Goal: Task Accomplishment & Management: Use online tool/utility

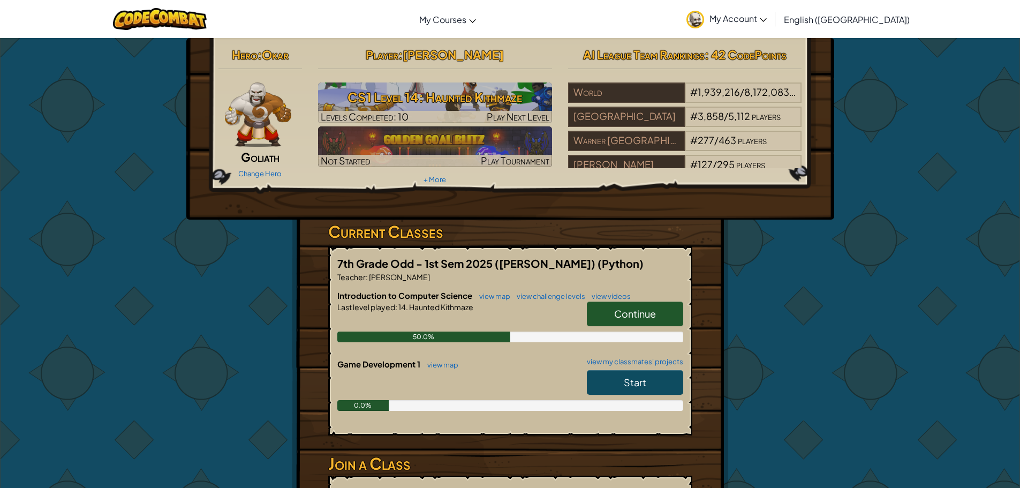
click at [620, 313] on span "Continue" at bounding box center [635, 313] width 42 height 12
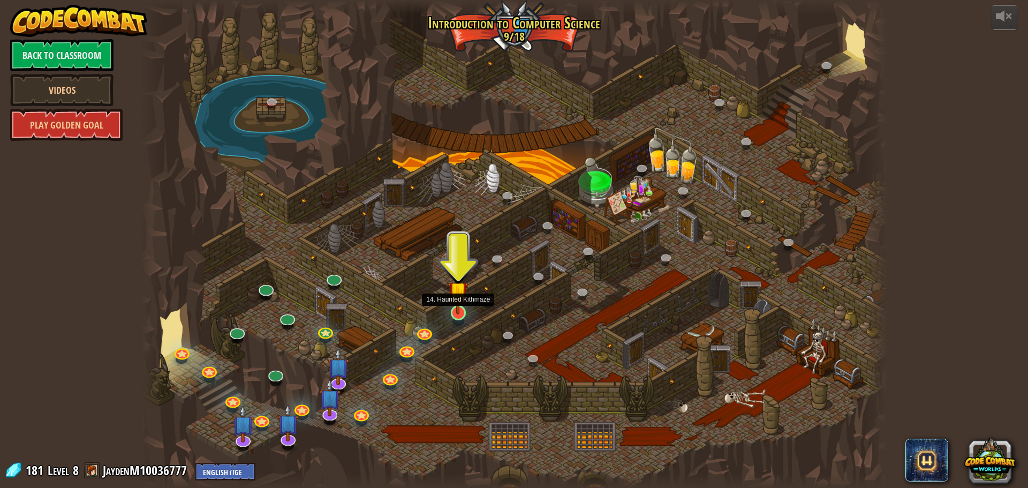
click at [452, 307] on img at bounding box center [458, 291] width 20 height 46
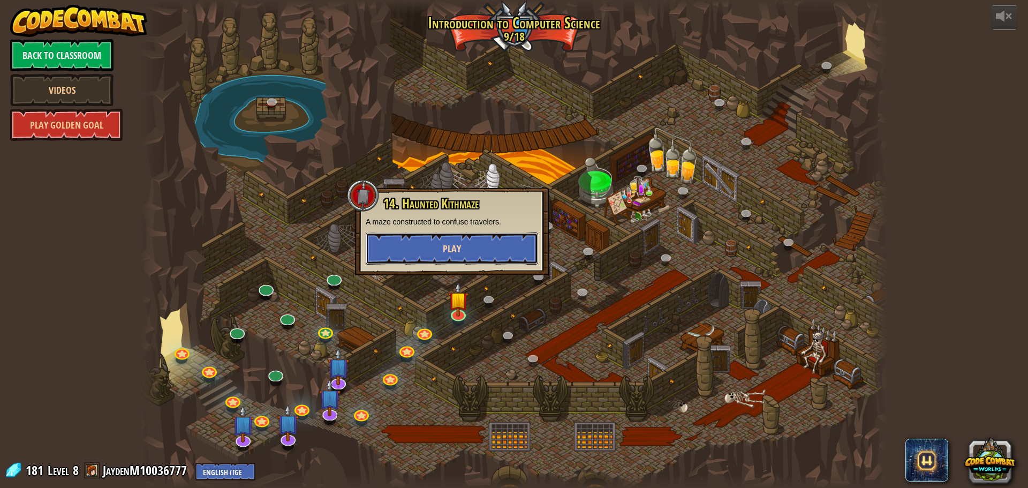
click at [484, 254] on button "Play" at bounding box center [452, 248] width 172 height 32
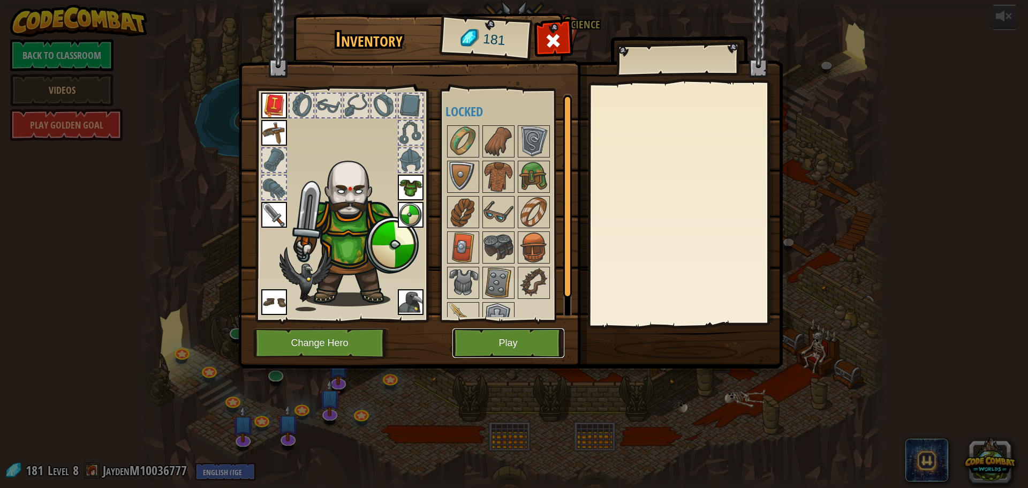
click at [488, 351] on button "Play" at bounding box center [508, 342] width 112 height 29
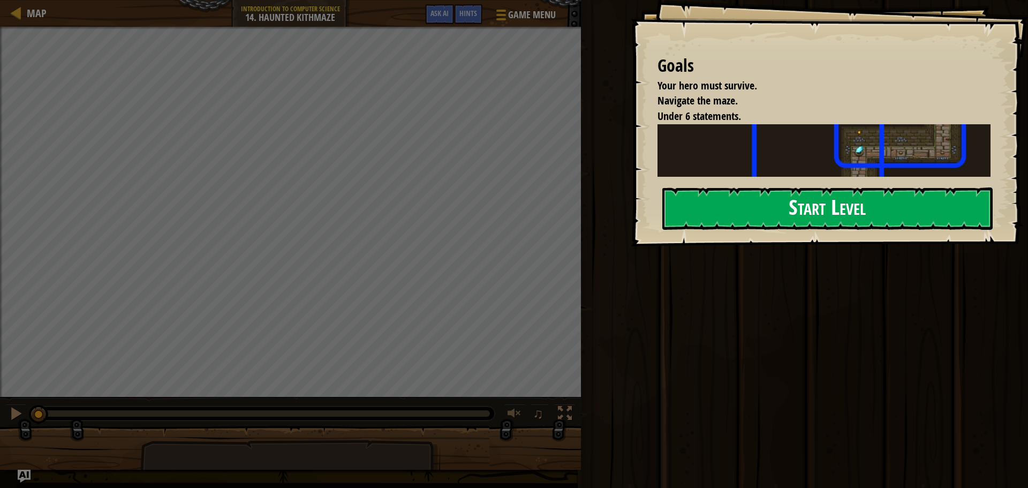
click at [789, 206] on button "Start Level" at bounding box center [827, 208] width 330 height 42
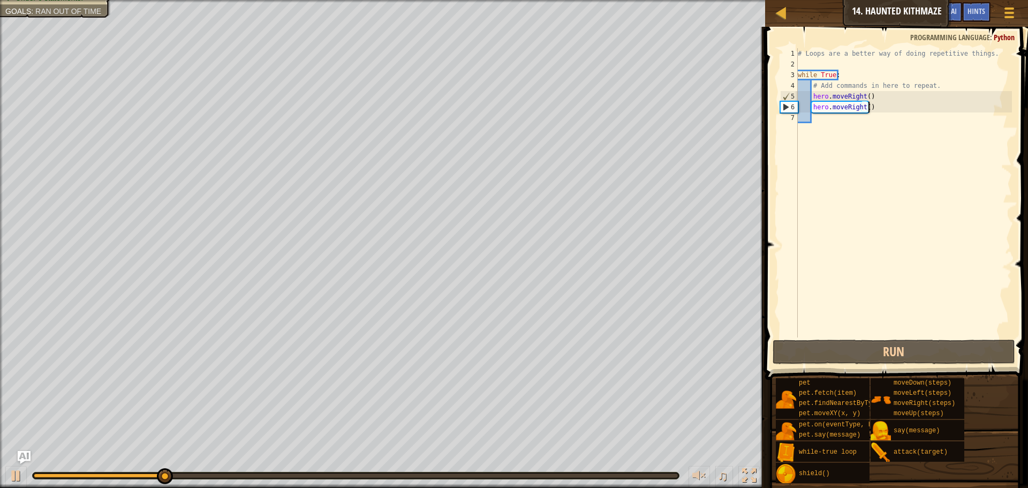
click at [892, 110] on div "# Loops are a better way of doing repetitive things. while True : # Add command…" at bounding box center [904, 203] width 216 height 311
type textarea "hero.moveRight()"
click at [874, 120] on div "# Loops are a better way of doing repetitive things. while True : # Add command…" at bounding box center [904, 203] width 216 height 311
click at [856, 117] on div "# Loops are a better way of doing repetitive things. while True : # Add command…" at bounding box center [904, 203] width 216 height 311
click at [869, 105] on div "# Loops are a better way of doing repetitive things. while True : # Add command…" at bounding box center [904, 203] width 216 height 311
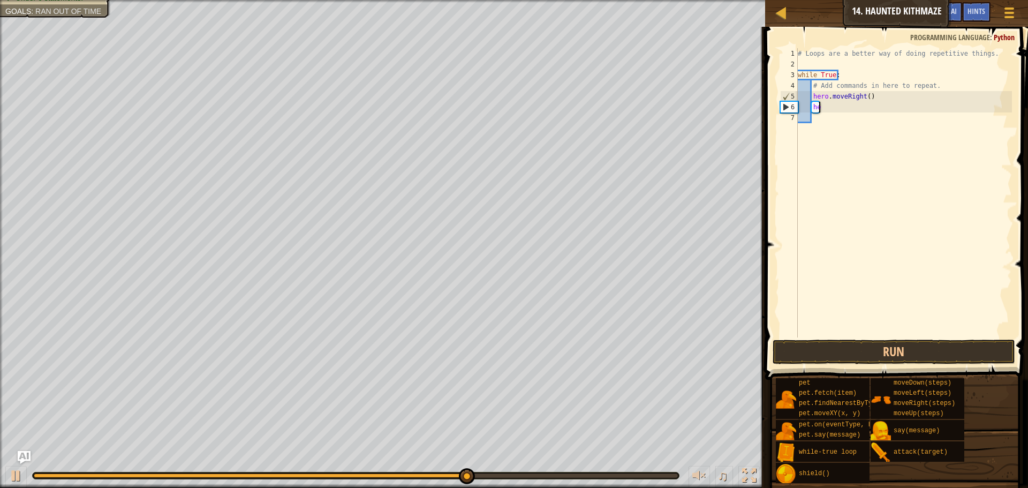
type textarea "h"
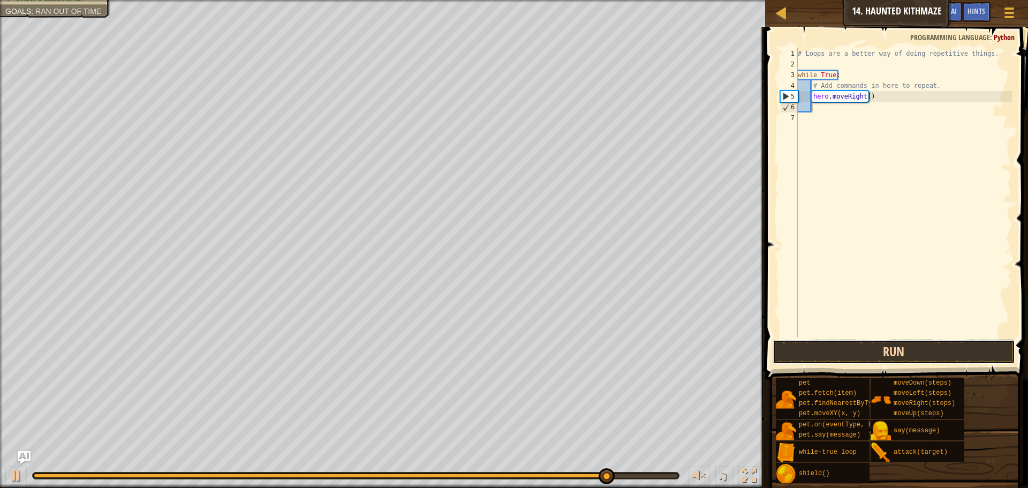
click at [942, 349] on button "Run" at bounding box center [894, 351] width 243 height 25
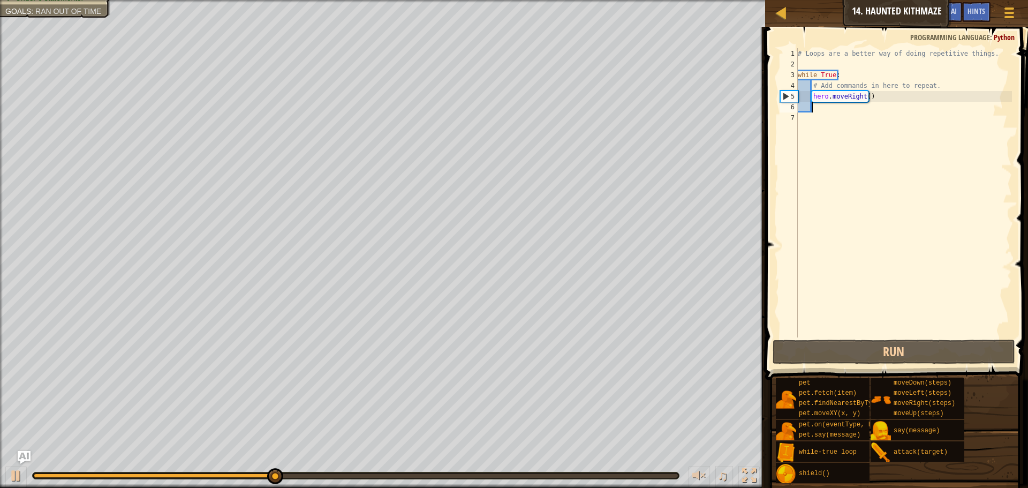
click at [863, 93] on div "# Loops are a better way of doing repetitive things. while True : # Add command…" at bounding box center [904, 203] width 216 height 311
click at [865, 95] on div "# Loops are a better way of doing repetitive things. while True : # Add command…" at bounding box center [904, 203] width 216 height 311
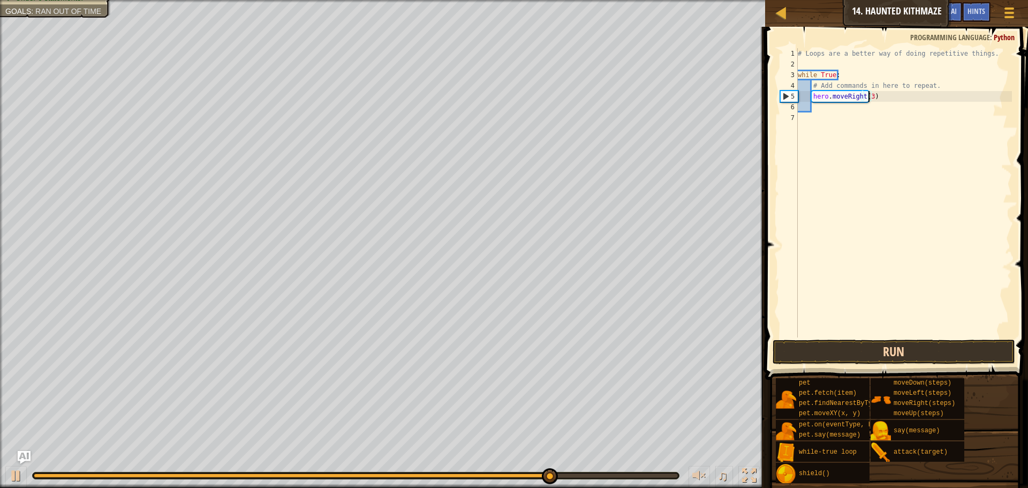
type textarea "hero.moveRight(3)"
click at [873, 360] on button "Run" at bounding box center [894, 351] width 243 height 25
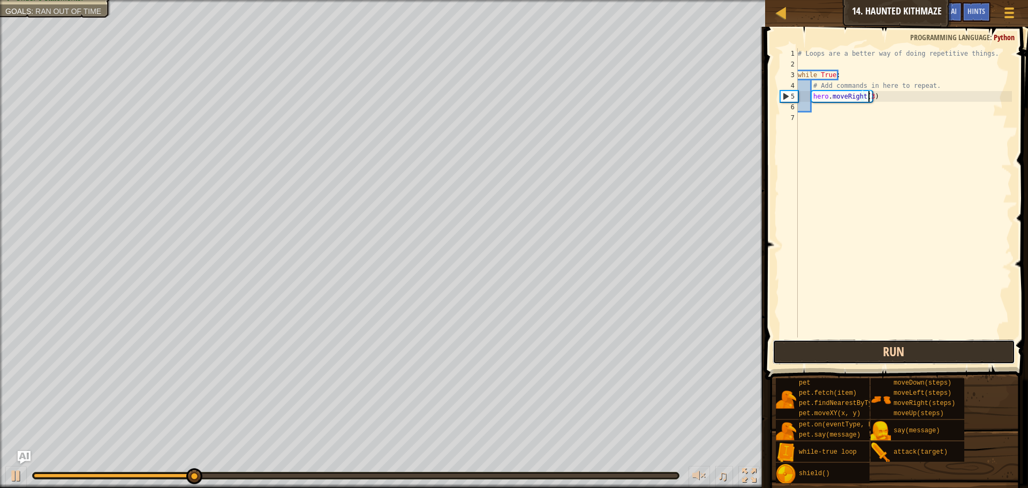
click at [842, 345] on button "Run" at bounding box center [894, 351] width 243 height 25
click at [818, 354] on button "Run" at bounding box center [894, 351] width 243 height 25
click at [817, 354] on button "Run" at bounding box center [894, 351] width 243 height 25
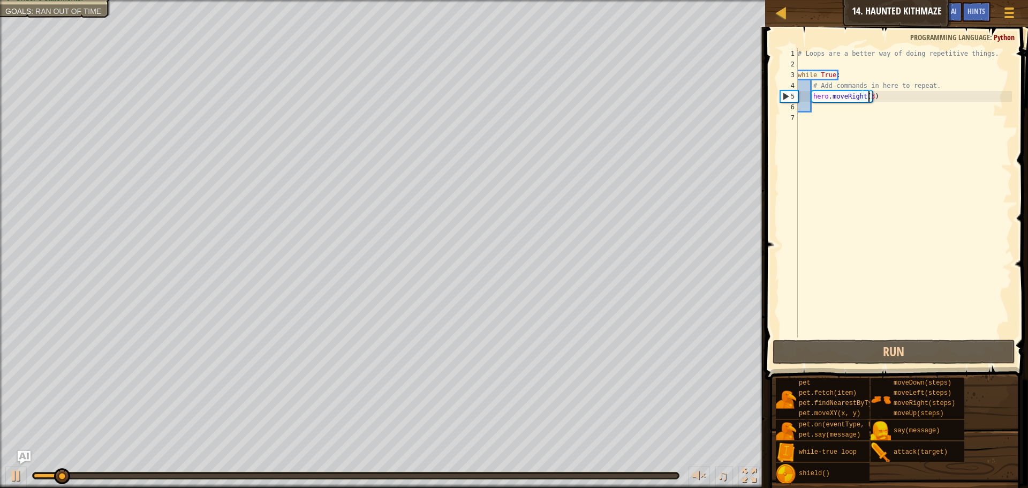
click at [31, 467] on div "♫" at bounding box center [382, 473] width 765 height 32
click at [26, 469] on button at bounding box center [15, 477] width 21 height 22
click at [905, 103] on div "# Loops are a better way of doing repetitive things. while True : # Add command…" at bounding box center [904, 203] width 216 height 311
click at [909, 100] on div "# Loops are a better way of doing repetitive things. while True : # Add command…" at bounding box center [904, 203] width 216 height 311
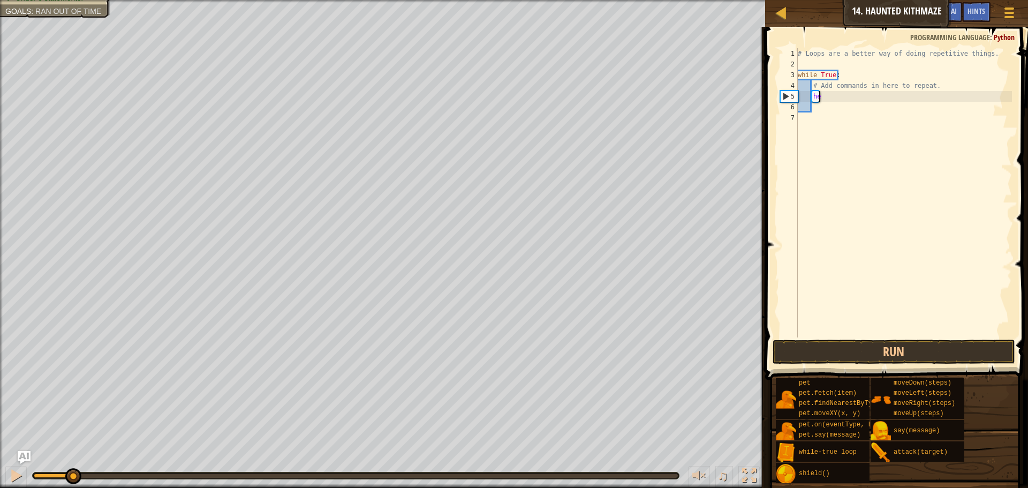
type textarea "h"
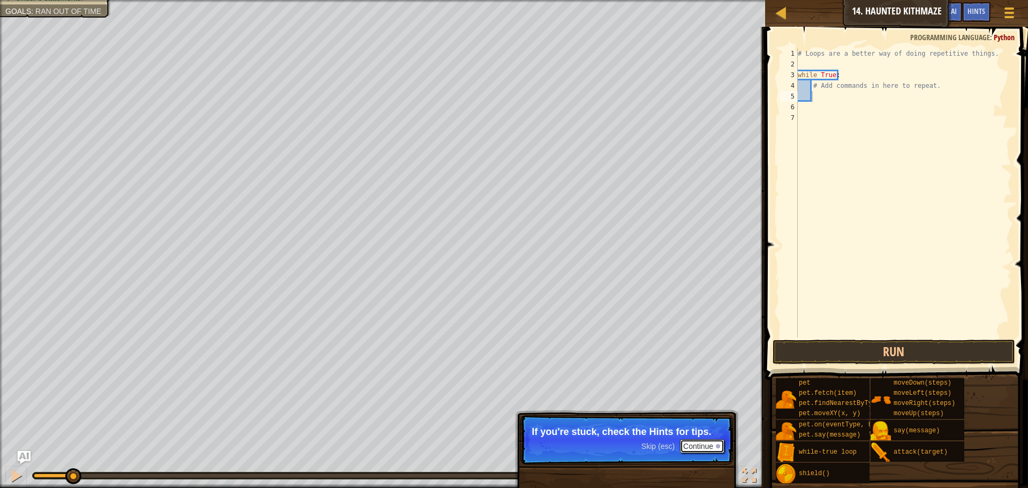
click at [690, 451] on button "Continue" at bounding box center [702, 446] width 44 height 14
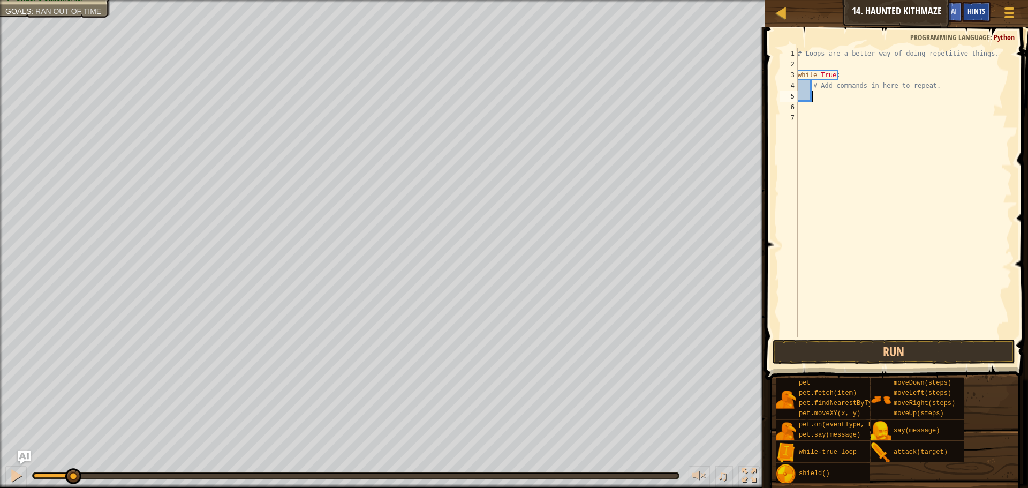
click at [965, 17] on div "Hints" at bounding box center [976, 12] width 28 height 20
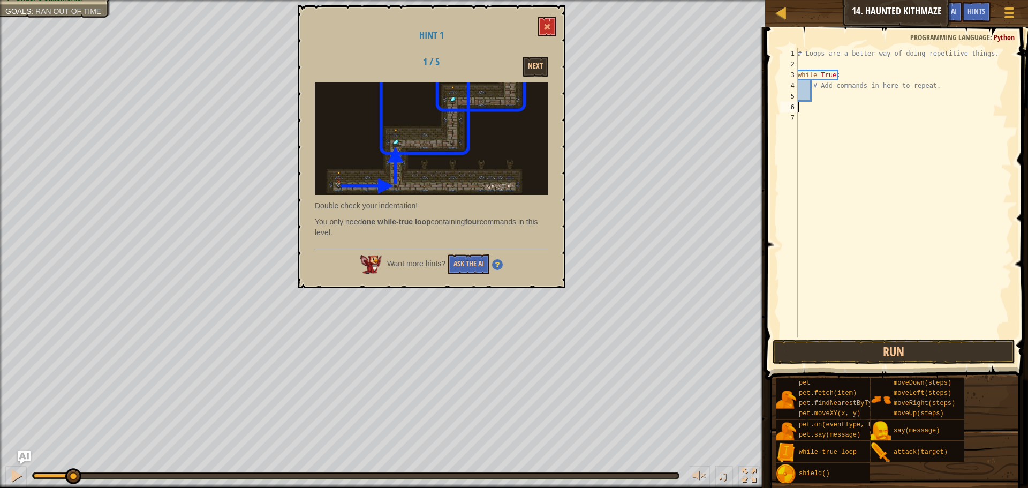
click at [798, 107] on div "# Loops are a better way of doing repetitive things. while True : # Add command…" at bounding box center [904, 203] width 216 height 311
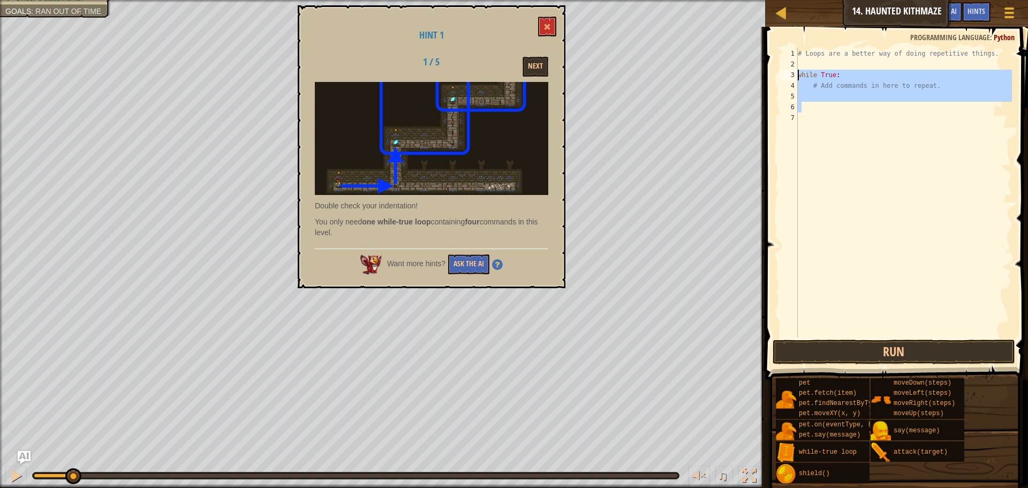
drag, startPoint x: 800, startPoint y: 104, endPoint x: 791, endPoint y: 73, distance: 32.4
click at [792, 71] on div "1 2 3 4 5 6 7 # Loops are a better way of doing repetitive things. while True :…" at bounding box center [895, 192] width 234 height 289
type textarea "while True: # Add commands in here to repeat."
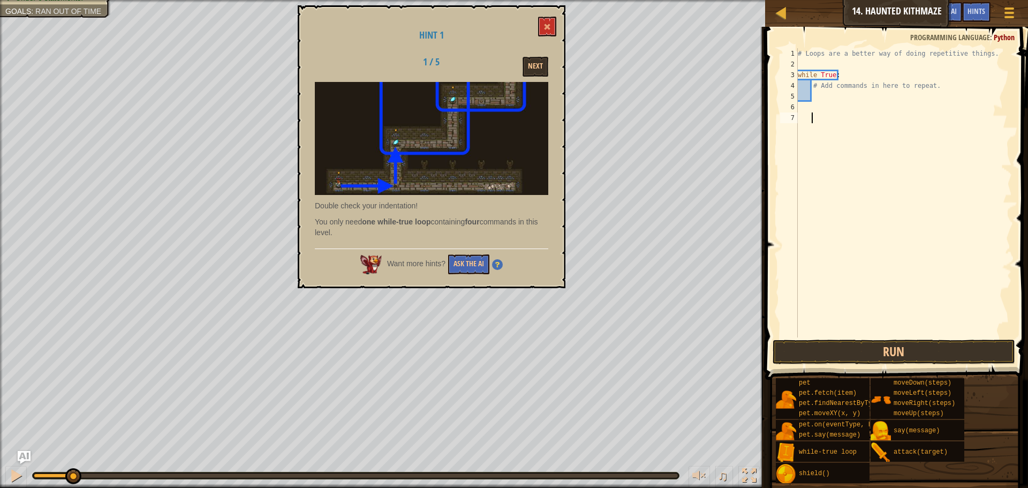
click at [830, 113] on div "# Loops are a better way of doing repetitive things. while True : # Add command…" at bounding box center [904, 203] width 216 height 311
click at [814, 90] on div "# Loops are a better way of doing repetitive things. while True : # Add command…" at bounding box center [904, 203] width 216 height 311
type textarea "# Add commands in here to repeat."
click at [806, 96] on div "# Loops are a better way of doing repetitive things. while True : # Add command…" at bounding box center [904, 203] width 216 height 311
click at [800, 95] on div "# Loops are a better way of doing repetitive things. while True : # Add command…" at bounding box center [904, 203] width 216 height 311
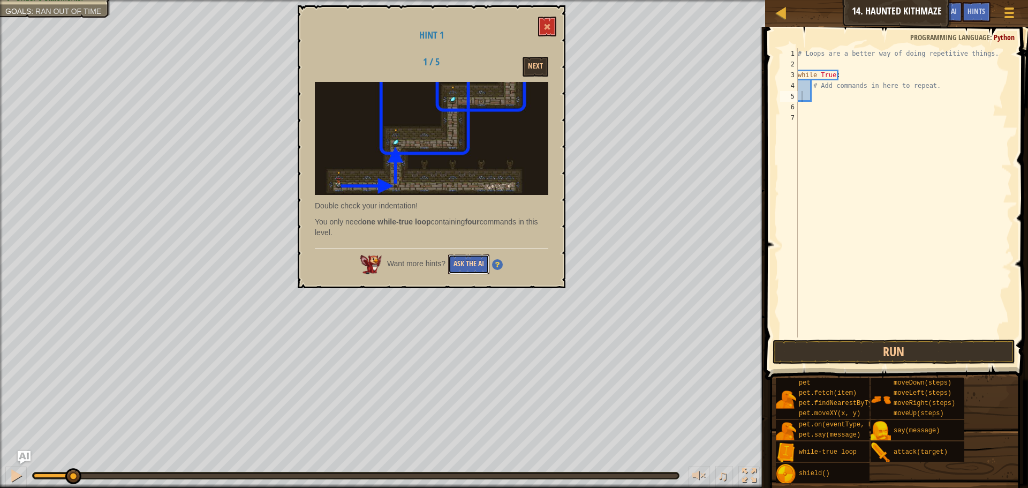
click at [481, 260] on button "Ask the AI" at bounding box center [468, 264] width 41 height 20
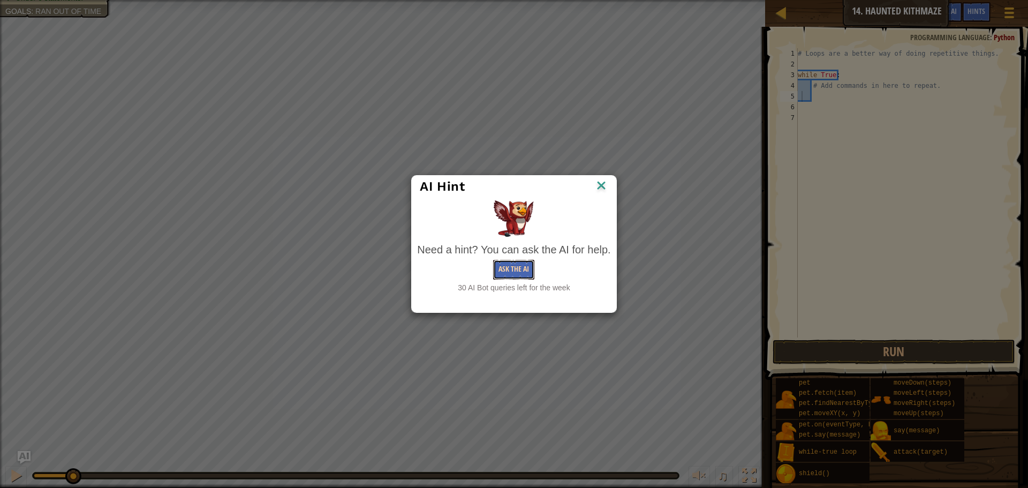
click at [510, 269] on button "Ask the AI" at bounding box center [513, 270] width 41 height 20
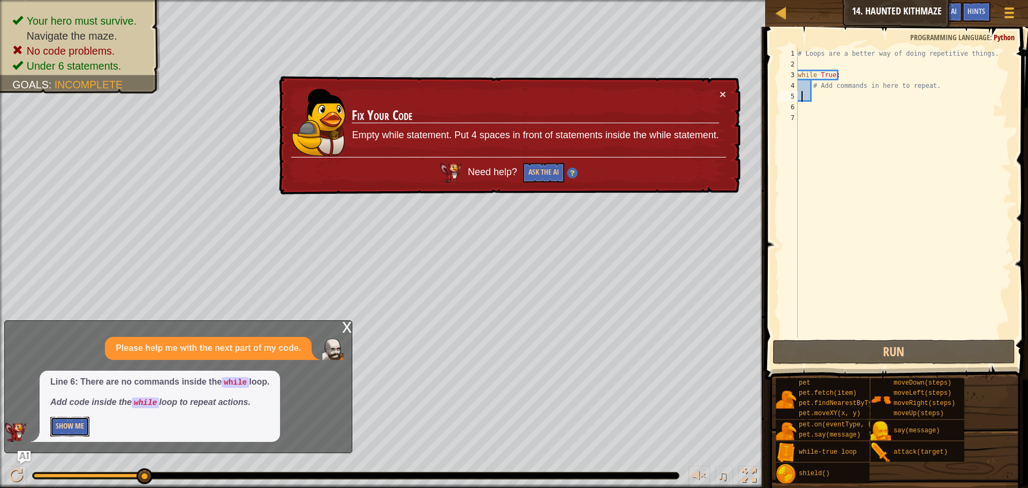
click at [74, 425] on button "Show Me" at bounding box center [69, 427] width 39 height 20
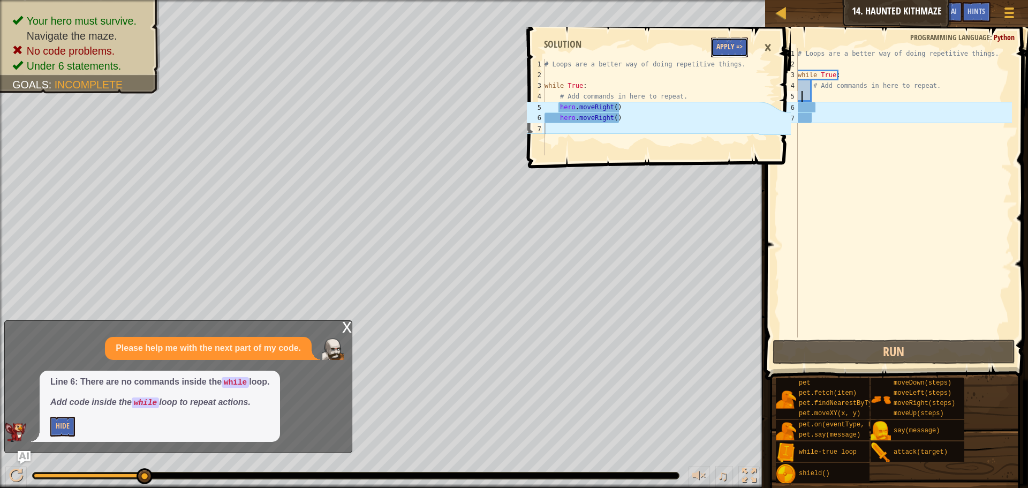
click at [714, 42] on button "Apply =>" at bounding box center [729, 47] width 37 height 20
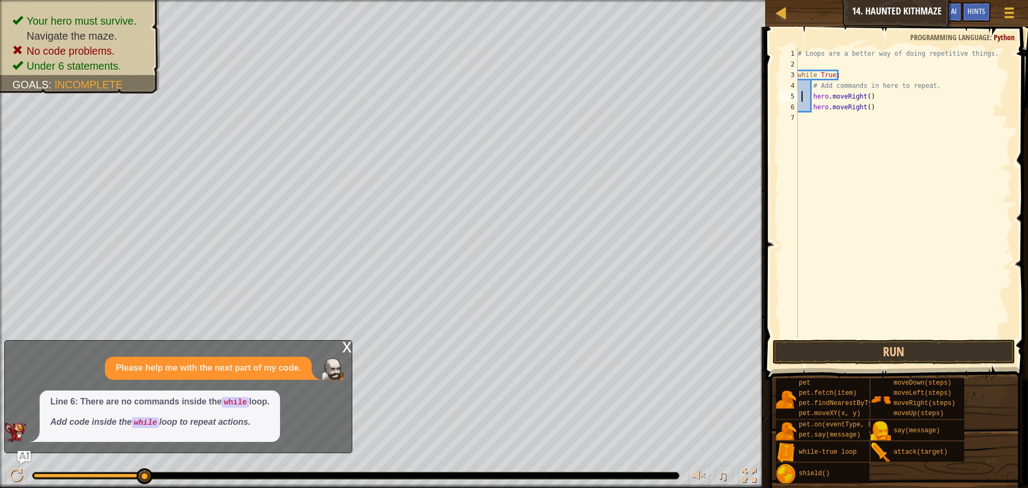
click at [802, 99] on div "# Loops are a better way of doing repetitive things. while True : # Add command…" at bounding box center [904, 203] width 216 height 311
click at [819, 107] on div "w h ile -true loop press enter" at bounding box center [900, 127] width 202 height 48
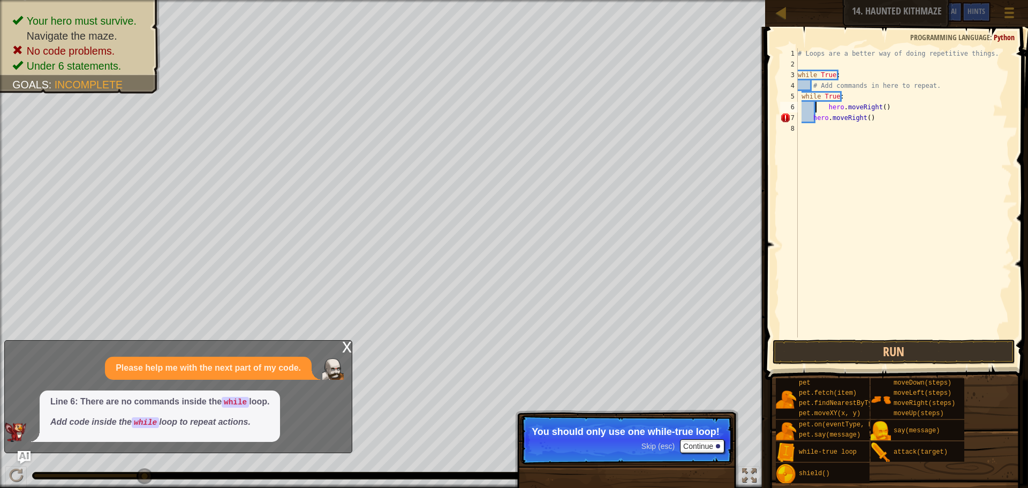
click at [857, 95] on div "# Loops are a better way of doing repetitive things. while True : # Add command…" at bounding box center [904, 203] width 216 height 311
type textarea "w"
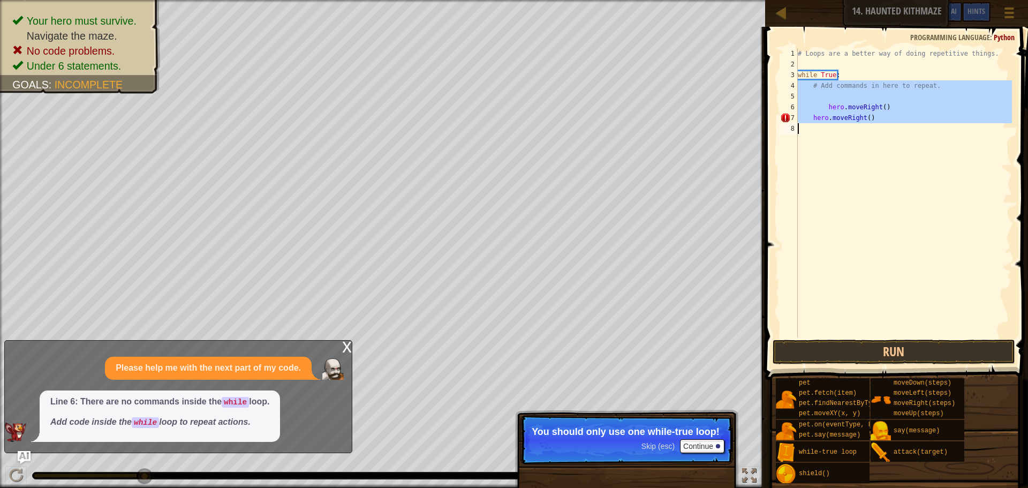
drag, startPoint x: 798, startPoint y: 84, endPoint x: 805, endPoint y: 129, distance: 46.1
click at [805, 129] on div "# Loops are a better way of doing repetitive things. while True : # Add command…" at bounding box center [904, 203] width 216 height 311
type textarea "hero.moveRight()"
click at [816, 138] on div "# Loops are a better way of doing repetitive things. while True : # Add command…" at bounding box center [904, 192] width 216 height 289
drag, startPoint x: 888, startPoint y: 103, endPoint x: 800, endPoint y: 84, distance: 89.9
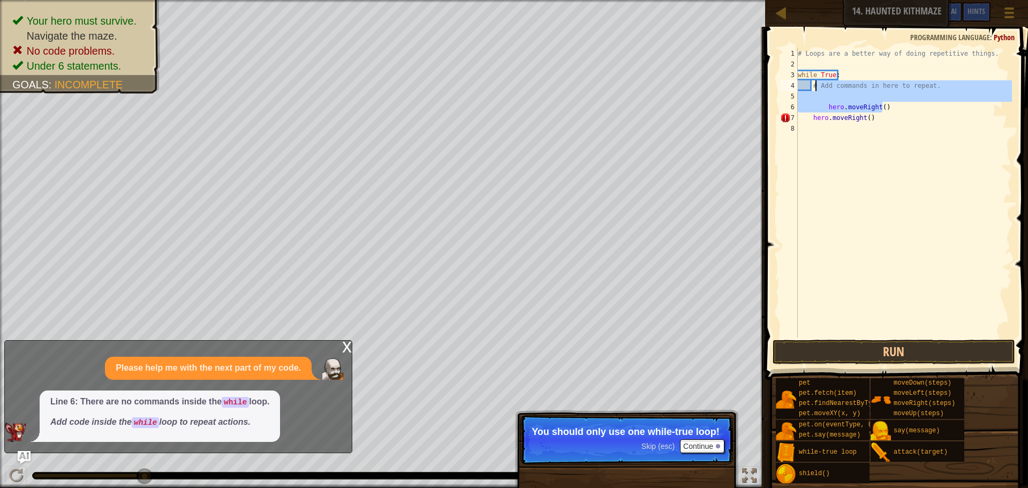
click at [800, 84] on div "# Loops are a better way of doing repetitive things. while True : # Add command…" at bounding box center [904, 203] width 216 height 311
click at [798, 84] on div "# Loops are a better way of doing repetitive things. while True : # Add command…" at bounding box center [904, 203] width 216 height 311
drag, startPoint x: 797, startPoint y: 84, endPoint x: 827, endPoint y: 117, distance: 44.3
click at [827, 117] on div "# Add commands in here to repeat. 1 2 3 4 5 6 7 8 # Loops are a better way of d…" at bounding box center [895, 192] width 234 height 289
type textarea "hero.moveRight()"
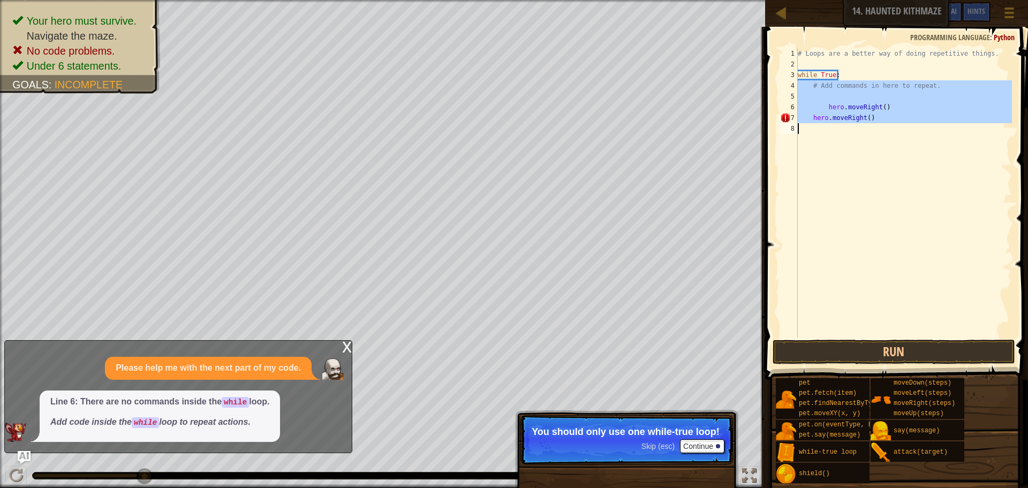
click at [824, 140] on div "# Loops are a better way of doing repetitive things. while True : # Add command…" at bounding box center [904, 192] width 216 height 289
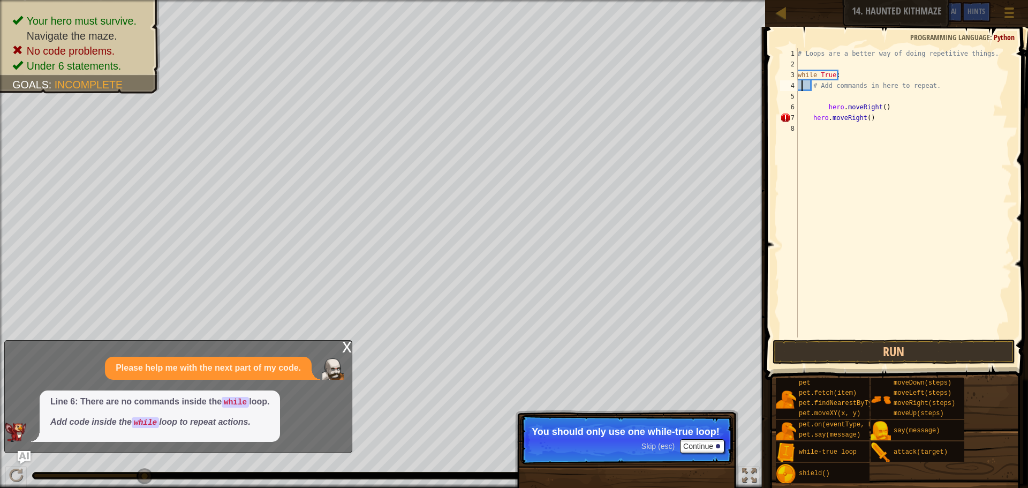
click at [803, 85] on div "# Loops are a better way of doing repetitive things. while True : # Add command…" at bounding box center [904, 203] width 216 height 311
type textarea "# Add commands in here to repeat."
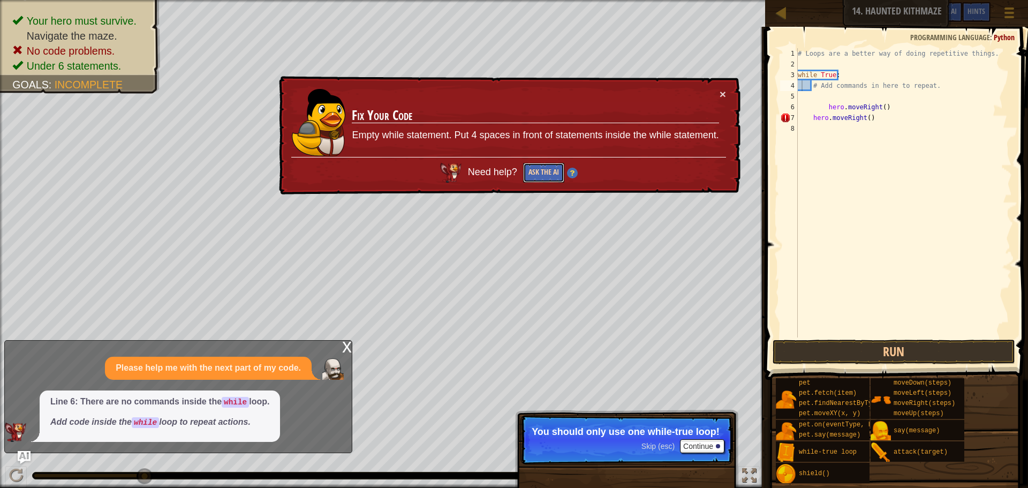
click at [548, 178] on button "Ask the AI" at bounding box center [543, 173] width 41 height 20
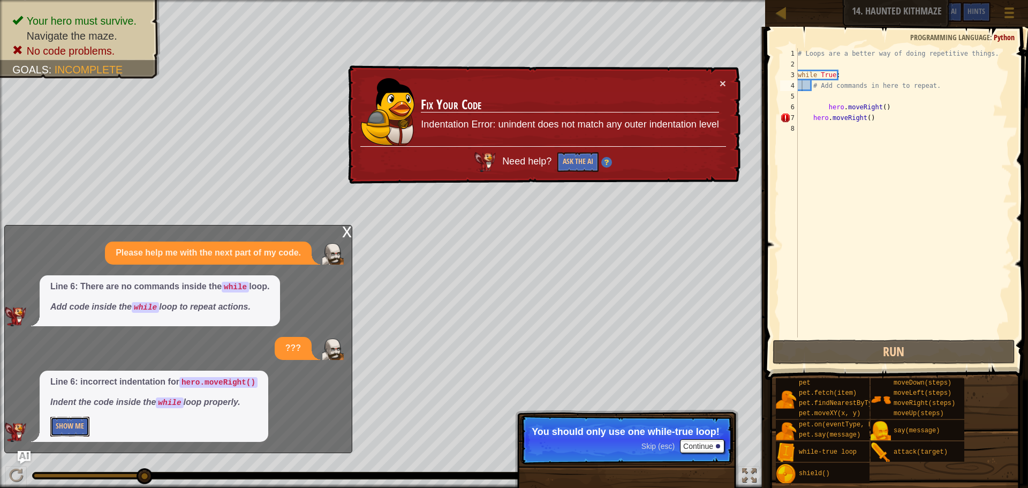
drag, startPoint x: 79, startPoint y: 426, endPoint x: 85, endPoint y: 420, distance: 8.7
click at [79, 428] on button "Show Me" at bounding box center [69, 427] width 39 height 20
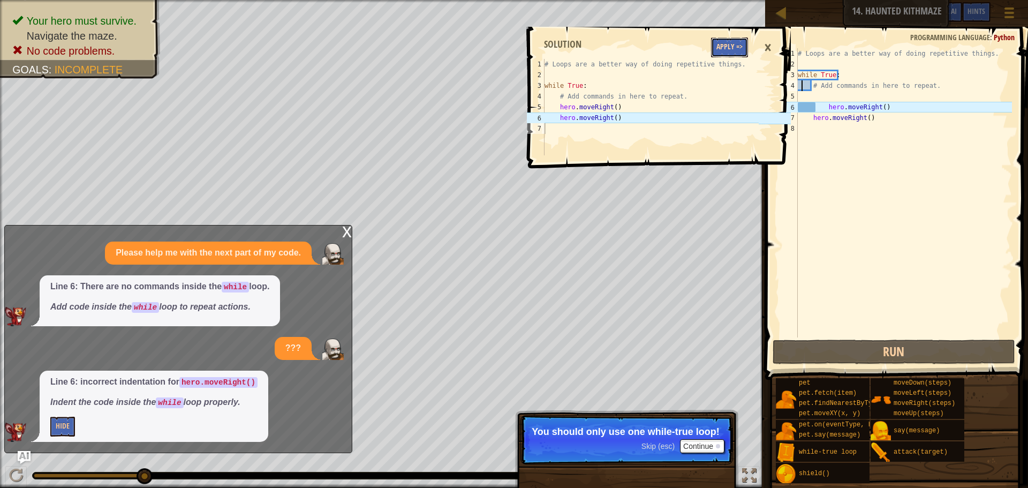
click at [735, 51] on button "Apply =>" at bounding box center [729, 47] width 37 height 20
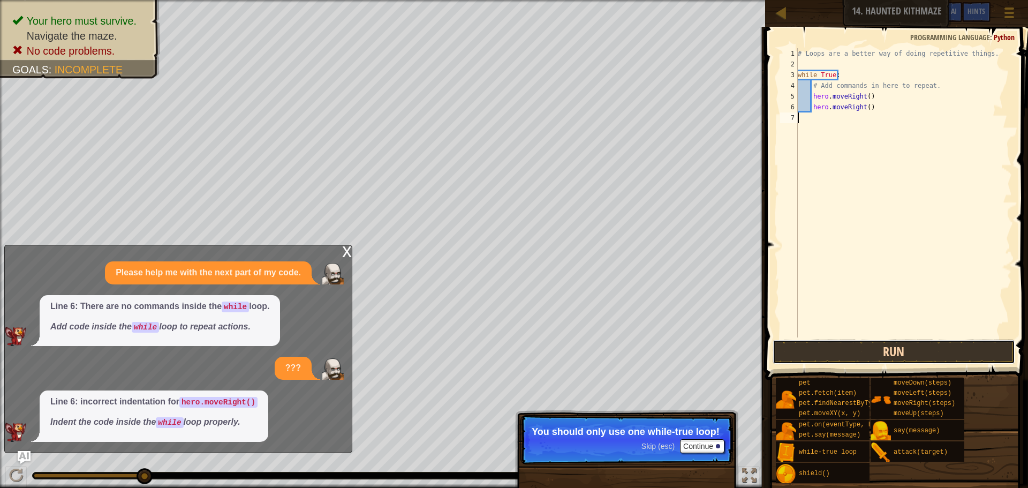
click at [846, 346] on button "Run" at bounding box center [894, 351] width 243 height 25
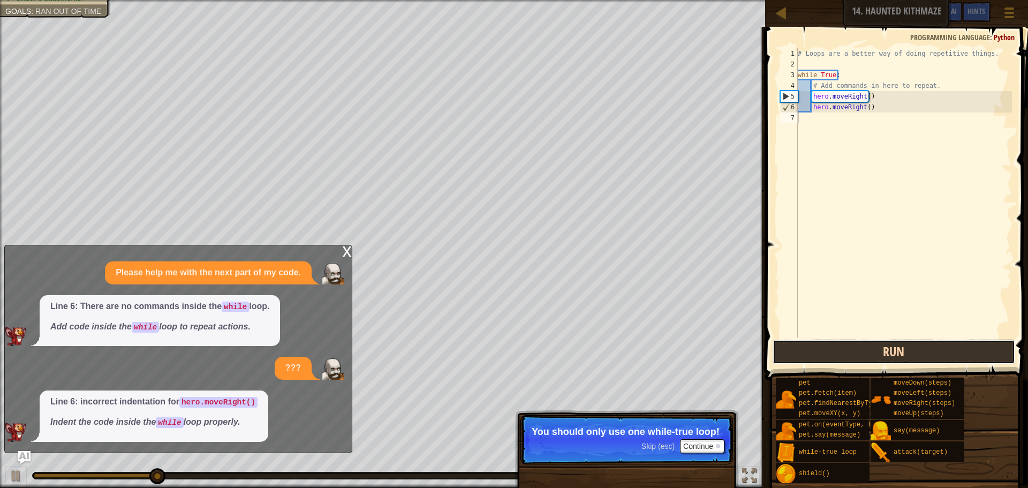
click at [843, 345] on button "Run" at bounding box center [894, 351] width 243 height 25
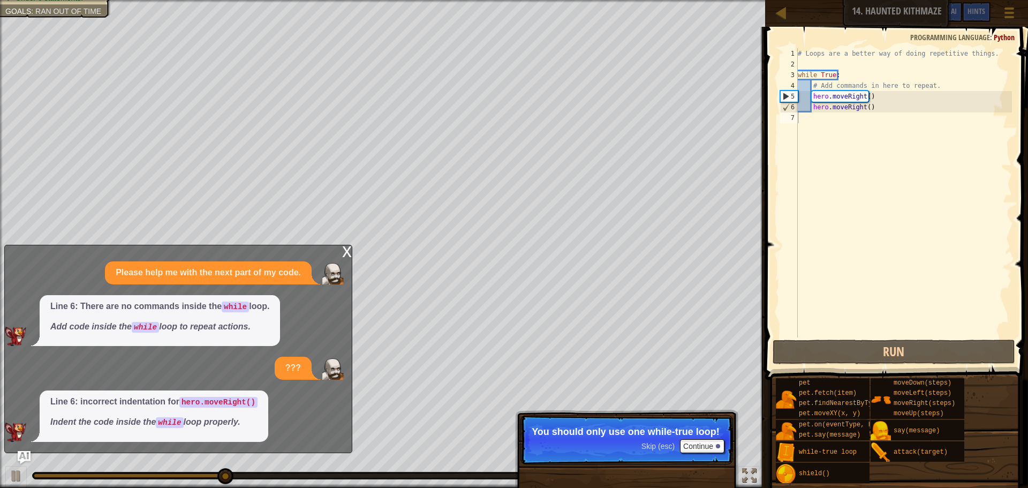
click at [65, 398] on p "Line 6: incorrect indentation for hero.moveRight()" at bounding box center [153, 402] width 207 height 12
click at [113, 443] on div "x Please help me with the next part of my code. Line 6: There are no commands i…" at bounding box center [178, 349] width 348 height 208
click at [20, 457] on img "Ask AI" at bounding box center [24, 457] width 14 height 14
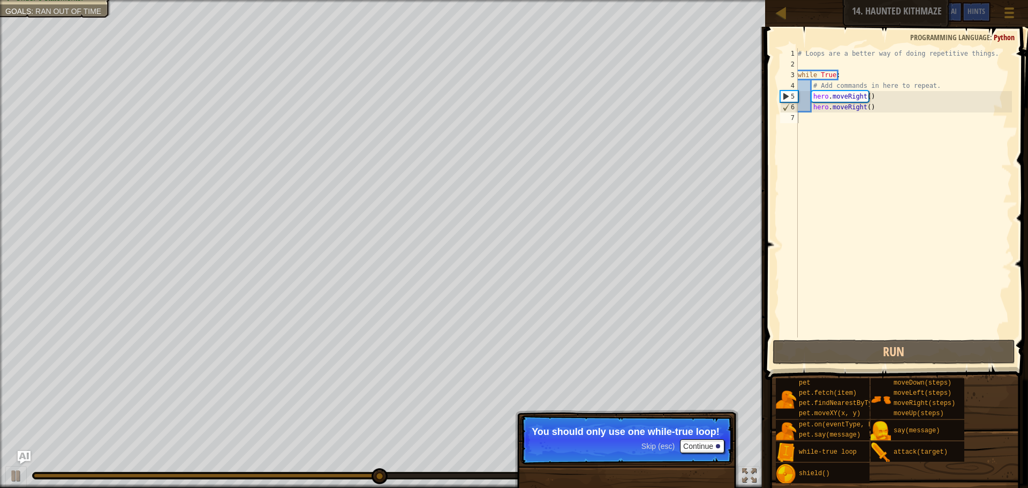
click at [726, 443] on p "Skip (esc) Continue You should only use one while-true loop!" at bounding box center [626, 439] width 213 height 49
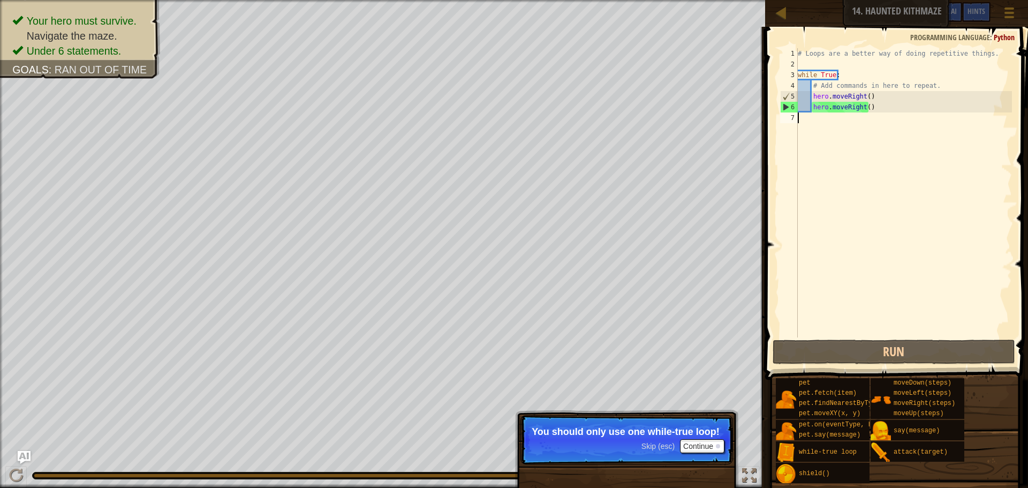
click at [928, 116] on div "# Loops are a better way of doing repetitive things. while True : # Add command…" at bounding box center [904, 203] width 216 height 311
click at [902, 109] on div "# Loops are a better way of doing repetitive things. while True : # Add command…" at bounding box center [904, 203] width 216 height 311
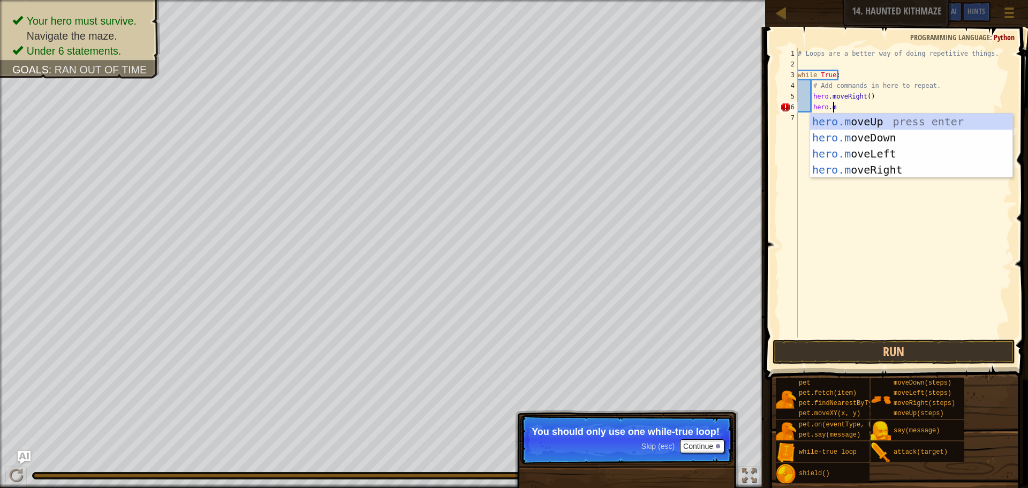
scroll to position [5, 3]
type textarea "[DOMAIN_NAME]"
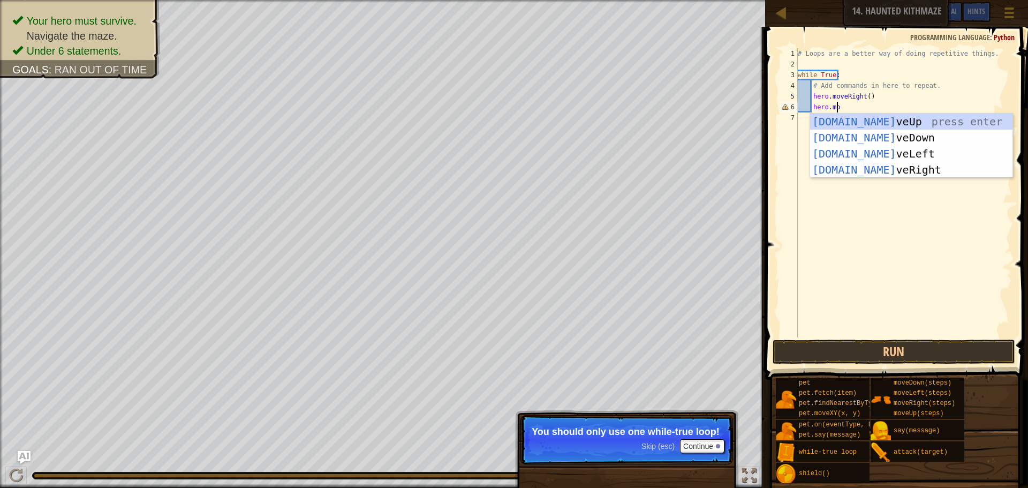
scroll to position [5, 1]
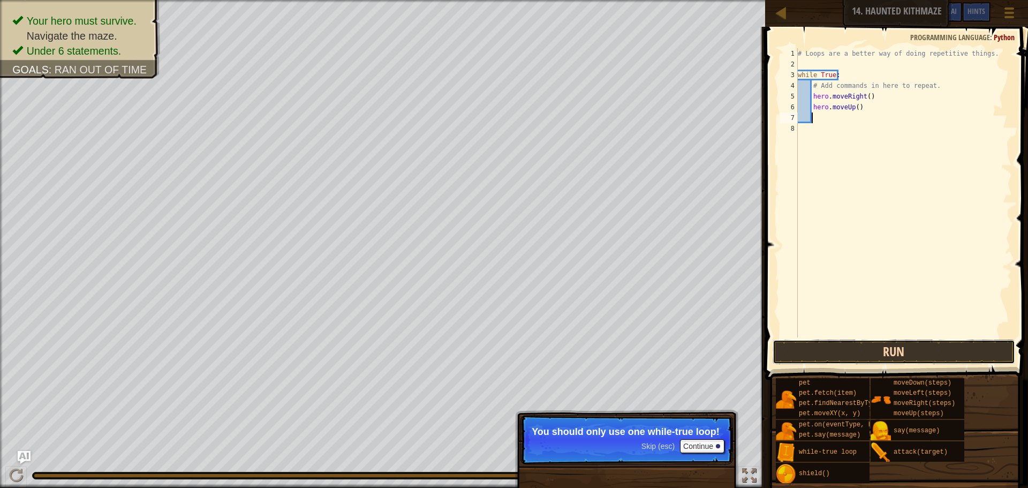
click at [854, 349] on button "Run" at bounding box center [894, 351] width 243 height 25
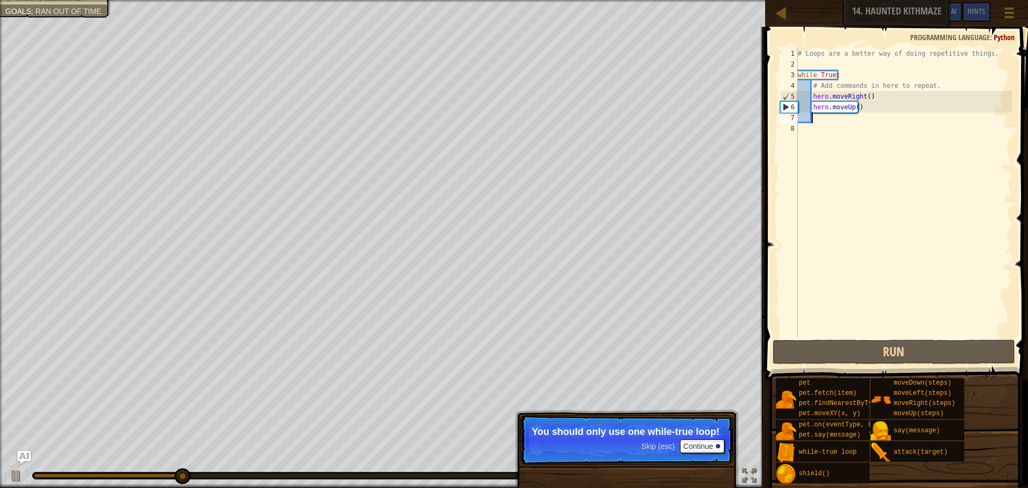
click at [867, 103] on div "# Loops are a better way of doing repetitive things. while True : # Add command…" at bounding box center [904, 203] width 216 height 311
click at [866, 103] on div "# Loops are a better way of doing repetitive things. while True : # Add command…" at bounding box center [904, 203] width 216 height 311
click at [863, 112] on div "# Loops are a better way of doing repetitive things. while True : # Add command…" at bounding box center [904, 203] width 216 height 311
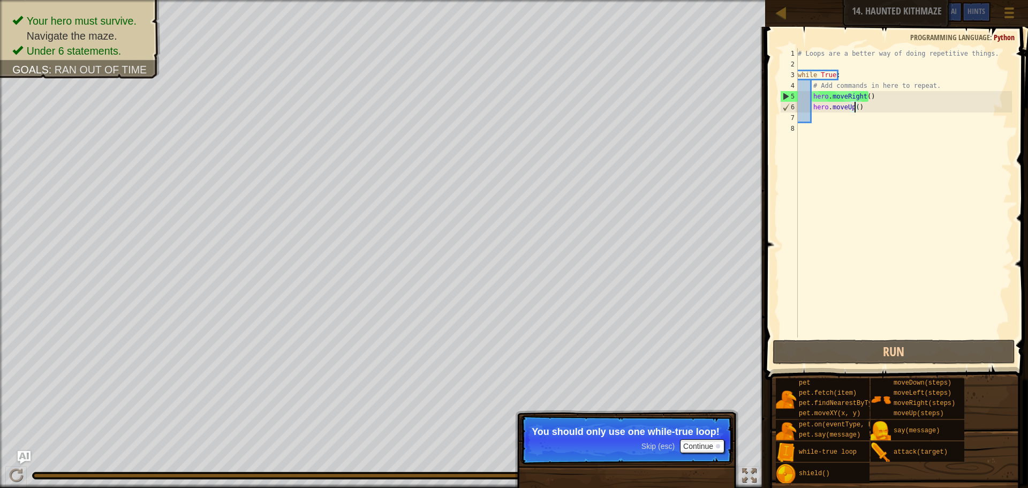
drag, startPoint x: 856, startPoint y: 105, endPoint x: 854, endPoint y: 119, distance: 14.1
click at [854, 116] on div "# Loops are a better way of doing repetitive things. while True : # Add command…" at bounding box center [904, 203] width 216 height 311
type textarea "hero.moveUp()"
click at [854, 119] on div "# Loops are a better way of doing repetitive things. while True : # Add command…" at bounding box center [904, 192] width 216 height 289
type textarea "h"
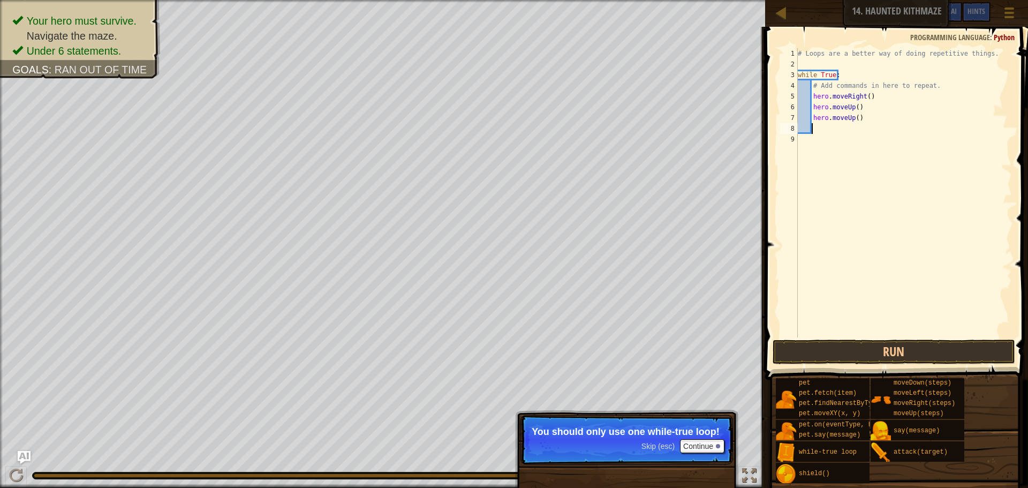
click at [846, 135] on div "# Loops are a better way of doing repetitive things. while True : # Add command…" at bounding box center [904, 203] width 216 height 311
click at [847, 127] on div "# Loops are a better way of doing repetitive things. while True : # Add command…" at bounding box center [904, 203] width 216 height 311
type textarea "h"
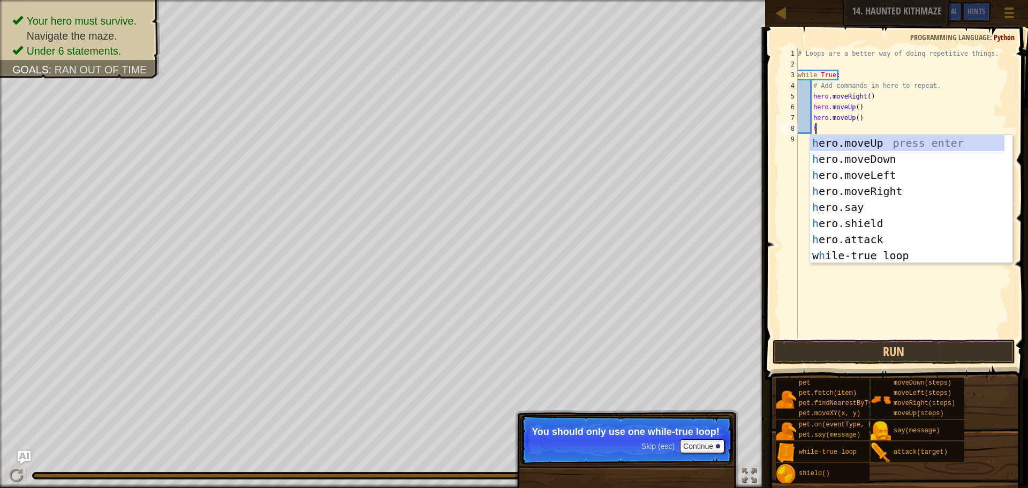
scroll to position [5, 1]
click at [892, 190] on div "h ero.moveUp press enter h ero.moveDown press enter h ero.moveLeft press enter …" at bounding box center [907, 215] width 194 height 161
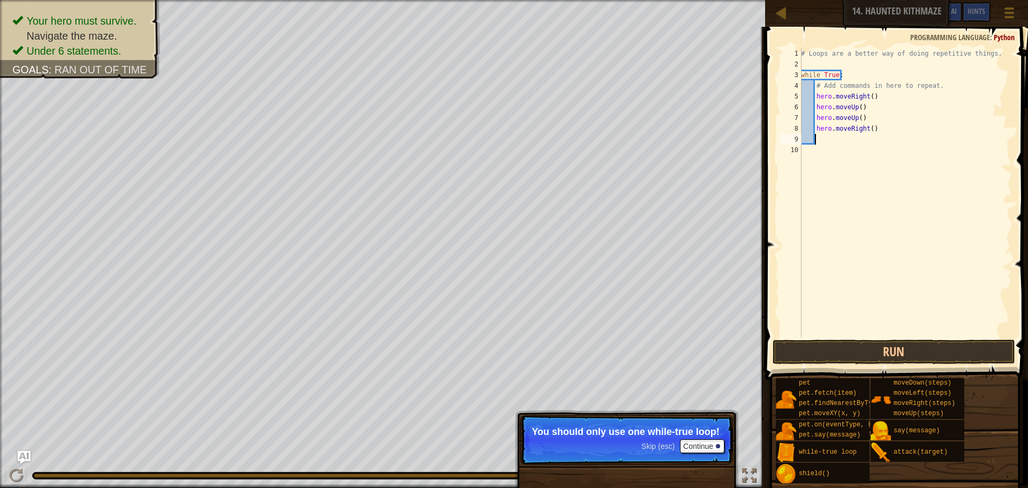
scroll to position [5, 1]
drag, startPoint x: 860, startPoint y: 351, endPoint x: 865, endPoint y: 345, distance: 8.0
click at [865, 349] on button "Run" at bounding box center [894, 351] width 243 height 25
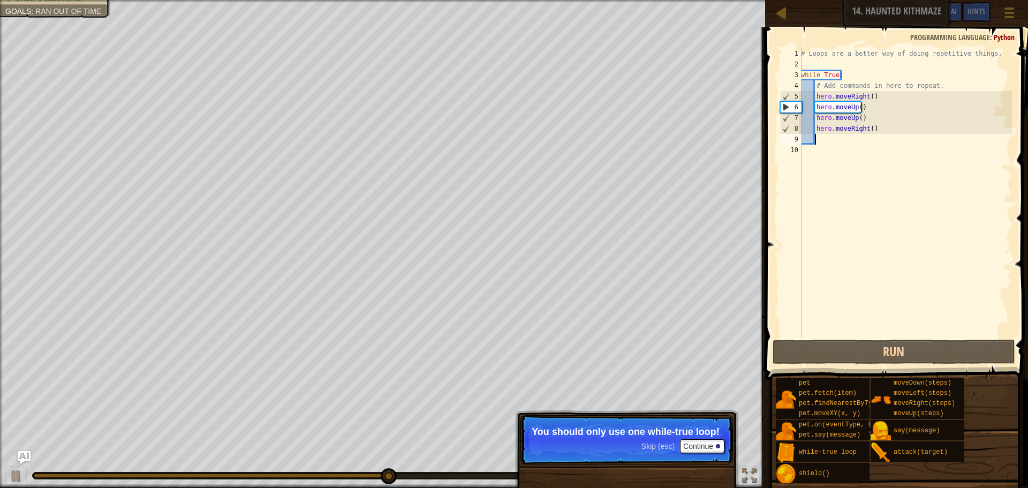
click at [916, 136] on div "# Loops are a better way of doing repetitive things. while True : # Add command…" at bounding box center [905, 203] width 213 height 311
click at [915, 133] on div "# Loops are a better way of doing repetitive things. while True : # Add command…" at bounding box center [905, 203] width 213 height 311
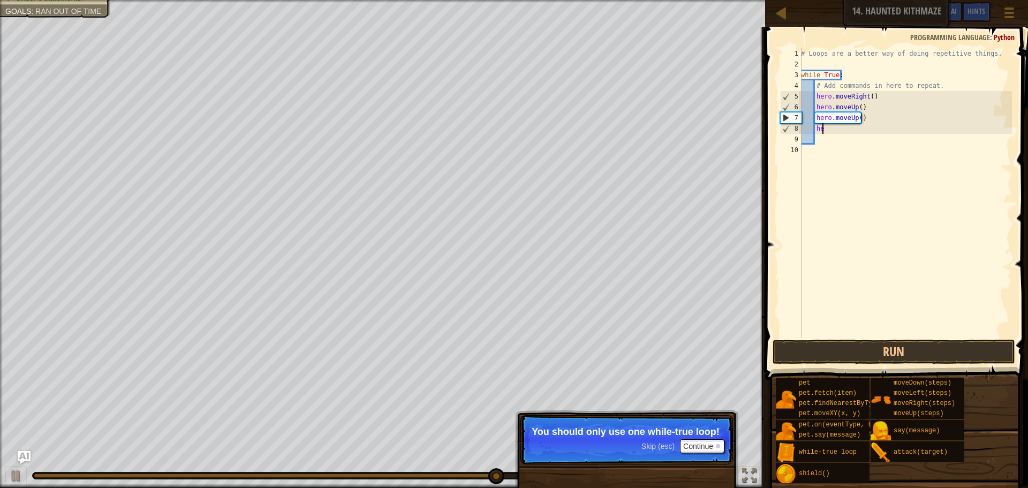
type textarea "h"
type textarea "\"
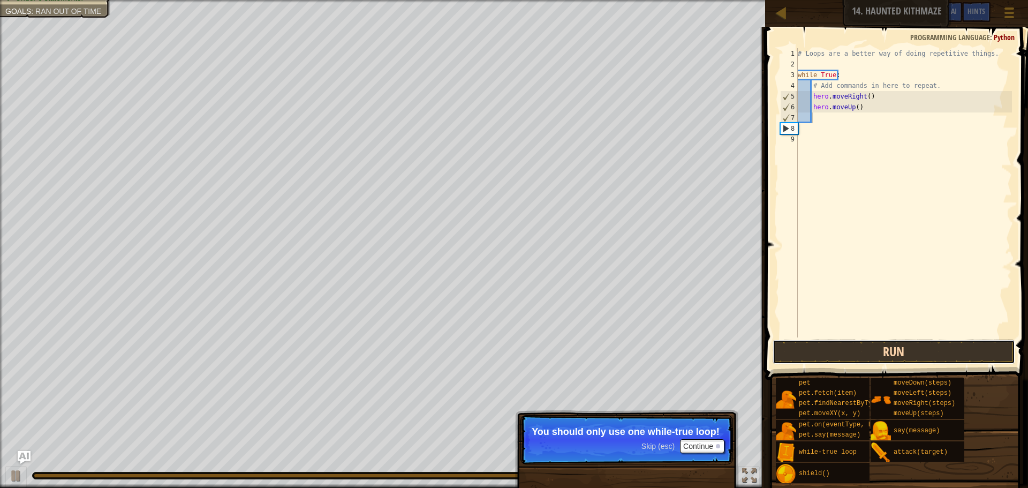
click at [791, 340] on button "Run" at bounding box center [894, 351] width 243 height 25
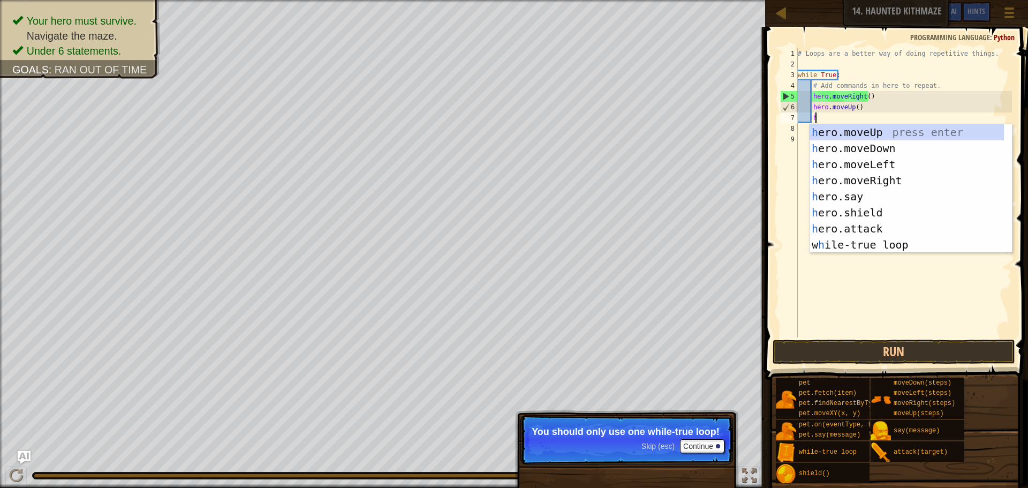
scroll to position [5, 1]
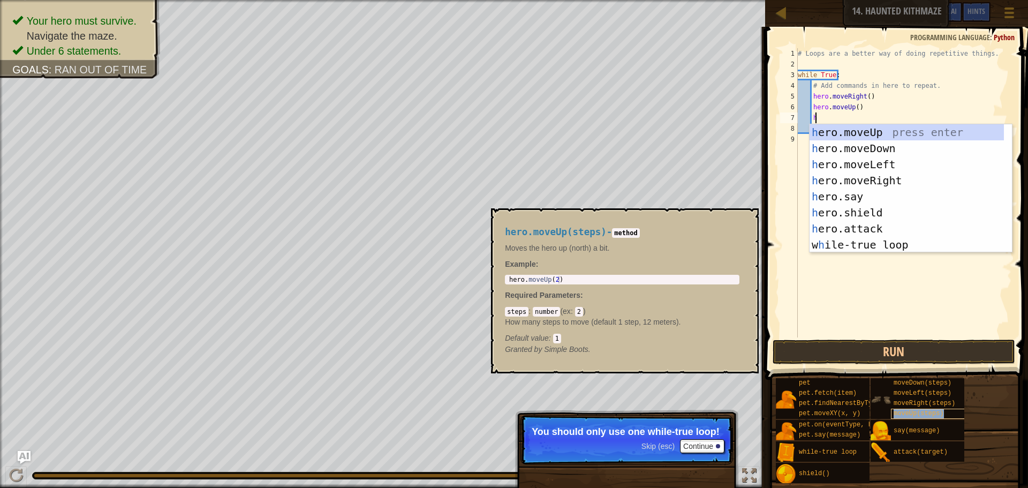
click at [942, 411] on div "moveUp(steps)" at bounding box center [942, 413] width 103 height 10
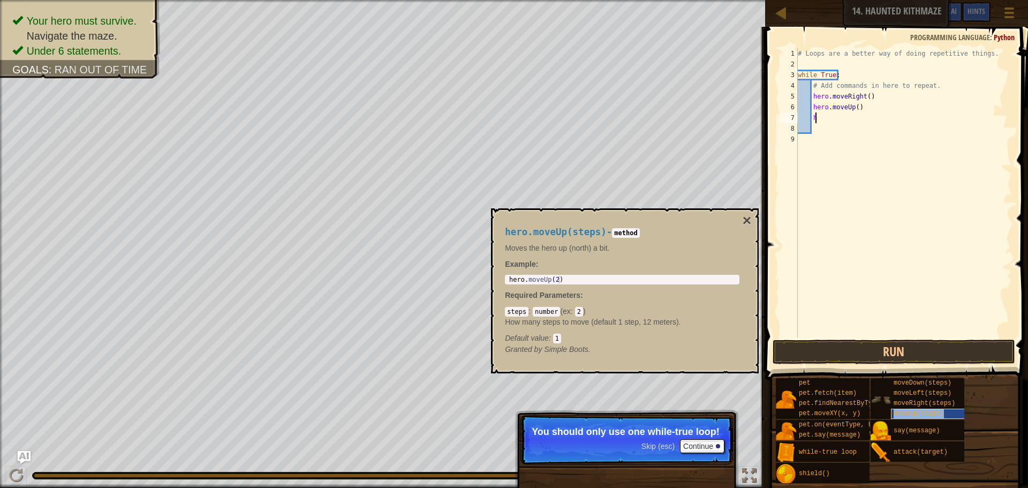
click at [945, 410] on div "moveUp(steps)" at bounding box center [942, 413] width 103 height 10
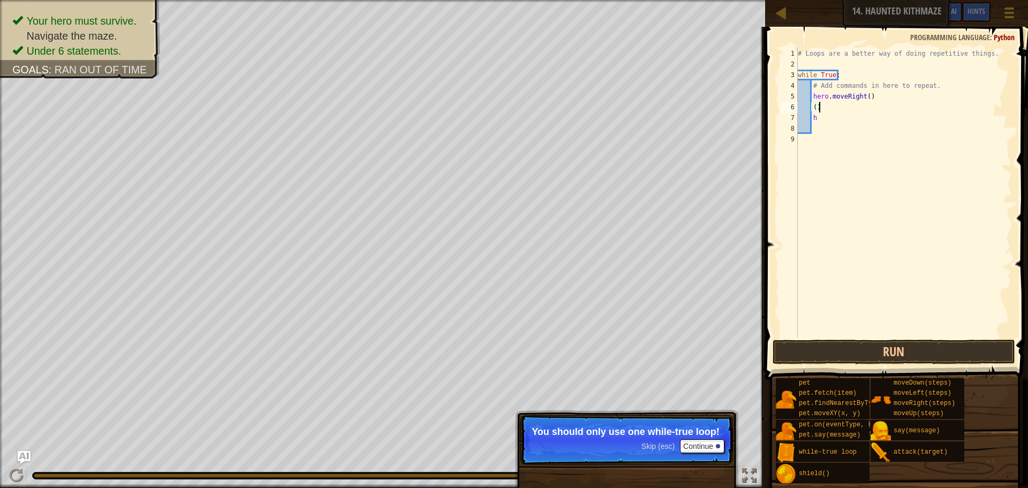
type textarea "("
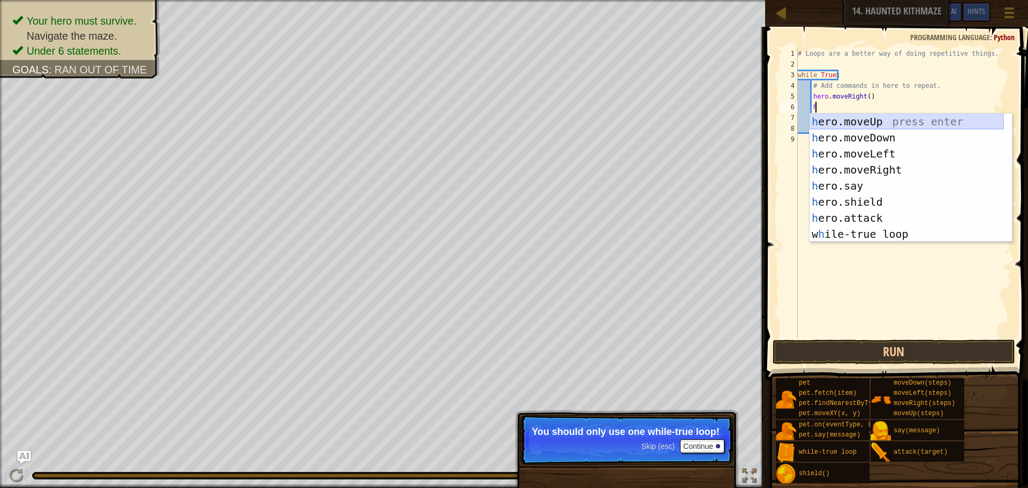
type textarea "h\"
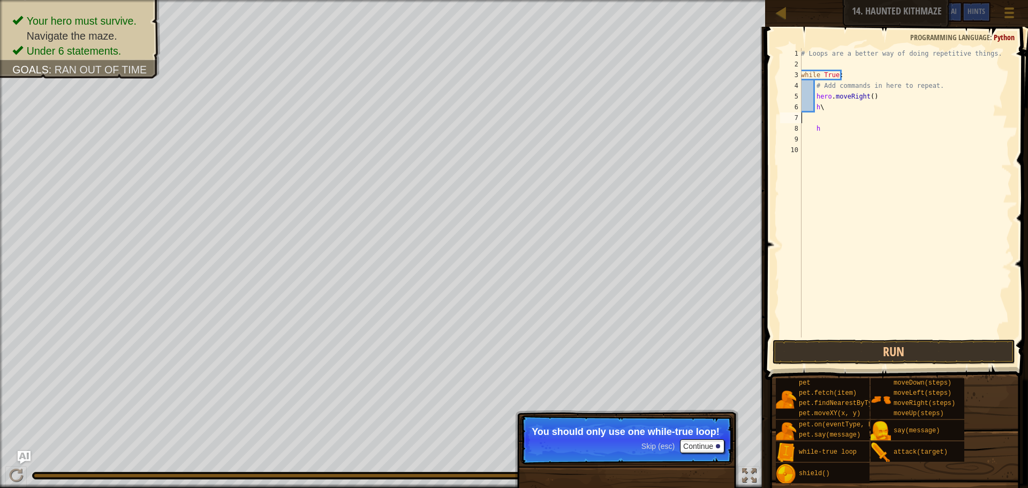
scroll to position [5, 0]
type textarea "he"
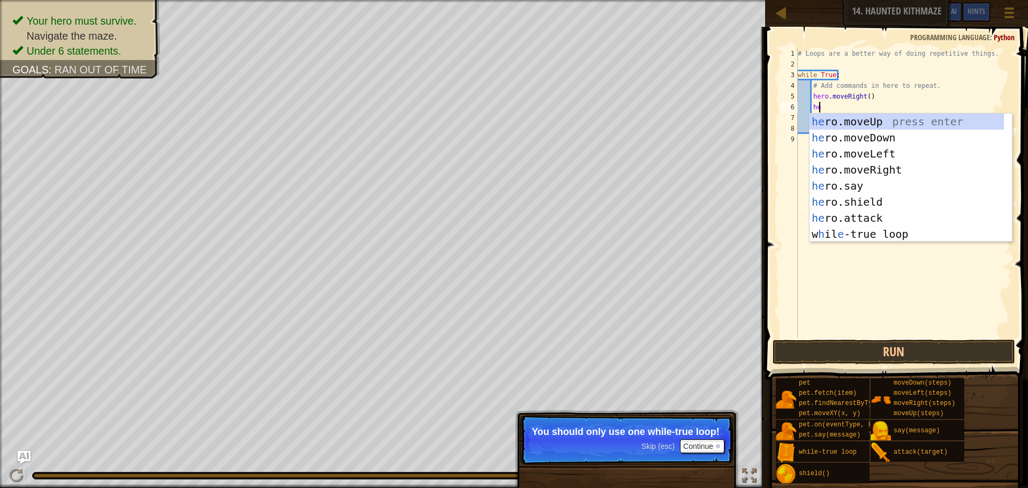
scroll to position [5, 1]
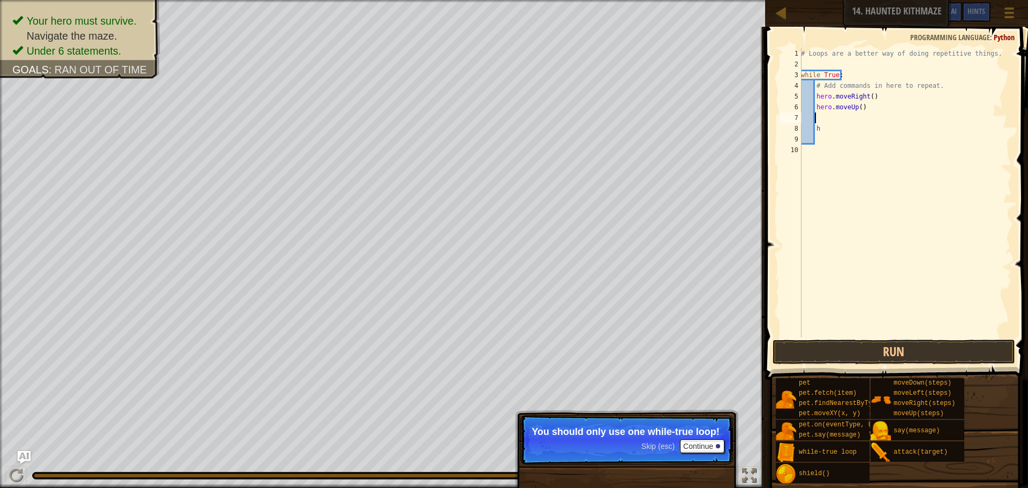
click at [868, 135] on div "# Loops are a better way of doing repetitive things. while True : # Add command…" at bounding box center [905, 203] width 213 height 311
type textarea "h"
drag, startPoint x: 802, startPoint y: 111, endPoint x: 802, endPoint y: 120, distance: 9.1
click at [802, 120] on div "# Loops are a better way of doing repetitive things. while True : # Add command…" at bounding box center [904, 203] width 216 height 311
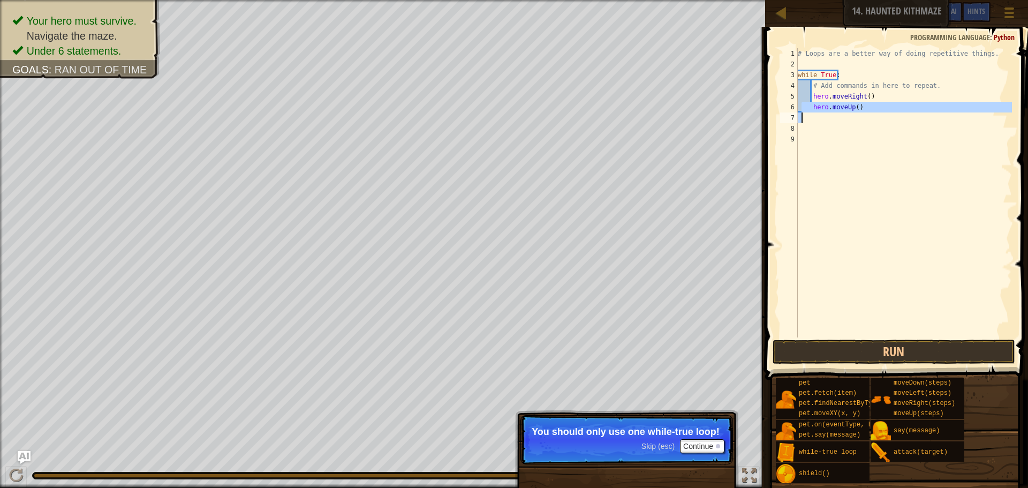
type textarea "hero.moveUp()"
click at [807, 122] on div "# Loops are a better way of doing repetitive things. while True : # Add command…" at bounding box center [904, 203] width 216 height 311
click at [806, 114] on div "# Loops are a better way of doing repetitive things. while True : # Add command…" at bounding box center [904, 203] width 216 height 311
click at [805, 115] on div "# Loops are a better way of doing repetitive things. while True : # Add command…" at bounding box center [904, 203] width 216 height 311
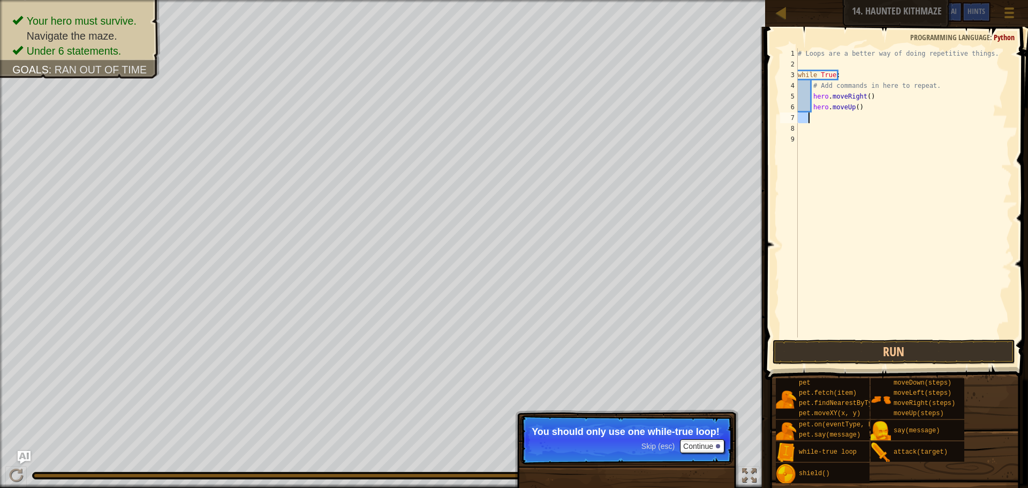
click at [817, 116] on div "# Loops are a better way of doing repetitive things. while True : # Add command…" at bounding box center [904, 192] width 216 height 289
click at [866, 111] on div "# Loops are a better way of doing repetitive things. while True : # Add command…" at bounding box center [904, 203] width 216 height 311
type textarea "hero.moveUp()"
type textarea "\"
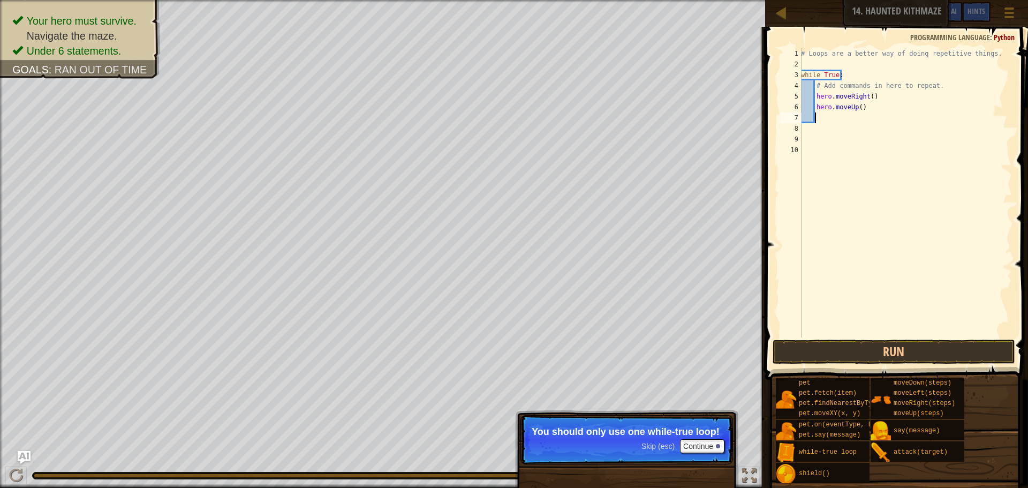
type textarea "h"
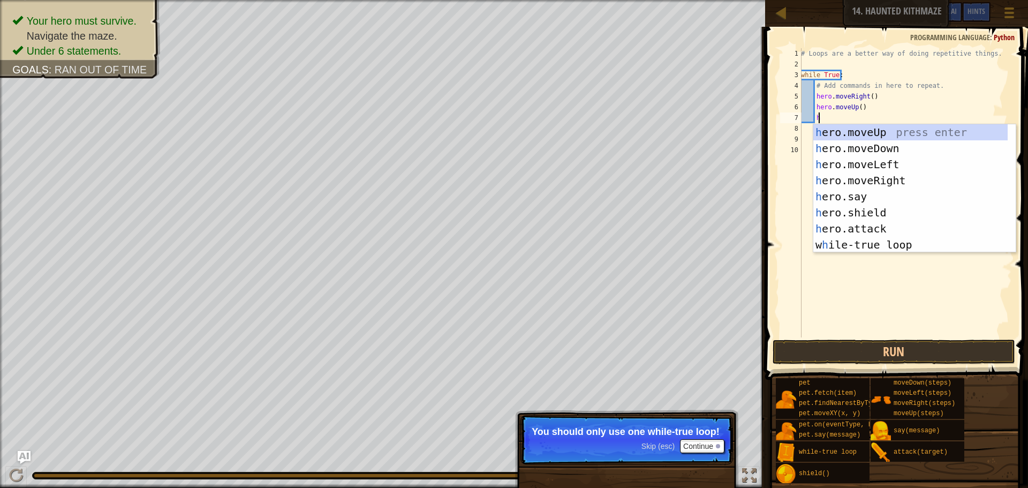
type textarea "\"
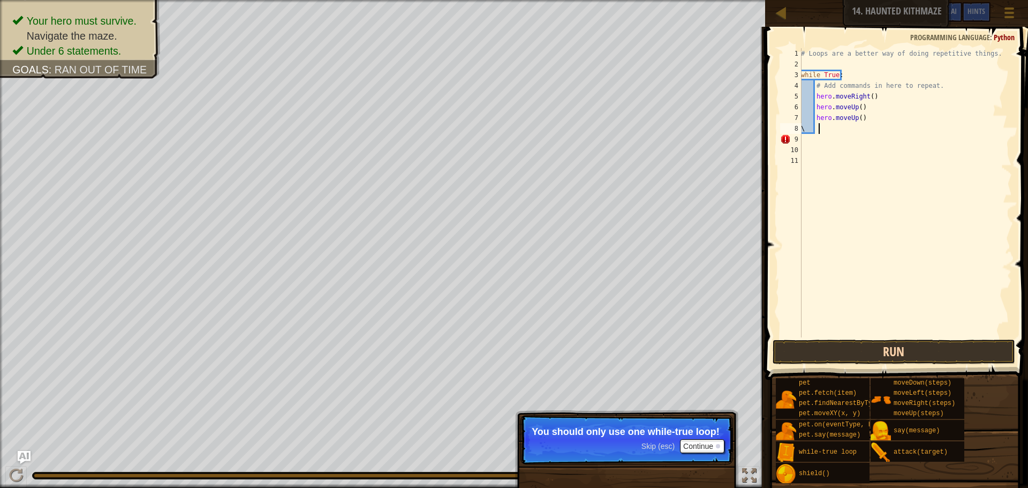
scroll to position [5, 1]
click at [891, 360] on button "Run" at bounding box center [894, 351] width 243 height 25
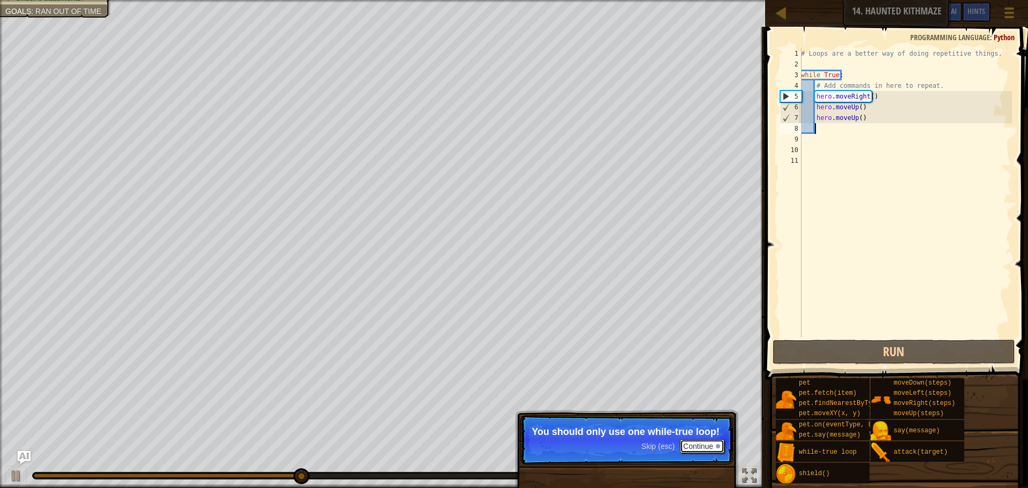
click at [685, 448] on button "Continue" at bounding box center [702, 446] width 44 height 14
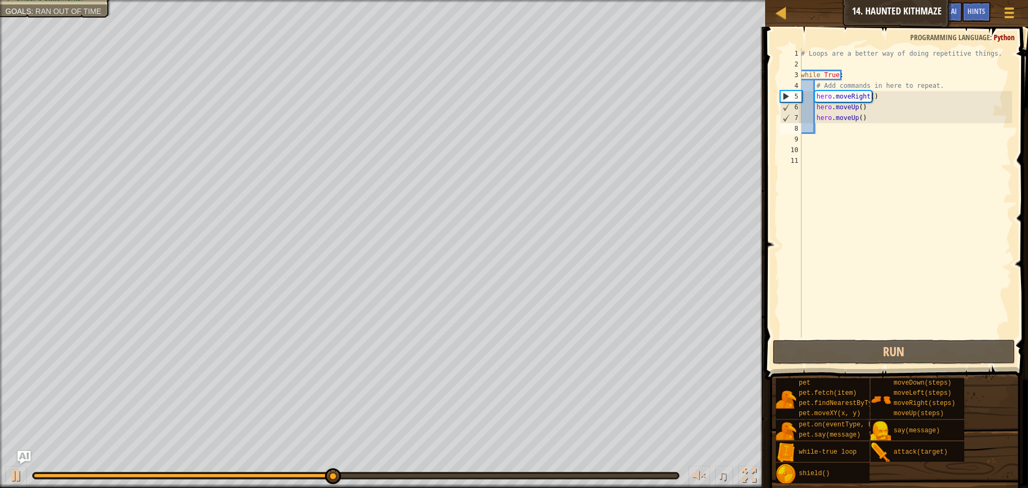
click at [397, 471] on div "♫" at bounding box center [382, 473] width 765 height 32
click at [396, 473] on div at bounding box center [356, 475] width 646 height 6
click at [396, 473] on div at bounding box center [356, 475] width 644 height 4
click at [456, 478] on div at bounding box center [356, 475] width 646 height 6
drag, startPoint x: 432, startPoint y: 475, endPoint x: 402, endPoint y: 474, distance: 30.0
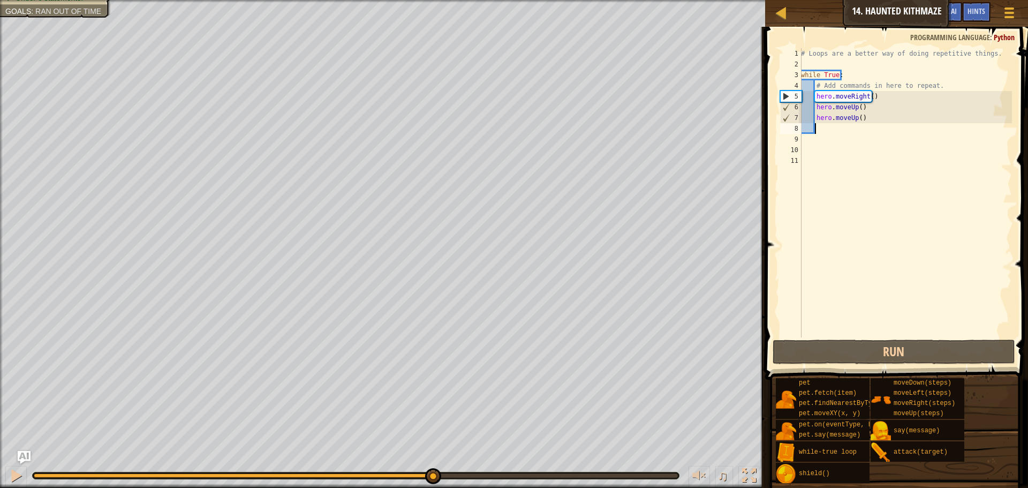
click at [428, 475] on div at bounding box center [356, 475] width 644 height 4
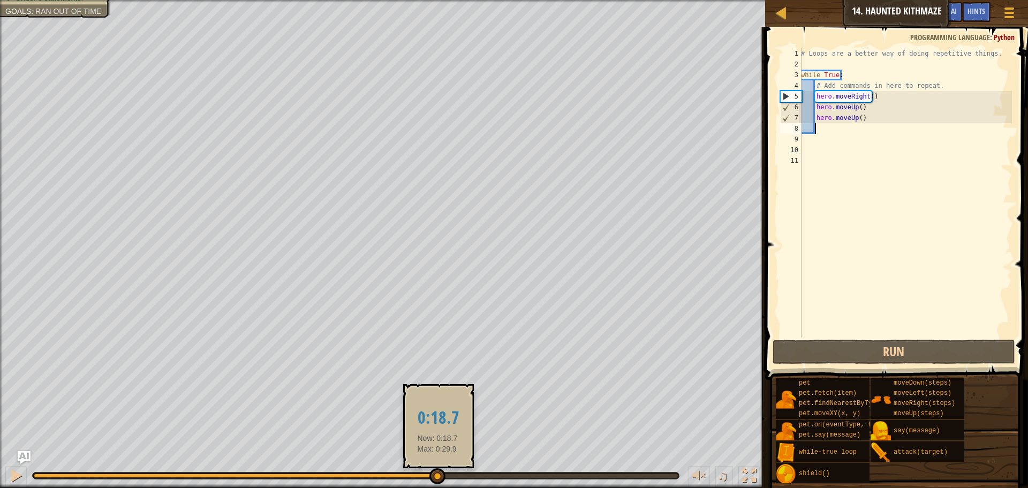
click at [437, 473] on div at bounding box center [356, 475] width 644 height 4
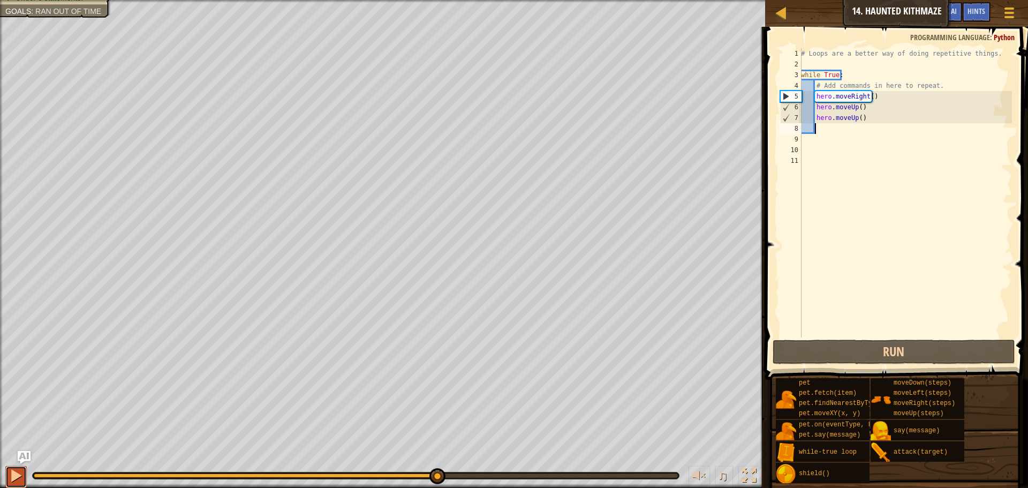
click at [18, 481] on div at bounding box center [16, 475] width 14 height 14
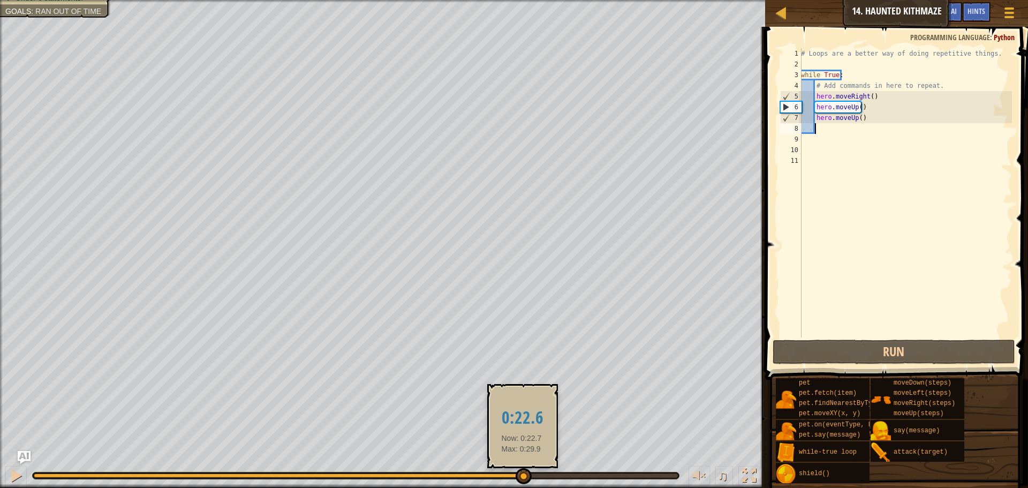
click at [521, 474] on div at bounding box center [356, 475] width 644 height 4
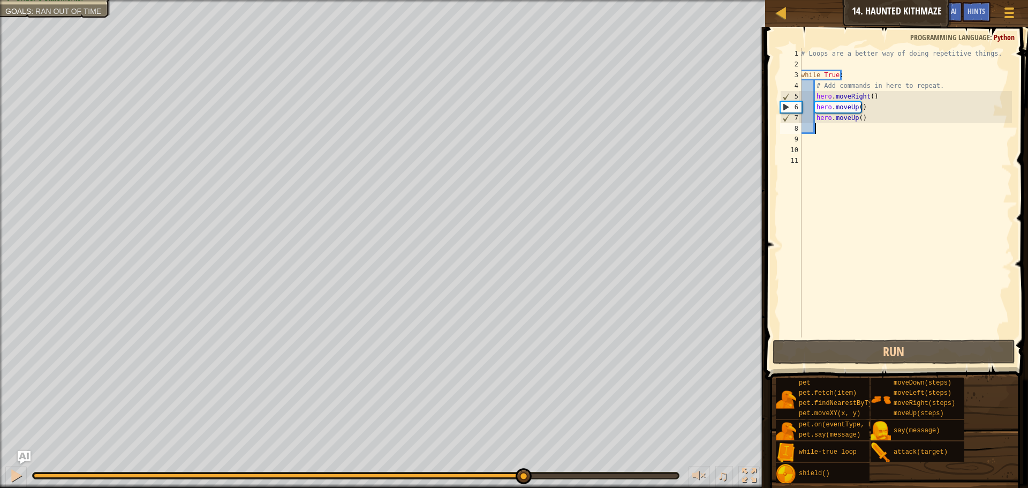
click at [849, 138] on div "# Loops are a better way of doing repetitive things. while True : # Add command…" at bounding box center [905, 203] width 213 height 311
click at [983, 7] on span "Hints" at bounding box center [976, 11] width 18 height 10
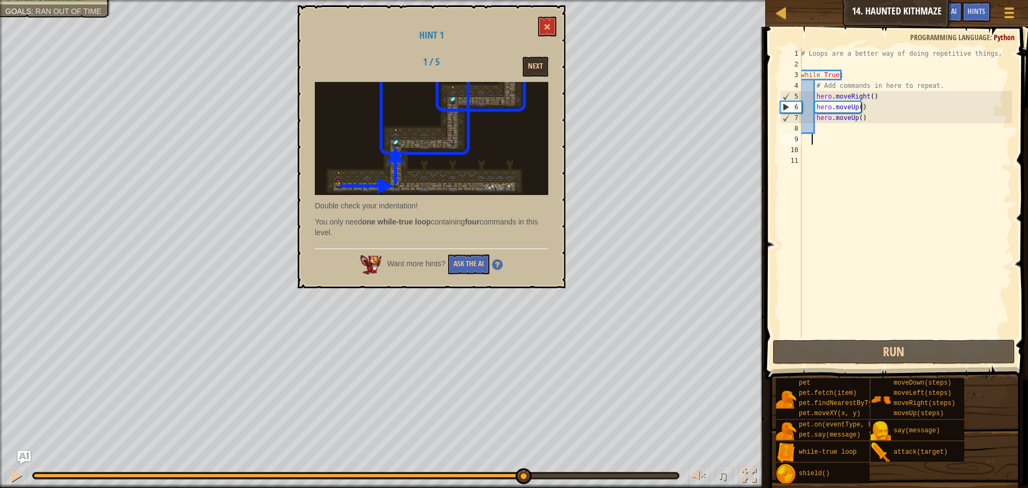
click at [860, 118] on div "# Loops are a better way of doing repetitive things. while True : # Add command…" at bounding box center [905, 203] width 213 height 311
click at [864, 119] on div "# Loops are a better way of doing repetitive things. while True : # Add command…" at bounding box center [905, 203] width 213 height 311
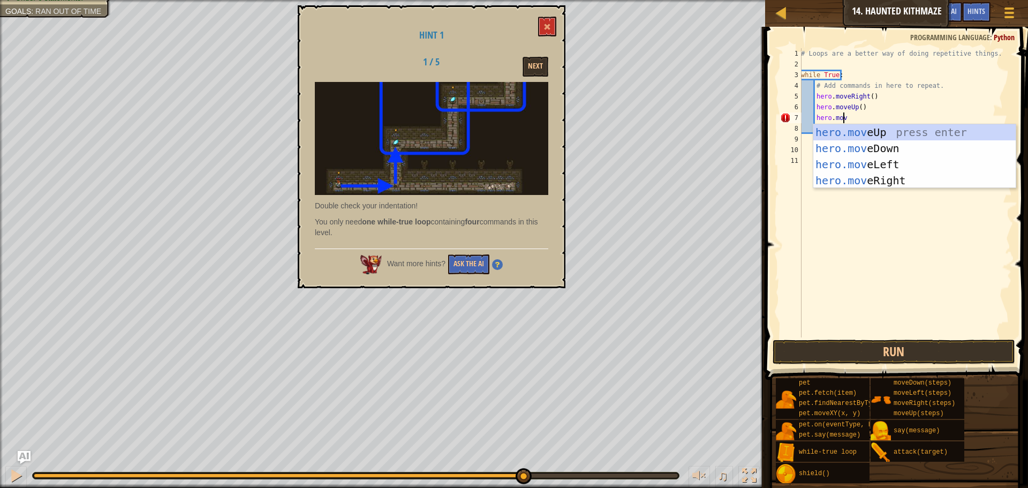
scroll to position [5, 3]
type textarea "hero.move"
click at [853, 181] on div "hero.move Up press enter hero.move Down press enter hero.move Left press enter …" at bounding box center [914, 172] width 202 height 96
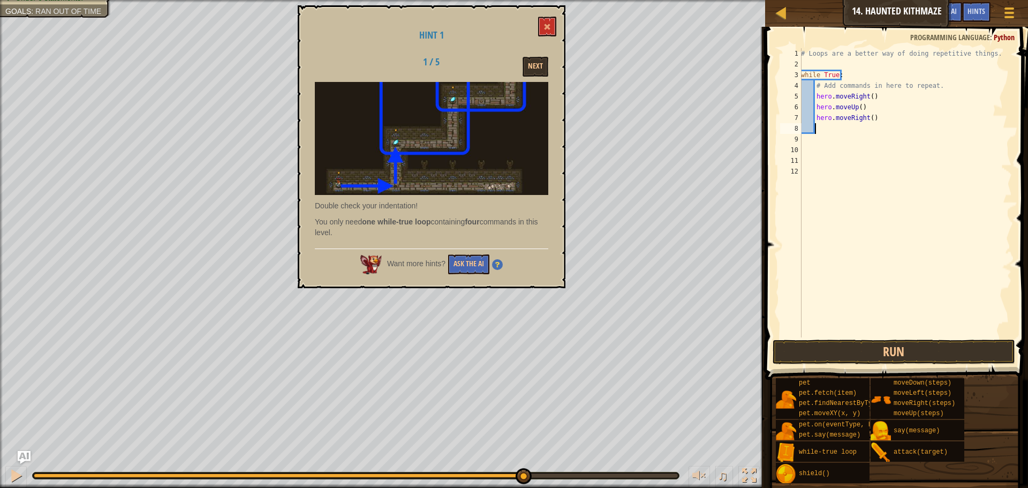
scroll to position [5, 1]
type textarea "h"
click at [902, 355] on button "Run" at bounding box center [894, 351] width 243 height 25
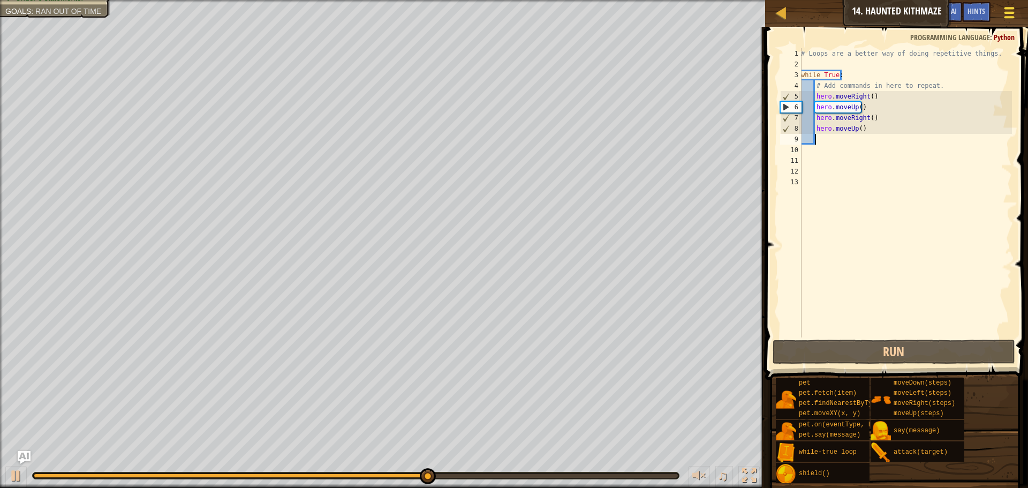
click at [1019, 15] on button "Game Menu" at bounding box center [1009, 15] width 28 height 26
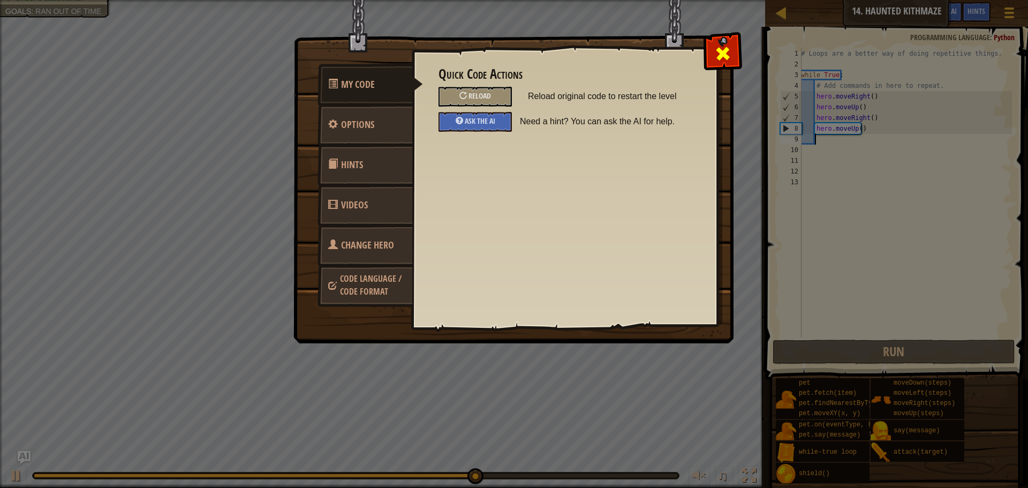
click at [720, 49] on span at bounding box center [722, 53] width 17 height 17
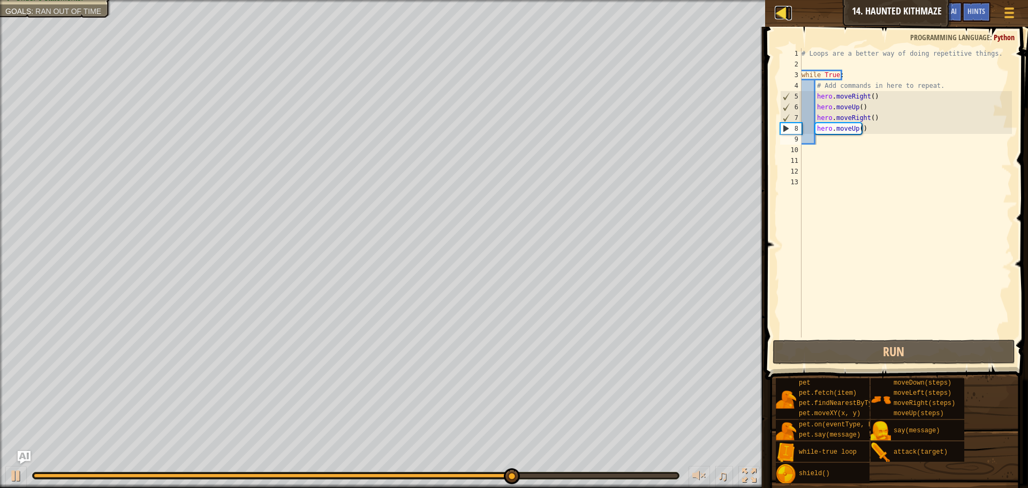
click at [780, 11] on div at bounding box center [781, 12] width 13 height 13
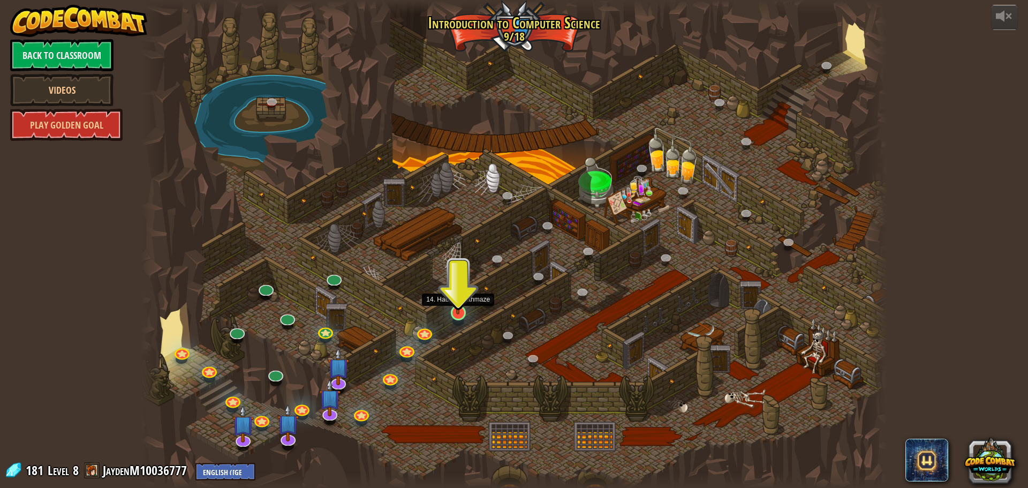
click at [458, 311] on img at bounding box center [458, 291] width 20 height 46
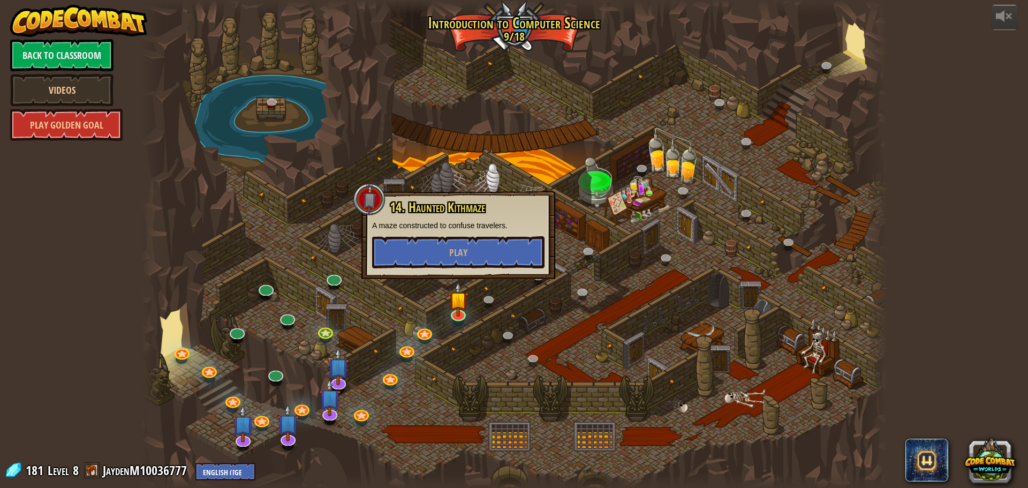
click at [462, 269] on div "14. Haunted Kithmaze A maze constructed to confuse travelers. Play" at bounding box center [458, 235] width 194 height 88
click at [459, 246] on span "Play" at bounding box center [458, 252] width 18 height 13
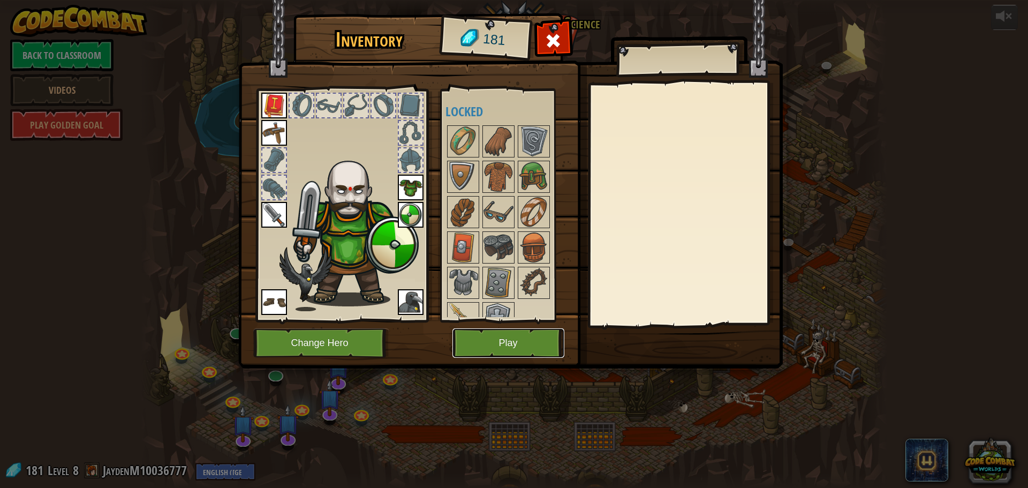
click at [463, 344] on button "Play" at bounding box center [508, 342] width 112 height 29
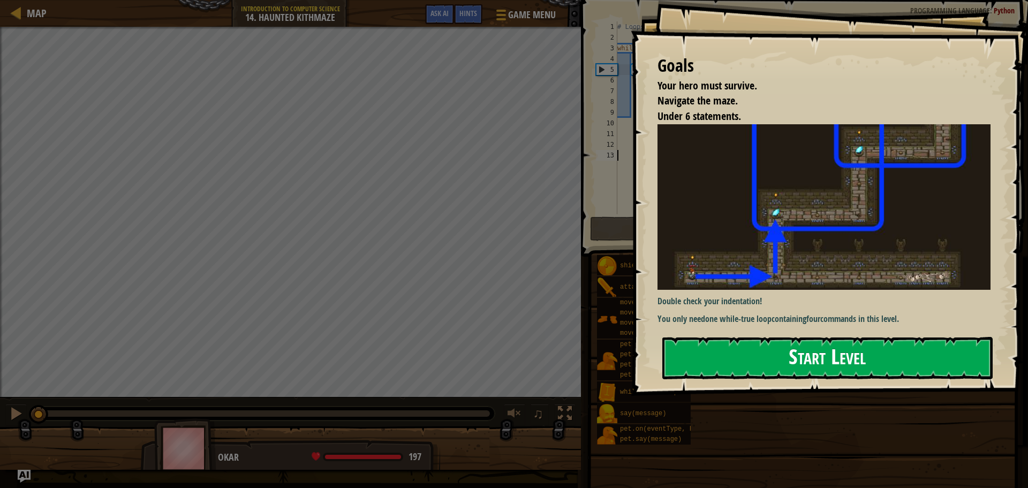
click at [850, 337] on button "Start Level" at bounding box center [827, 358] width 330 height 42
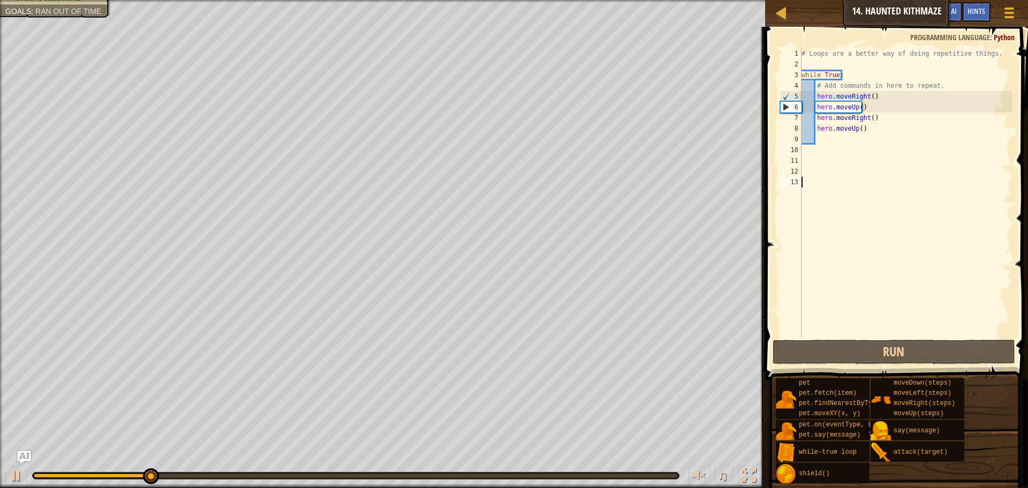
click at [868, 97] on div "# Loops are a better way of doing repetitive things. while True : # Add command…" at bounding box center [905, 203] width 213 height 311
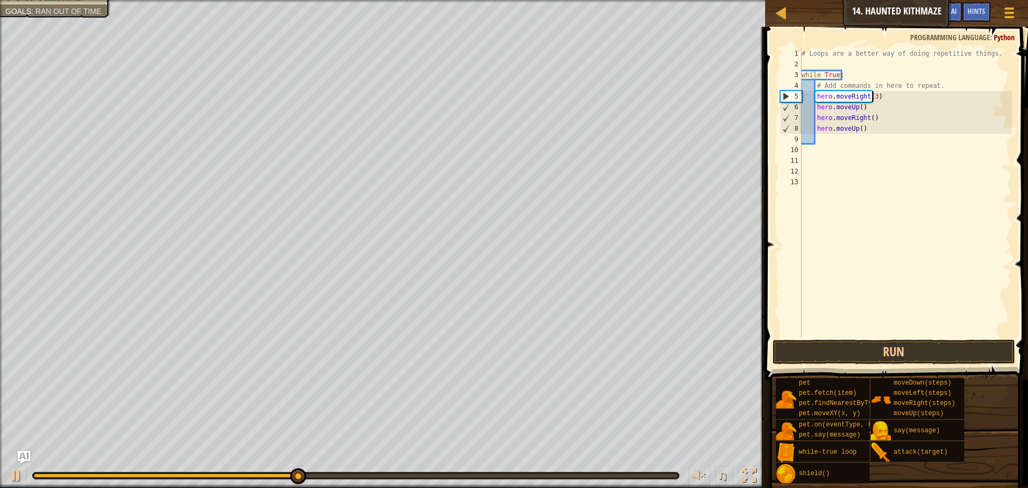
scroll to position [5, 6]
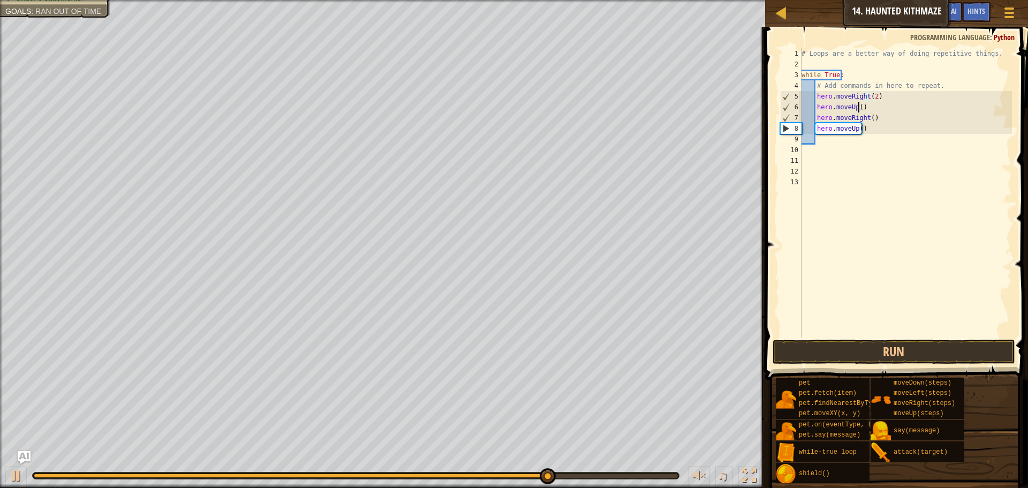
click at [857, 106] on div "# Loops are a better way of doing repetitive things. while True : # Add command…" at bounding box center [905, 203] width 213 height 311
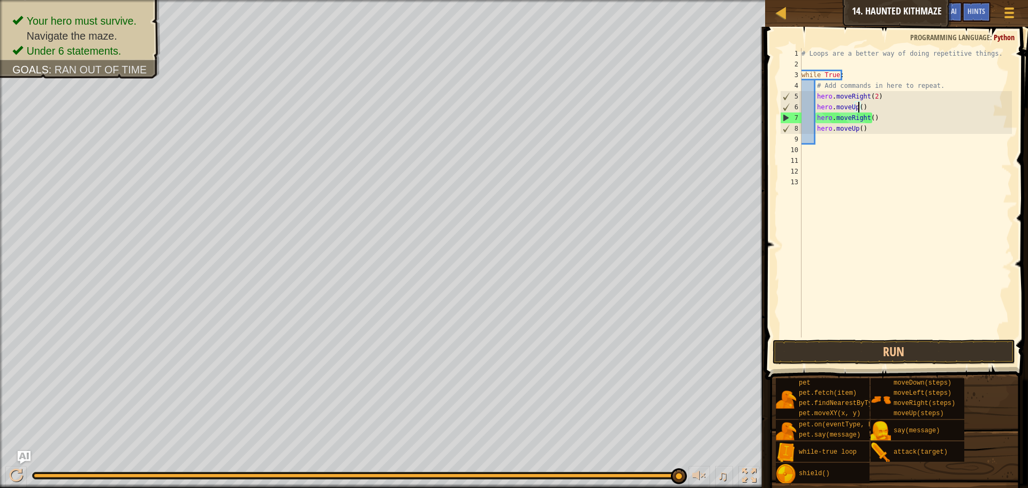
click at [883, 118] on div "# Loops are a better way of doing repetitive things. while True : # Add command…" at bounding box center [905, 203] width 213 height 311
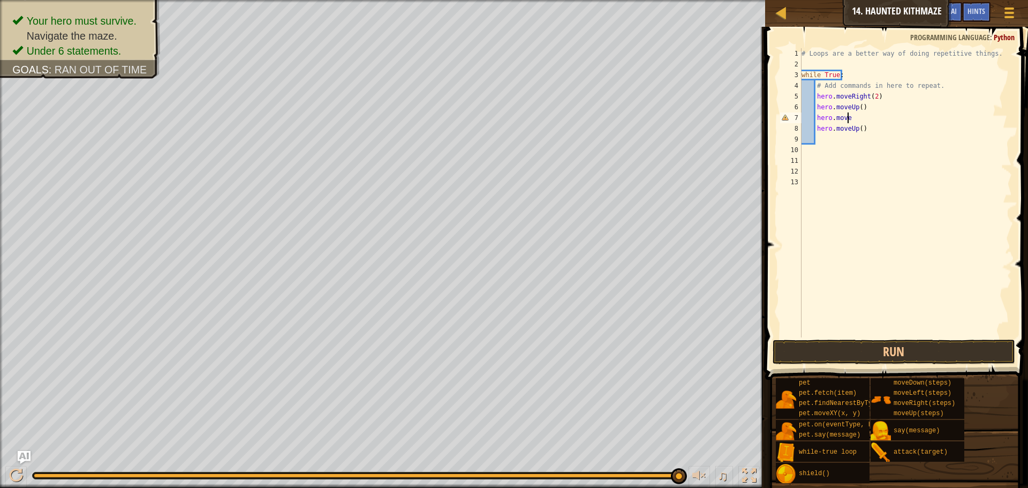
scroll to position [5, 4]
type textarea "hero.moveup"
click at [868, 140] on div "# Loops are a better way of doing repetitive things. while True : # Add command…" at bounding box center [905, 203] width 213 height 311
type textarea "h"
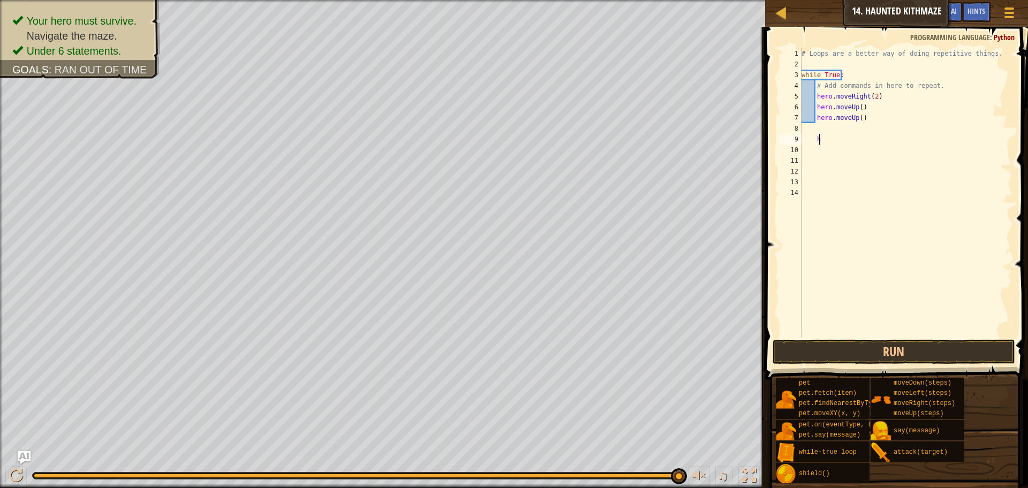
scroll to position [5, 1]
click at [876, 120] on div "# Loops are a better way of doing repetitive things. while True : # Add command…" at bounding box center [905, 203] width 213 height 311
type textarea "hero.moveUp()"
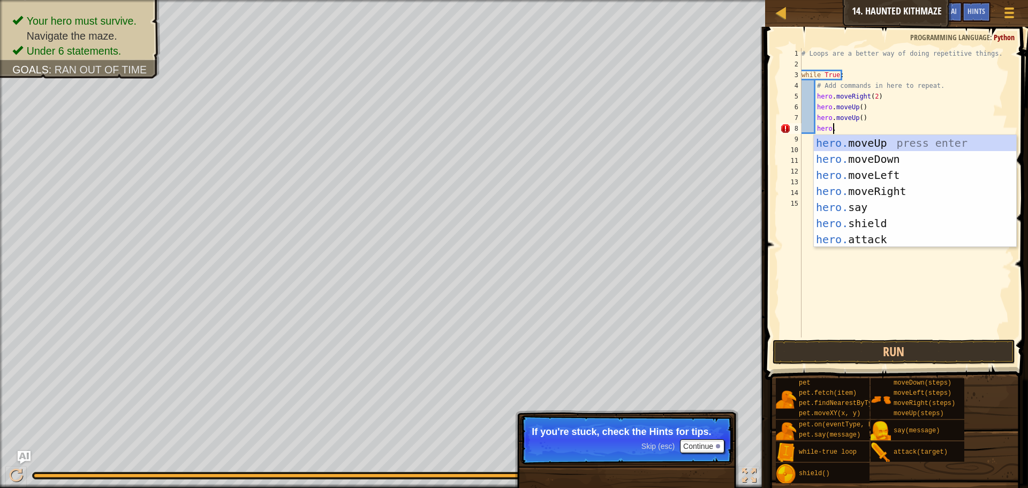
scroll to position [5, 3]
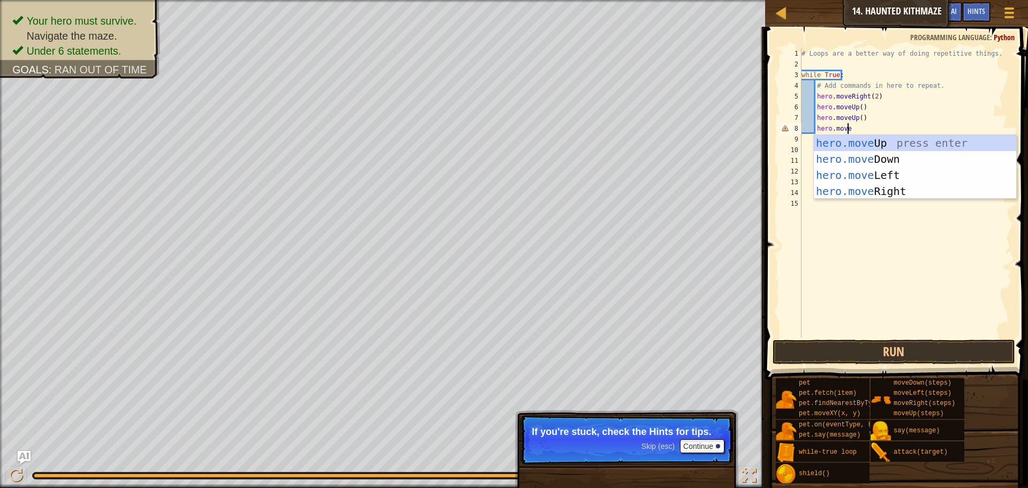
type textarea "hero.mover"
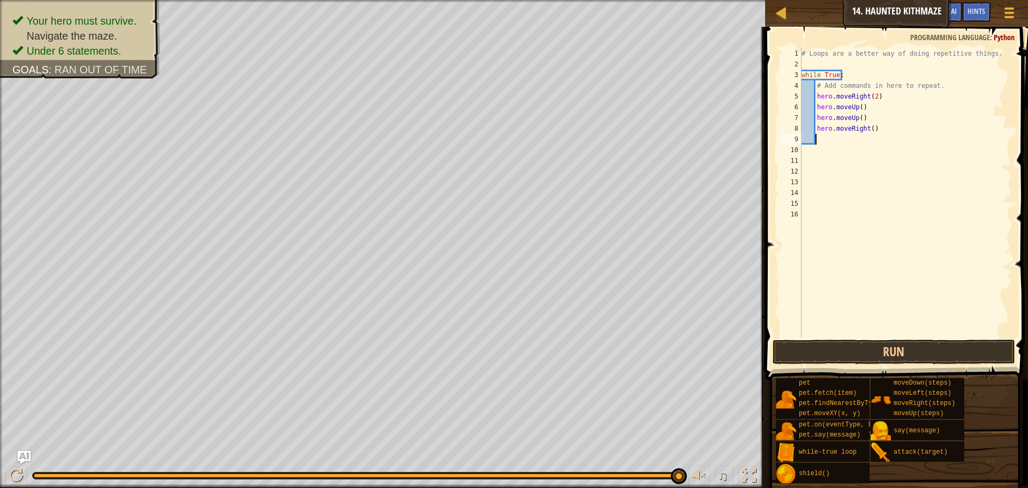
scroll to position [5, 1]
click at [868, 352] on button "Run" at bounding box center [894, 351] width 243 height 25
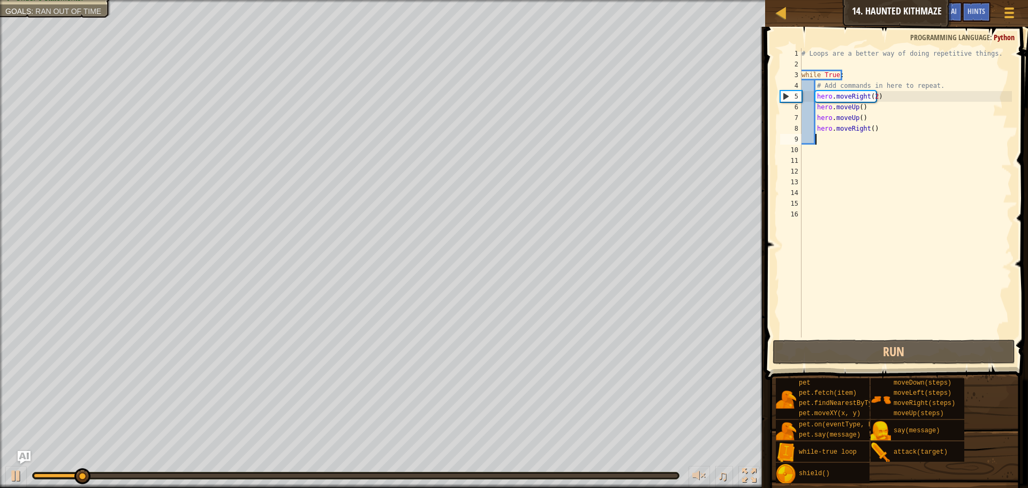
click at [240, 0] on html "Map Introduction to Computer Science 14. Haunted Kithmaze Game Menu Done Hints …" at bounding box center [514, 0] width 1028 height 0
click at [266, 0] on html "Map Introduction to Computer Science 14. Haunted Kithmaze Game Menu Done Hints …" at bounding box center [514, 0] width 1028 height 0
click at [265, 476] on div "Your hero must survive. Navigate the maze. Under 6 statements. Goals : Ran out …" at bounding box center [514, 244] width 1028 height 488
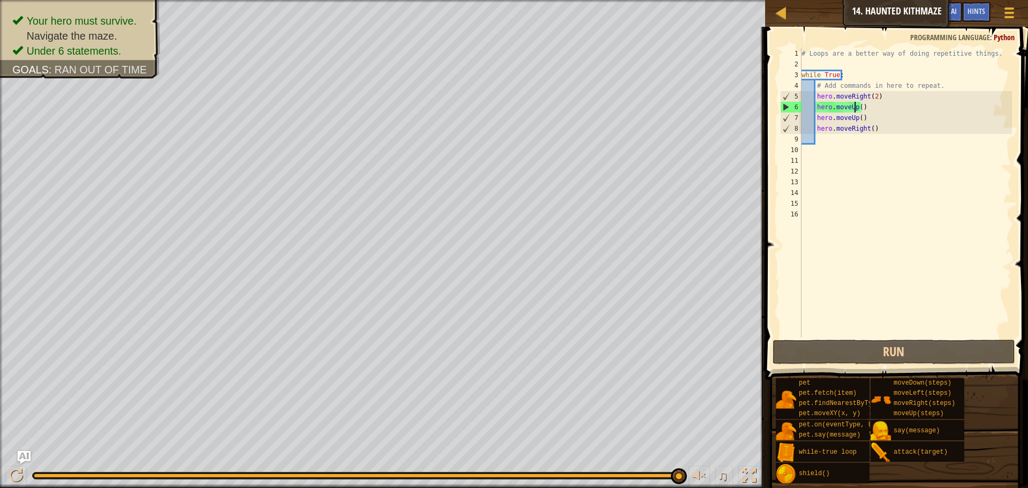
click at [853, 107] on div "# Loops are a better way of doing repetitive things. while True : # Add command…" at bounding box center [905, 203] width 213 height 311
click at [857, 106] on div "# Loops are a better way of doing repetitive things. while True : # Add command…" at bounding box center [905, 203] width 213 height 311
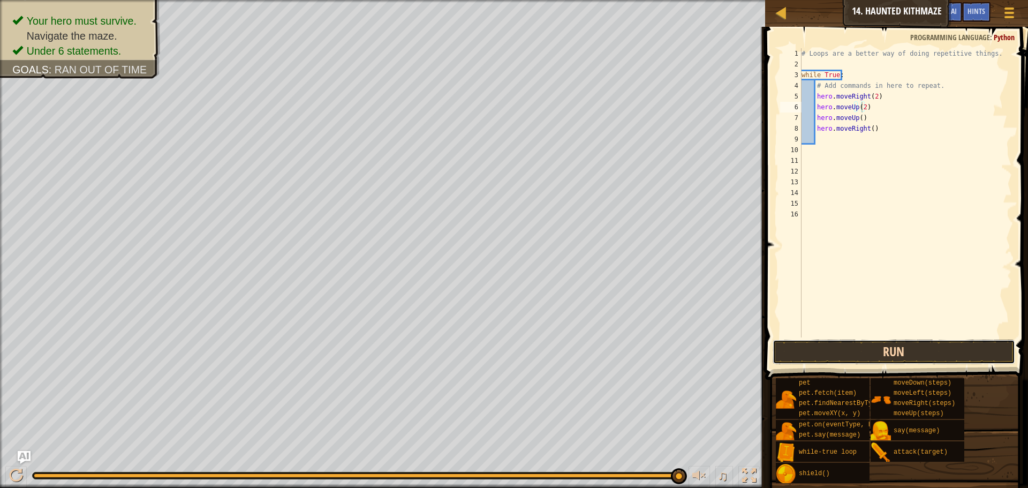
click at [837, 357] on button "Run" at bounding box center [894, 351] width 243 height 25
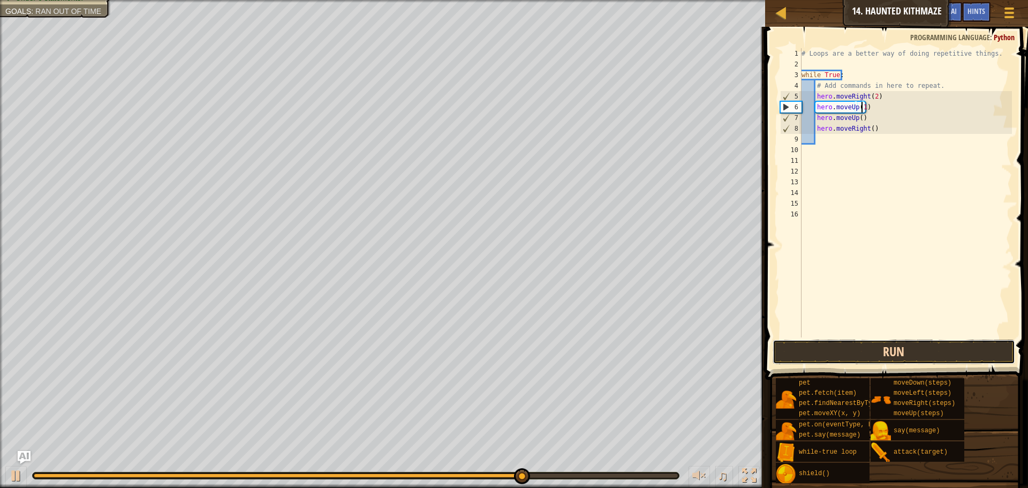
click at [909, 351] on button "Run" at bounding box center [894, 351] width 243 height 25
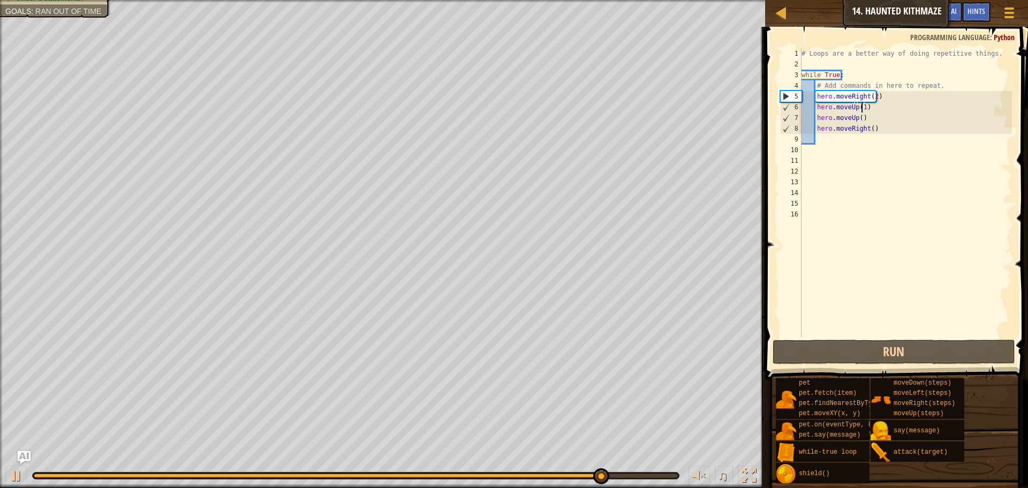
click at [872, 96] on div "# Loops are a better way of doing repetitive things. while True : # Add command…" at bounding box center [905, 203] width 213 height 311
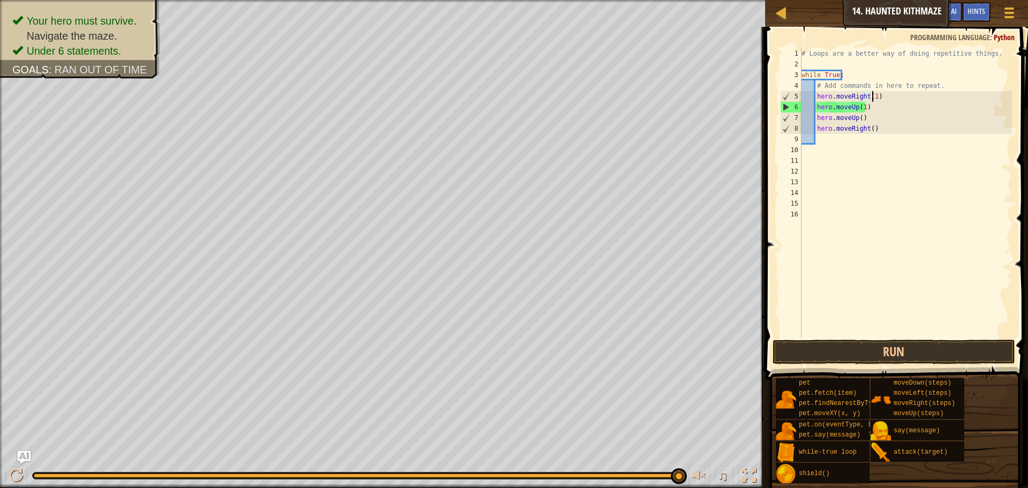
scroll to position [5, 6]
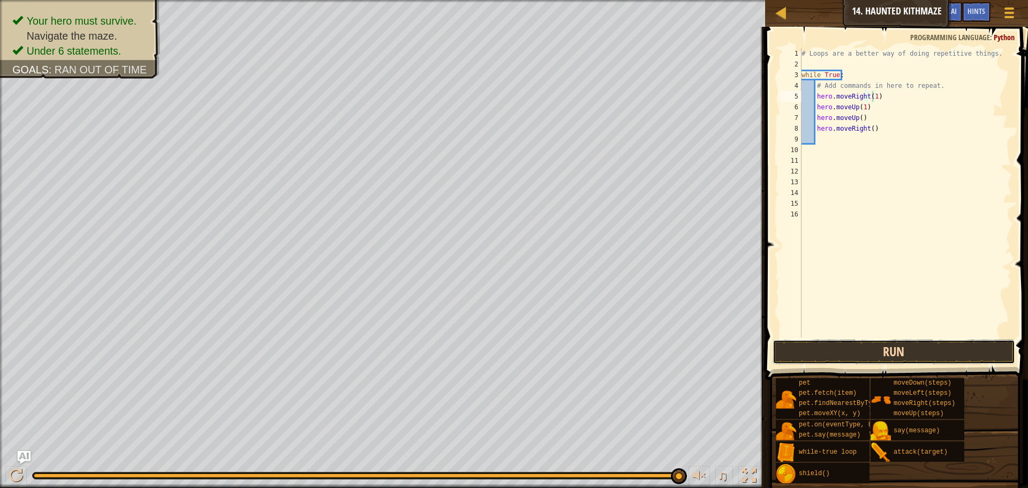
click at [808, 351] on button "Run" at bounding box center [894, 351] width 243 height 25
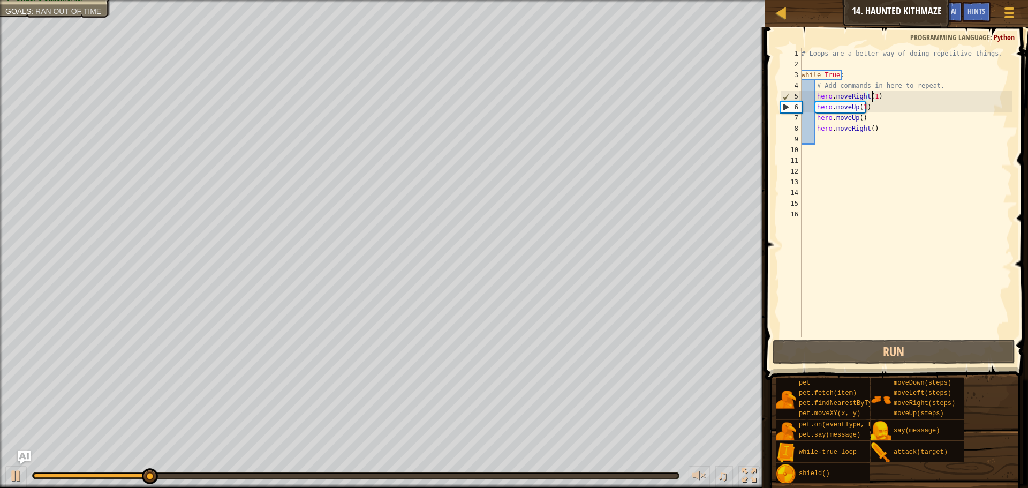
type textarea "hero.moveRight(3)"
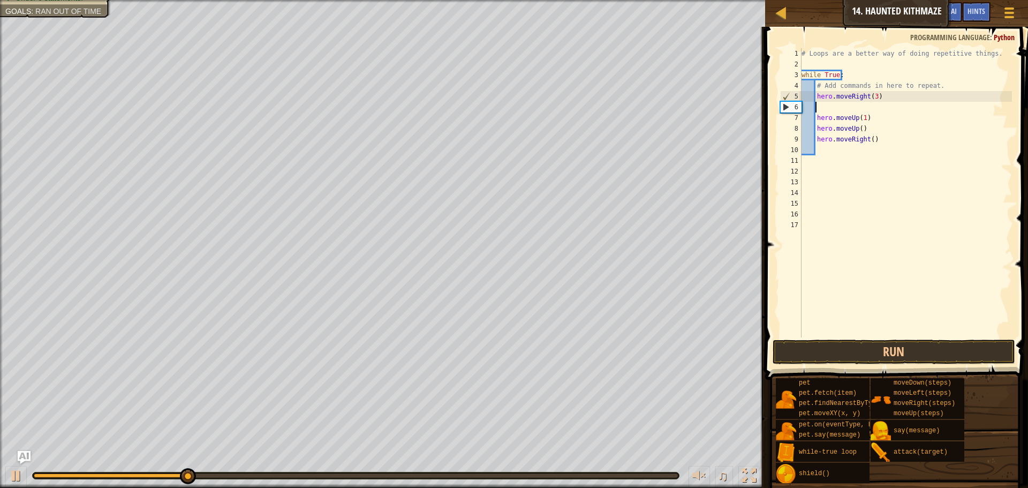
scroll to position [5, 0]
click at [816, 103] on div "# Loops are a better way of doing repetitive things. while True : # Add command…" at bounding box center [905, 203] width 213 height 311
click at [918, 99] on div "# Loops are a better way of doing repetitive things. while True : # Add command…" at bounding box center [905, 203] width 213 height 311
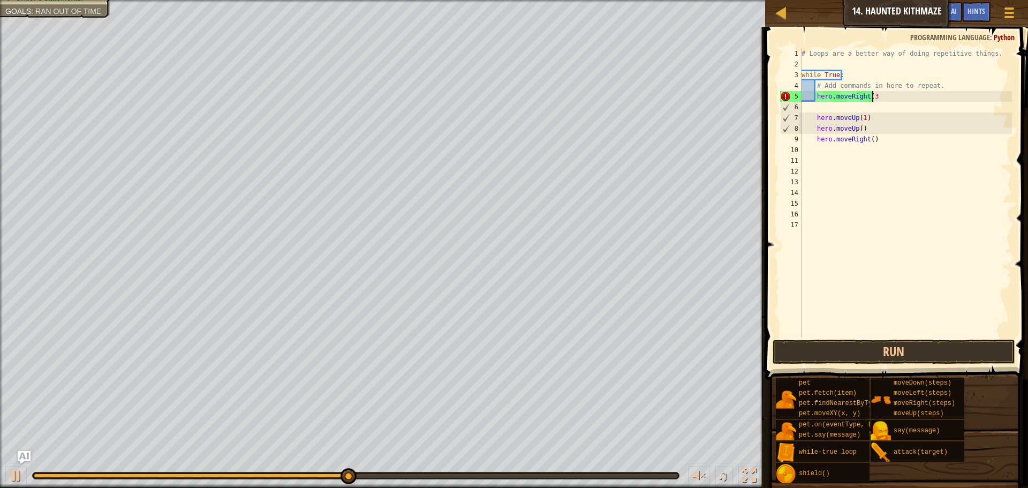
type textarea "hero.moveRight(3)"
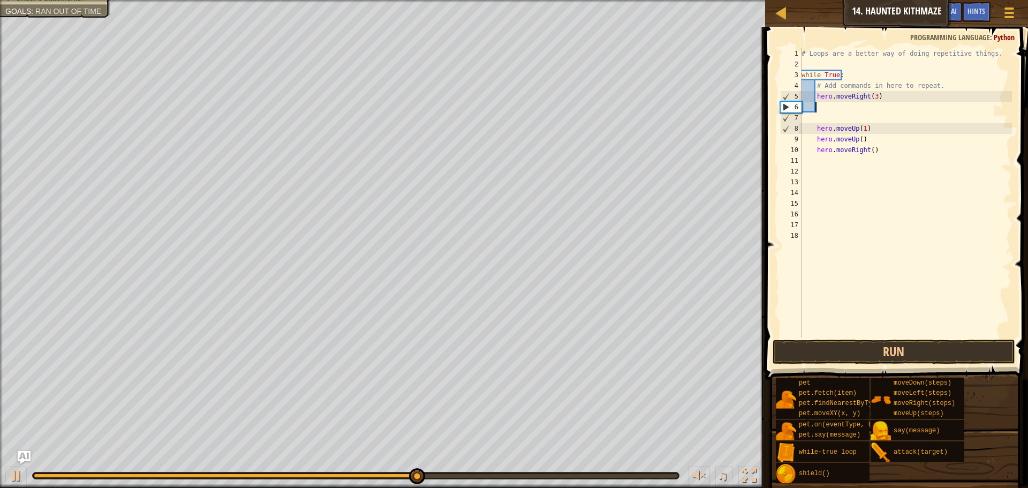
click at [808, 130] on div "# Loops are a better way of doing repetitive things. while True : # Add command…" at bounding box center [905, 203] width 213 height 311
type textarea "hero.moveUp(1)"
click at [812, 123] on div "# Loops are a better way of doing repetitive things. while True : # Add command…" at bounding box center [905, 203] width 213 height 311
click at [815, 129] on div "# Loops are a better way of doing repetitive things. while True : # Add command…" at bounding box center [905, 203] width 213 height 311
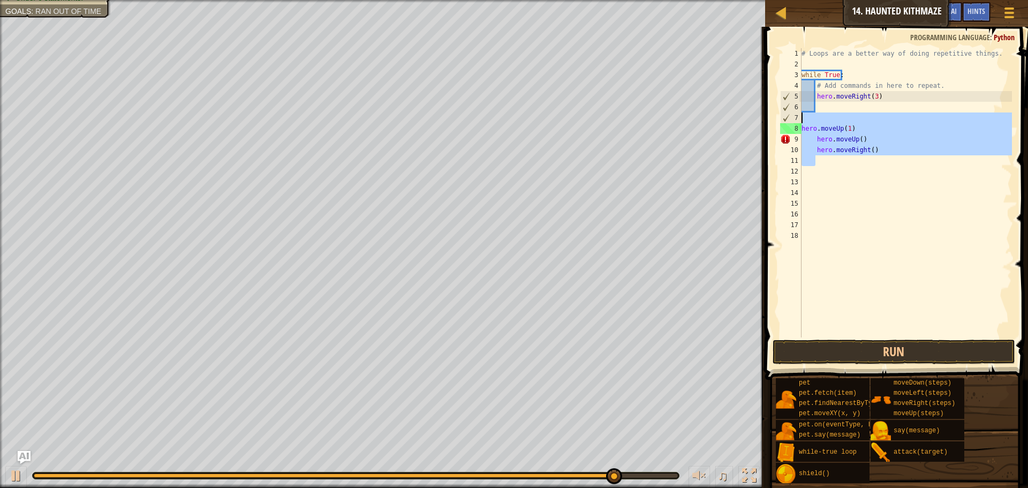
drag, startPoint x: 868, startPoint y: 165, endPoint x: 789, endPoint y: 115, distance: 94.6
click at [789, 115] on div "hero.moveUp(1) 1 2 3 4 5 6 7 8 9 10 11 12 13 14 15 16 17 18 # Loops are a bette…" at bounding box center [895, 192] width 234 height 289
type textarea "hero.moveUp(1)"
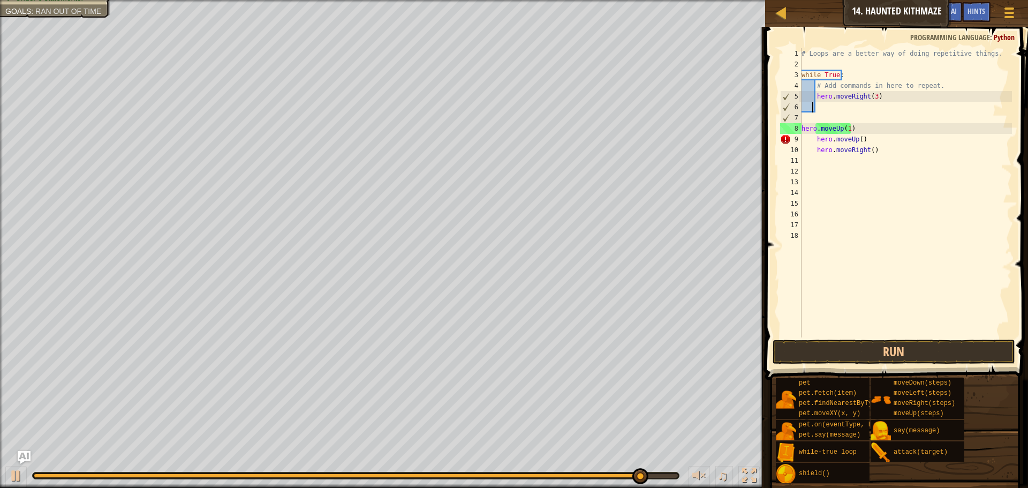
click at [812, 106] on div "# Loops are a better way of doing repetitive things. while True : # Add command…" at bounding box center [905, 203] width 213 height 311
click at [835, 112] on div "# Loops are a better way of doing repetitive things. while True : # Add command…" at bounding box center [905, 203] width 213 height 311
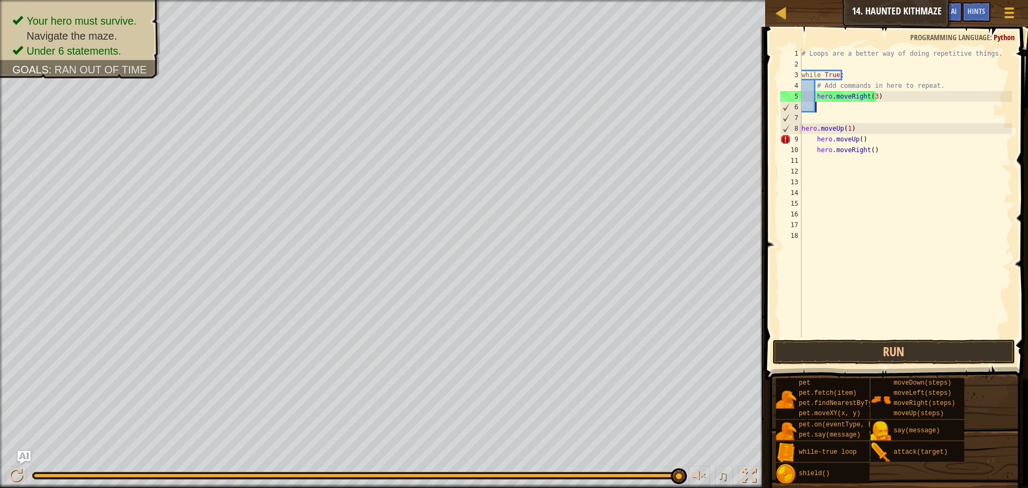
click at [839, 105] on div "# Loops are a better way of doing repetitive things. while True : # Add command…" at bounding box center [905, 203] width 213 height 311
click at [890, 347] on button "Run" at bounding box center [894, 351] width 243 height 25
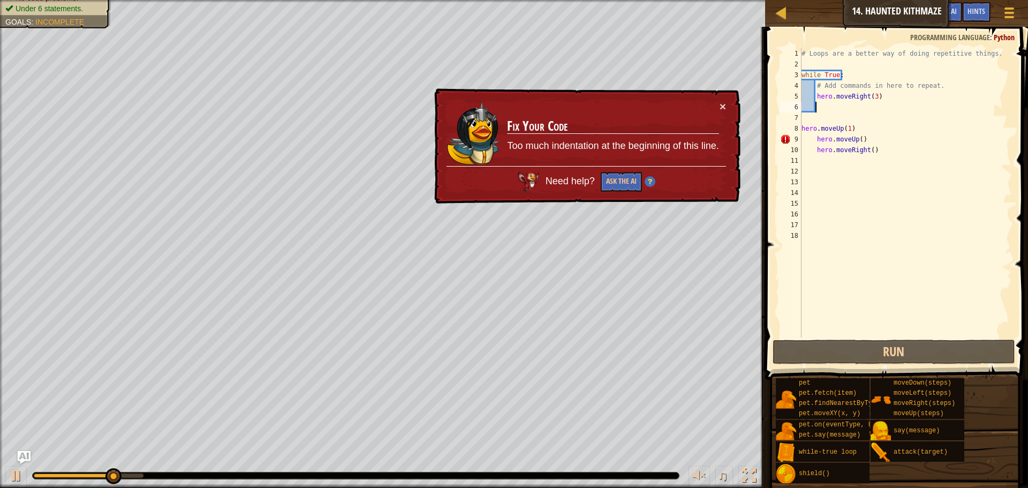
click at [822, 112] on div "# Loops are a better way of doing repetitive things. while True : # Add command…" at bounding box center [905, 203] width 213 height 311
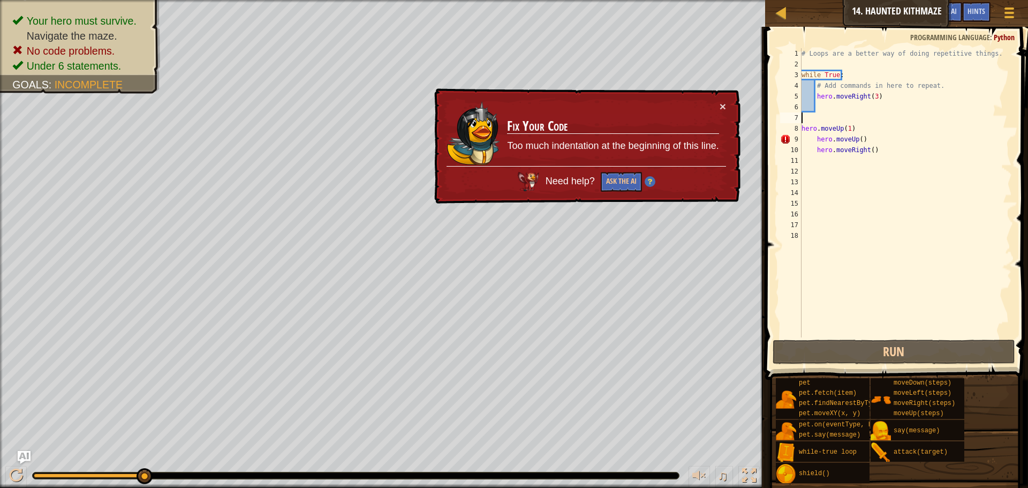
click at [819, 111] on div "# Loops are a better way of doing repetitive things. while True : # Add command…" at bounding box center [905, 203] width 213 height 311
drag, startPoint x: 800, startPoint y: 127, endPoint x: 850, endPoint y: 126, distance: 50.3
click at [850, 126] on div "1 2 3 4 5 6 7 8 9 10 11 12 13 14 15 16 17 18 # Loops are a better way of doing …" at bounding box center [895, 192] width 234 height 289
type textarea "hero.moveUp(1) hero.moveUp()"
click at [825, 108] on div "# Loops are a better way of doing repetitive things. while True : # Add command…" at bounding box center [905, 203] width 213 height 311
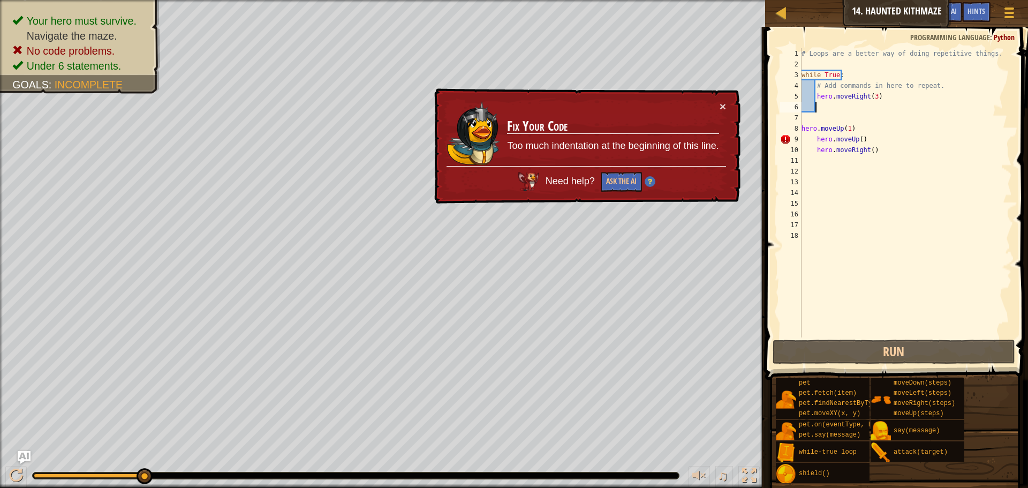
paste textarea
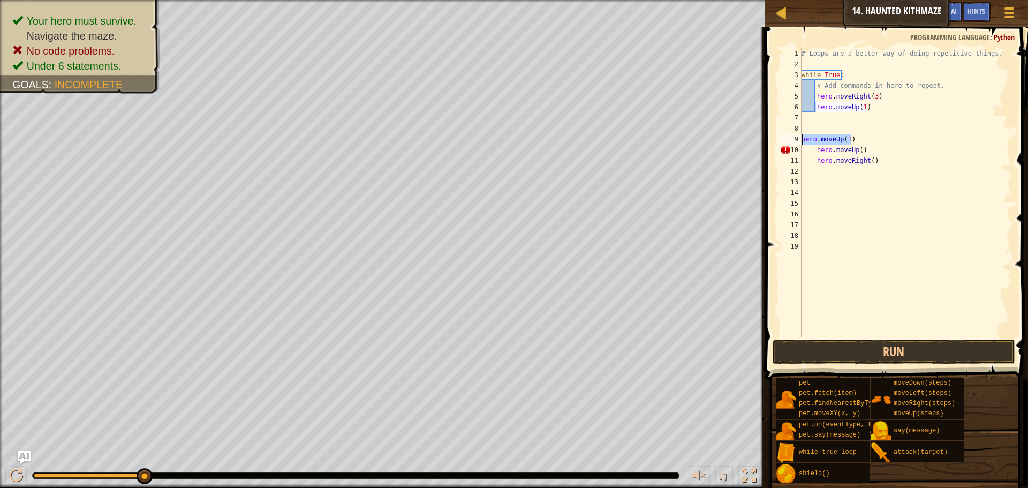
drag, startPoint x: 856, startPoint y: 137, endPoint x: 792, endPoint y: 138, distance: 64.3
click at [792, 138] on div "1 2 3 4 5 6 7 8 9 10 11 12 13 14 15 16 17 18 19 # Loops are a better way of doi…" at bounding box center [895, 192] width 234 height 289
type textarea "hero.moveUp(1)"
drag, startPoint x: 812, startPoint y: 151, endPoint x: 882, endPoint y: 145, distance: 69.9
click at [882, 145] on div "# Loops are a better way of doing repetitive things. while True : # Add command…" at bounding box center [905, 203] width 213 height 311
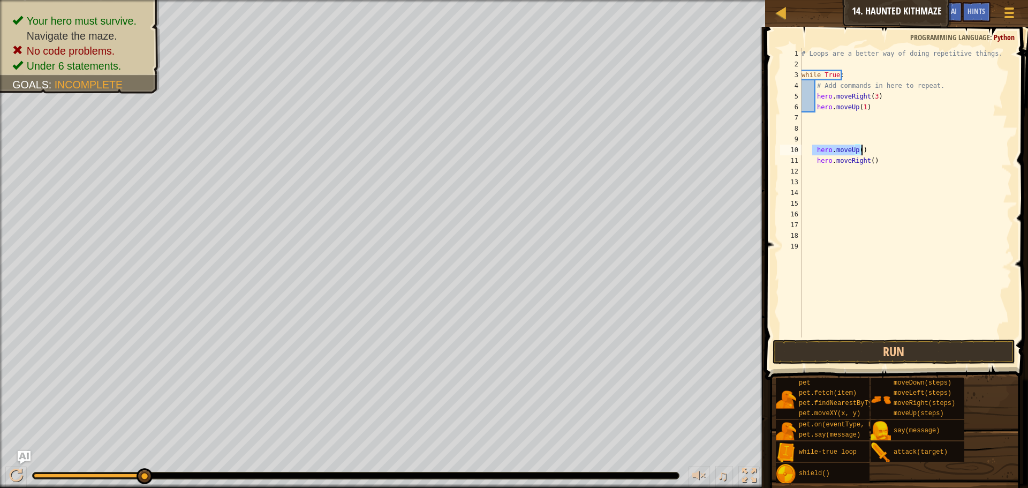
type textarea "hero.moveUp()"
click at [816, 117] on div "# Loops are a better way of doing repetitive things. while True : # Add command…" at bounding box center [905, 203] width 213 height 311
click at [869, 105] on div "# Loops are a better way of doing repetitive things. while True : # Add command…" at bounding box center [905, 203] width 213 height 311
type textarea "hero.moveUp(1)"
click at [880, 122] on div "# Loops are a better way of doing repetitive things. while True : # Add command…" at bounding box center [905, 203] width 213 height 311
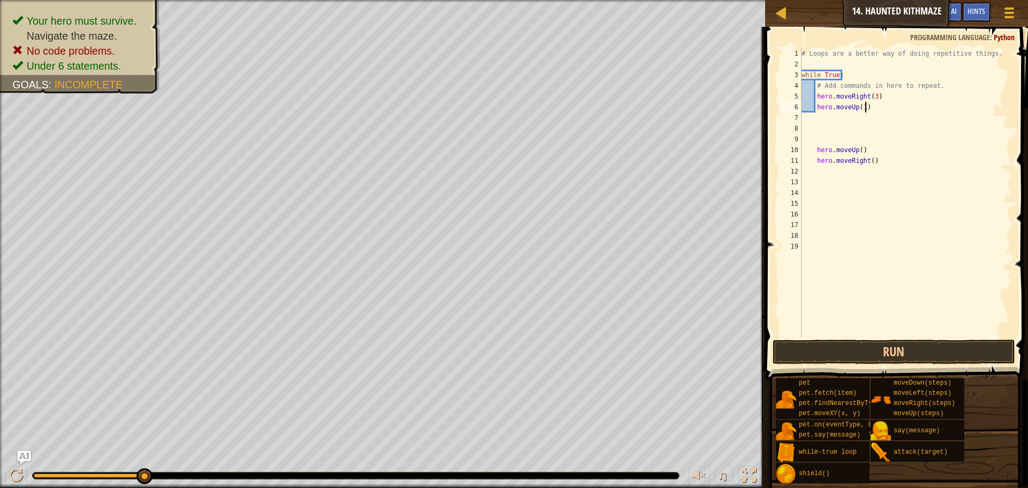
click at [875, 107] on div "# Loops are a better way of doing repetitive things. while True : # Add command…" at bounding box center [905, 203] width 213 height 311
type textarea "hero.moveUp(1)"
paste textarea "hero.moveUp()"
type textarea "h"
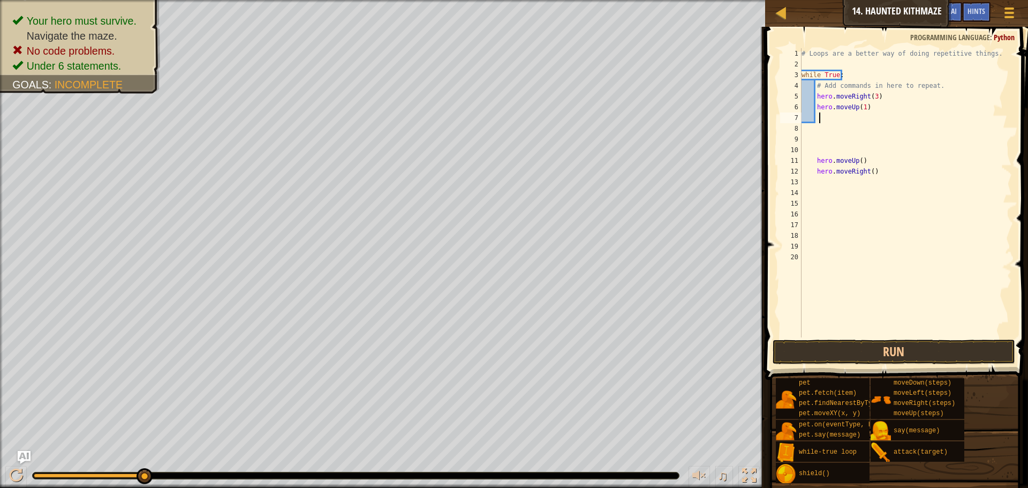
paste textarea "hero.moveUp()"
type textarea "h"
paste textarea "hero.moveUp()"
type textarea "h"
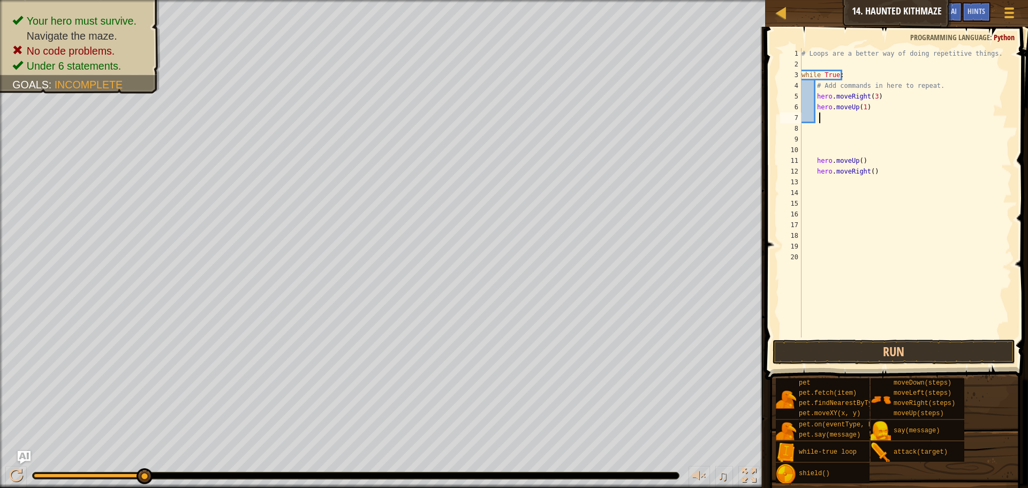
type textarea "h"
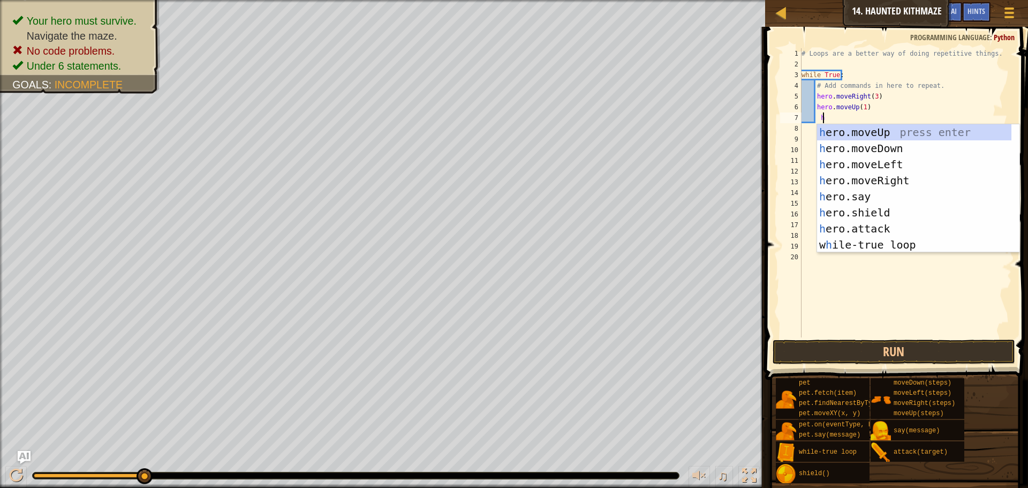
scroll to position [5, 1]
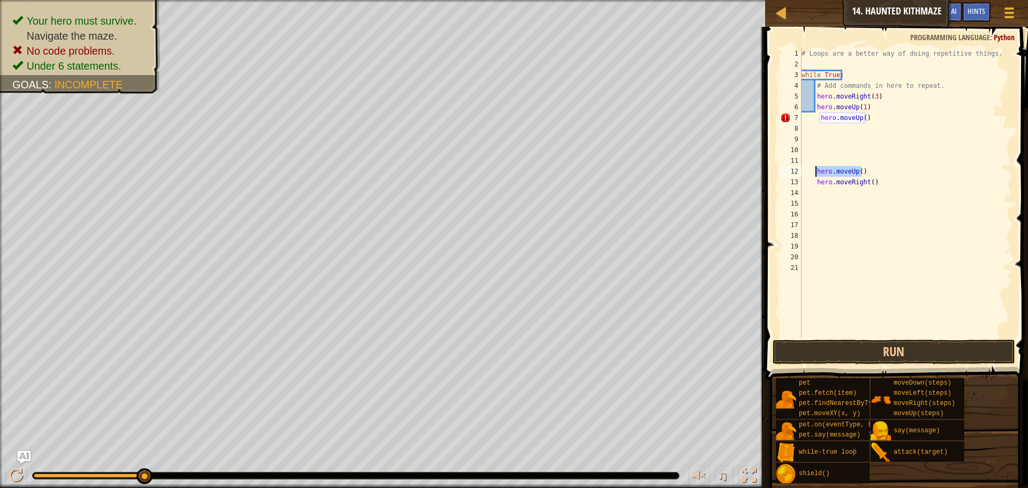
drag, startPoint x: 875, startPoint y: 169, endPoint x: 813, endPoint y: 170, distance: 62.1
click at [813, 170] on div "# Loops are a better way of doing repetitive things. while True : # Add command…" at bounding box center [905, 203] width 213 height 311
type textarea "hero.moveUp()"
click at [819, 130] on div "# Loops are a better way of doing repetitive things. while True : # Add command…" at bounding box center [905, 203] width 213 height 311
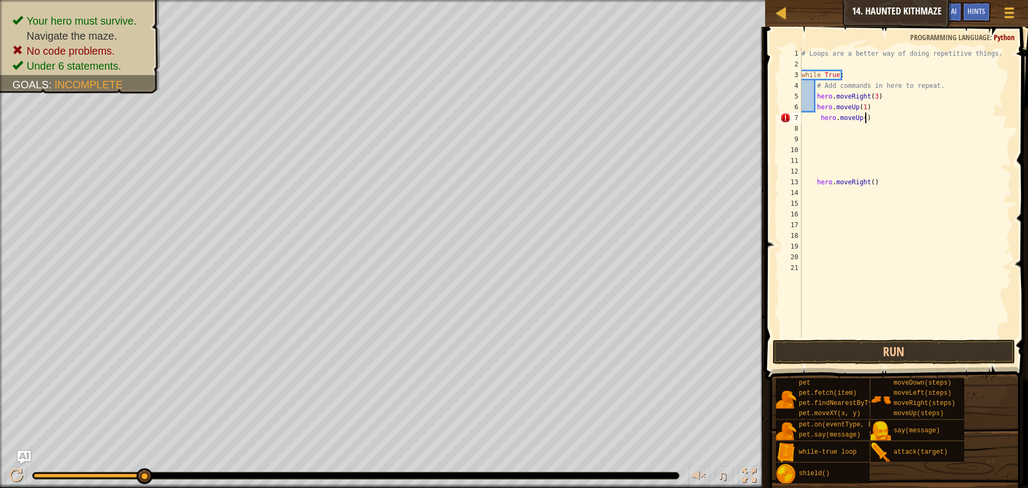
click at [889, 122] on div "# Loops are a better way of doing repetitive things. while True : # Add command…" at bounding box center [905, 203] width 213 height 311
type textarea "hero.moveUp()"
type textarea "\"
type textarea "h"
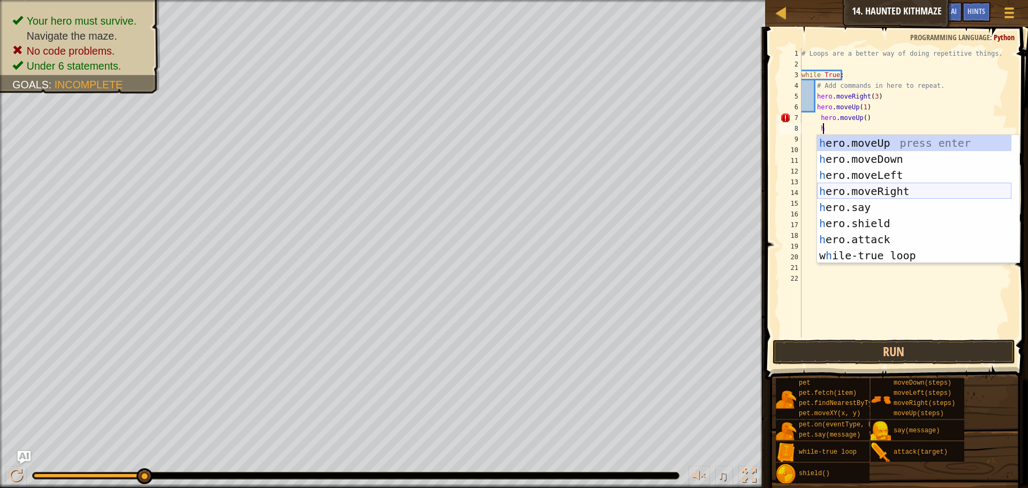
click at [937, 189] on div "h ero.moveUp press enter h ero.moveDown press enter h ero.moveLeft press enter …" at bounding box center [914, 215] width 194 height 161
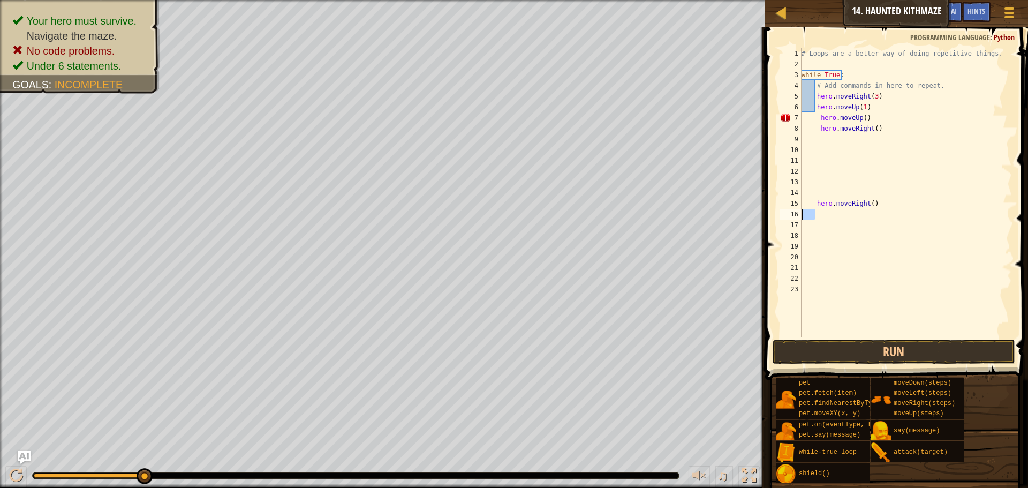
drag, startPoint x: 906, startPoint y: 209, endPoint x: 760, endPoint y: 216, distance: 145.8
click at [762, 216] on div "Hints Videos 1 2 3 4 5 6 7 8 9 10 11 12 13 14 15 16 17 18 19 20 21 22 23 # Loop…" at bounding box center [895, 257] width 266 height 461
click at [963, 188] on div "# Loops are a better way of doing repetitive things. while True : # Add command…" at bounding box center [905, 203] width 213 height 311
drag, startPoint x: 938, startPoint y: 194, endPoint x: 876, endPoint y: 201, distance: 62.4
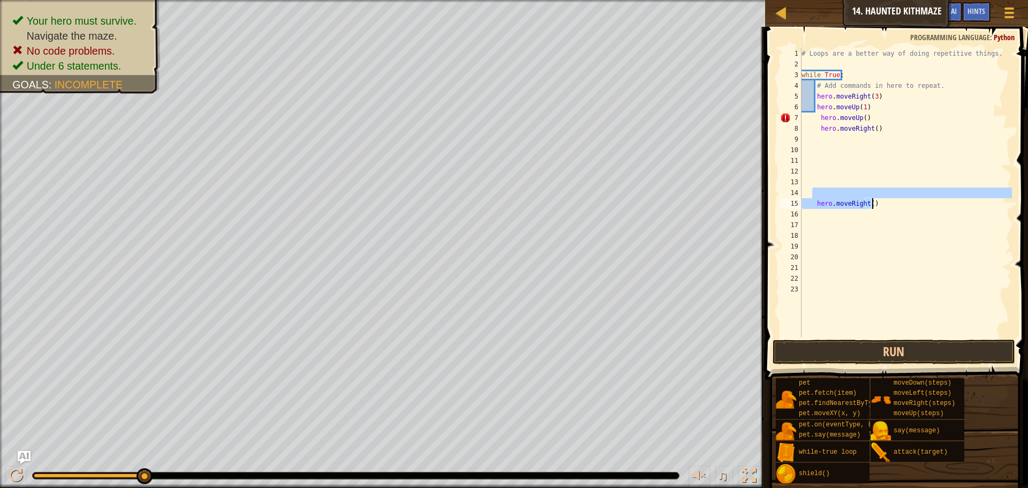
click at [876, 201] on div "# Loops are a better way of doing repetitive things. while True : # Add command…" at bounding box center [905, 203] width 213 height 311
type textarea "hero.moveRight()"
drag, startPoint x: 896, startPoint y: 202, endPoint x: 765, endPoint y: 202, distance: 130.6
click at [765, 202] on div "hero.moveRight() 1 2 3 4 5 6 7 8 9 10 11 12 13 14 15 16 17 18 19 20 21 22 23 # …" at bounding box center [895, 224] width 266 height 384
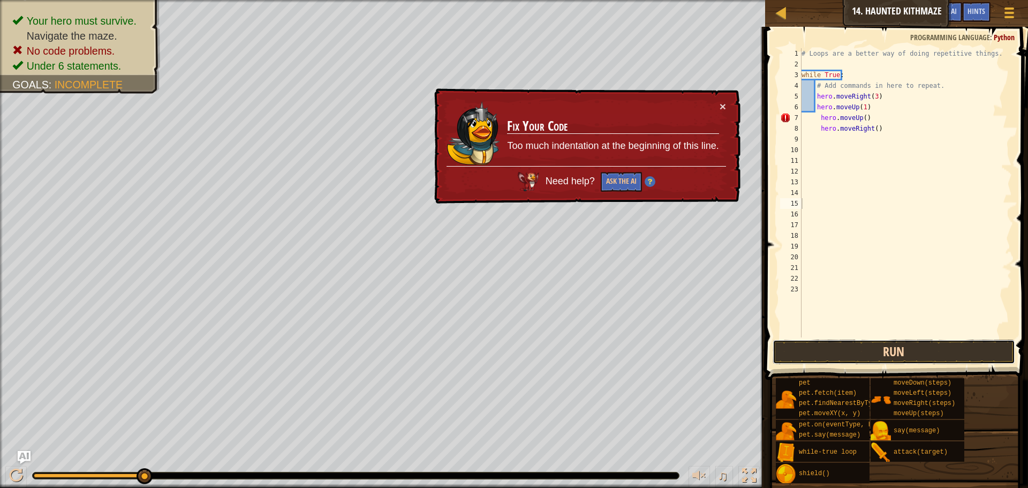
click at [945, 351] on button "Run" at bounding box center [894, 351] width 243 height 25
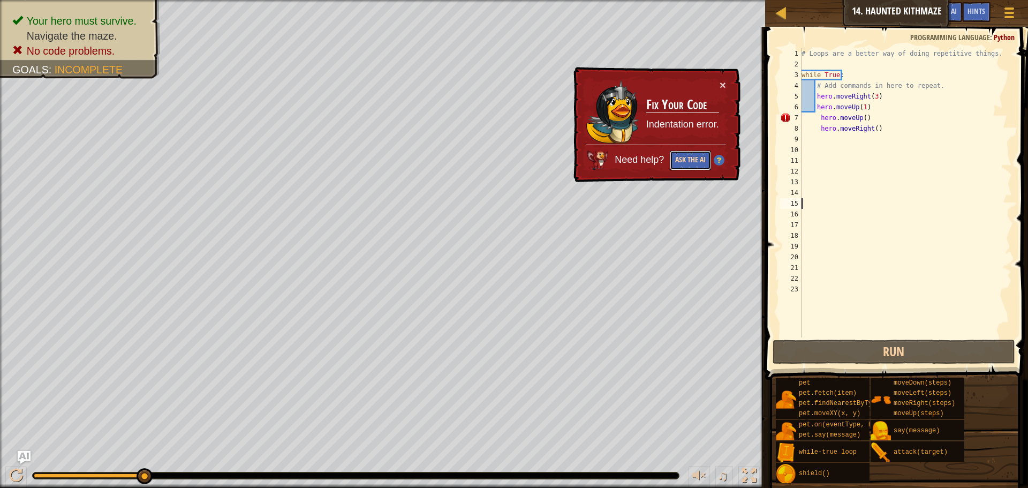
click at [705, 157] on button "Ask the AI" at bounding box center [690, 160] width 41 height 20
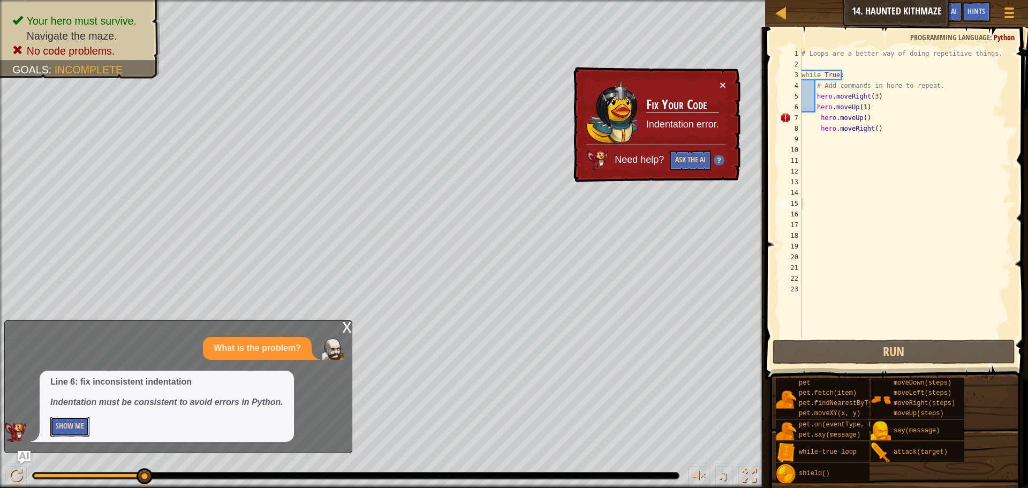
click at [75, 423] on button "Show Me" at bounding box center [69, 427] width 39 height 20
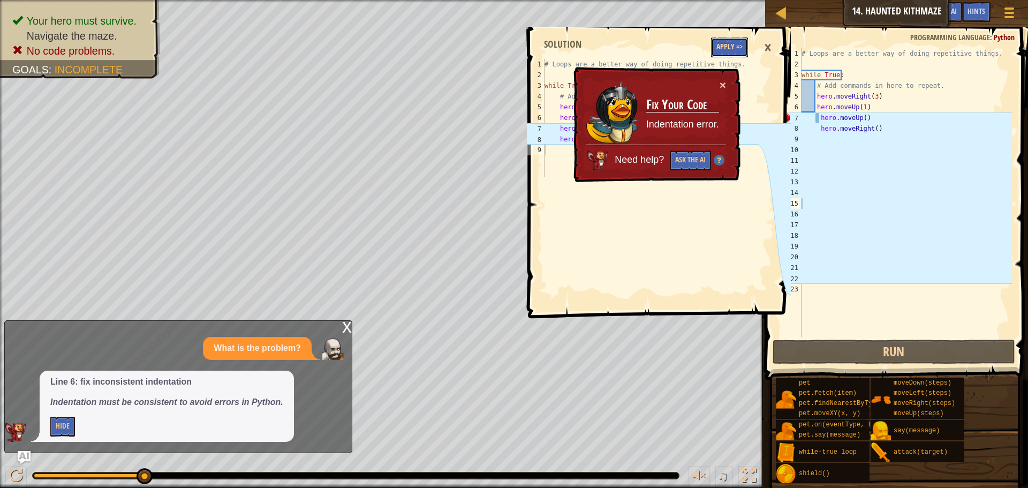
click at [722, 47] on button "Apply =>" at bounding box center [729, 47] width 37 height 20
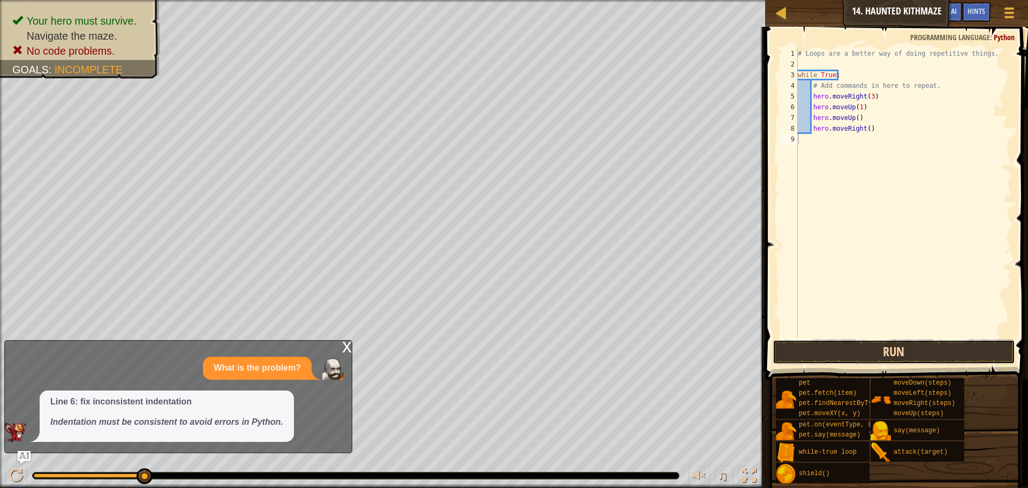
click at [906, 359] on button "Run" at bounding box center [894, 351] width 243 height 25
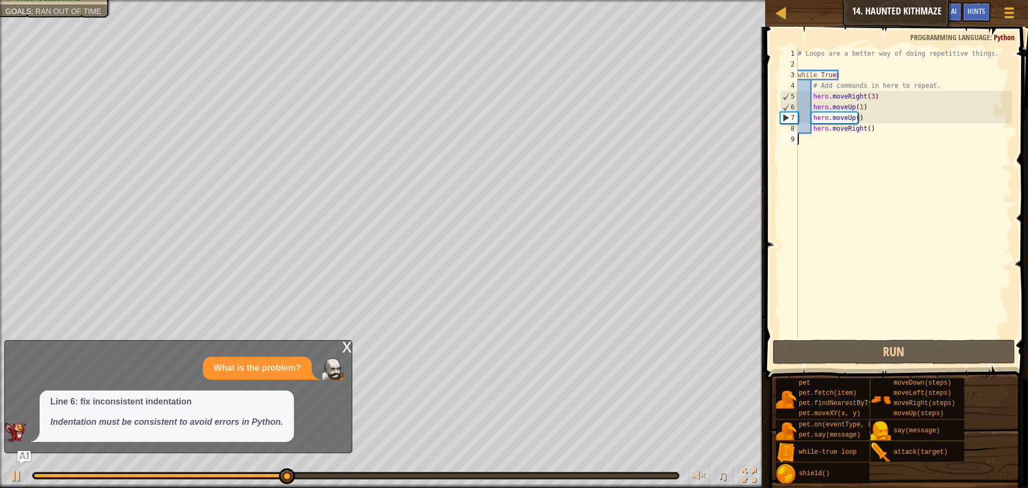
click at [865, 97] on div "# Loops are a better way of doing repetitive things. while True : # Add command…" at bounding box center [904, 203] width 216 height 311
click at [867, 96] on div "# Loops are a better way of doing repetitive things. while True : # Add command…" at bounding box center [904, 203] width 216 height 311
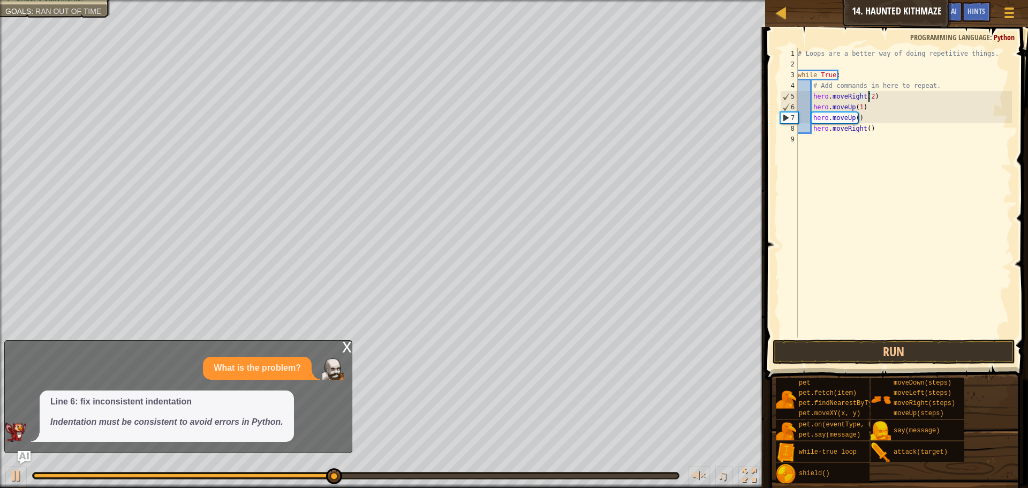
scroll to position [5, 6]
type textarea "hero.moveRight(2)"
click at [846, 352] on button "Run" at bounding box center [894, 351] width 243 height 25
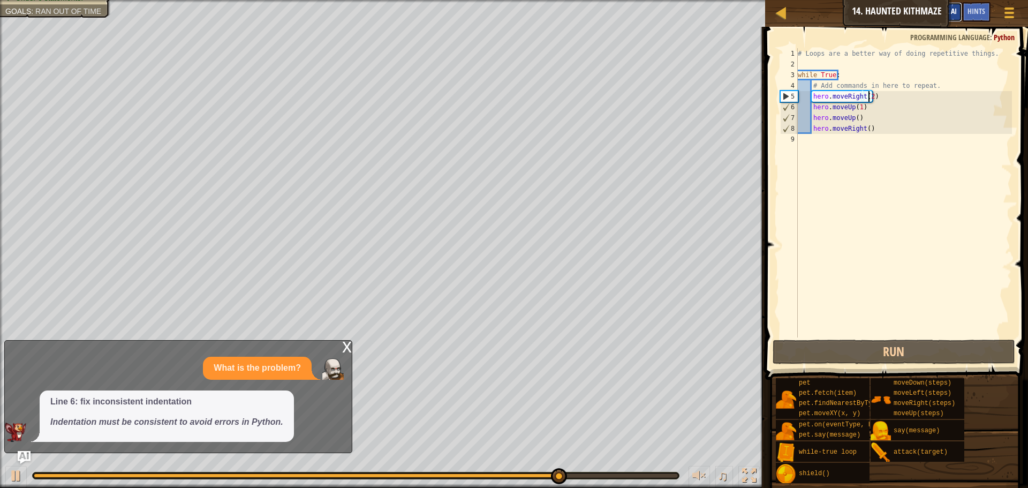
click at [955, 13] on span "Ask AI" at bounding box center [947, 11] width 18 height 10
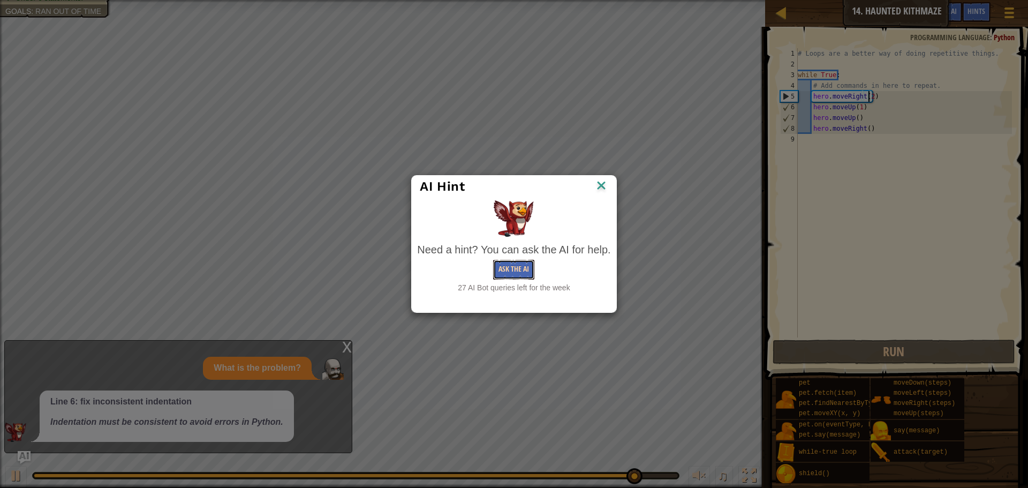
click at [514, 267] on button "Ask the AI" at bounding box center [513, 270] width 41 height 20
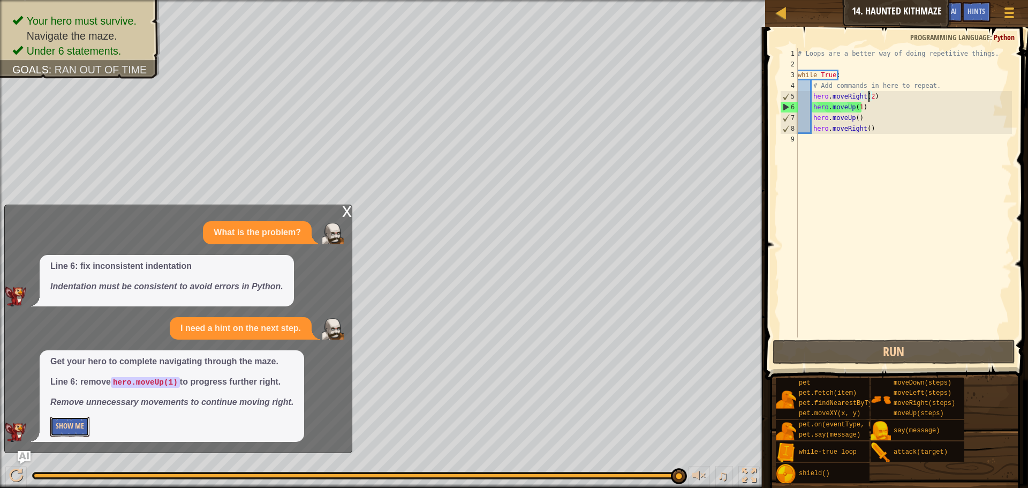
click at [60, 431] on button "Show Me" at bounding box center [69, 427] width 39 height 20
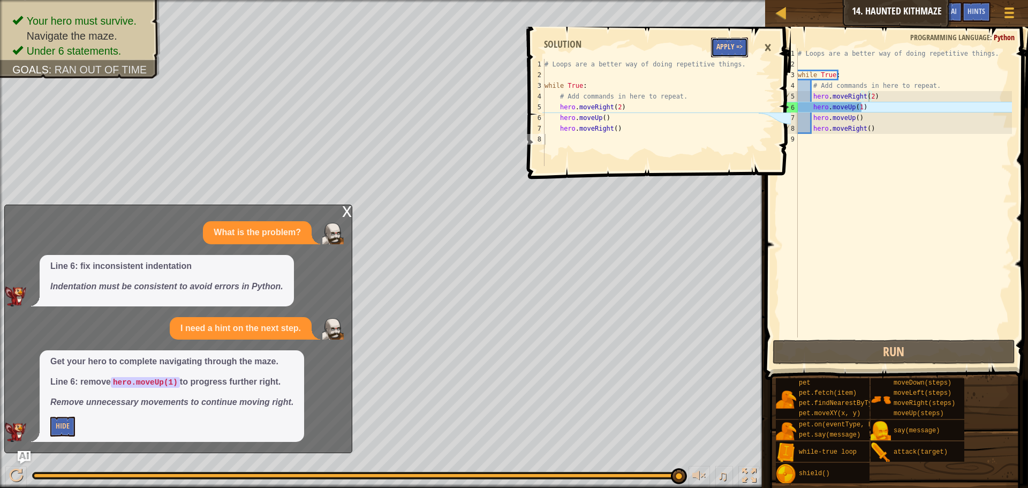
click at [725, 52] on button "Apply =>" at bounding box center [729, 47] width 37 height 20
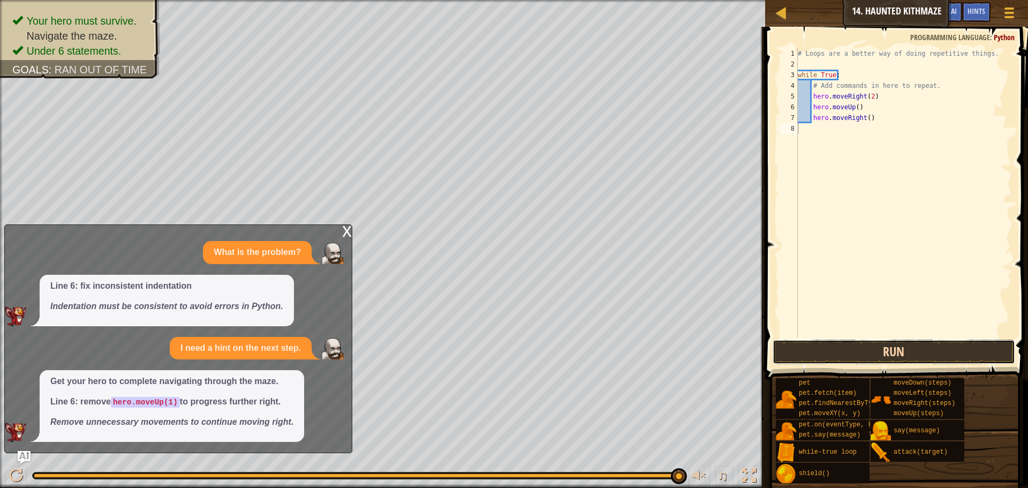
click at [943, 351] on button "Run" at bounding box center [894, 351] width 243 height 25
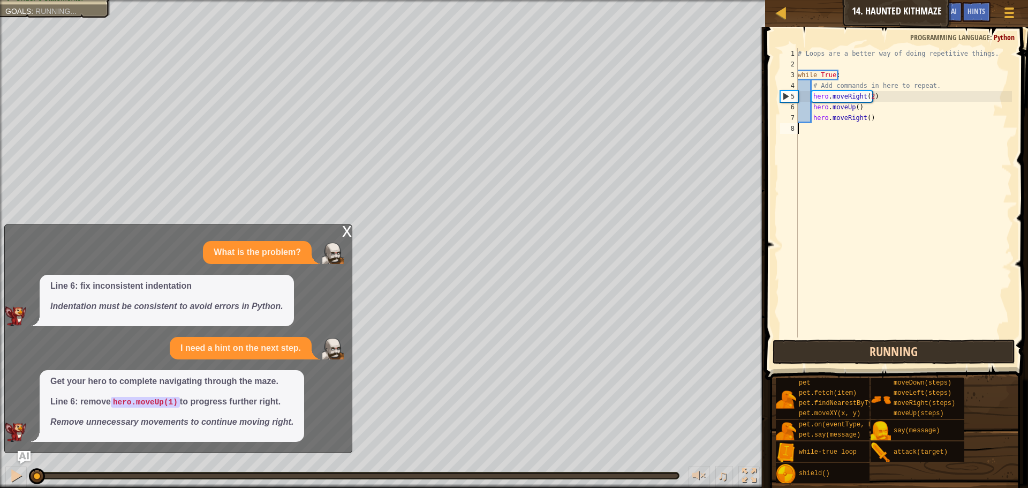
scroll to position [5, 0]
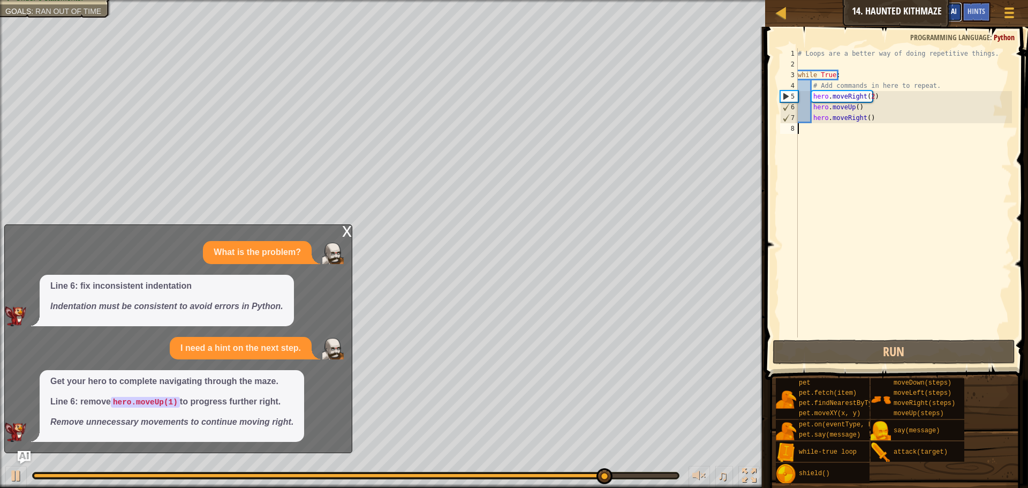
click at [951, 9] on span "Ask AI" at bounding box center [947, 11] width 18 height 10
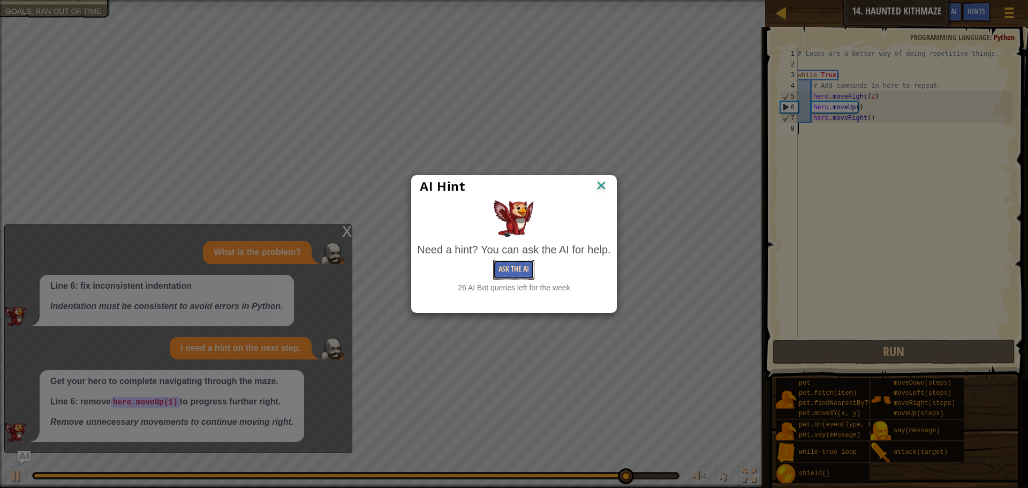
click at [514, 274] on button "Ask the AI" at bounding box center [513, 270] width 41 height 20
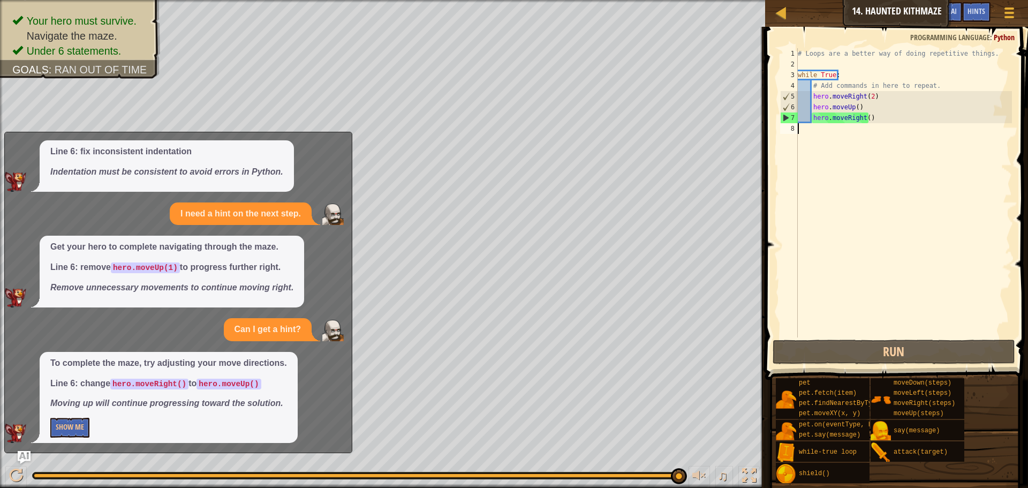
scroll to position [43, 0]
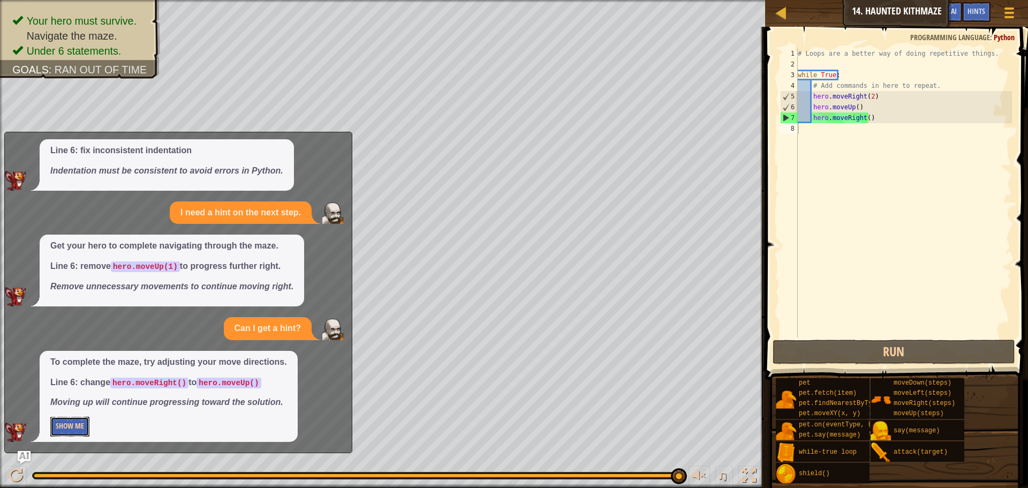
click at [65, 427] on button "Show Me" at bounding box center [69, 427] width 39 height 20
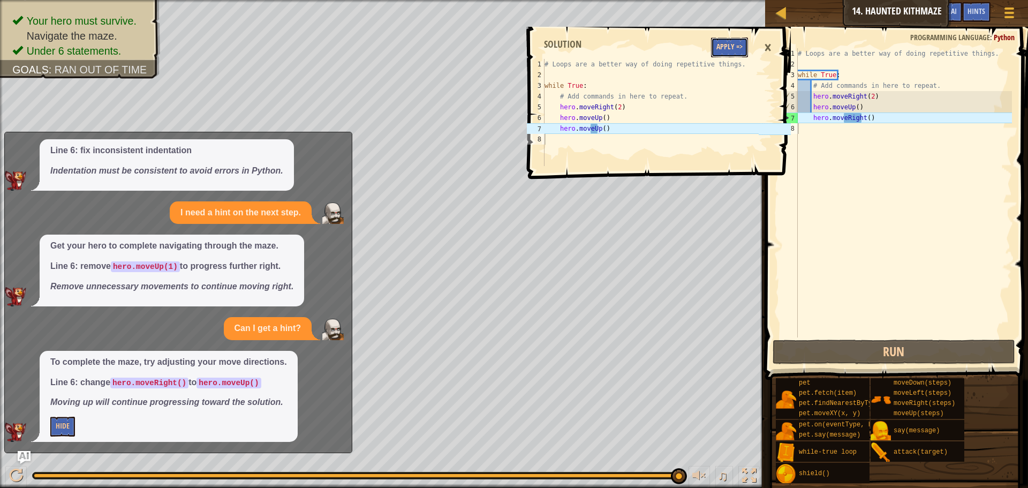
click at [718, 49] on button "Apply =>" at bounding box center [729, 47] width 37 height 20
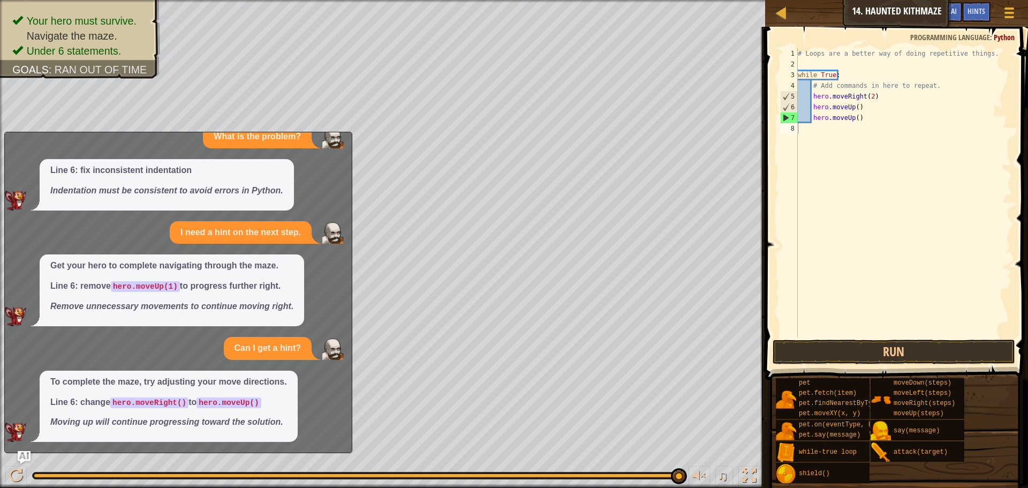
scroll to position [23, 0]
click at [954, 10] on span "Ask AI" at bounding box center [947, 11] width 18 height 10
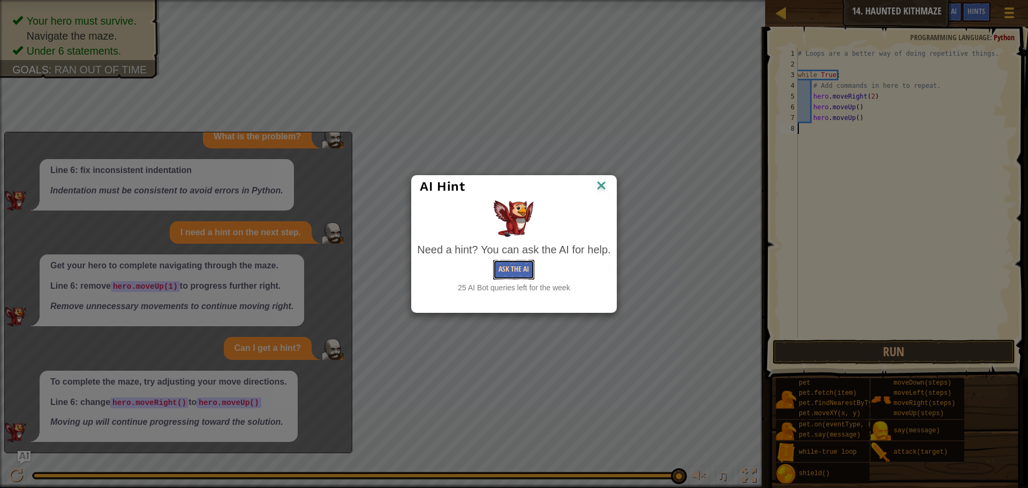
click at [509, 269] on button "Ask the AI" at bounding box center [513, 270] width 41 height 20
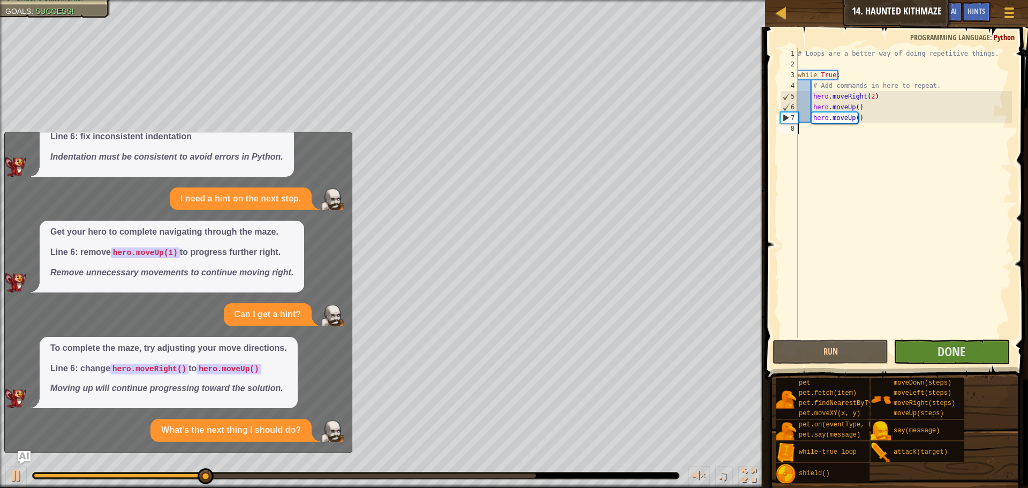
scroll to position [171, 0]
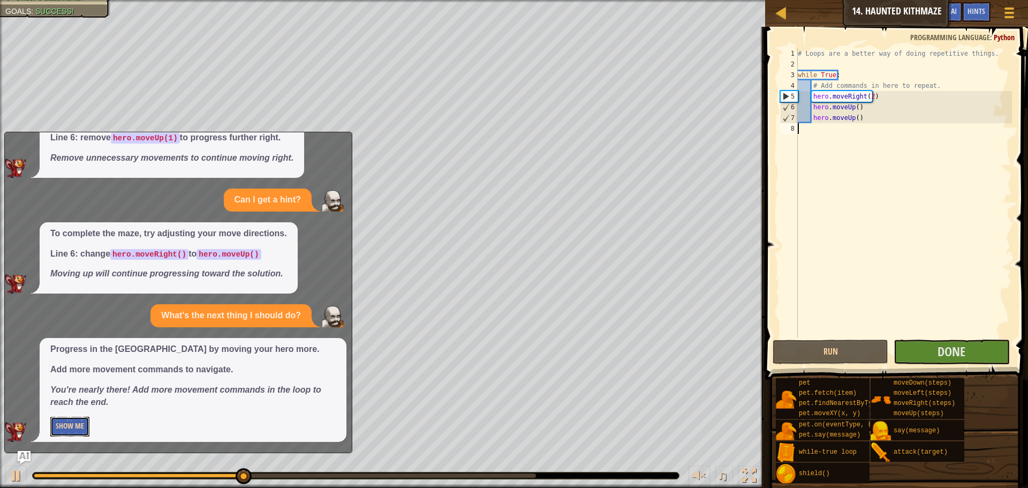
click at [74, 429] on button "Show Me" at bounding box center [69, 427] width 39 height 20
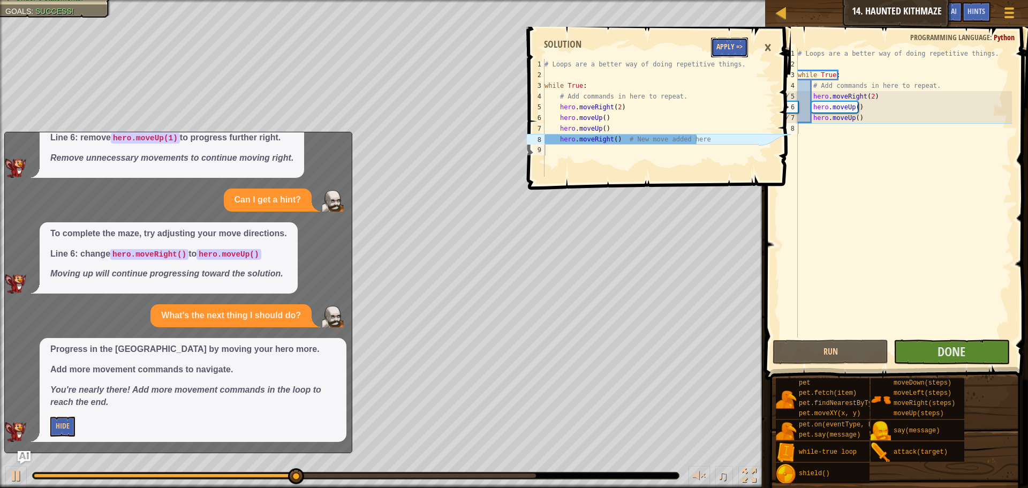
click at [732, 41] on button "Apply =>" at bounding box center [729, 47] width 37 height 20
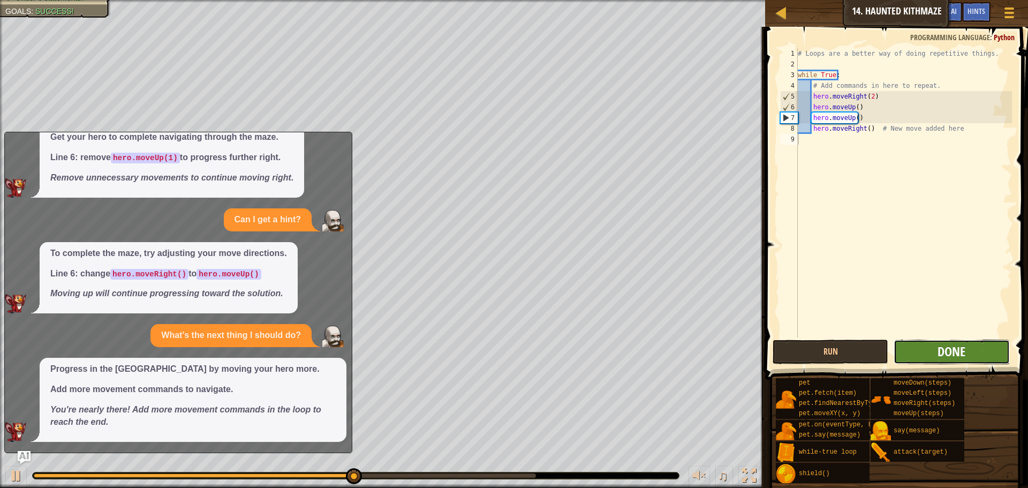
click at [938, 353] on span "Done" at bounding box center [951, 351] width 28 height 17
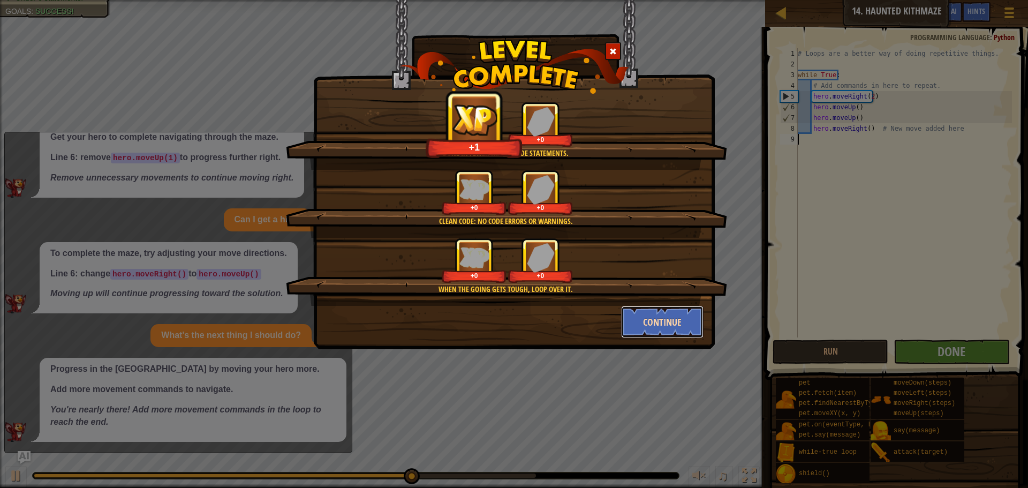
click at [671, 324] on button "Continue" at bounding box center [662, 322] width 83 height 32
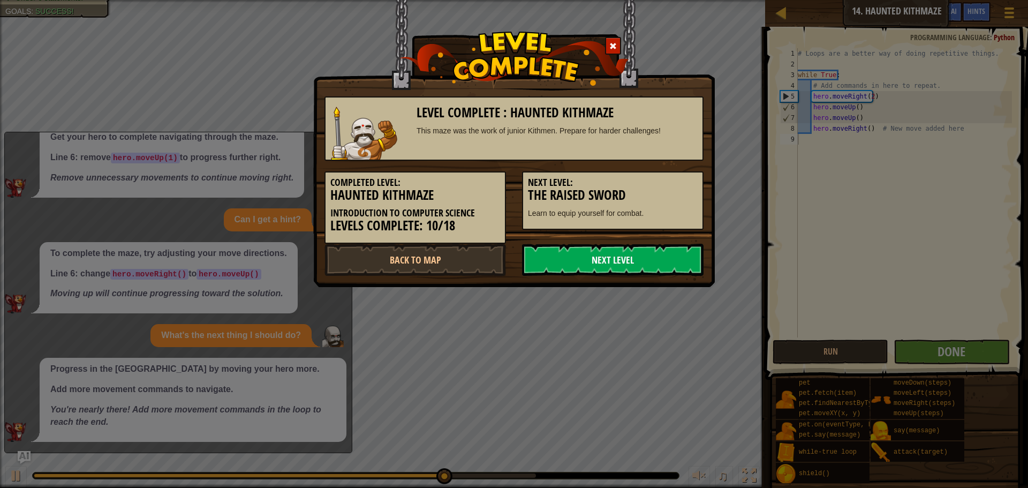
click at [651, 259] on link "Next Level" at bounding box center [612, 260] width 181 height 32
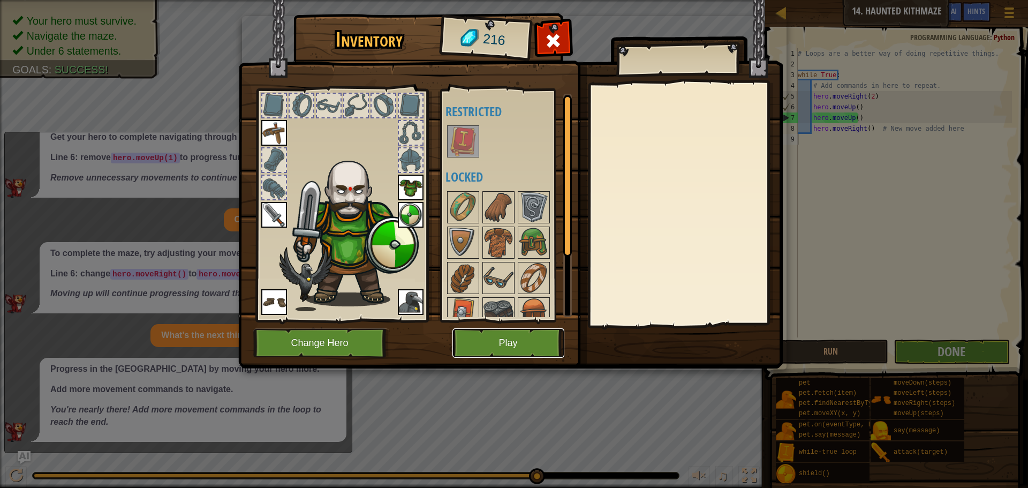
click at [491, 346] on button "Play" at bounding box center [508, 342] width 112 height 29
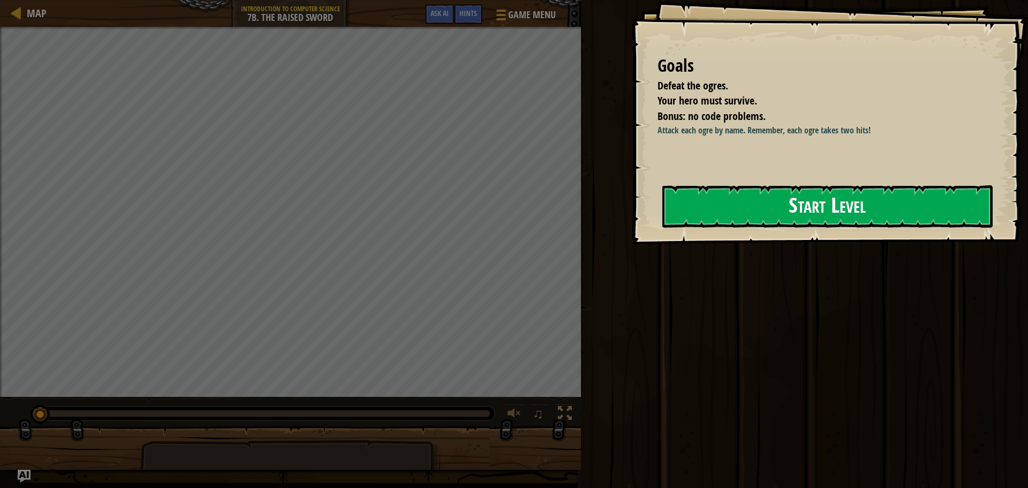
click at [756, 198] on button "Start Level" at bounding box center [827, 206] width 330 height 42
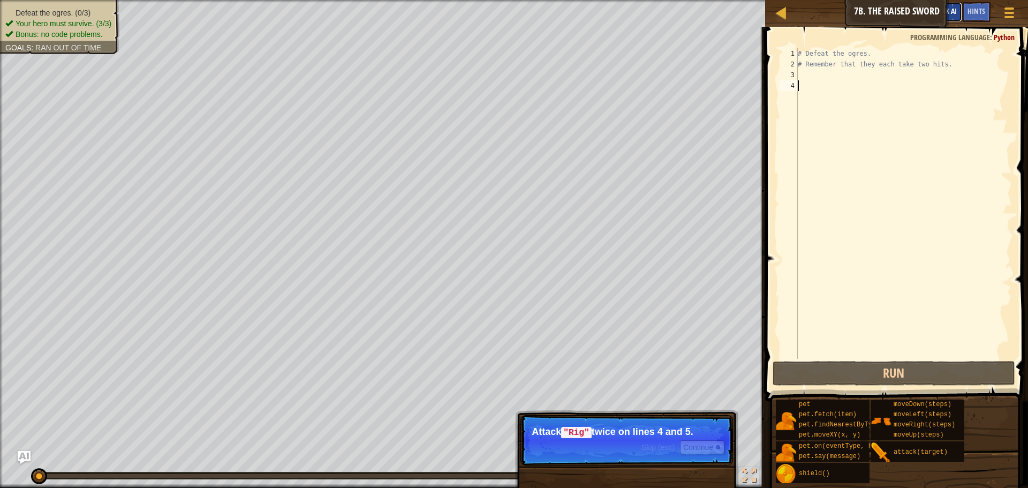
click at [953, 14] on span "Ask AI" at bounding box center [947, 11] width 18 height 10
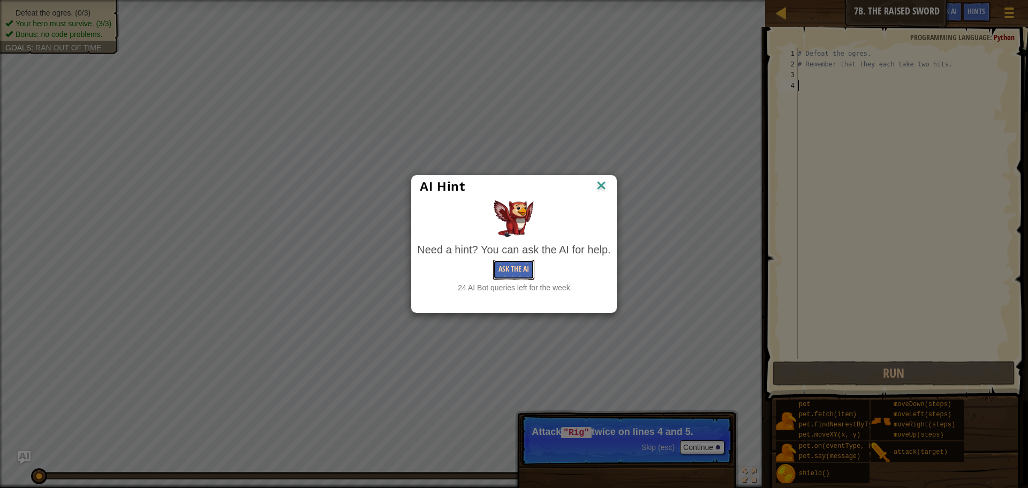
click at [517, 266] on button "Ask the AI" at bounding box center [513, 270] width 41 height 20
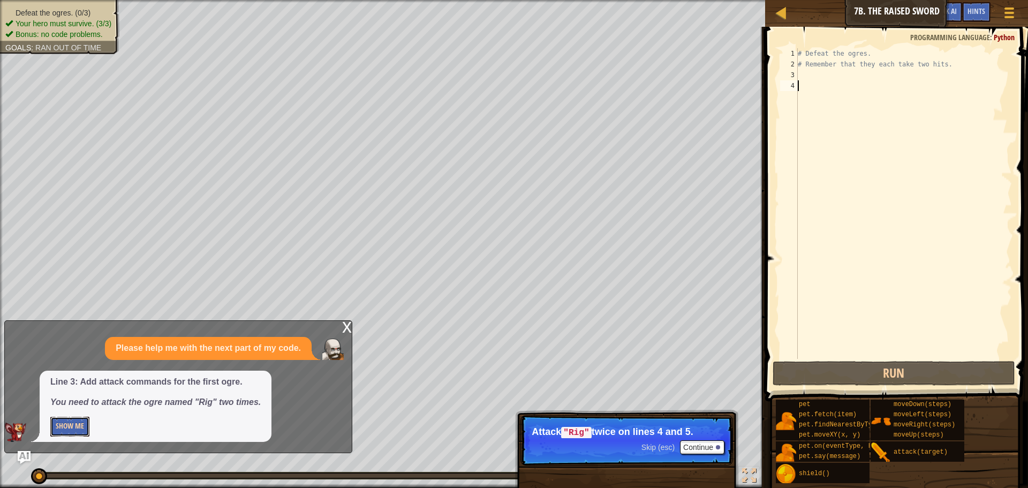
click at [81, 434] on button "Show Me" at bounding box center [69, 427] width 39 height 20
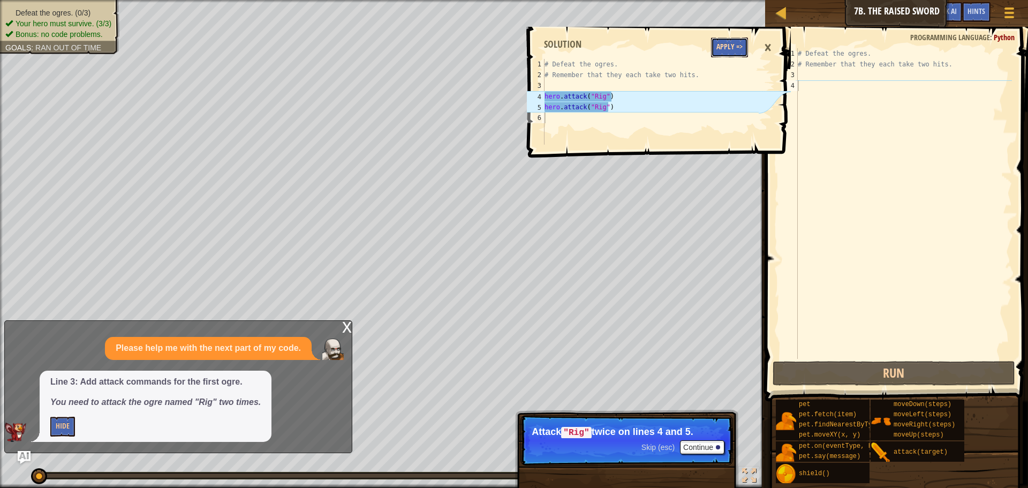
click at [715, 46] on button "Apply =>" at bounding box center [729, 47] width 37 height 20
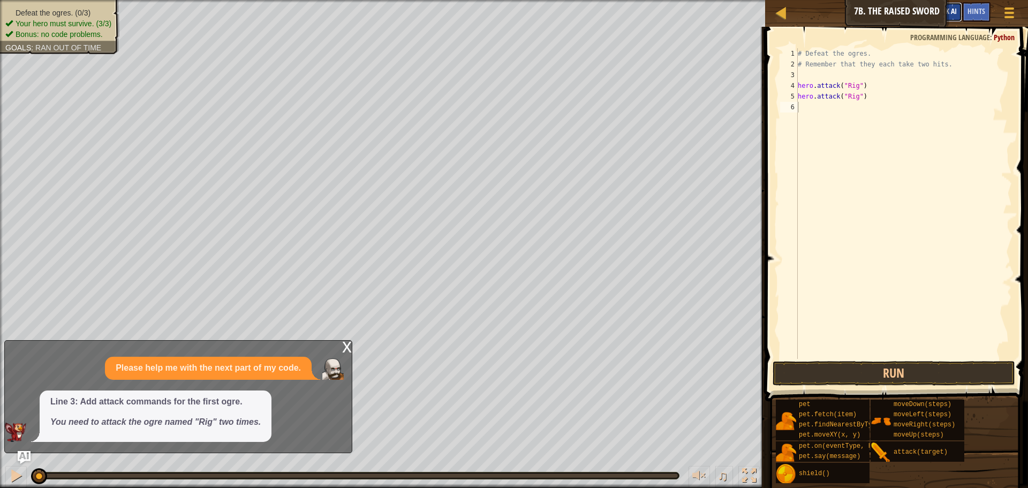
click at [959, 9] on button "Ask AI" at bounding box center [947, 12] width 29 height 20
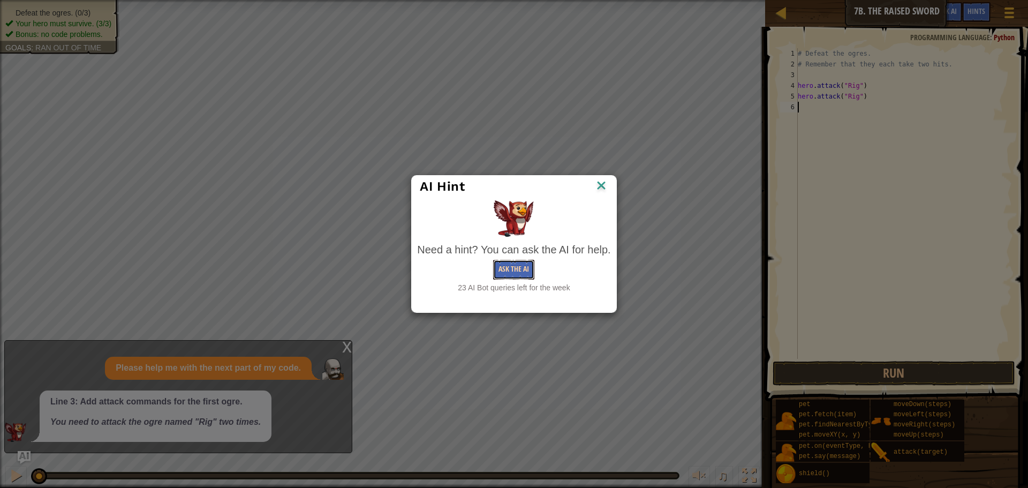
click at [509, 263] on button "Ask the AI" at bounding box center [513, 270] width 41 height 20
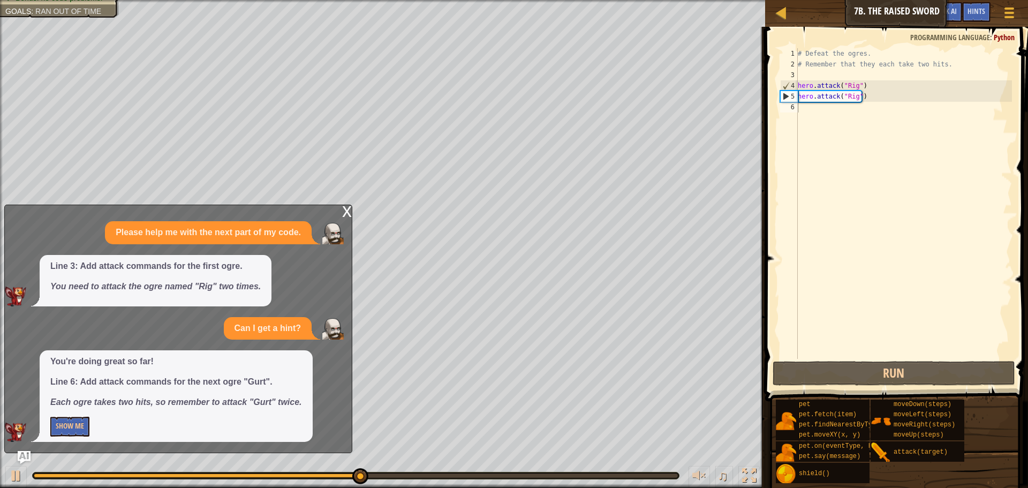
click at [71, 413] on div "You're doing great so far! Line 6: Add attack commands for the next ogre "Gurt"…" at bounding box center [176, 396] width 273 height 92
click at [61, 429] on button "Show Me" at bounding box center [69, 427] width 39 height 20
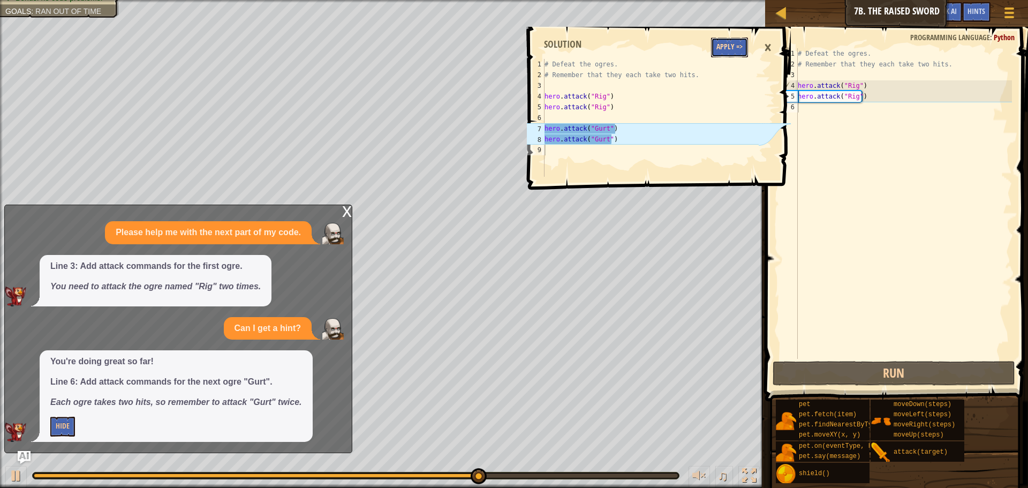
click at [718, 49] on button "Apply =>" at bounding box center [729, 47] width 37 height 20
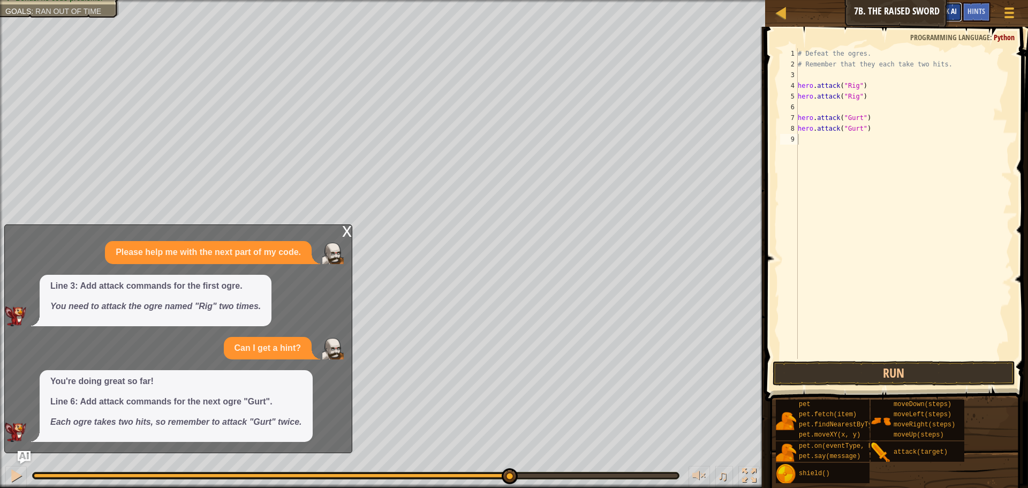
click at [953, 13] on span "Ask AI" at bounding box center [947, 11] width 18 height 10
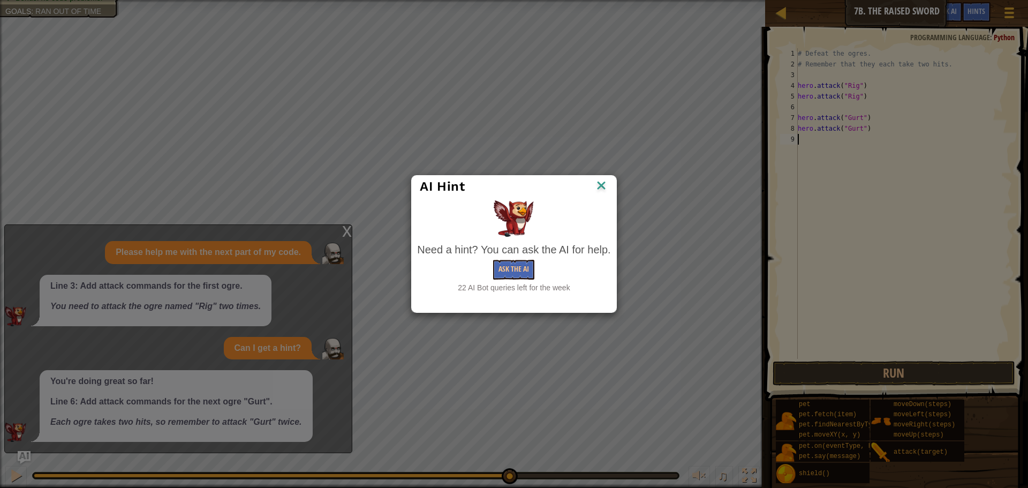
click at [511, 256] on div "Need a hint? You can ask the AI for help." at bounding box center [513, 250] width 193 height 16
click at [515, 260] on button "Ask the AI" at bounding box center [513, 270] width 41 height 20
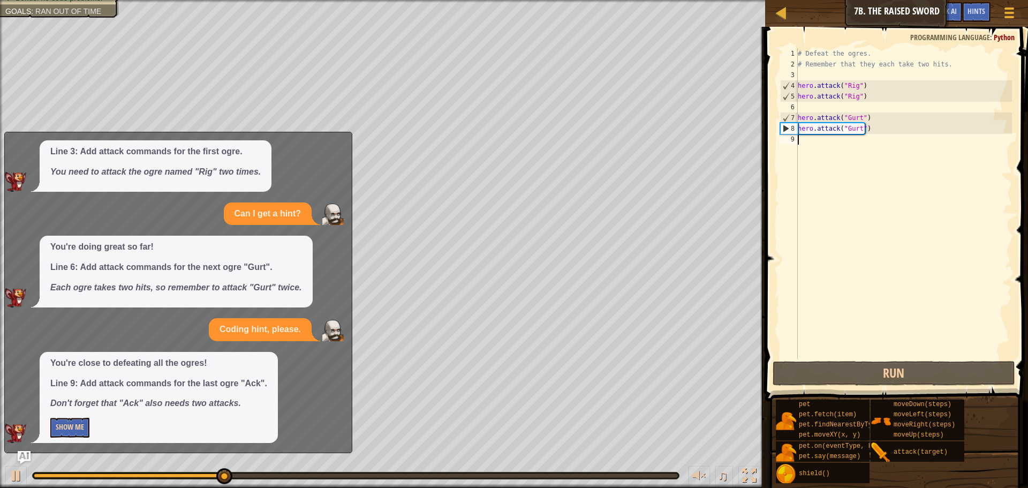
scroll to position [43, 0]
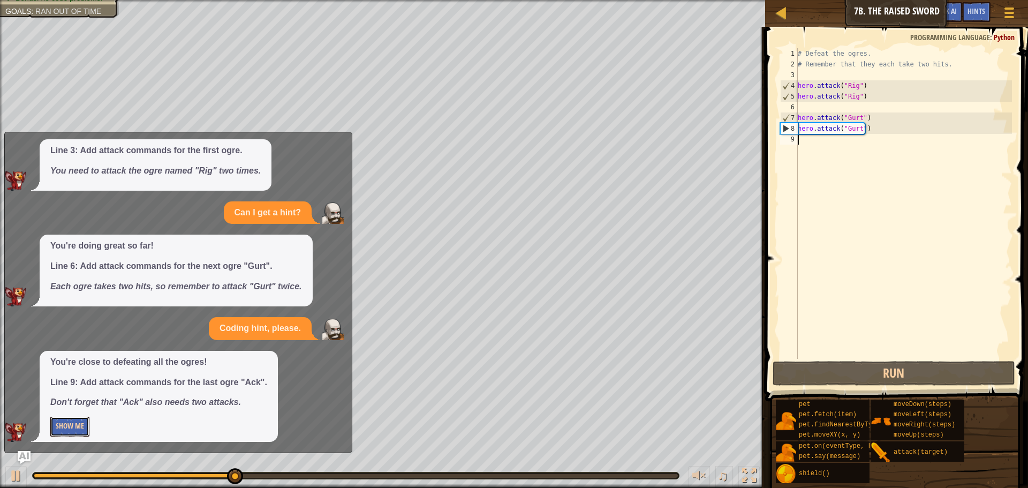
click at [64, 431] on button "Show Me" at bounding box center [69, 427] width 39 height 20
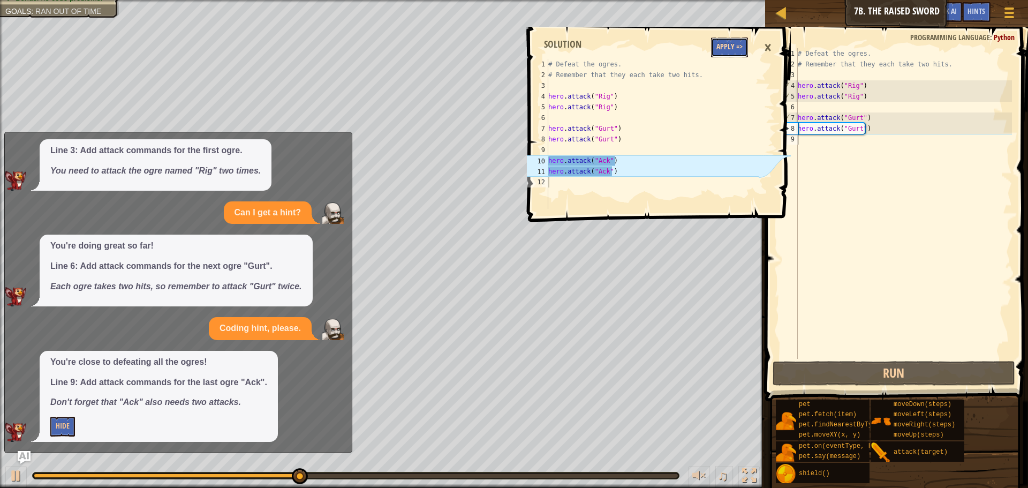
click at [713, 47] on button "Apply =>" at bounding box center [729, 47] width 37 height 20
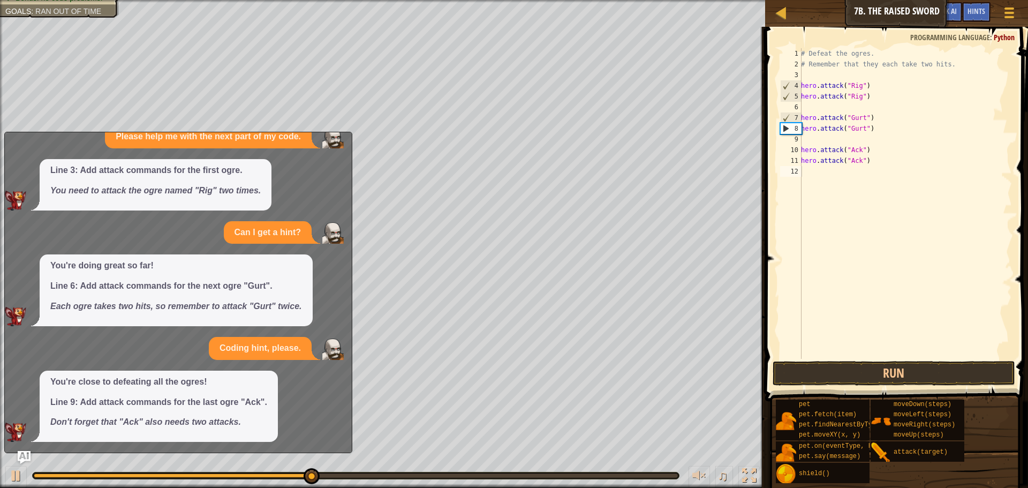
scroll to position [23, 0]
click at [882, 365] on button "Run" at bounding box center [894, 373] width 243 height 25
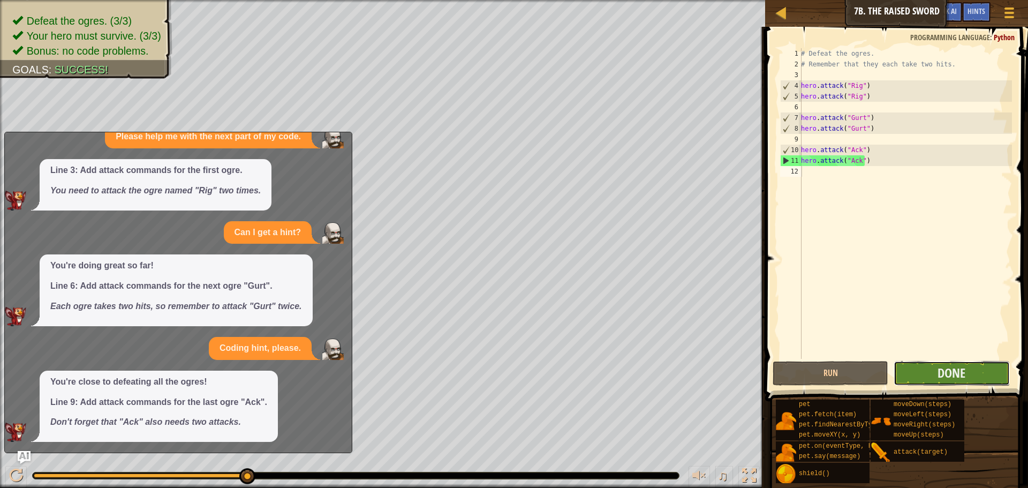
click at [937, 367] on button "Done" at bounding box center [952, 373] width 116 height 25
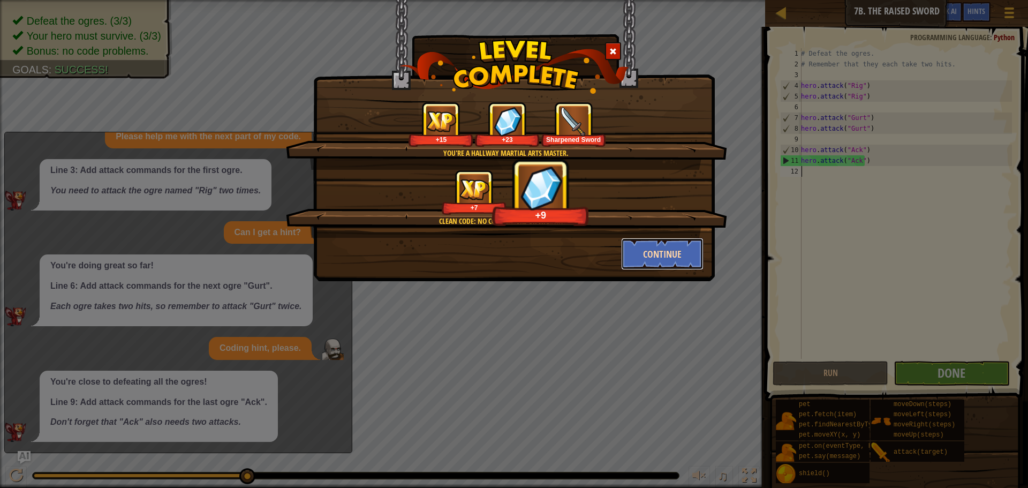
click at [626, 249] on button "Continue" at bounding box center [662, 254] width 83 height 32
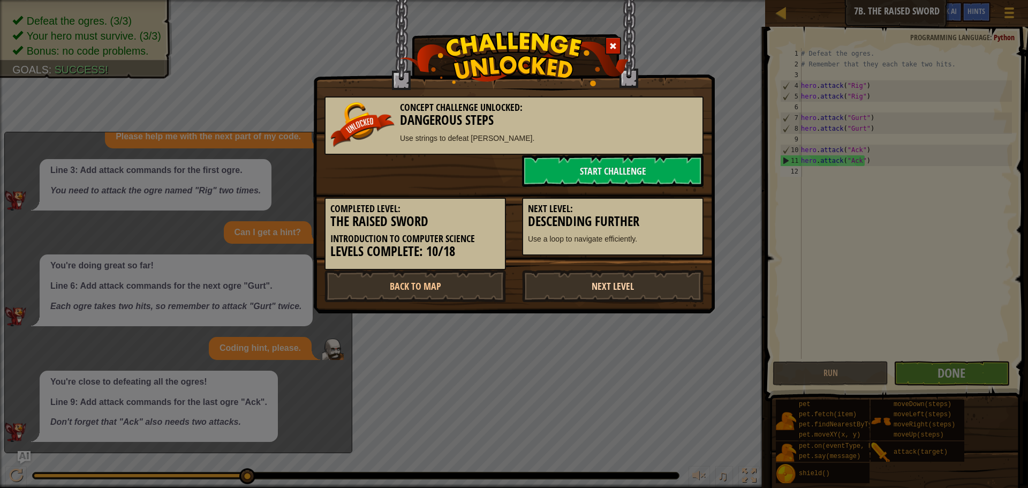
click at [596, 278] on link "Next Level" at bounding box center [612, 286] width 181 height 32
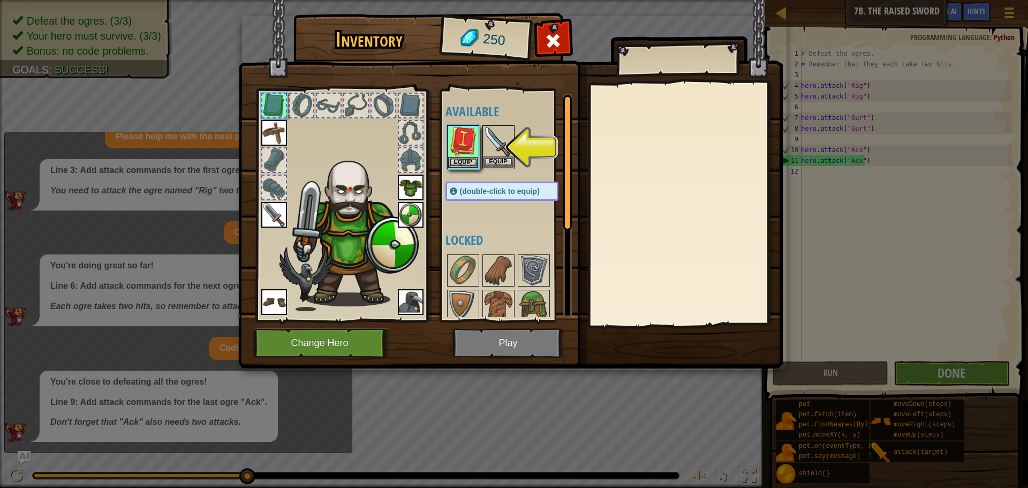
click at [504, 148] on img at bounding box center [498, 141] width 30 height 30
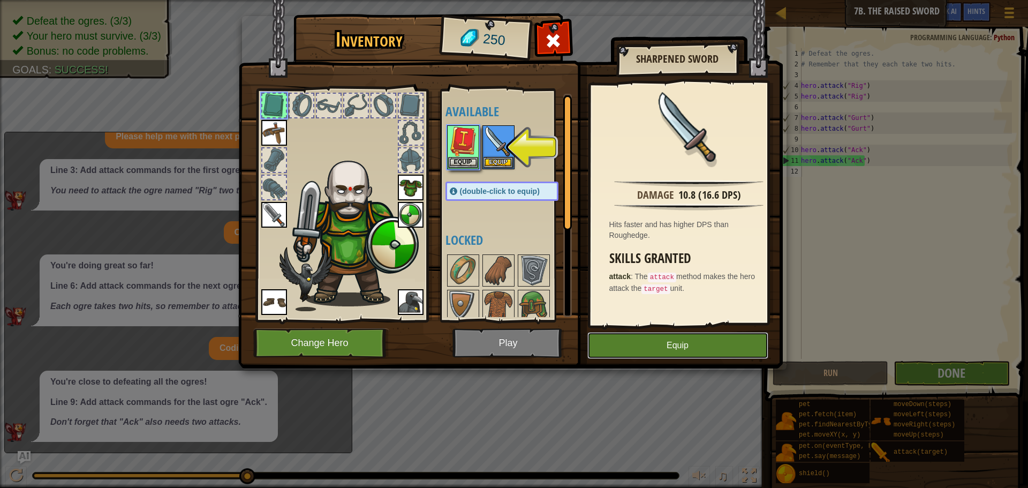
click at [603, 344] on button "Equip" at bounding box center [677, 345] width 181 height 27
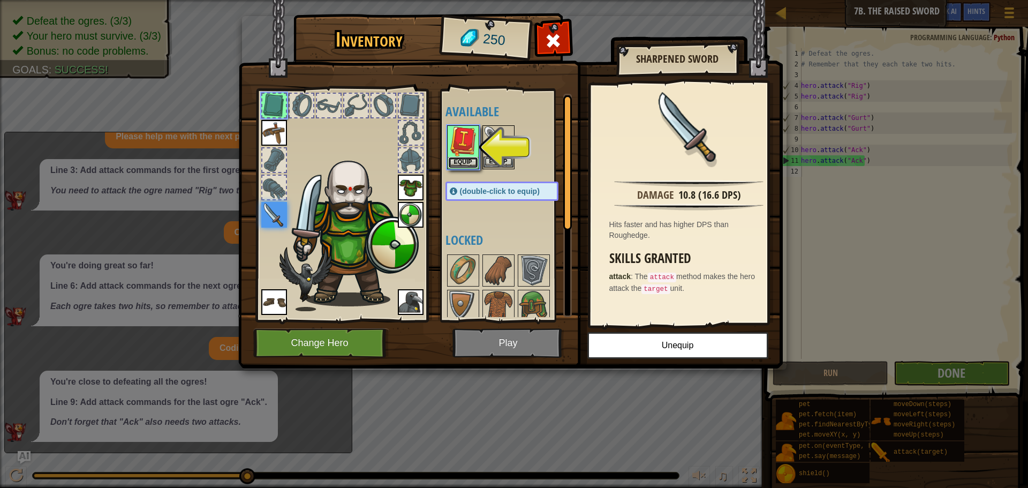
click at [474, 165] on button "Equip" at bounding box center [463, 162] width 30 height 11
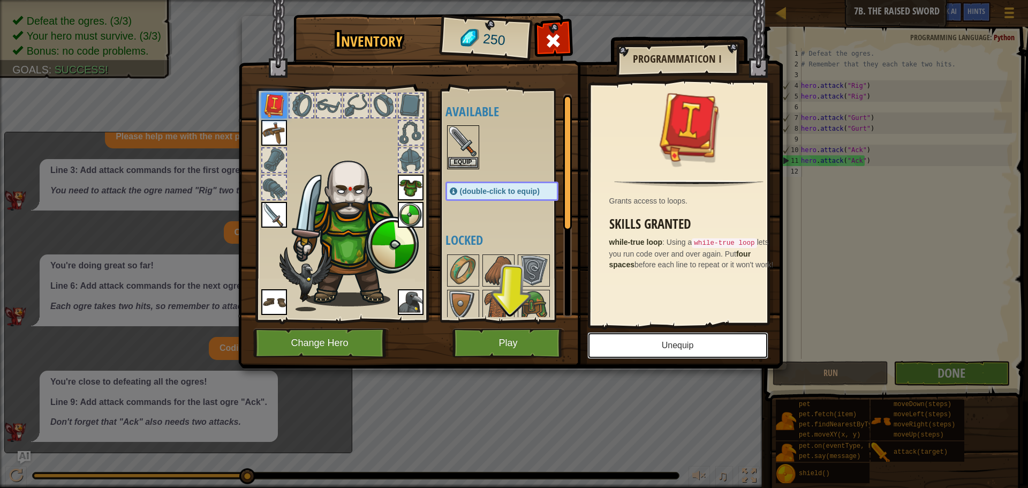
drag, startPoint x: 637, startPoint y: 353, endPoint x: 580, endPoint y: 362, distance: 57.5
click at [580, 362] on div "Inventory 250 Available Equip Equip Equip Equip Equip Equip Equip Equip (double…" at bounding box center [514, 192] width 544 height 353
click at [512, 333] on button "Play" at bounding box center [508, 342] width 112 height 29
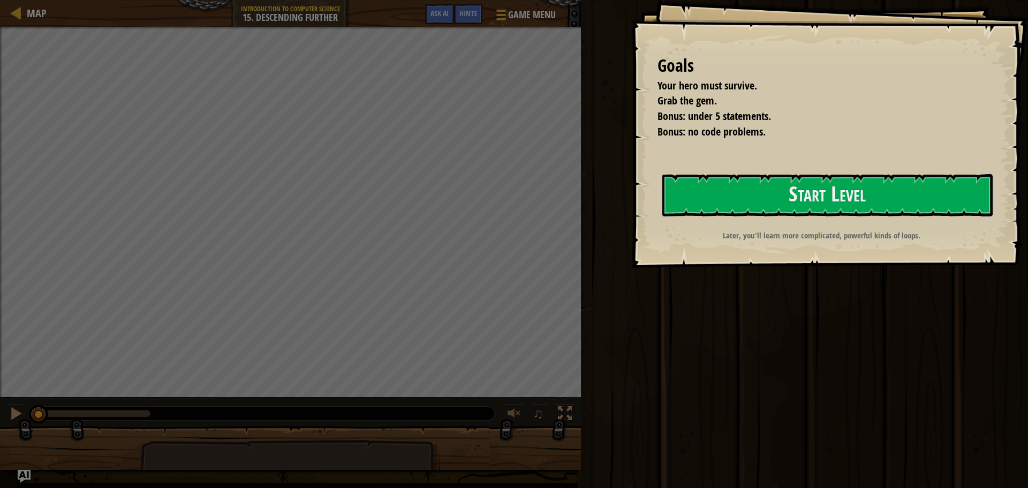
click at [915, 219] on div "Goals Your hero must survive. Grab the gem. Bonus: under 5 statements. Bonus: n…" at bounding box center [829, 134] width 397 height 268
click at [912, 210] on button "Start Level" at bounding box center [827, 195] width 330 height 42
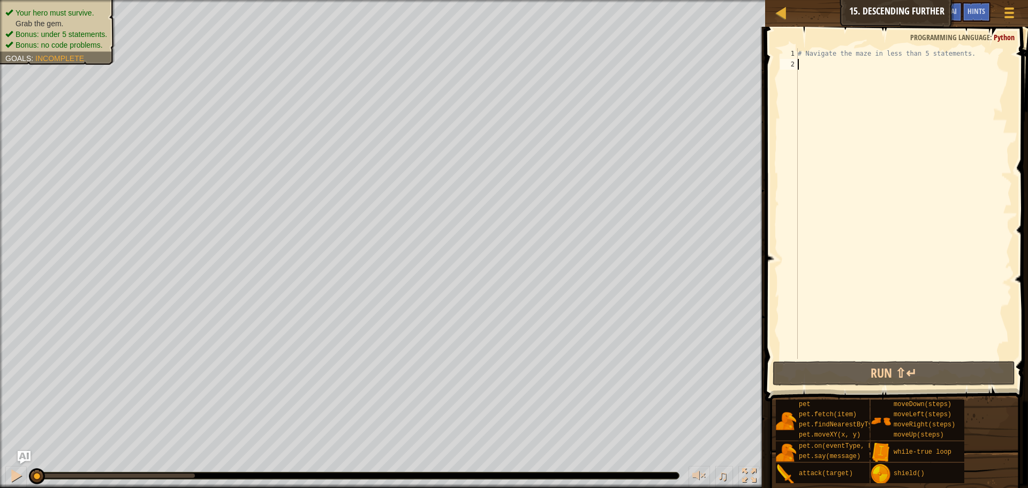
type textarea "h"
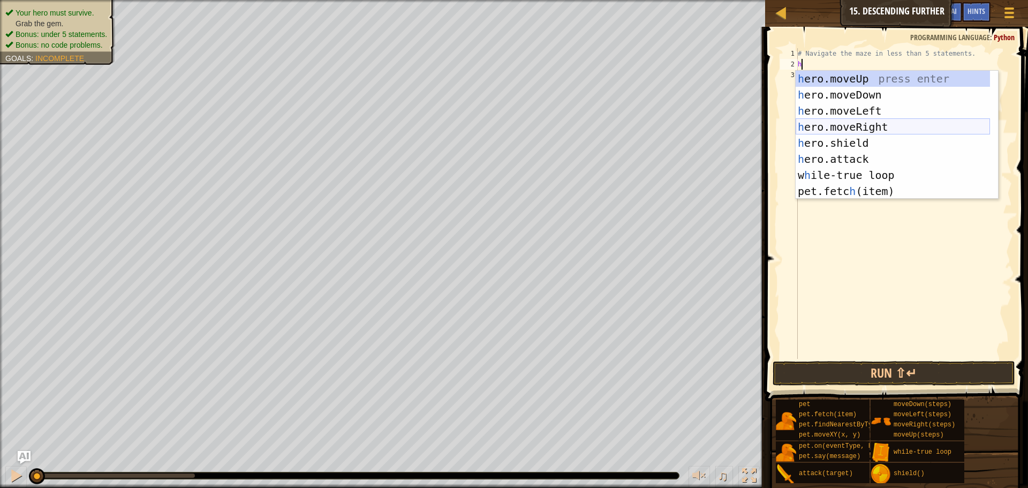
click at [883, 125] on div "h ero.moveUp press enter h ero.moveDown press enter h ero.moveLeft press enter …" at bounding box center [893, 151] width 194 height 161
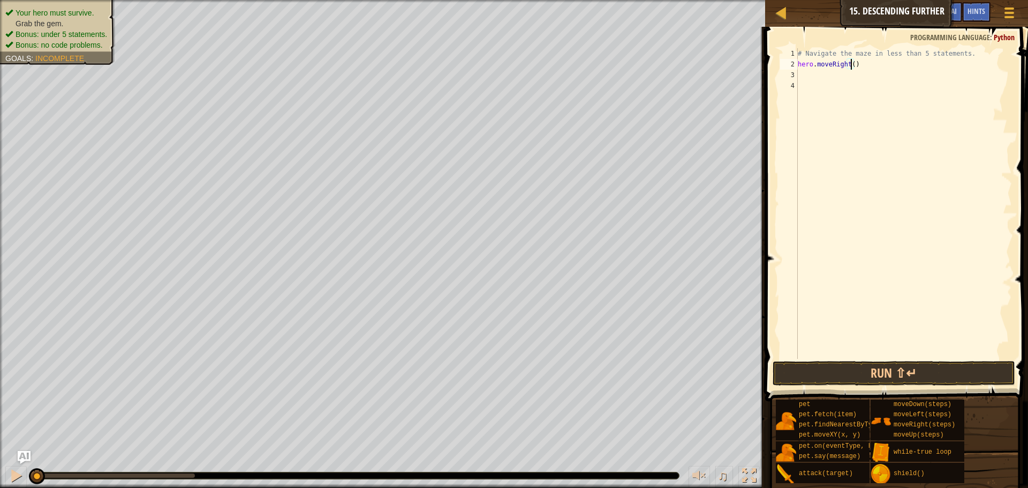
click at [850, 64] on div "# Navigate the maze in less than 5 statements. hero . moveRight ( )" at bounding box center [904, 214] width 216 height 332
type textarea "hero.moveRight(2)"
click at [830, 80] on div "# Navigate the maze in less than 5 statements. hero . moveRight ( 2 )" at bounding box center [904, 214] width 216 height 332
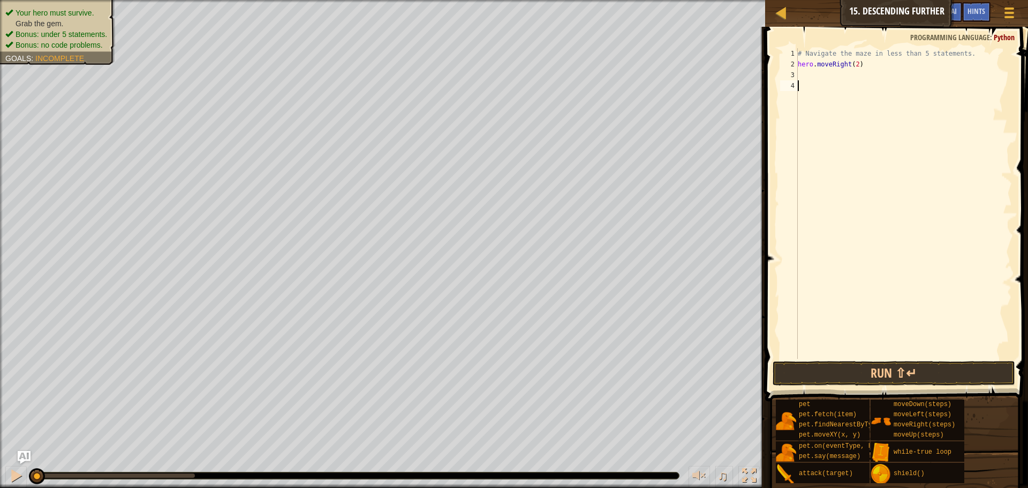
click at [836, 73] on div "# Navigate the maze in less than 5 statements. hero . moveRight ( 2 )" at bounding box center [904, 214] width 216 height 332
type textarea "h"
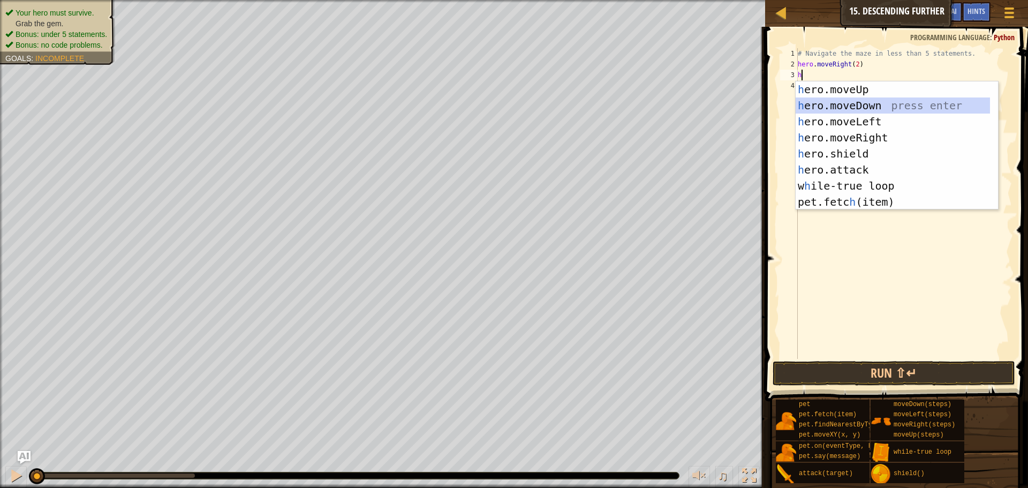
click at [843, 101] on div "h ero.moveUp press enter h ero.moveDown press enter h ero.moveLeft press enter …" at bounding box center [893, 161] width 194 height 161
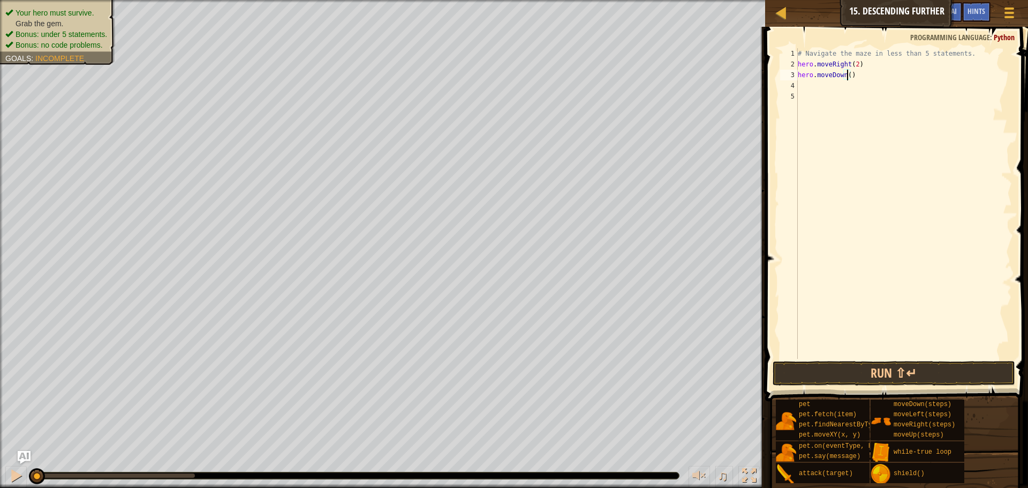
click at [849, 74] on div "# Navigate the maze in less than 5 statements. hero . moveRight ( 2 ) hero . mo…" at bounding box center [904, 214] width 216 height 332
type textarea "hero.moveDown()"
click at [844, 89] on div "# Navigate the maze in less than 5 statements. hero . moveRight ( 2 ) hero . mo…" at bounding box center [904, 214] width 216 height 332
type textarea "h"
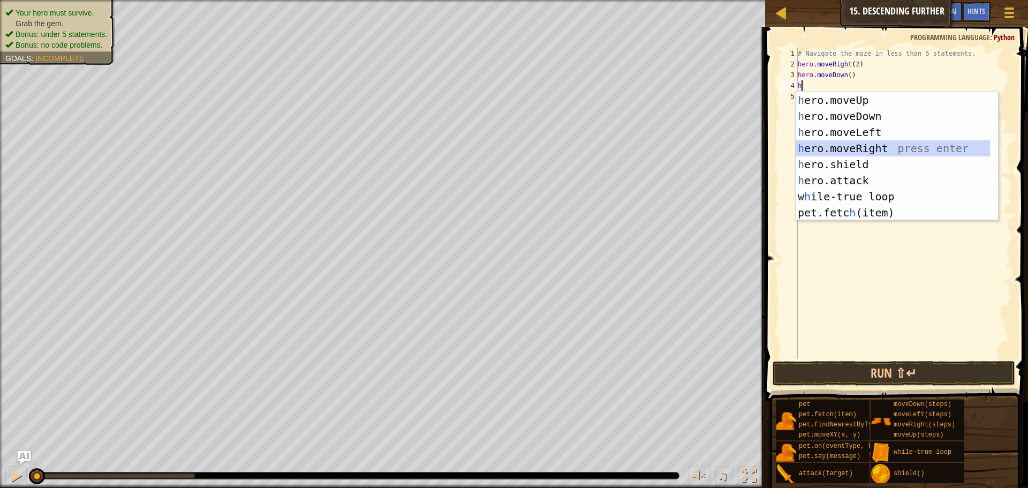
click at [874, 141] on div "h ero.moveUp press enter h ero.moveDown press enter h ero.moveLeft press enter …" at bounding box center [893, 172] width 194 height 161
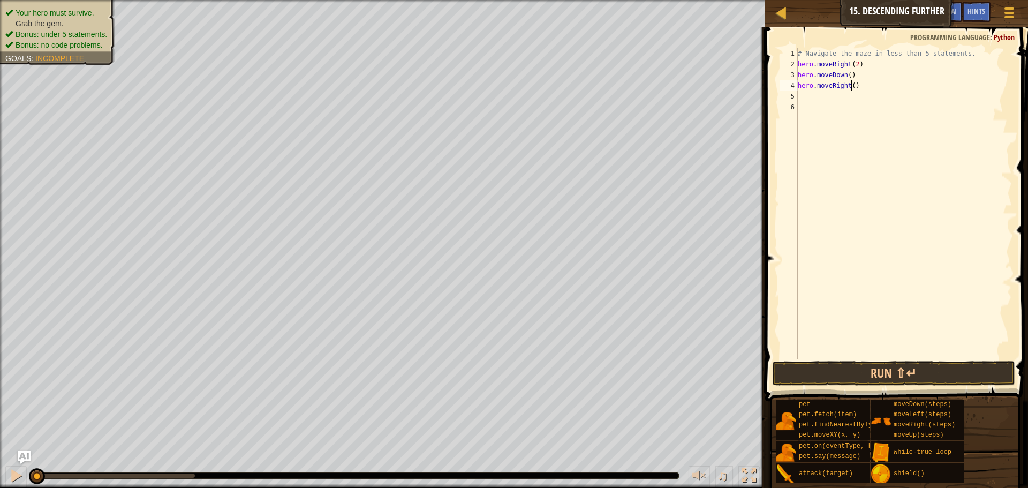
click at [852, 84] on div "# Navigate the maze in less than 5 statements. hero . moveRight ( 2 ) hero . mo…" at bounding box center [904, 214] width 216 height 332
type textarea "hero.moveRight(2)"
click at [836, 96] on div "# Navigate the maze in less than 5 statements. hero . moveRight ( 2 ) hero . mo…" at bounding box center [904, 214] width 216 height 332
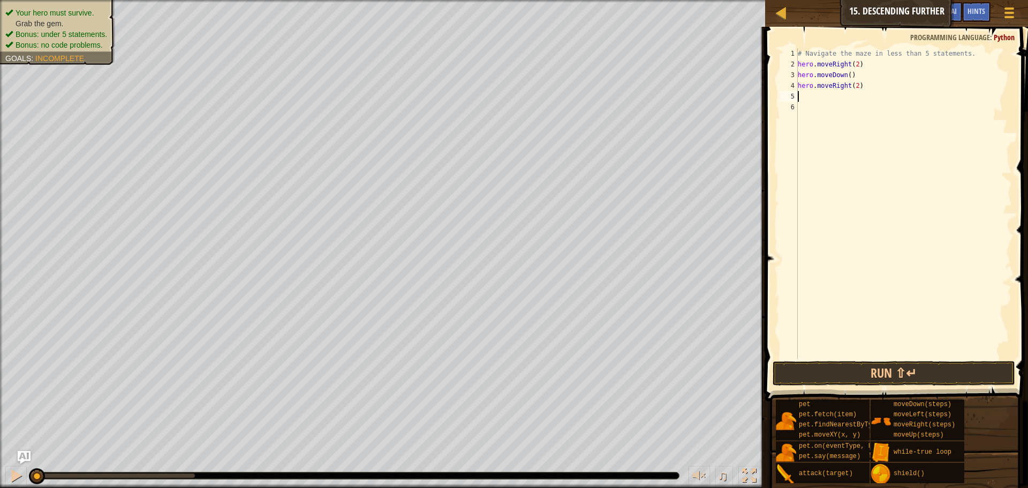
type textarea "h"
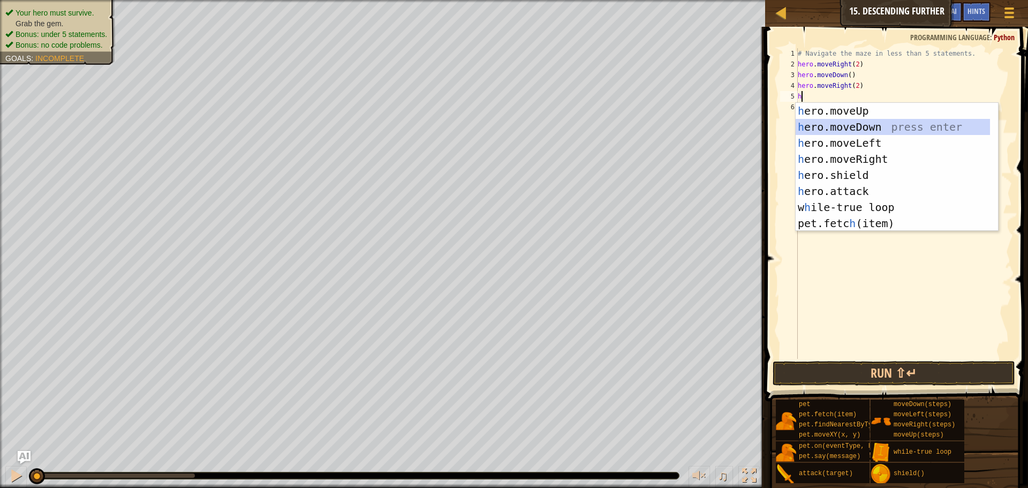
click at [870, 126] on div "h ero.moveUp press enter h ero.moveDown press enter h ero.moveLeft press enter …" at bounding box center [893, 183] width 194 height 161
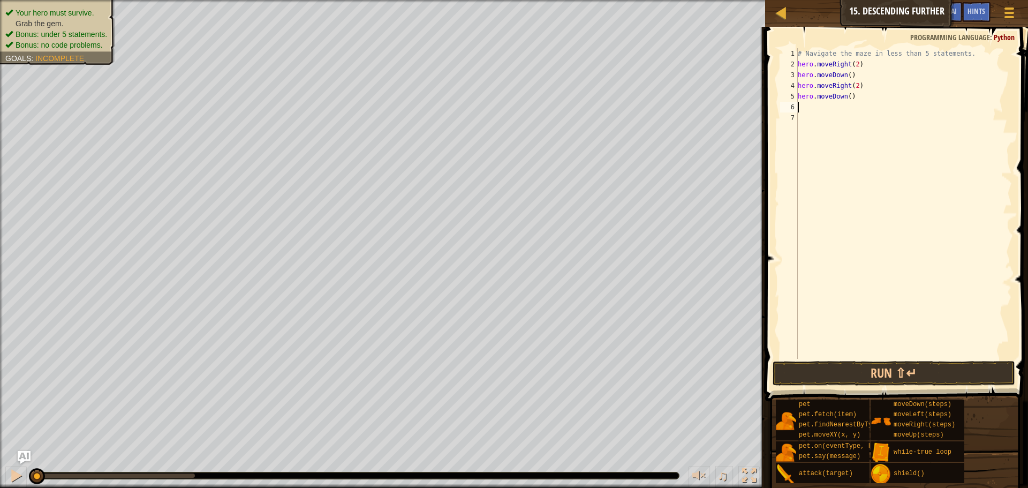
type textarea "h"
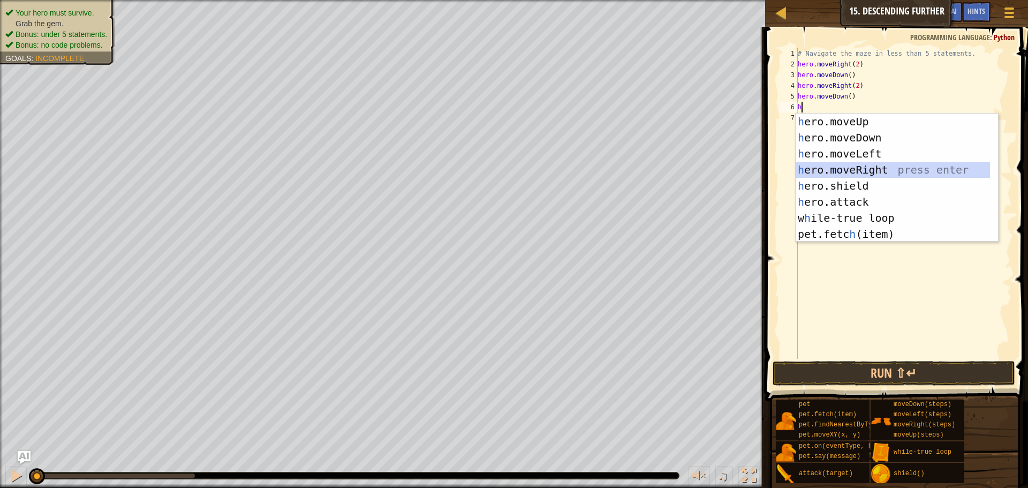
click at [890, 166] on div "h ero.moveUp press enter h ero.moveDown press enter h ero.moveLeft press enter …" at bounding box center [893, 193] width 194 height 161
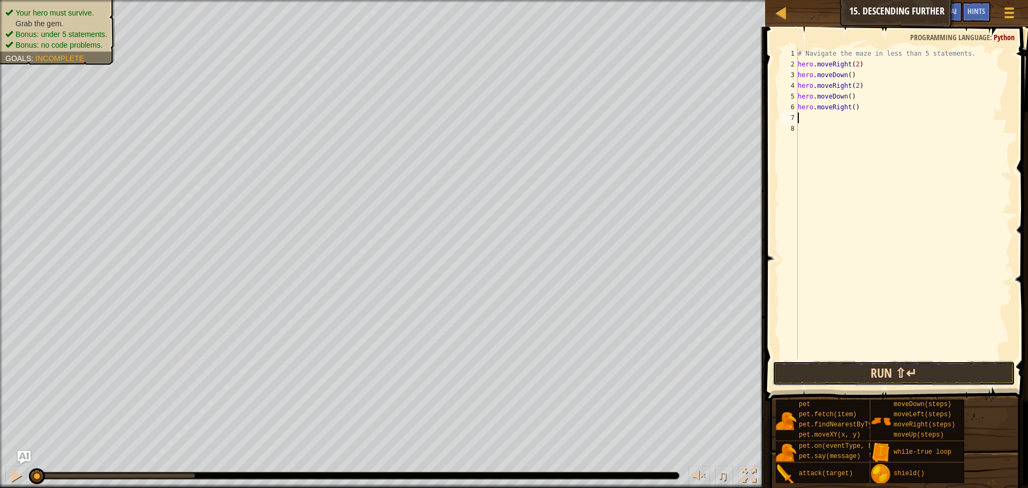
click at [885, 372] on button "Run ⇧↵" at bounding box center [894, 373] width 243 height 25
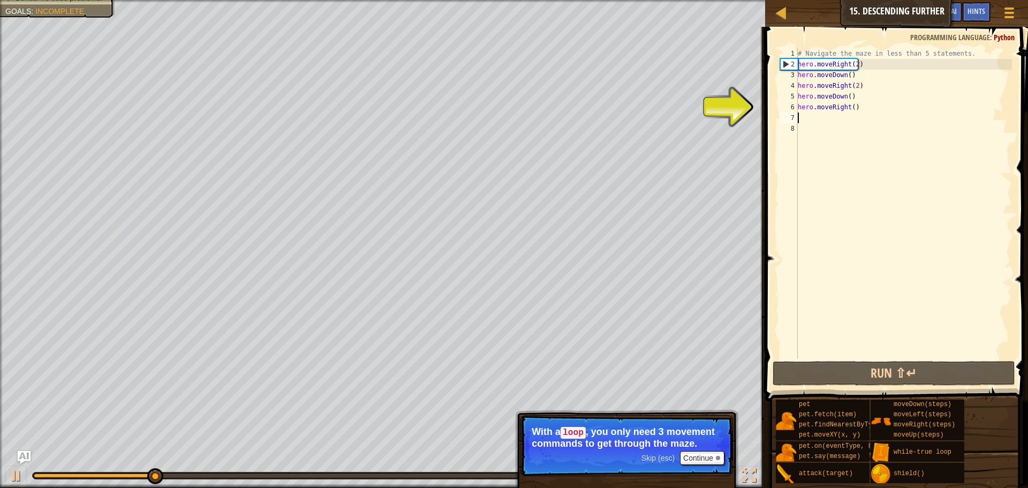
type textarea "h"
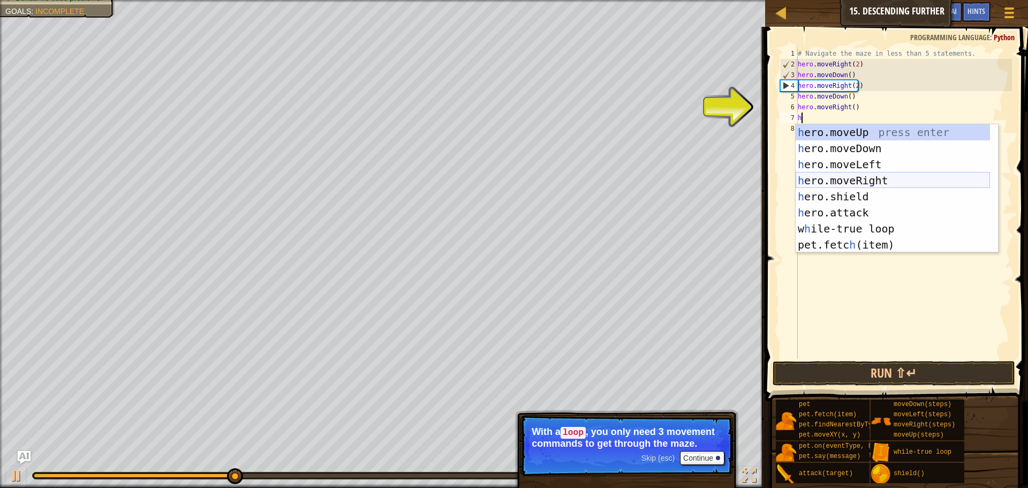
click at [857, 178] on div "h ero.moveUp press enter h ero.moveDown press enter h ero.moveLeft press enter …" at bounding box center [893, 204] width 194 height 161
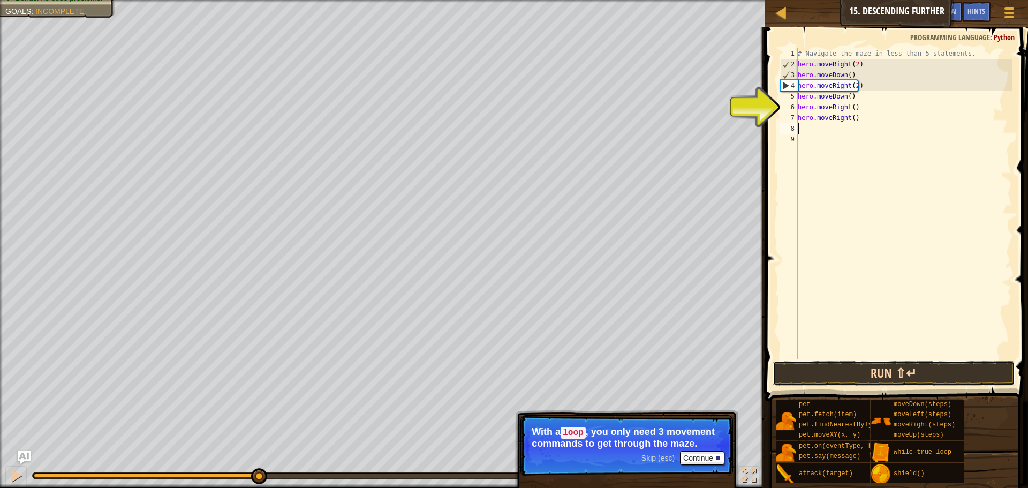
click at [927, 365] on button "Run ⇧↵" at bounding box center [894, 373] width 243 height 25
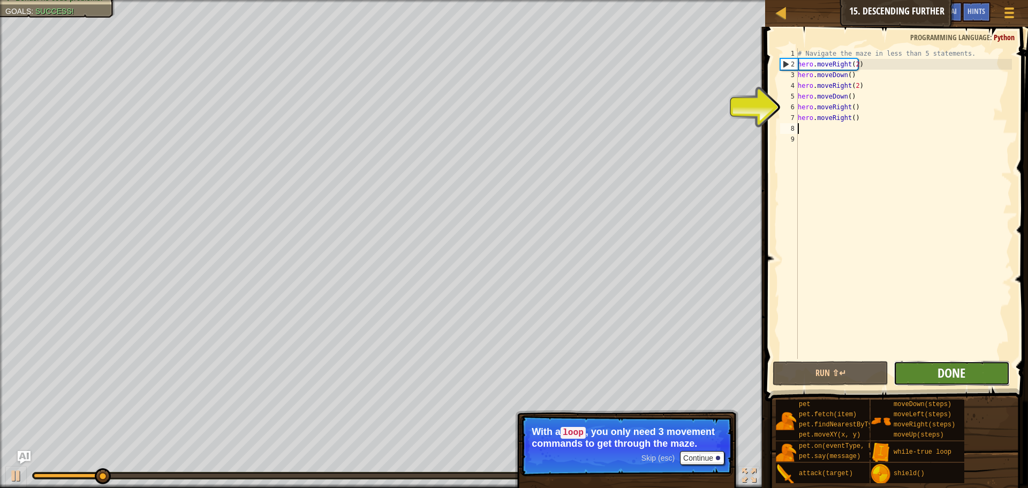
click at [943, 367] on span "Done" at bounding box center [951, 372] width 28 height 17
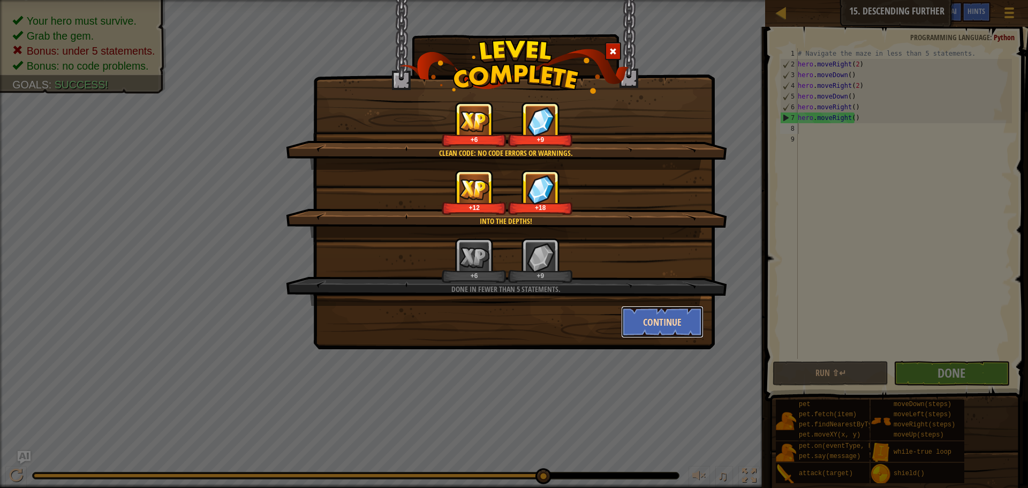
click at [698, 314] on button "Continue" at bounding box center [662, 322] width 83 height 32
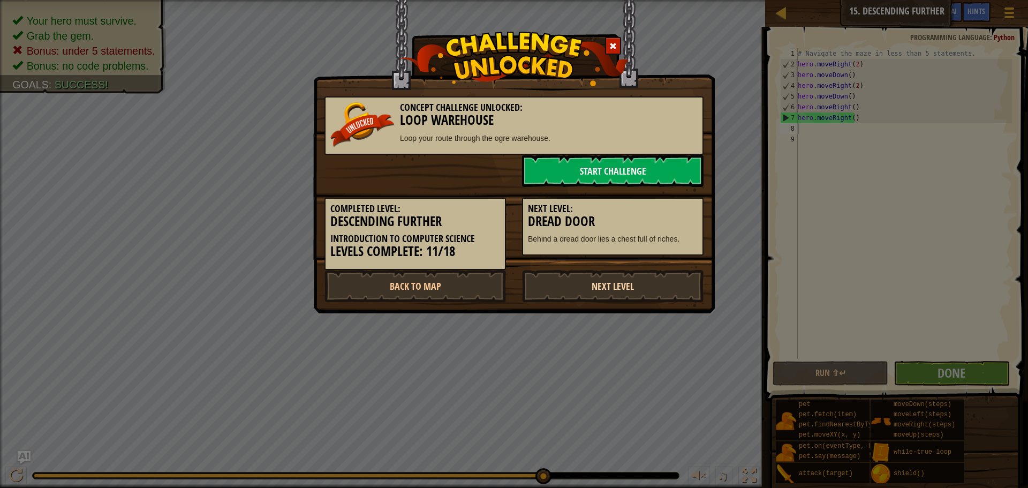
click at [566, 276] on link "Next Level" at bounding box center [612, 286] width 181 height 32
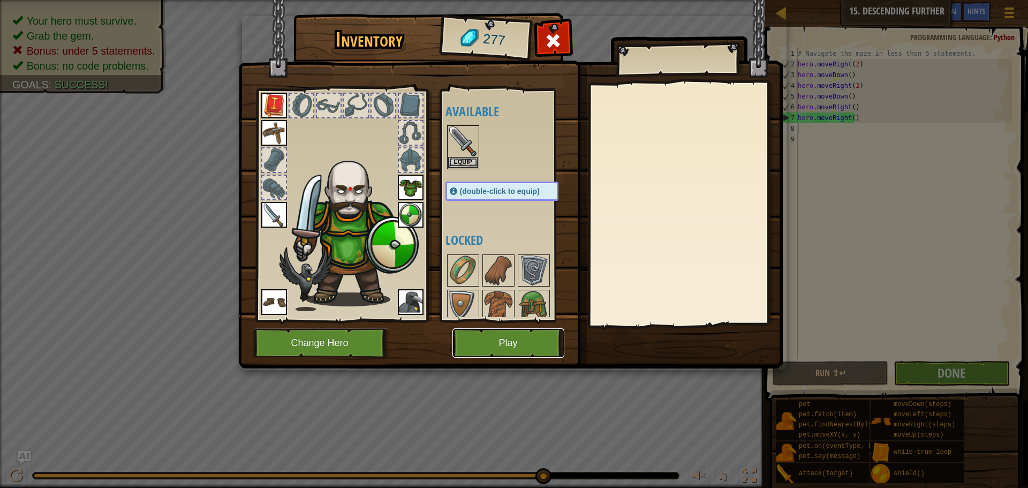
click at [485, 343] on button "Play" at bounding box center [508, 342] width 112 height 29
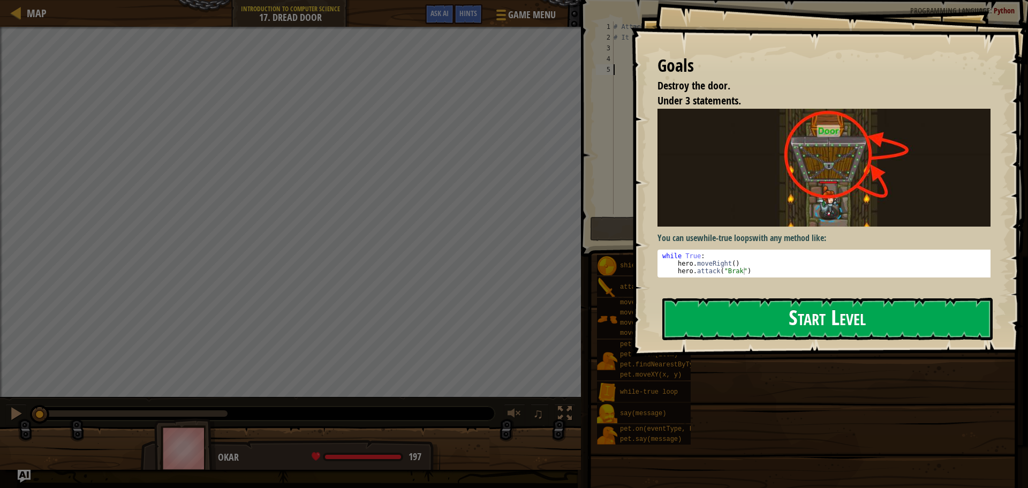
click at [754, 334] on button "Start Level" at bounding box center [827, 319] width 330 height 42
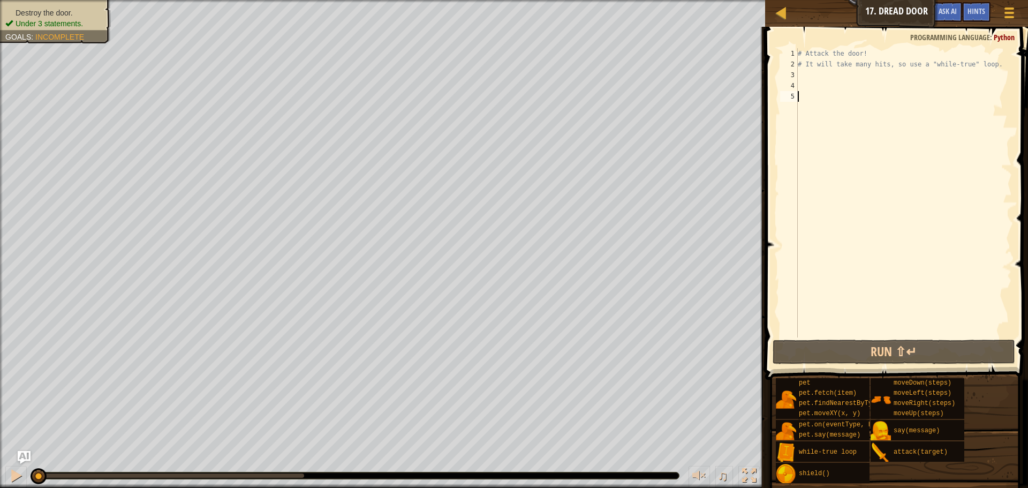
click at [829, 82] on div "# Attack the door! # It will take many hits, so use a "while-true" loop." at bounding box center [904, 203] width 216 height 311
click at [829, 73] on div "# Attack the door! # It will take many hits, so use a "while-true" loop." at bounding box center [904, 203] width 216 height 311
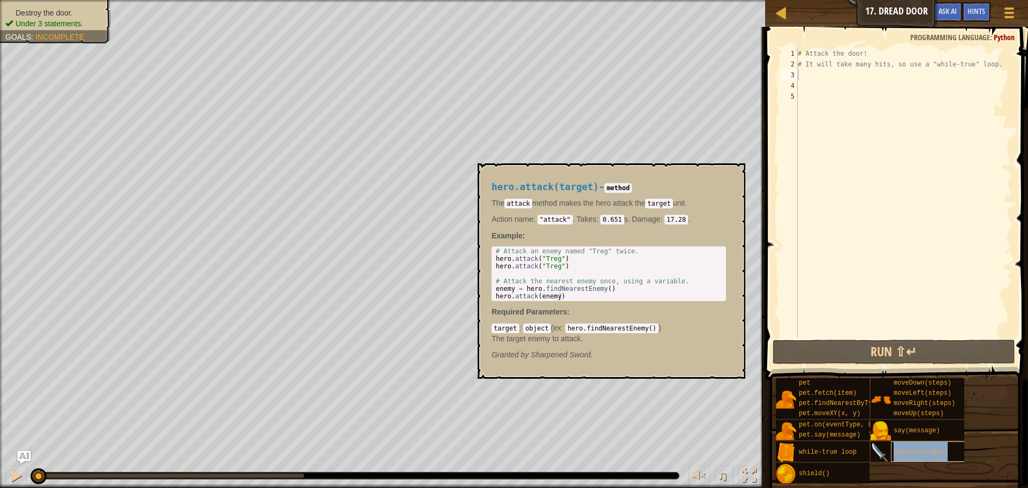
click at [924, 451] on span "attack(target)" at bounding box center [921, 451] width 54 height 7
click at [816, 66] on div "# Attack the door! # It will take many hits, so use a "while-true" loop." at bounding box center [904, 203] width 216 height 311
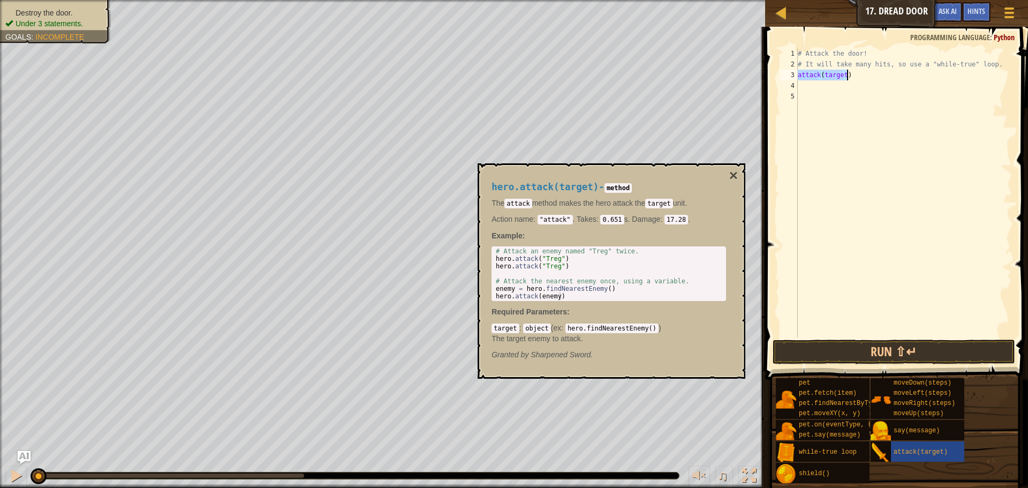
click at [842, 74] on div "# Attack the door! # It will take many hits, so use a "while-true" loop. attack…" at bounding box center [904, 192] width 216 height 289
click at [844, 76] on div "# Attack the door! # It will take many hits, so use a "while-true" loop. attack…" at bounding box center [904, 203] width 216 height 311
type textarea "attack(door)"
click at [897, 364] on span at bounding box center [897, 188] width 271 height 384
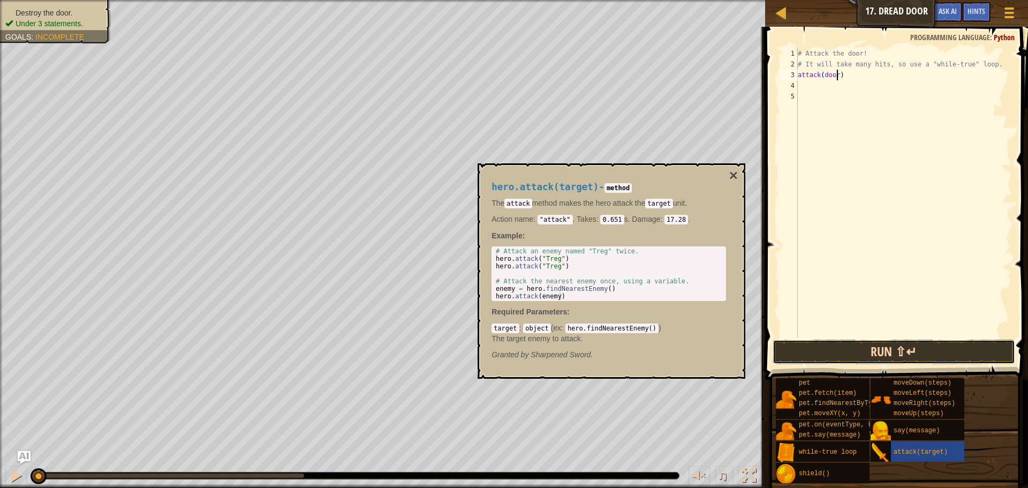
click at [897, 359] on button "Run ⇧↵" at bounding box center [894, 351] width 243 height 25
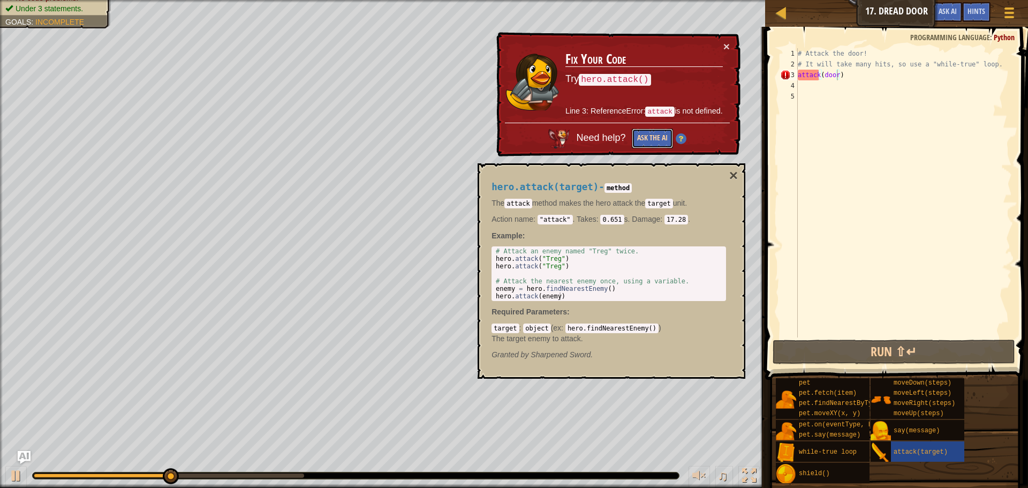
click at [641, 134] on button "Ask the AI" at bounding box center [652, 138] width 41 height 20
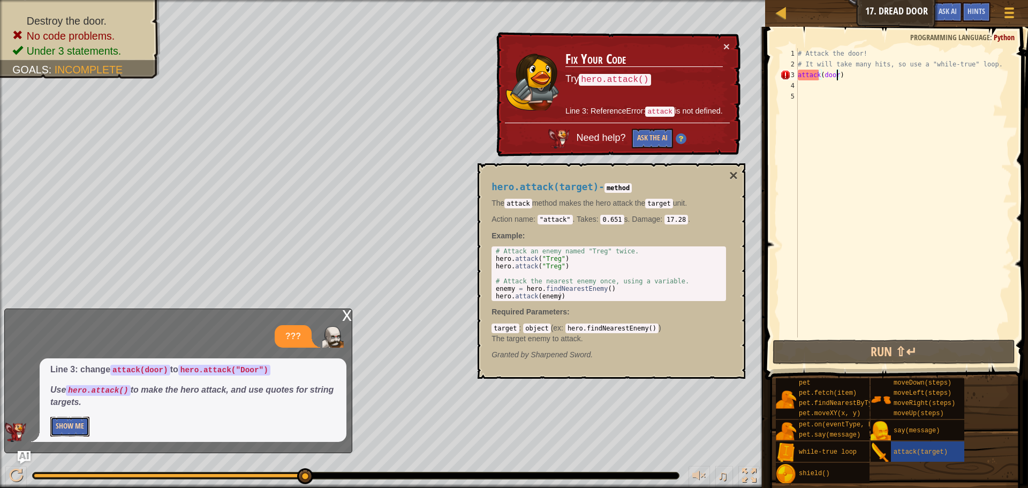
click at [76, 425] on button "Show Me" at bounding box center [69, 427] width 39 height 20
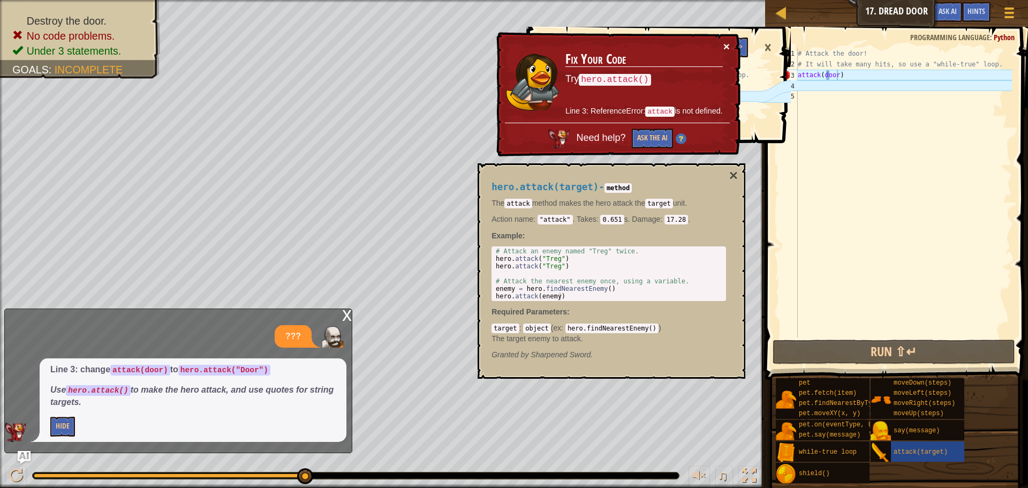
click at [726, 50] on button "×" at bounding box center [726, 46] width 6 height 11
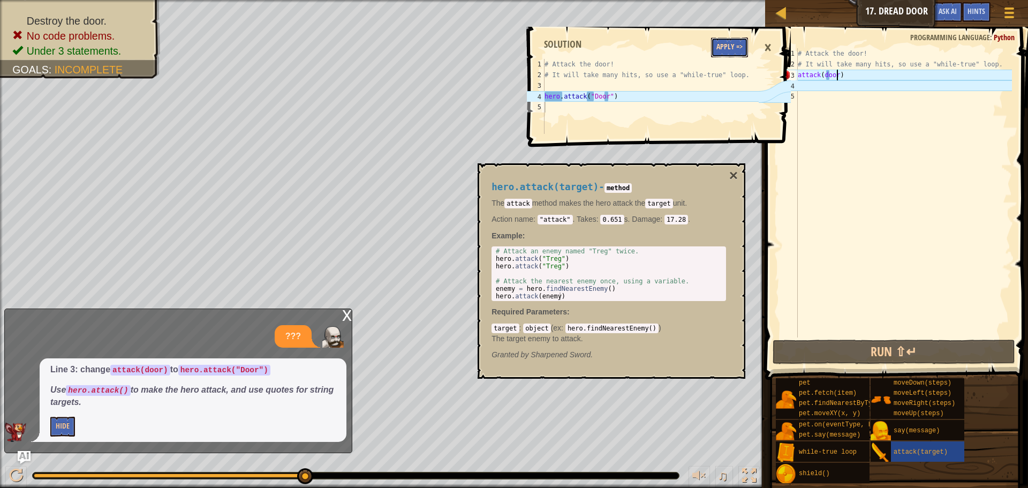
click at [726, 49] on button "Apply =>" at bounding box center [729, 47] width 37 height 20
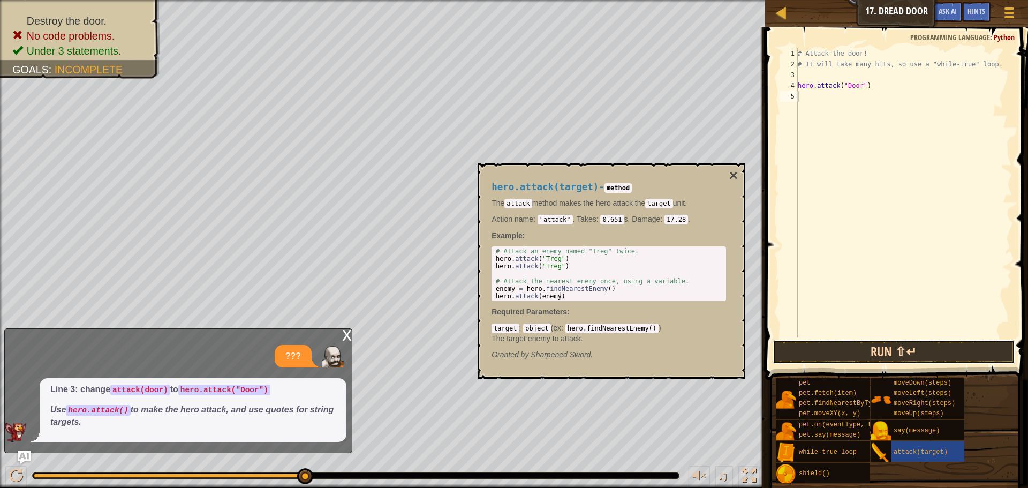
click at [858, 349] on button "Run ⇧↵" at bounding box center [894, 351] width 243 height 25
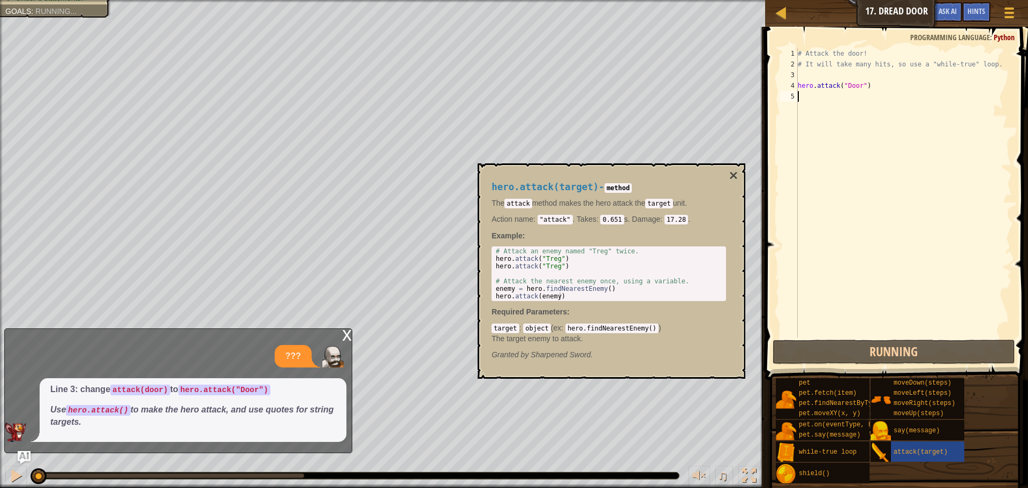
scroll to position [5, 0]
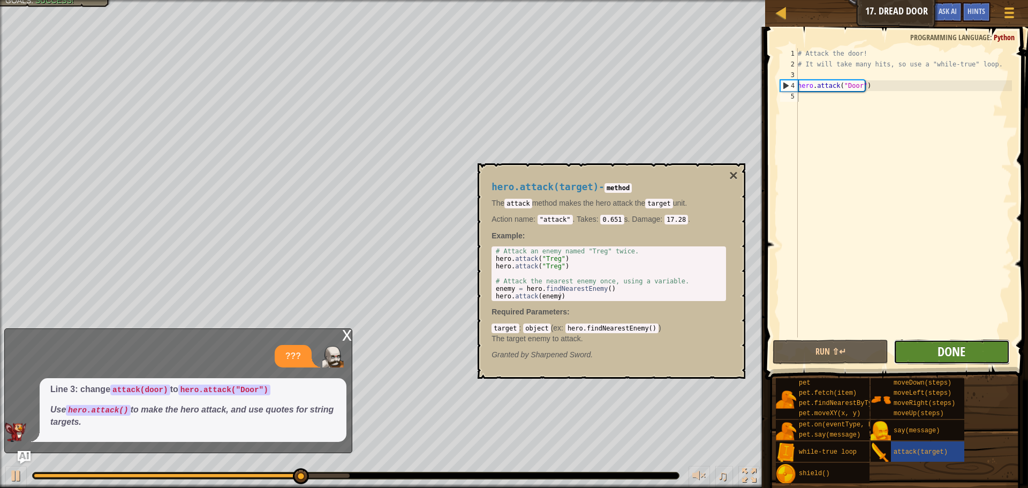
click at [960, 345] on span "Done" at bounding box center [951, 351] width 28 height 17
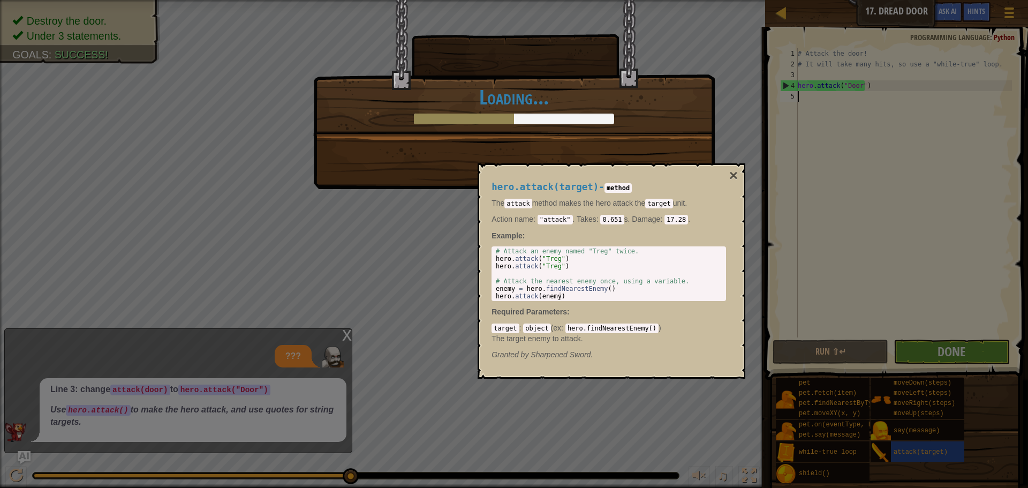
click at [693, 163] on div "hero.attack(target) - method The attack method makes the hero attack the target…" at bounding box center [612, 270] width 268 height 215
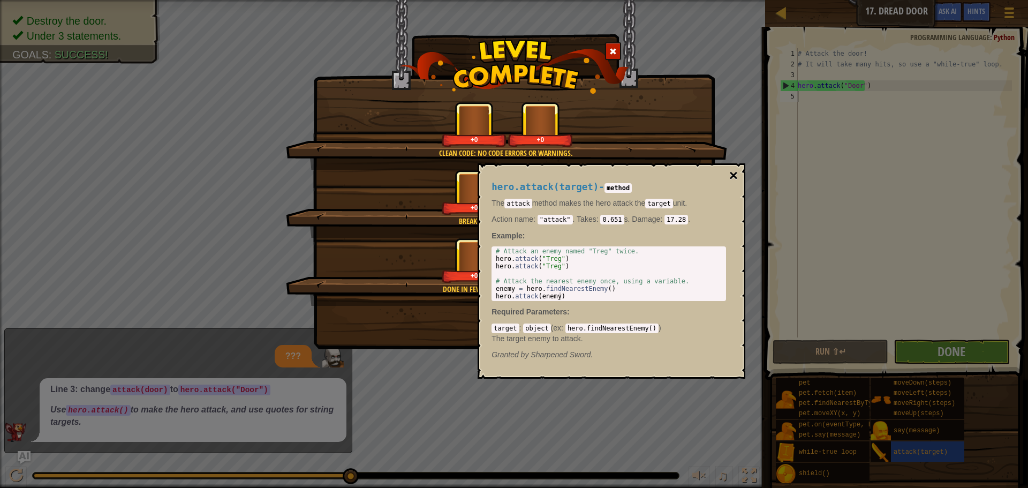
click at [734, 173] on button "×" at bounding box center [733, 175] width 9 height 15
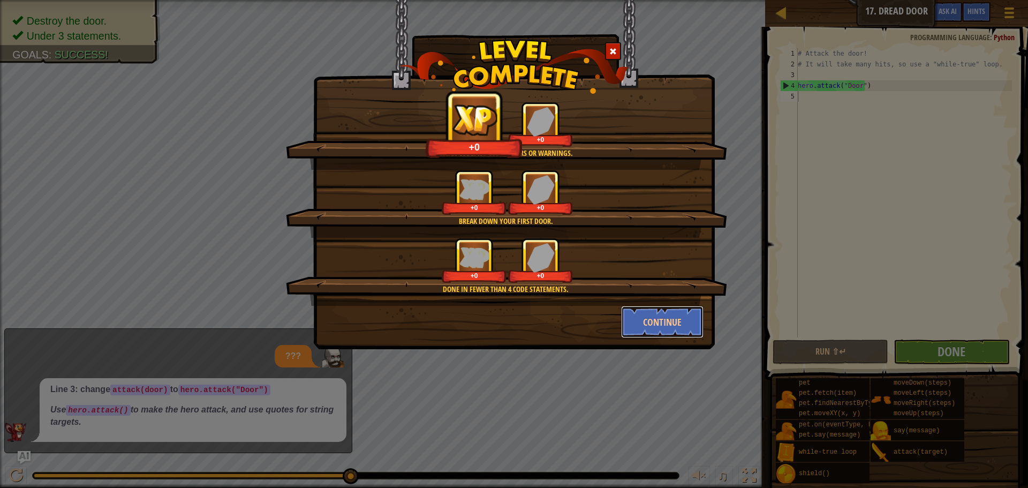
click at [632, 311] on button "Continue" at bounding box center [662, 322] width 83 height 32
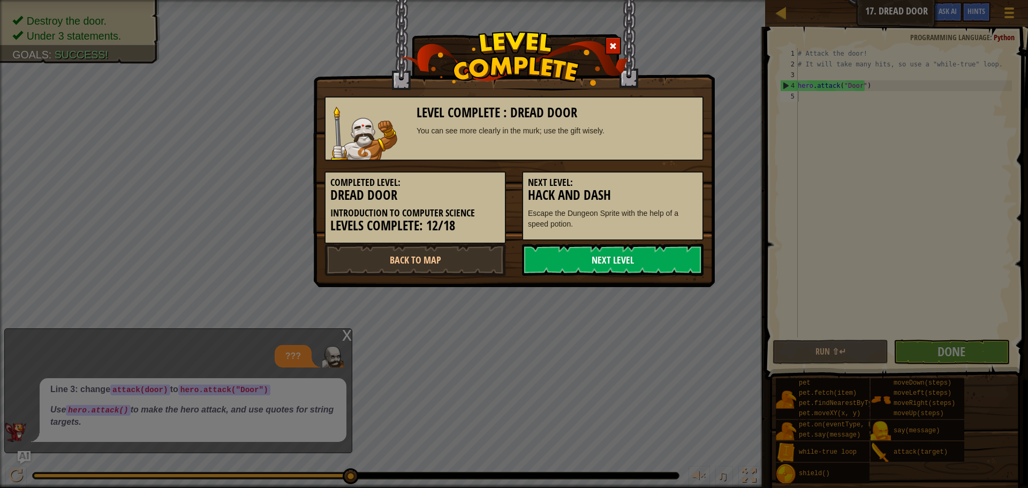
click at [570, 264] on link "Next Level" at bounding box center [612, 260] width 181 height 32
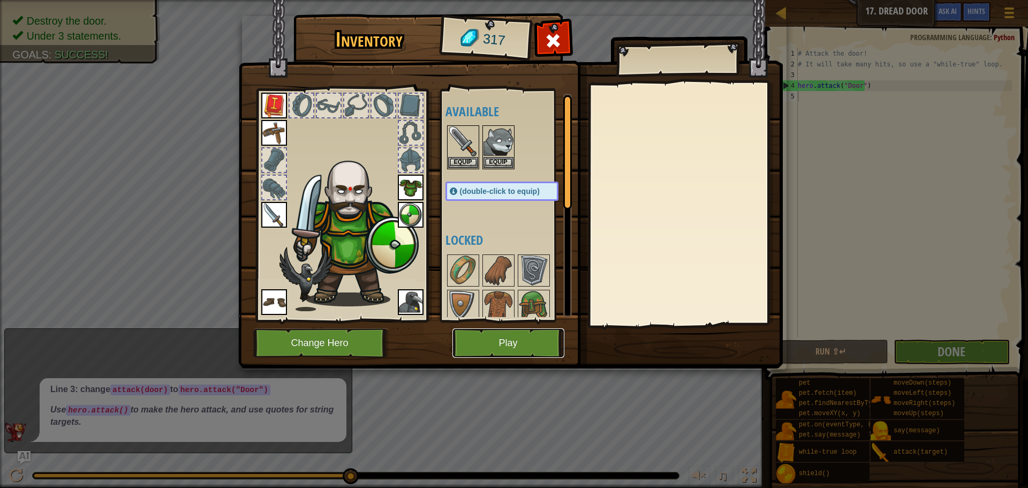
click at [506, 334] on button "Play" at bounding box center [508, 342] width 112 height 29
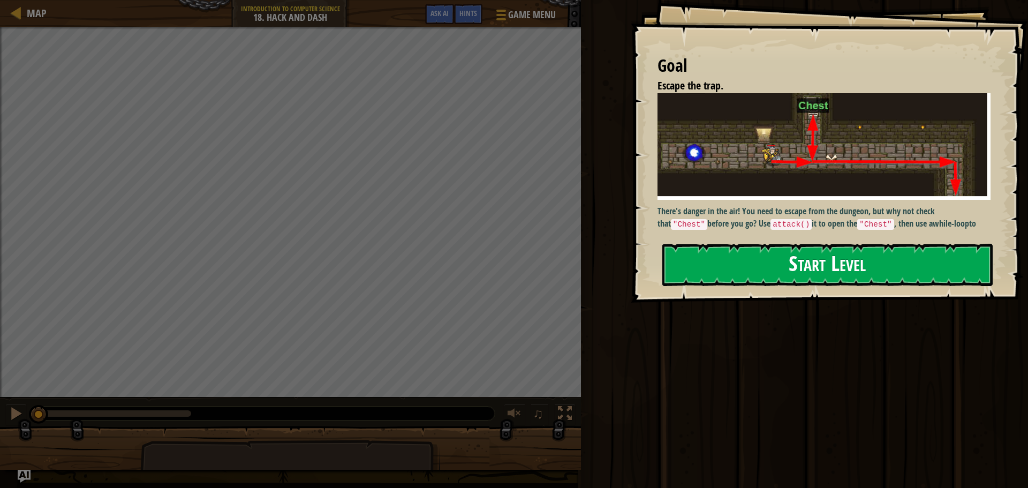
click at [804, 271] on button "Start Level" at bounding box center [827, 265] width 330 height 42
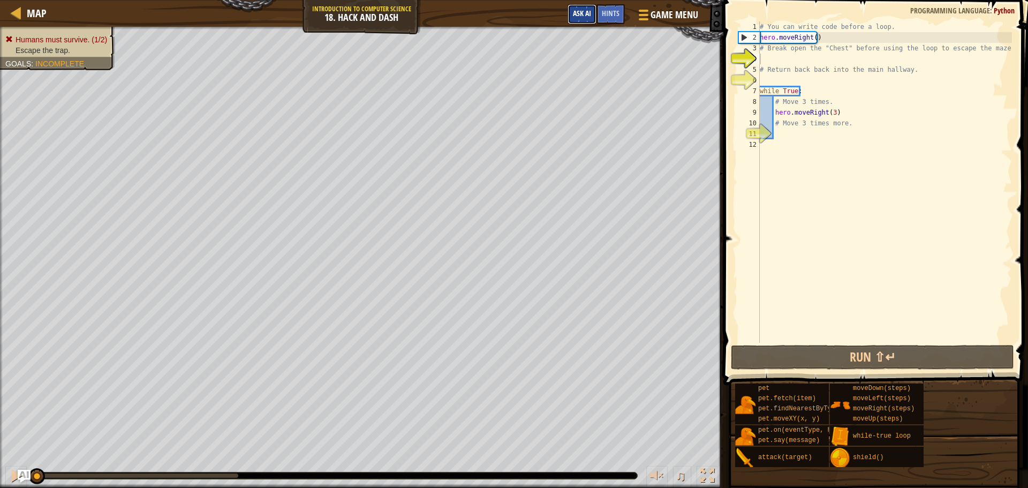
click at [571, 13] on button "Ask AI" at bounding box center [581, 14] width 29 height 20
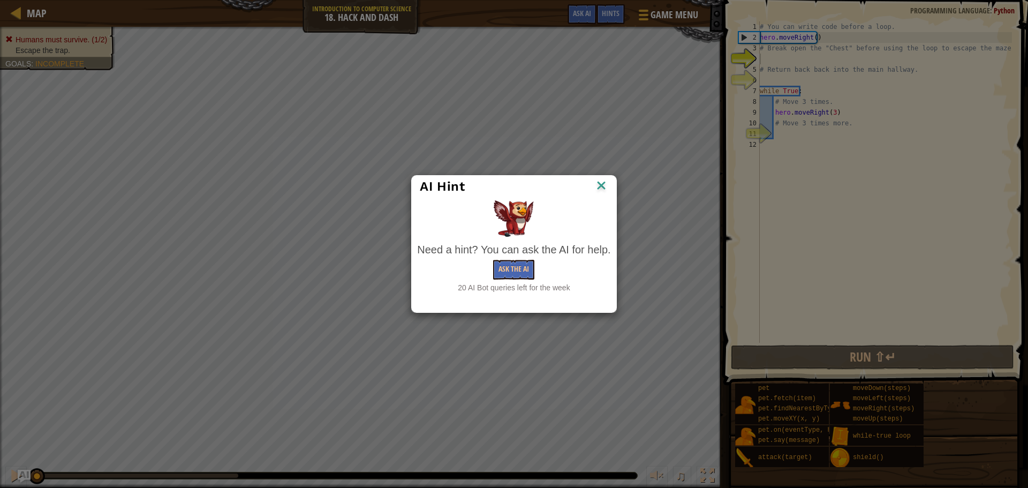
click at [514, 282] on div "Need a hint? You can ask the AI for help. Ask the AI 20 AI Bot queries left for…" at bounding box center [513, 267] width 193 height 51
click at [518, 269] on button "Ask the AI" at bounding box center [513, 270] width 41 height 20
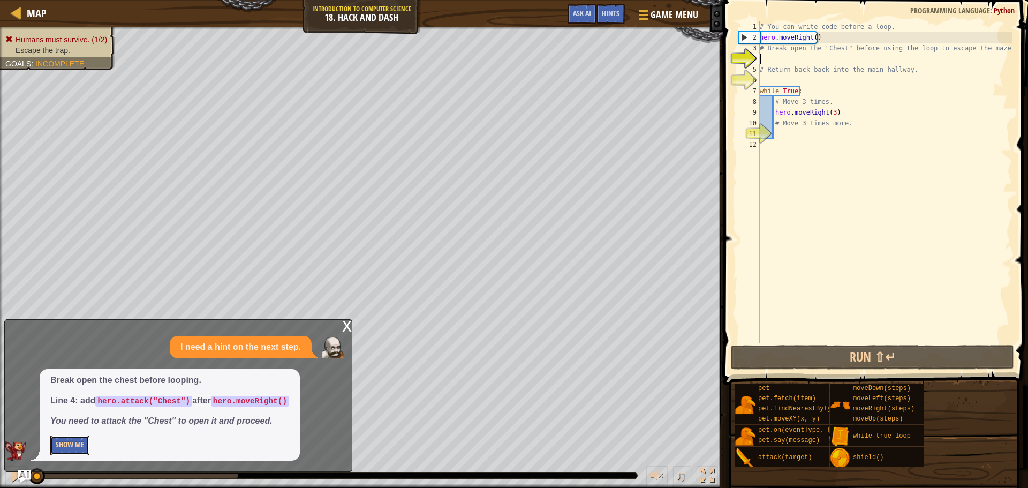
click at [88, 448] on button "Show Me" at bounding box center [69, 445] width 39 height 20
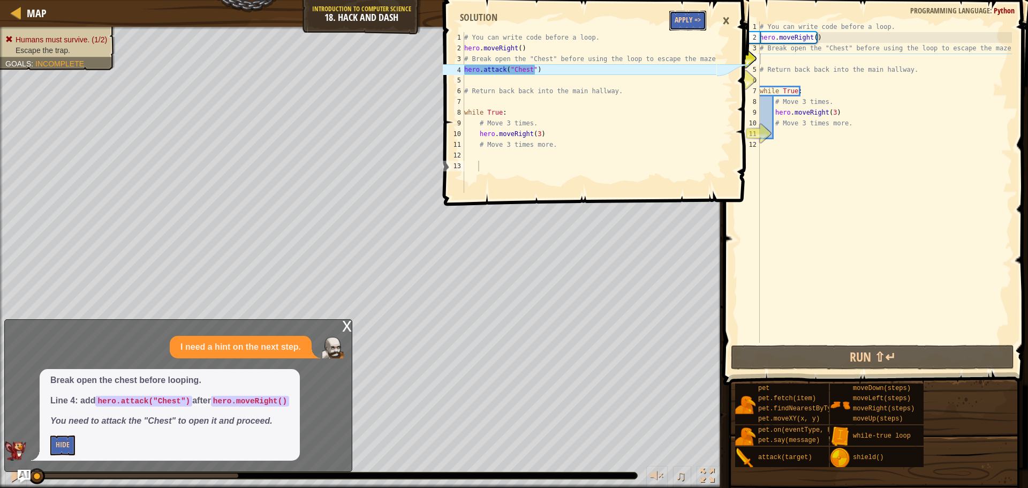
click at [695, 21] on button "Apply =>" at bounding box center [687, 21] width 37 height 20
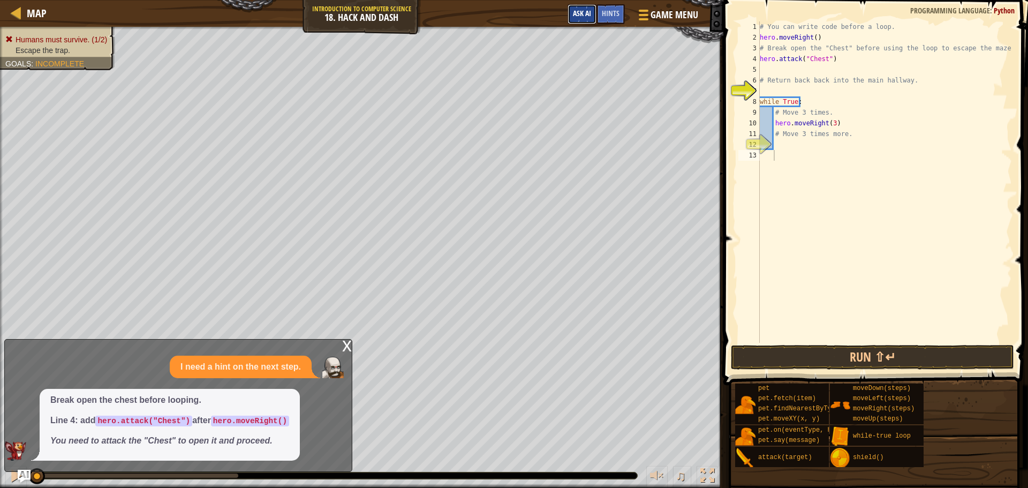
click at [574, 21] on button "Ask AI" at bounding box center [581, 14] width 29 height 20
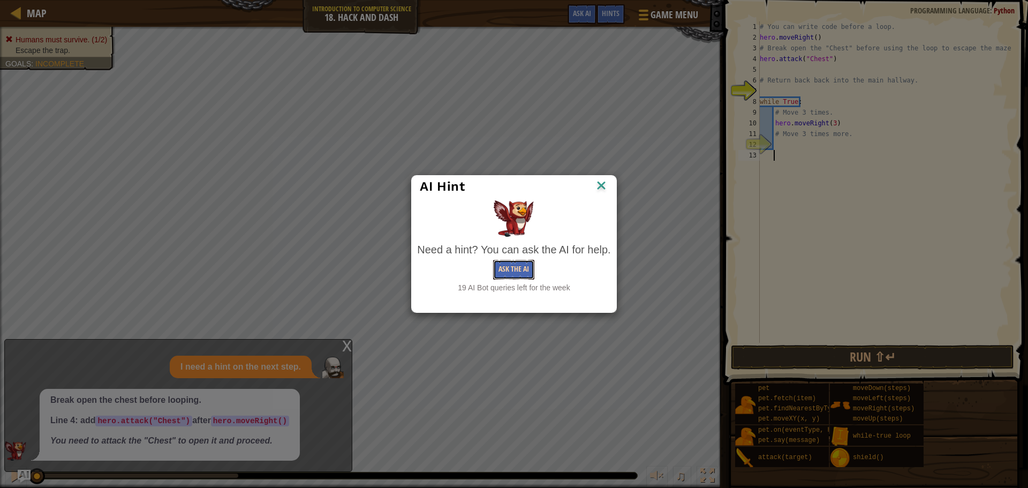
drag, startPoint x: 526, startPoint y: 270, endPoint x: 520, endPoint y: 273, distance: 7.2
click at [520, 273] on button "Ask the AI" at bounding box center [513, 270] width 41 height 20
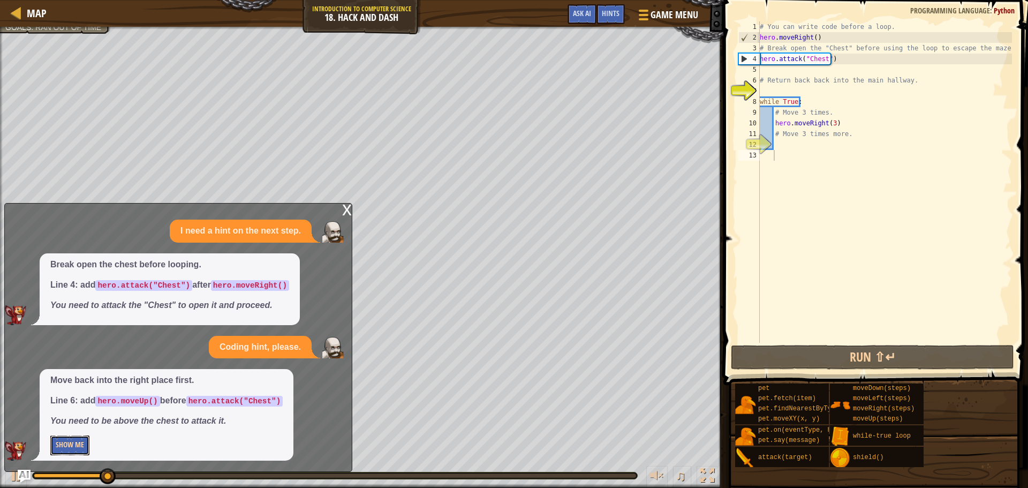
click at [68, 446] on button "Show Me" at bounding box center [69, 445] width 39 height 20
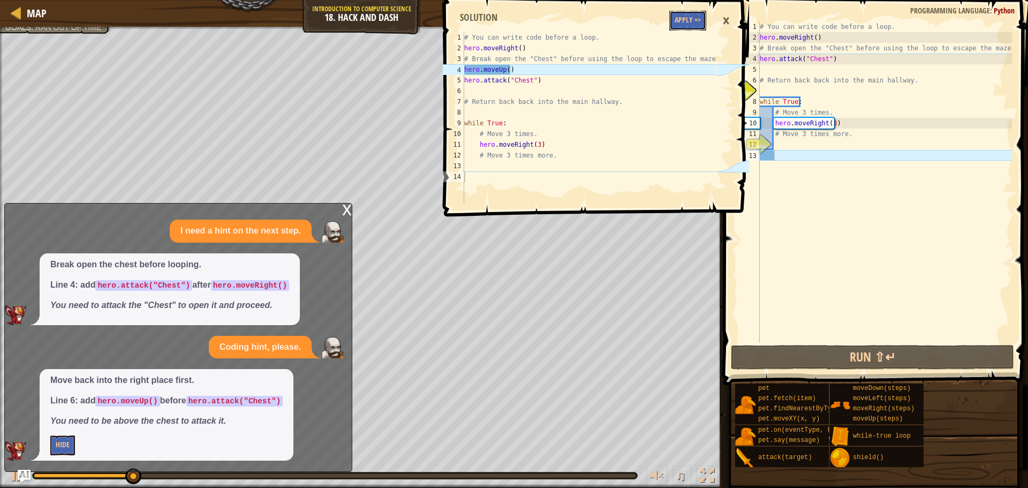
click at [682, 15] on button "Apply =>" at bounding box center [687, 21] width 37 height 20
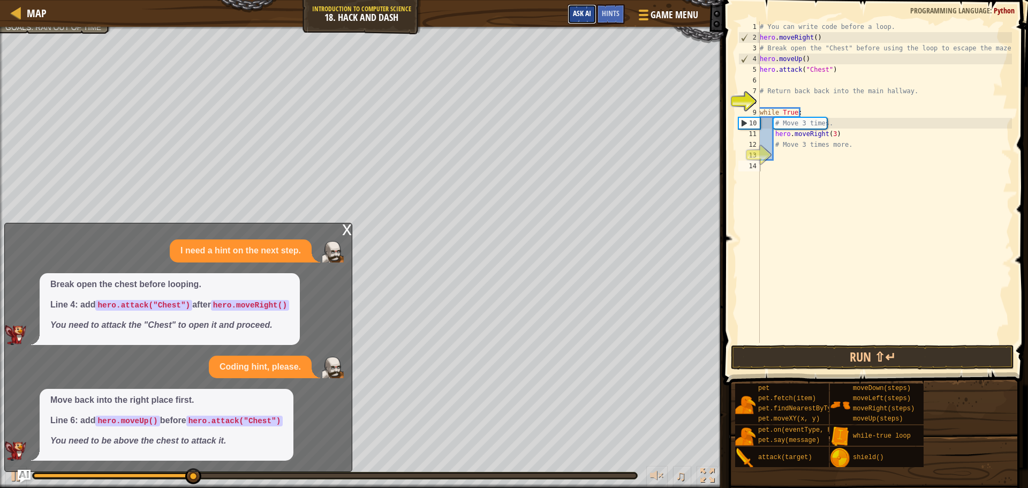
drag, startPoint x: 587, startPoint y: 19, endPoint x: 583, endPoint y: 23, distance: 5.7
click at [585, 19] on button "Ask AI" at bounding box center [581, 14] width 29 height 20
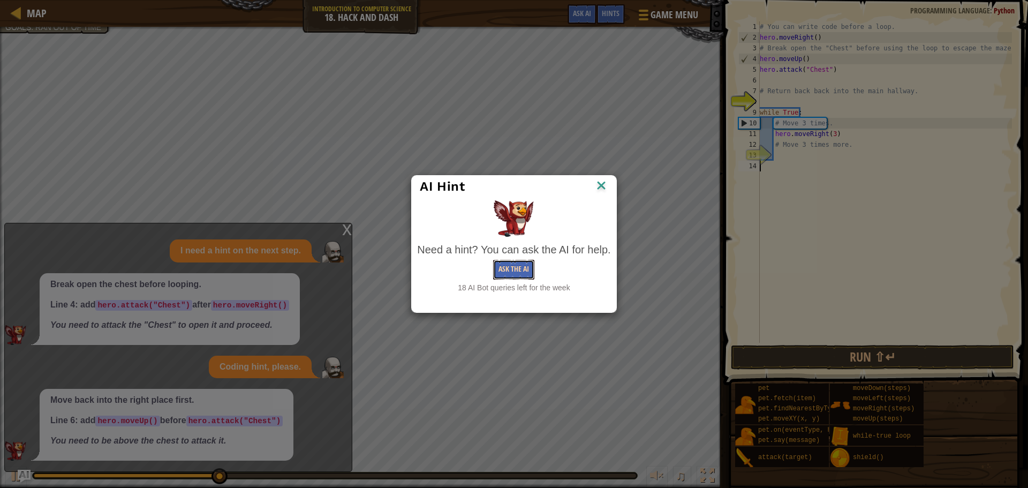
click at [521, 265] on button "Ask the AI" at bounding box center [513, 270] width 41 height 20
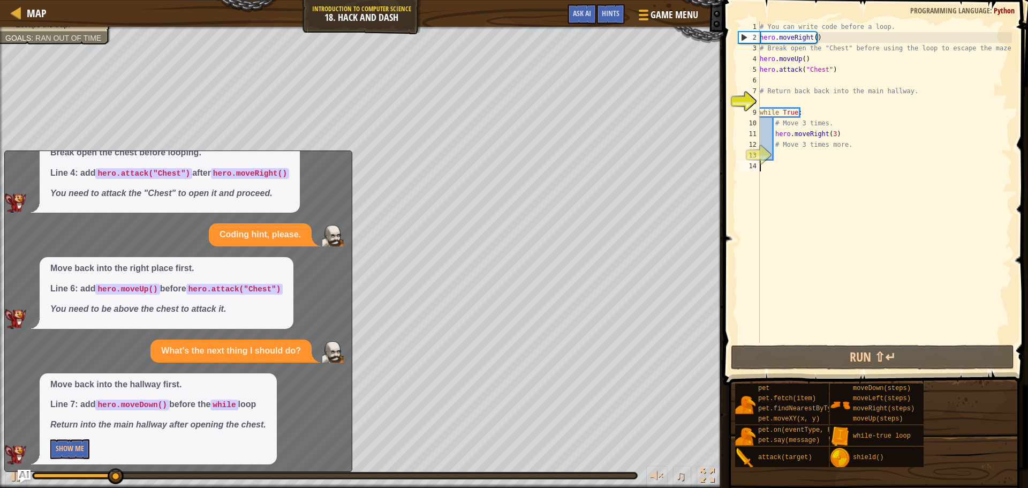
scroll to position [63, 0]
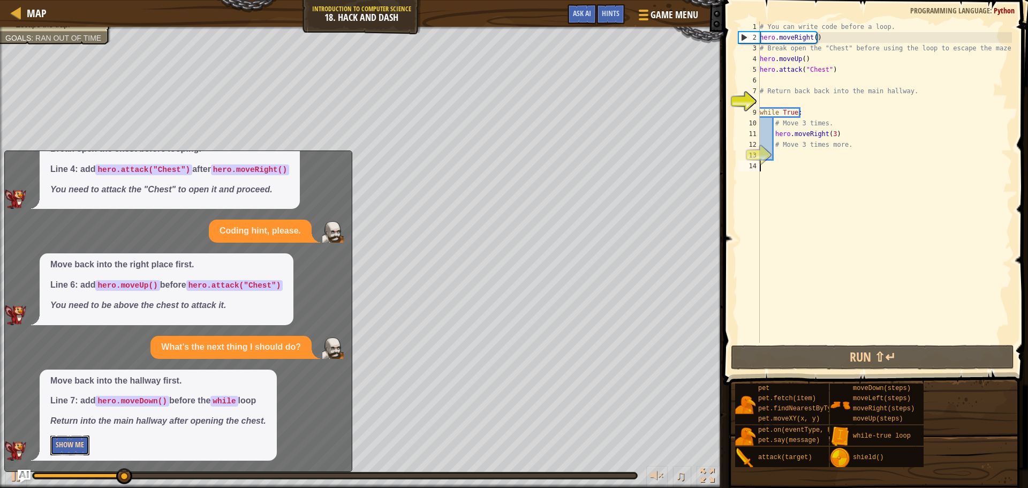
click at [59, 437] on button "Show Me" at bounding box center [69, 445] width 39 height 20
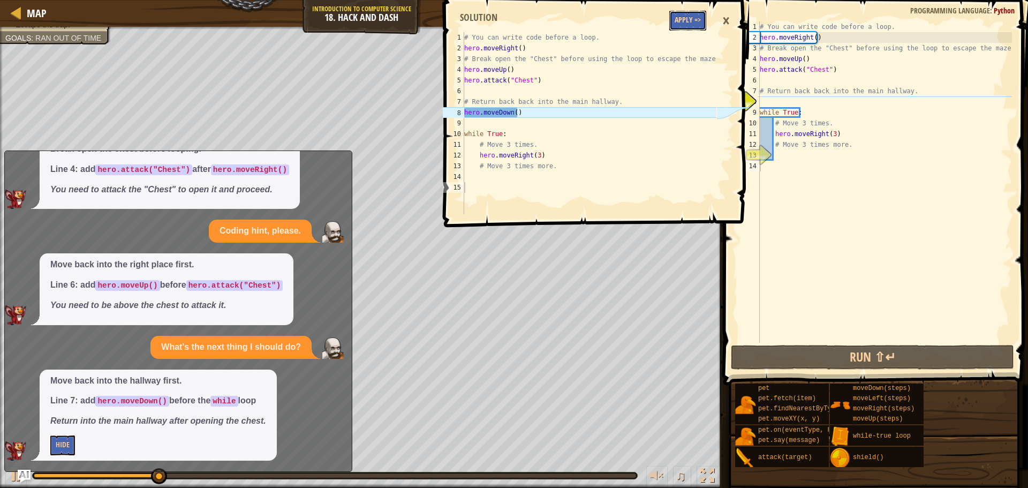
click at [704, 18] on button "Apply =>" at bounding box center [687, 21] width 37 height 20
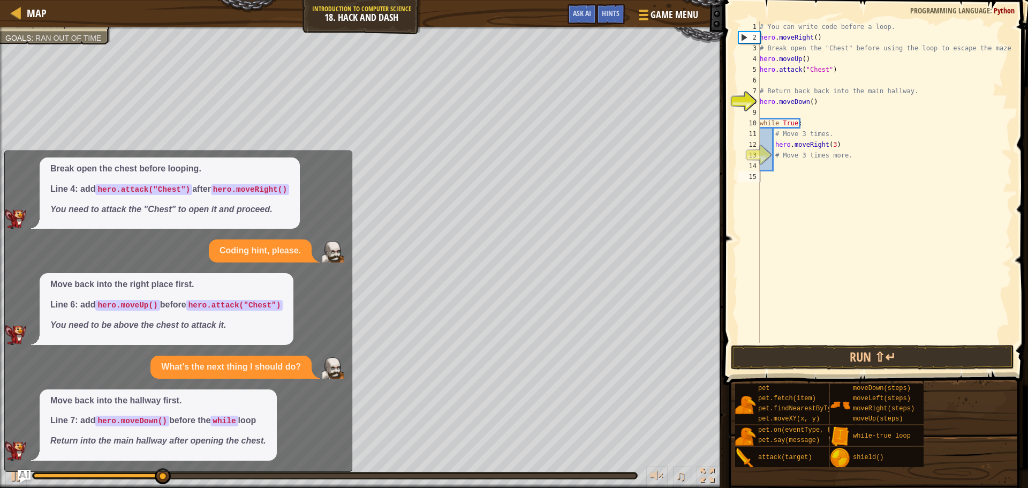
scroll to position [43, 0]
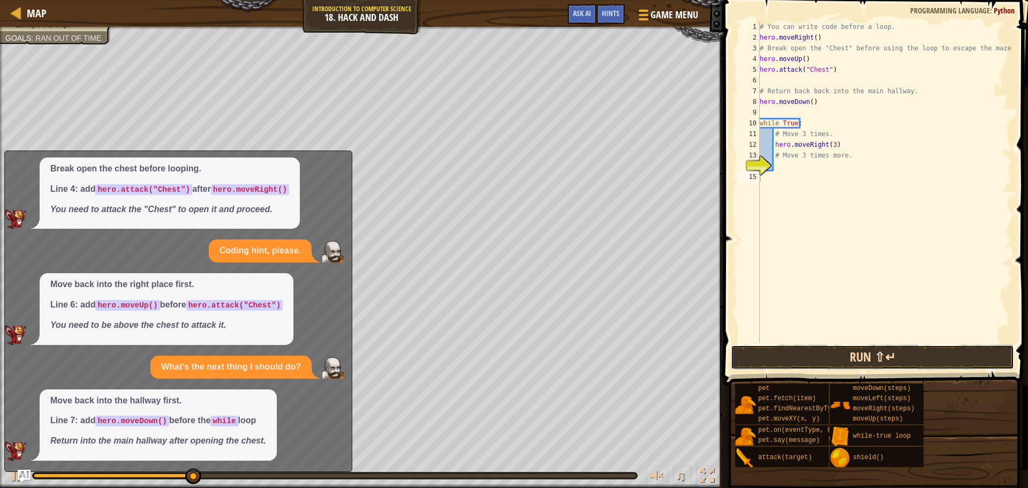
click at [755, 345] on button "Run ⇧↵" at bounding box center [872, 357] width 283 height 25
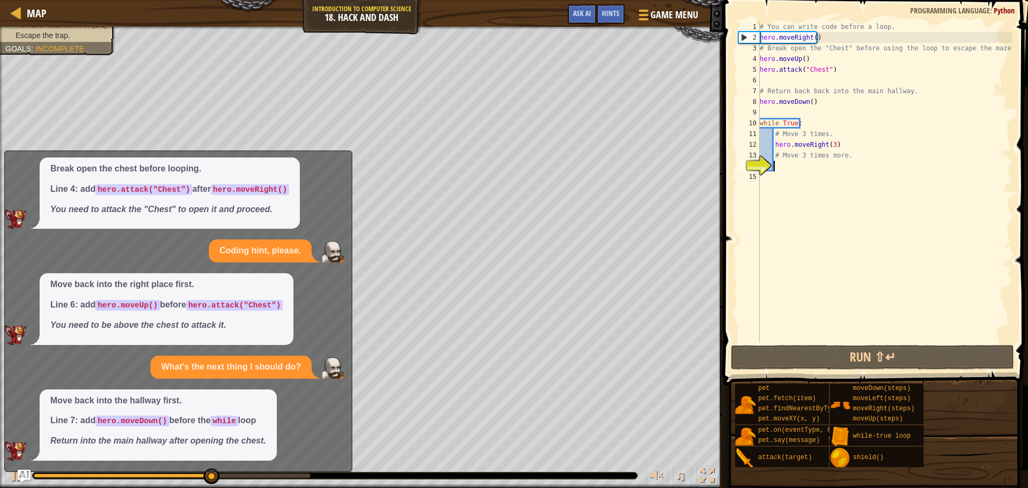
click at [811, 167] on div "# You can write code before a loop. hero . moveRight ( ) # Break open the "Ches…" at bounding box center [885, 192] width 254 height 343
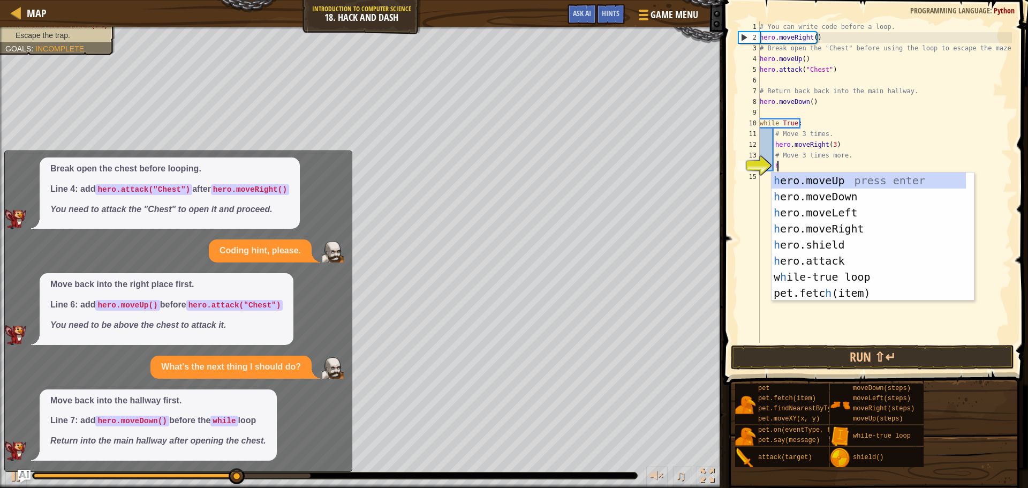
type textarea "he"
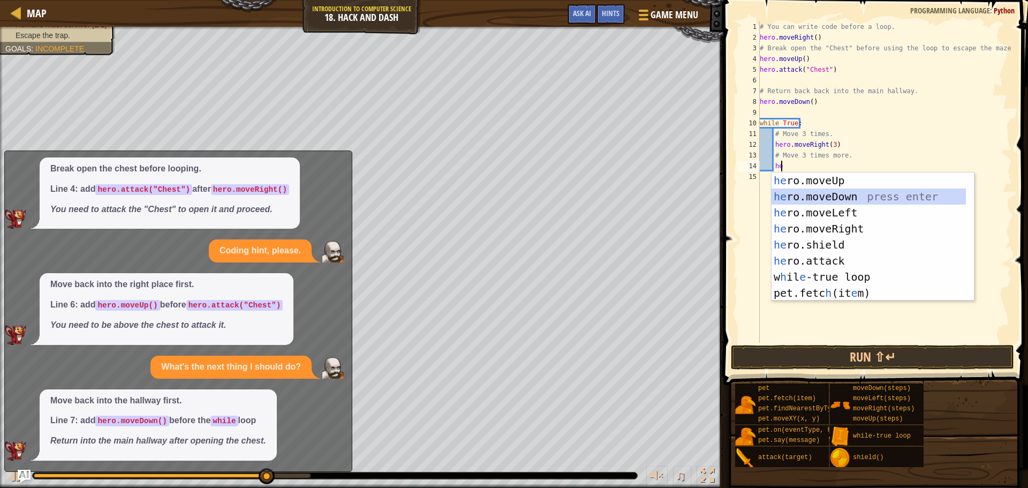
click at [804, 198] on div "he ro.moveUp press enter he ro.moveDown press enter he ro.moveLeft press enter …" at bounding box center [868, 252] width 194 height 161
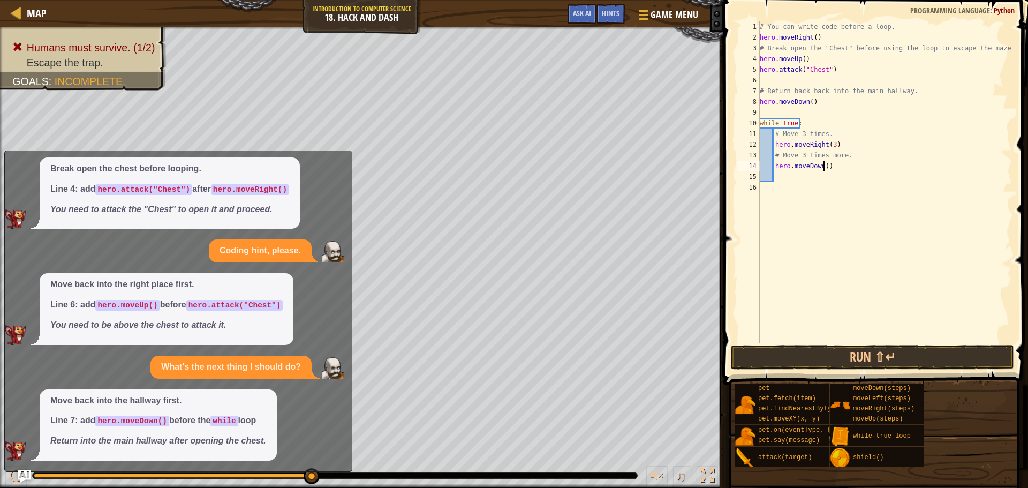
click at [823, 165] on div "# You can write code before a loop. hero . moveRight ( ) # Break open the "Ches…" at bounding box center [885, 192] width 254 height 343
type textarea "hero.moveDown(4)"
click at [789, 172] on div "# You can write code before a loop. hero . moveRight ( ) # Break open the "Ches…" at bounding box center [885, 192] width 254 height 343
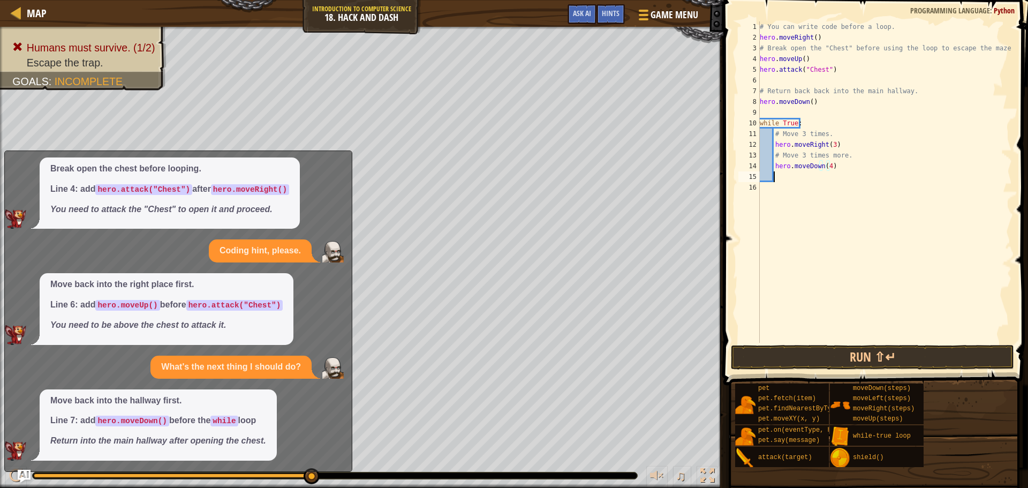
scroll to position [5, 1]
type textarea "h"
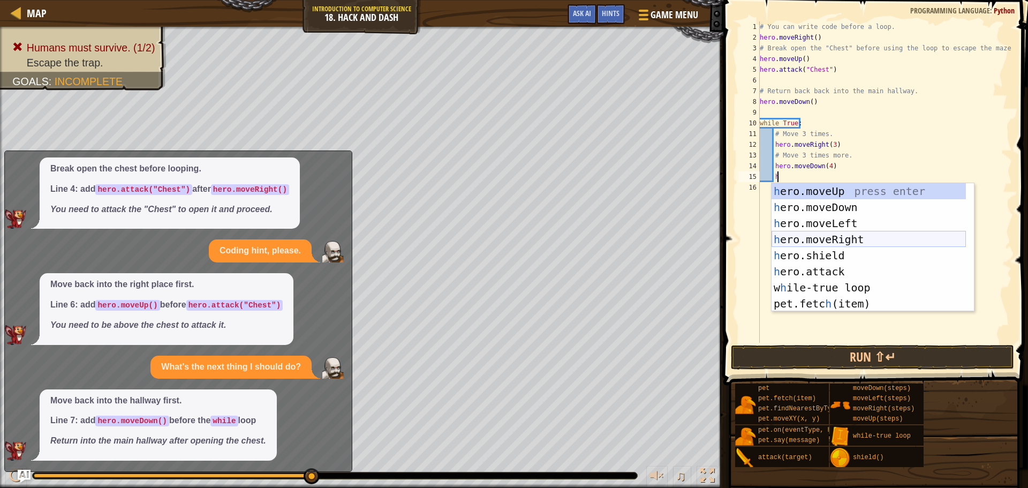
click at [836, 234] on div "h ero.moveUp press enter h ero.moveDown press enter h ero.moveLeft press enter …" at bounding box center [868, 263] width 194 height 161
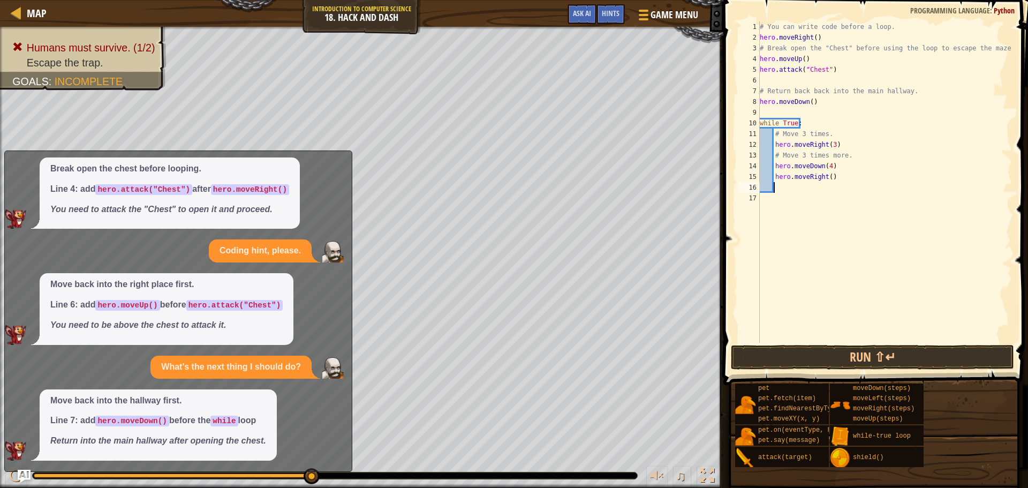
click at [824, 177] on div "# You can write code before a loop. hero . moveRight ( ) # Break open the "Ches…" at bounding box center [885, 192] width 254 height 343
click at [828, 176] on div "# You can write code before a loop. hero . moveRight ( ) # Break open the "Ches…" at bounding box center [885, 192] width 254 height 343
type textarea "hero.moveRight(3)"
click at [814, 187] on div "# You can write code before a loop. hero . moveRight ( ) # Break open the "Ches…" at bounding box center [885, 192] width 254 height 343
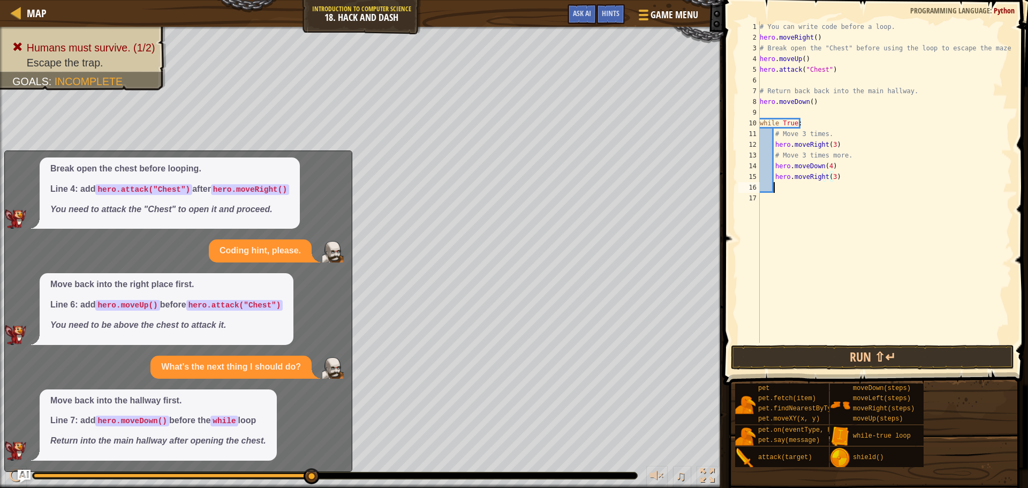
scroll to position [5, 1]
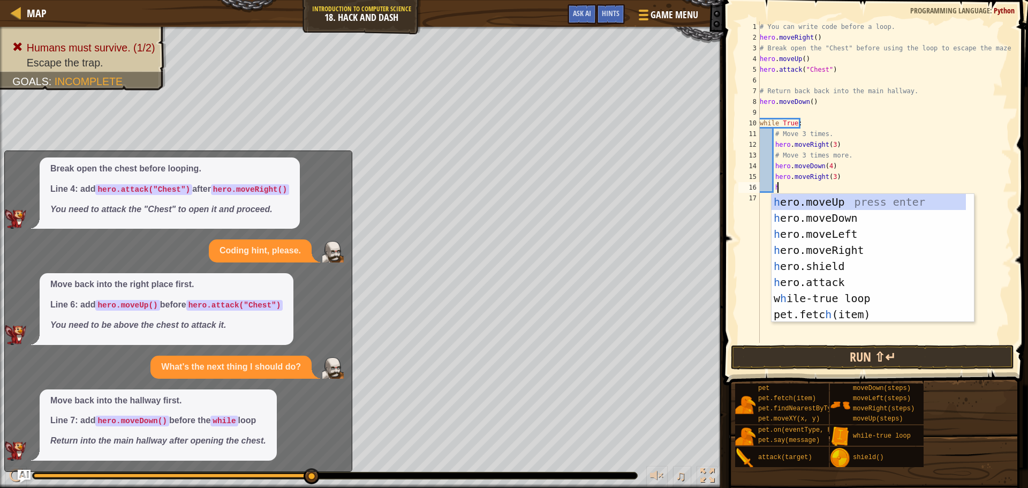
type textarea "h"
click at [780, 360] on button "Run ⇧↵" at bounding box center [872, 357] width 283 height 25
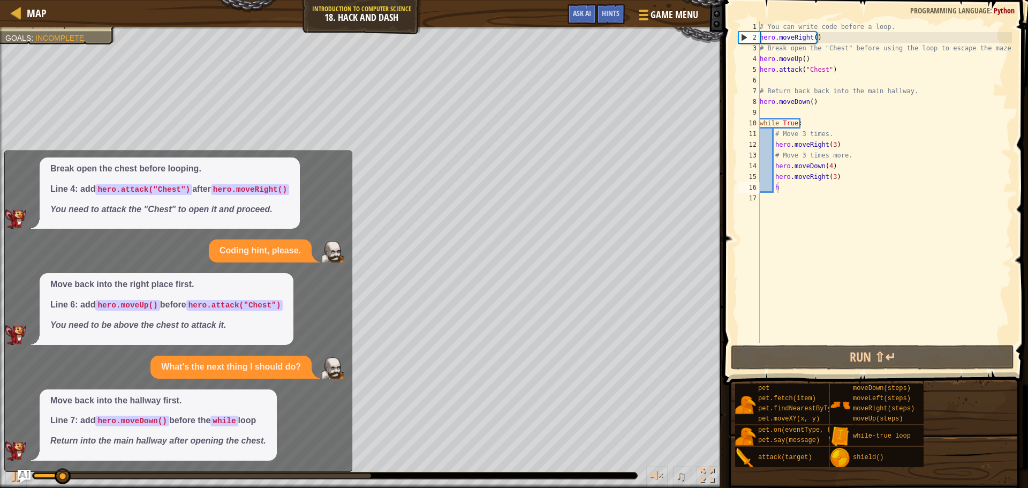
click at [381, 242] on div "Map Introduction to Computer Science 18. Hack and Dash Game Menu Done Hints Ask…" at bounding box center [514, 244] width 1028 height 488
click at [567, 12] on button "Ask AI" at bounding box center [581, 14] width 29 height 20
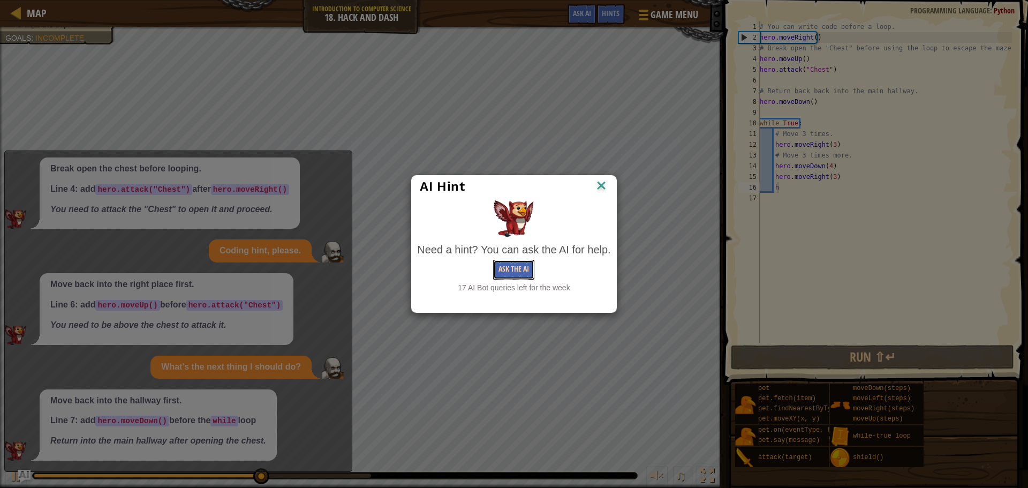
click at [517, 276] on button "Ask the AI" at bounding box center [513, 270] width 41 height 20
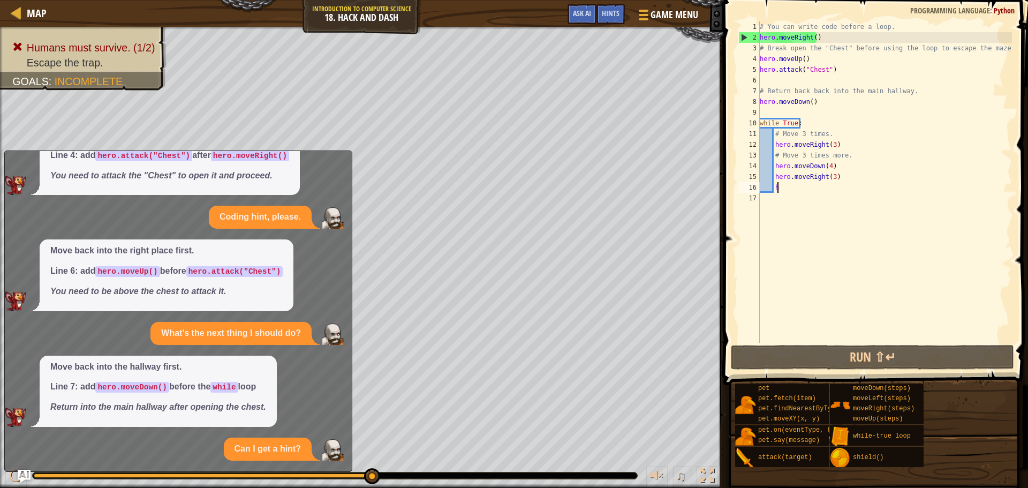
scroll to position [179, 0]
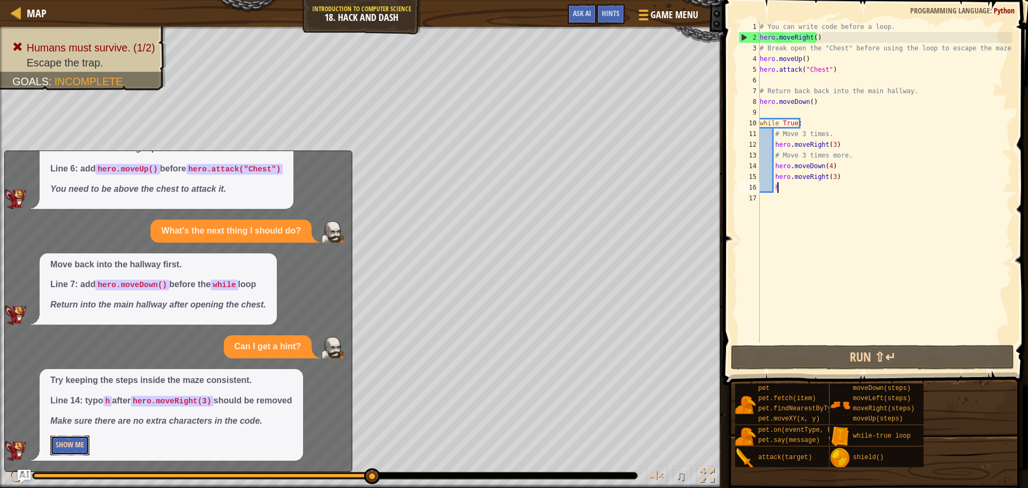
click at [64, 448] on button "Show Me" at bounding box center [69, 445] width 39 height 20
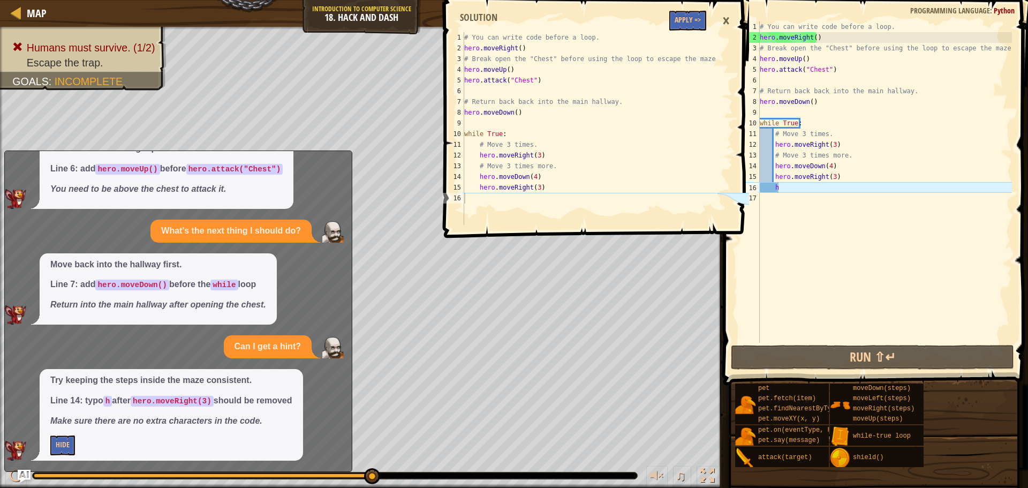
click at [699, 31] on span at bounding box center [597, 103] width 313 height 269
click at [691, 25] on button "Apply =>" at bounding box center [687, 21] width 37 height 20
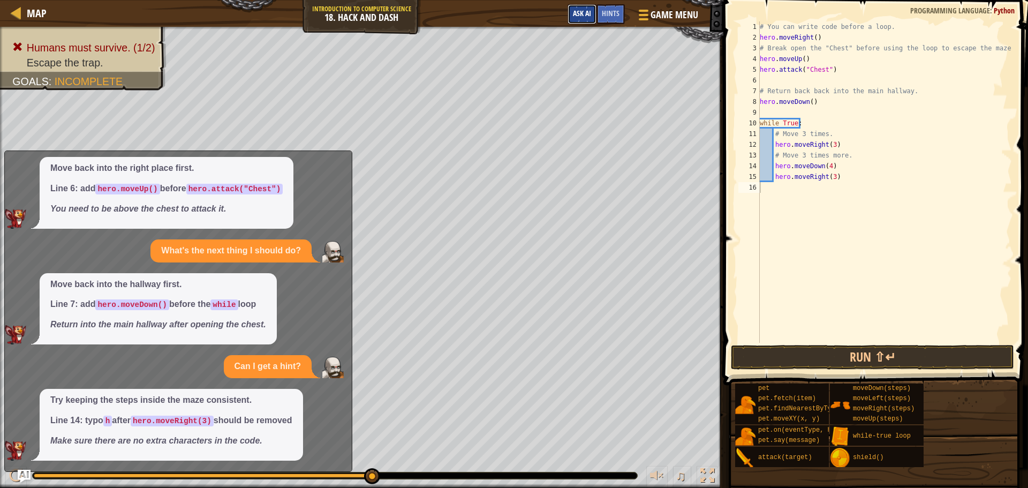
click at [586, 13] on span "Ask AI" at bounding box center [582, 13] width 18 height 10
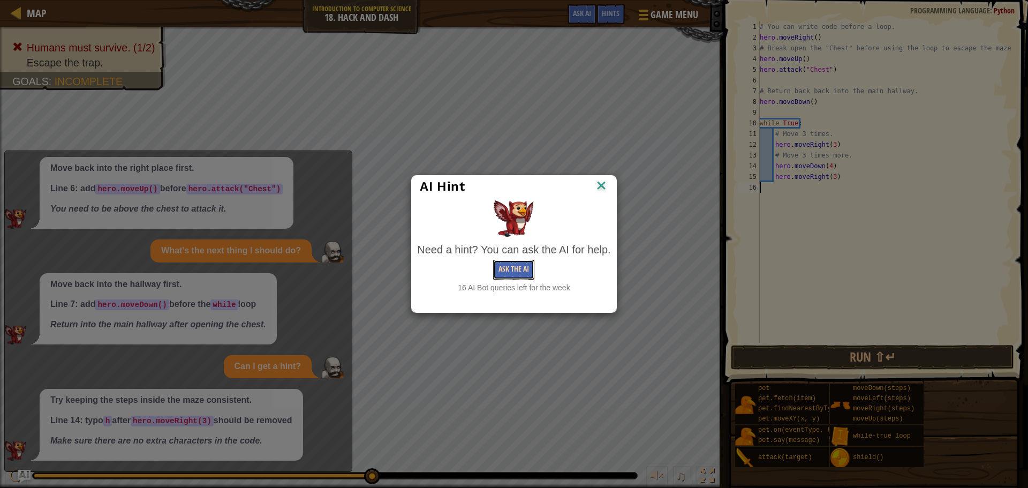
click at [498, 266] on button "Ask the AI" at bounding box center [513, 270] width 41 height 20
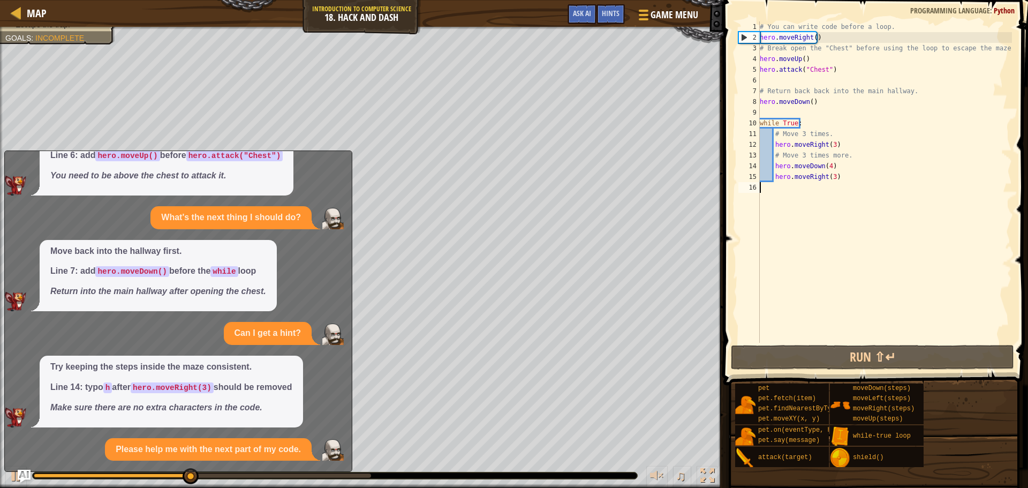
scroll to position [295, 0]
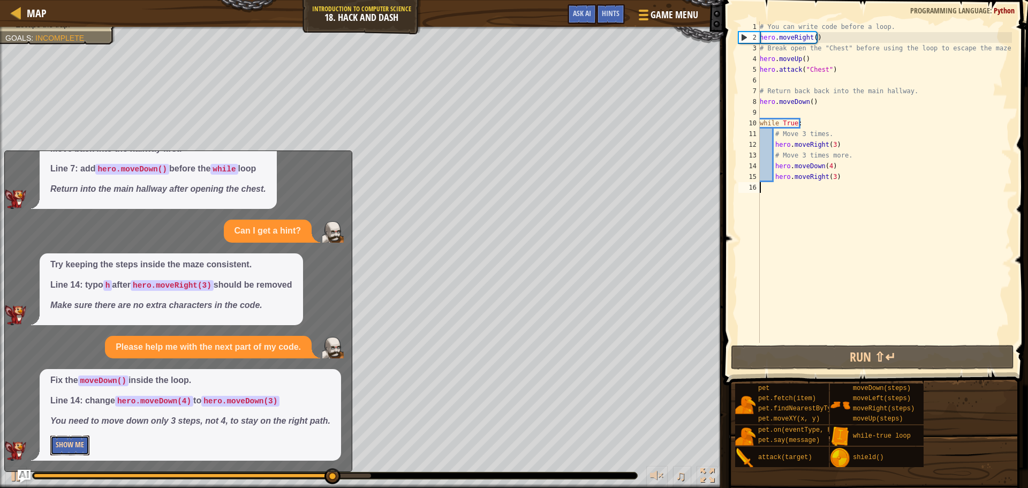
click at [69, 440] on button "Show Me" at bounding box center [69, 445] width 39 height 20
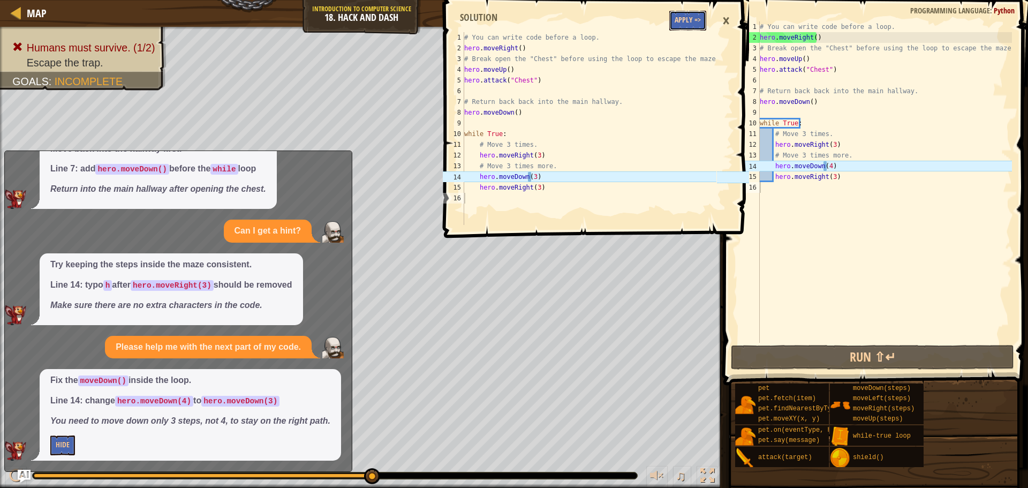
click at [685, 22] on button "Apply =>" at bounding box center [687, 21] width 37 height 20
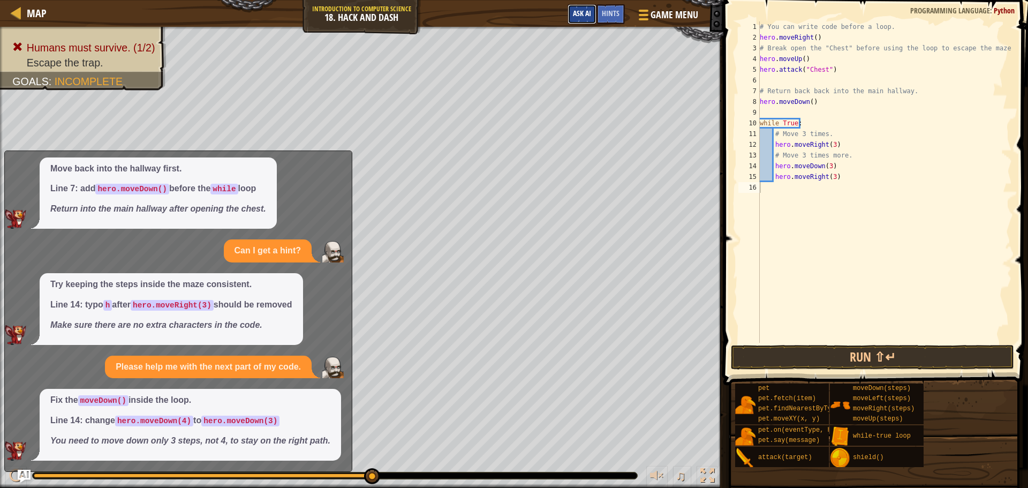
click at [575, 12] on span "Ask AI" at bounding box center [582, 13] width 18 height 10
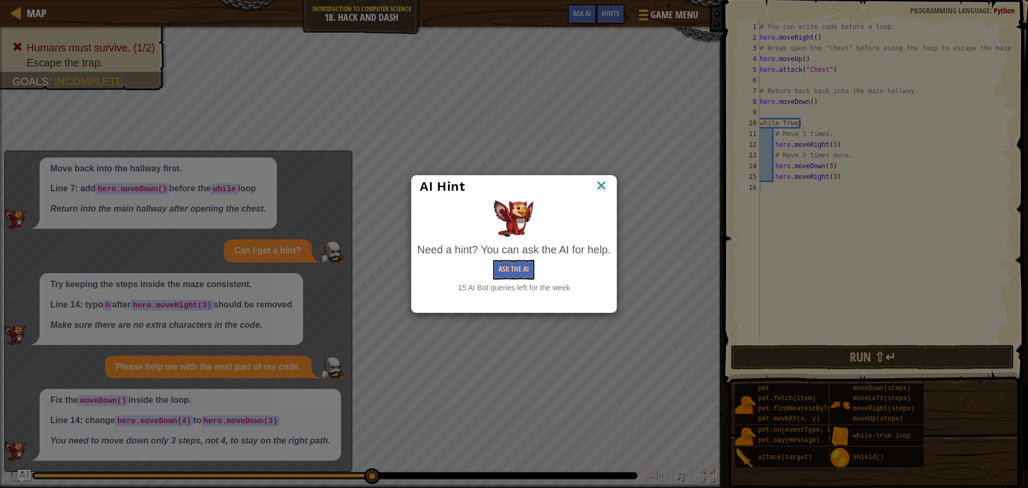
drag, startPoint x: 535, startPoint y: 268, endPoint x: 525, endPoint y: 270, distance: 10.9
click at [535, 268] on div "Ask the AI" at bounding box center [513, 270] width 193 height 20
click at [523, 271] on button "Ask the AI" at bounding box center [513, 270] width 41 height 20
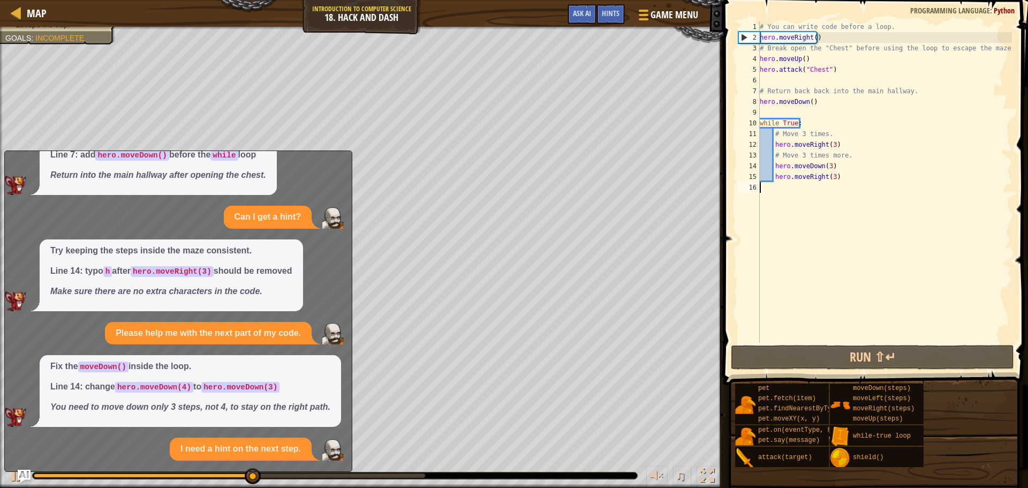
scroll to position [423, 0]
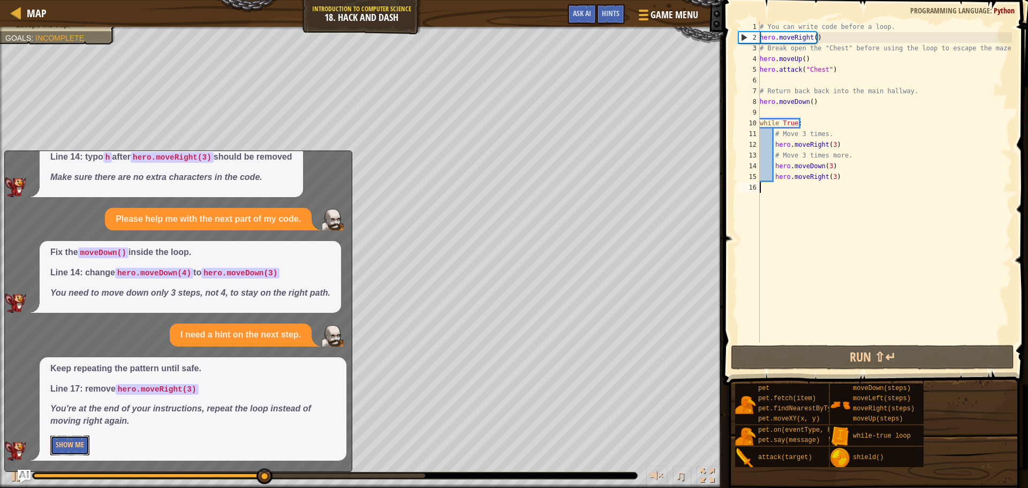
click at [77, 451] on button "Show Me" at bounding box center [69, 445] width 39 height 20
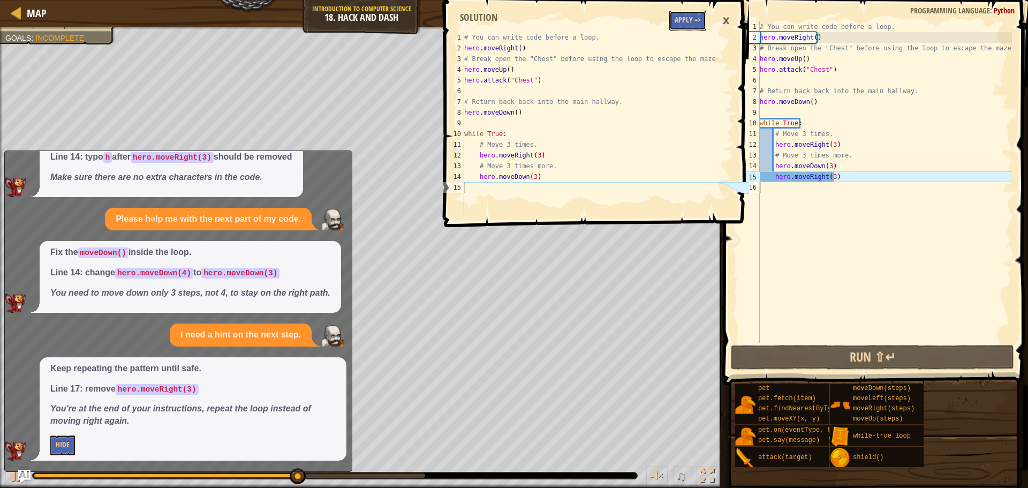
click at [677, 27] on button "Apply =>" at bounding box center [687, 21] width 37 height 20
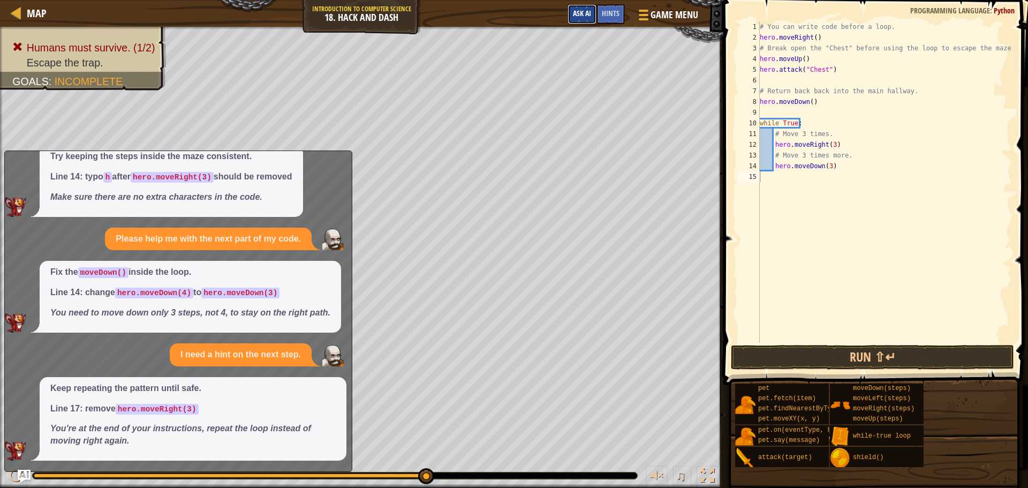
click at [596, 14] on button "Ask AI" at bounding box center [581, 14] width 29 height 20
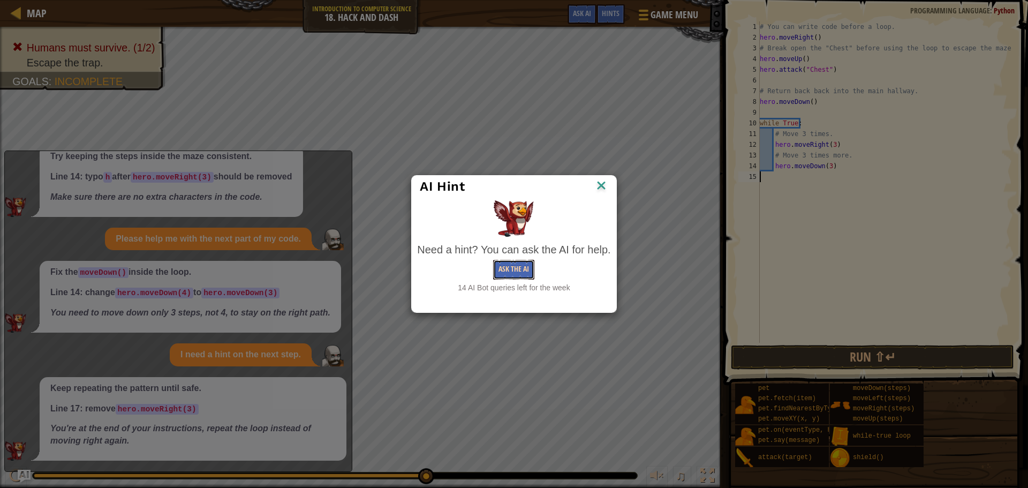
click at [534, 262] on button "Ask the AI" at bounding box center [513, 270] width 41 height 20
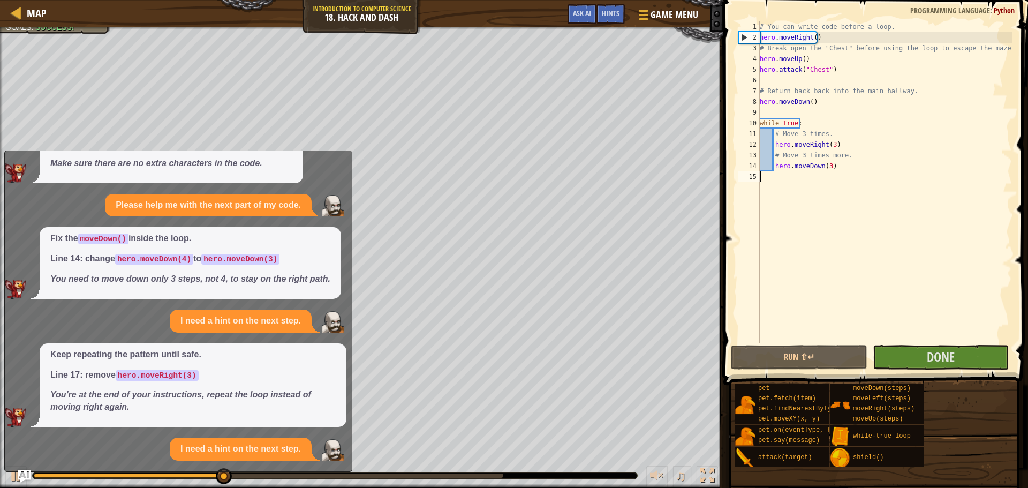
scroll to position [539, 0]
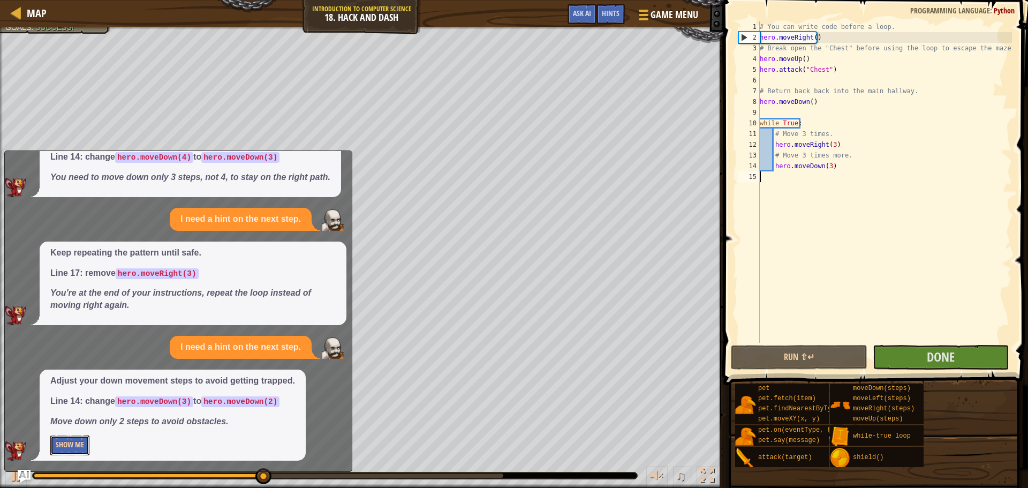
click at [88, 450] on button "Show Me" at bounding box center [69, 445] width 39 height 20
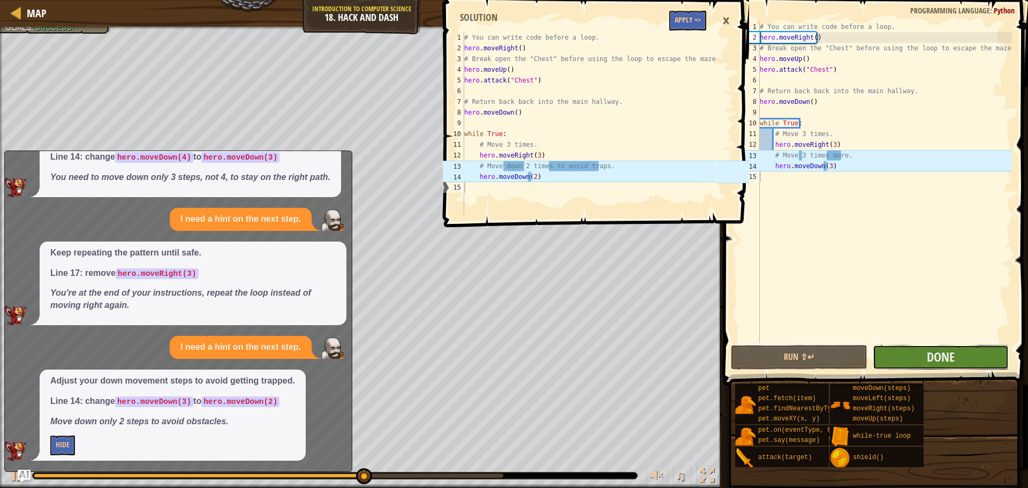
click at [958, 365] on button "Done" at bounding box center [941, 357] width 136 height 25
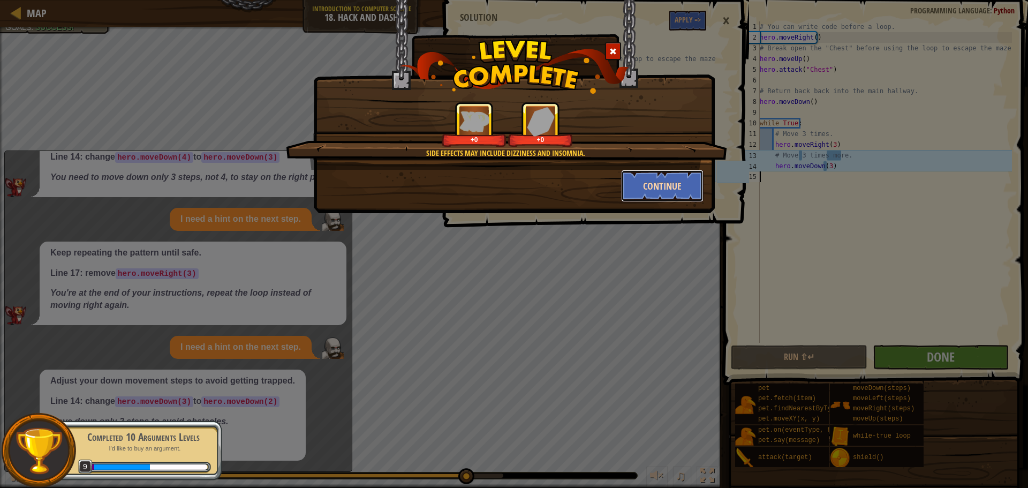
click at [637, 194] on button "Continue" at bounding box center [662, 186] width 83 height 32
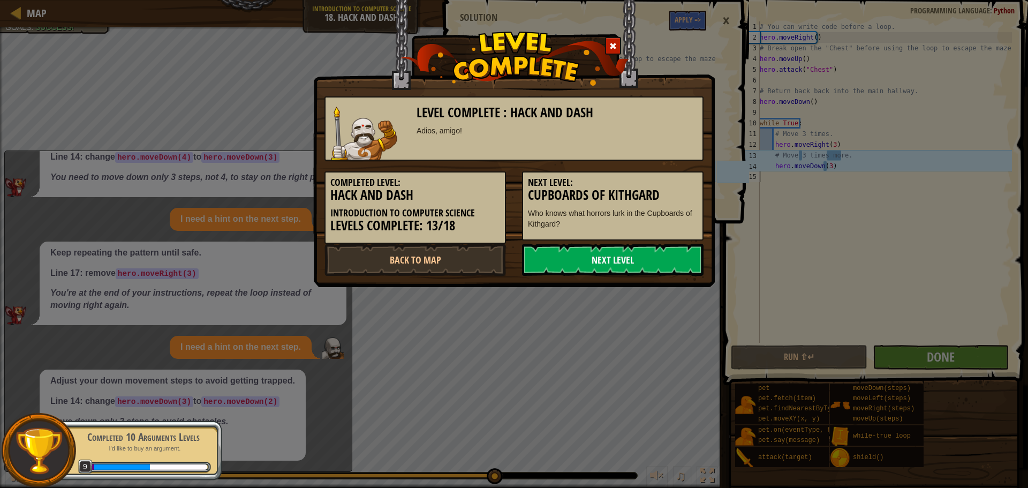
click at [625, 259] on link "Next Level" at bounding box center [612, 260] width 181 height 32
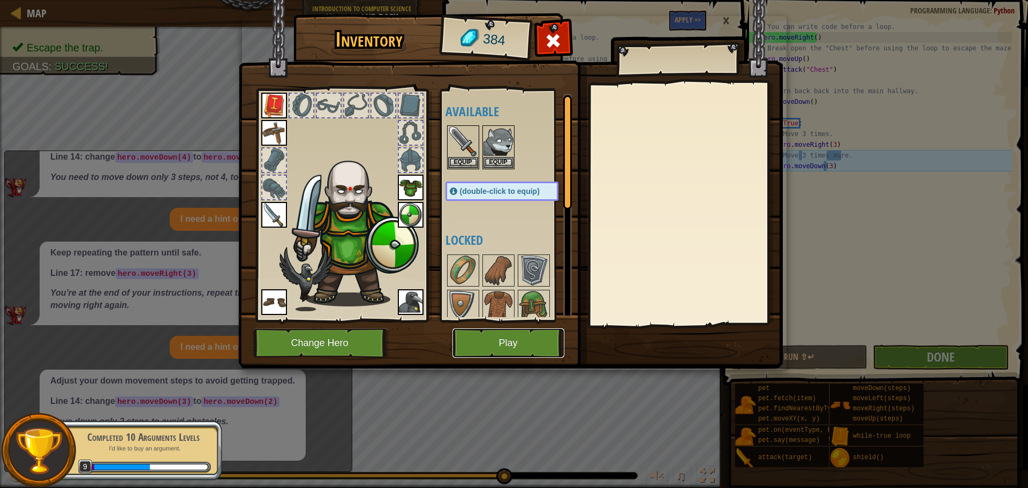
click at [480, 341] on button "Play" at bounding box center [508, 342] width 112 height 29
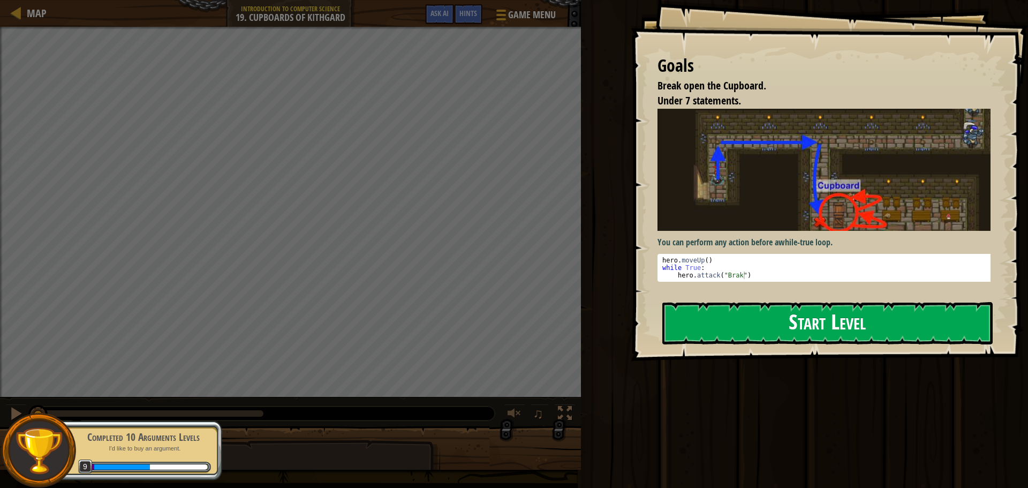
click at [707, 317] on button "Start Level" at bounding box center [827, 323] width 330 height 42
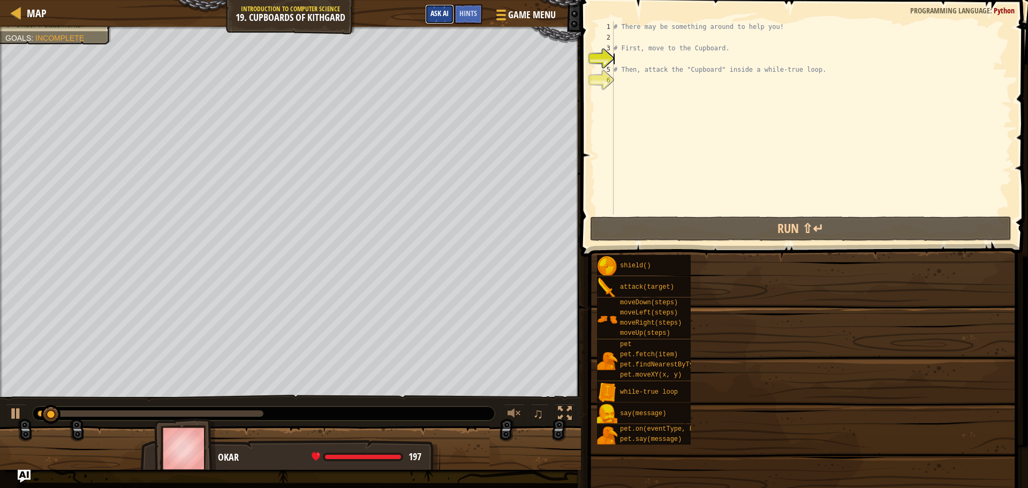
click at [444, 10] on div "Map Introduction to Computer Science 19. Cupboards of Kithgard Game Menu Done H…" at bounding box center [290, 13] width 581 height 27
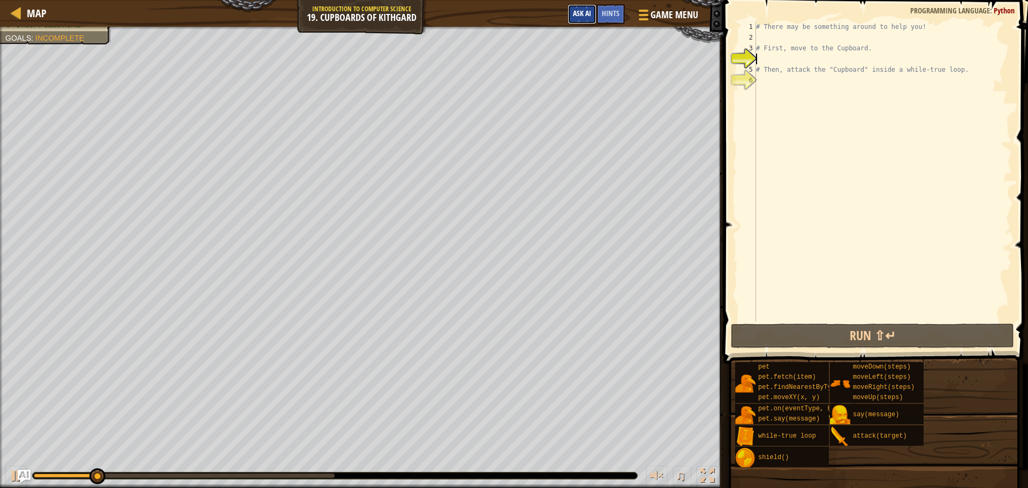
click at [591, 16] on span "Ask AI" at bounding box center [582, 13] width 18 height 10
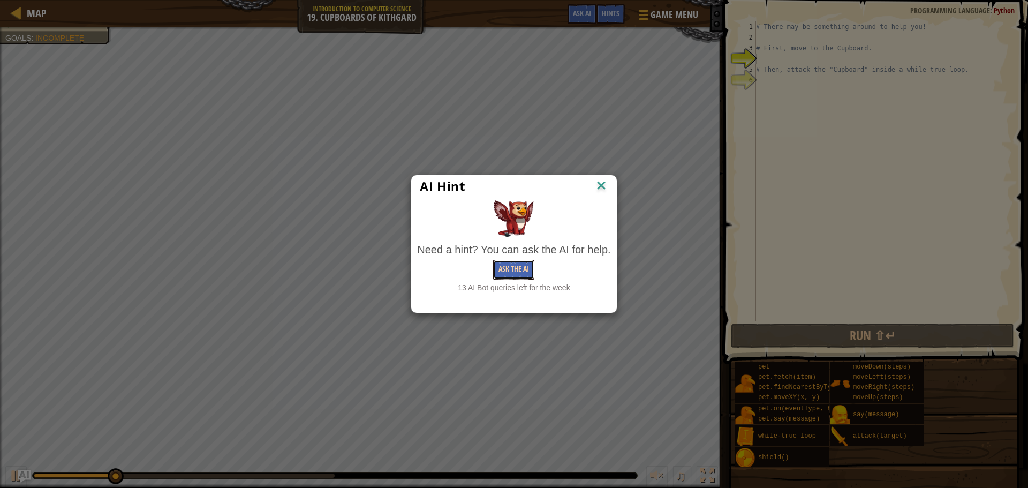
click at [501, 265] on button "Ask the AI" at bounding box center [513, 270] width 41 height 20
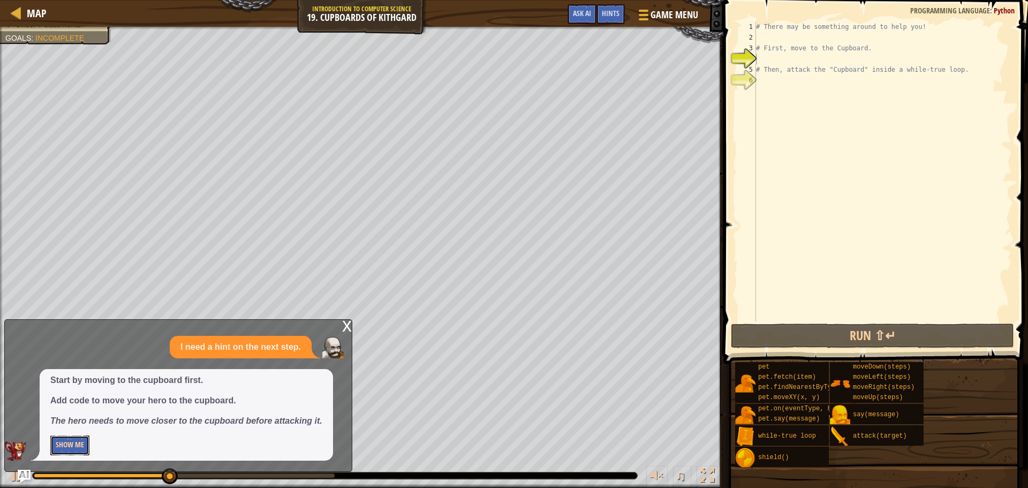
click at [70, 440] on button "Show Me" at bounding box center [69, 445] width 39 height 20
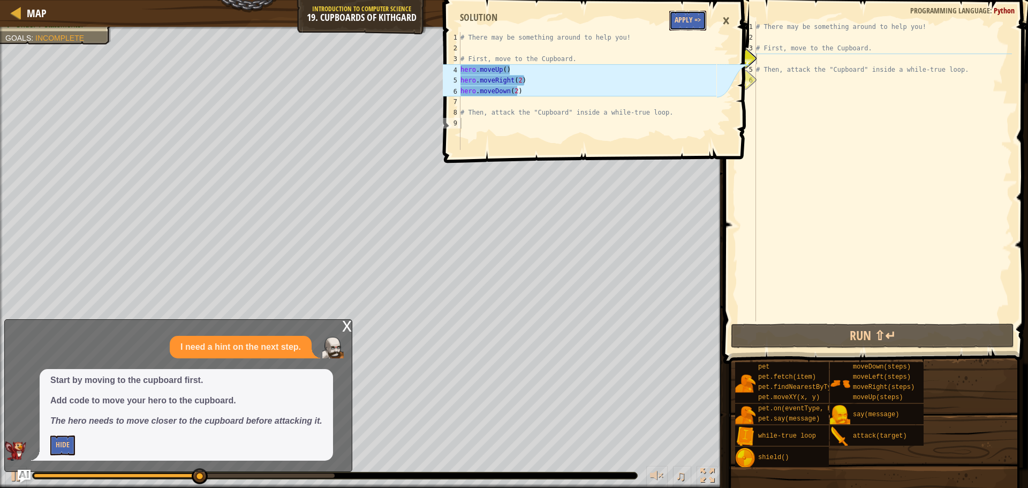
click at [671, 23] on button "Apply =>" at bounding box center [687, 21] width 37 height 20
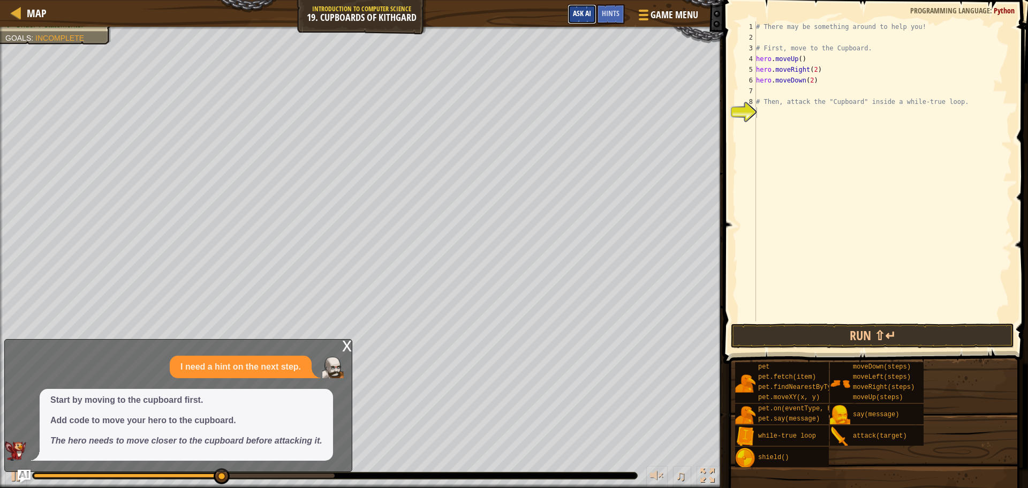
click at [585, 12] on span "Ask AI" at bounding box center [582, 13] width 18 height 10
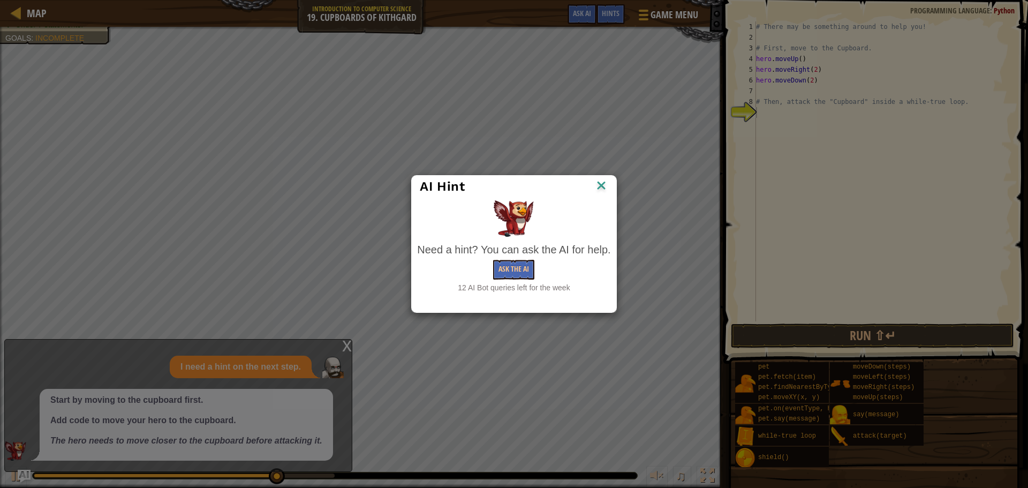
click at [531, 258] on div "Need a hint? You can ask the AI for help. Ask the AI 12 AI Bot queries left for…" at bounding box center [513, 267] width 193 height 51
click at [526, 267] on button "Ask the AI" at bounding box center [513, 270] width 41 height 20
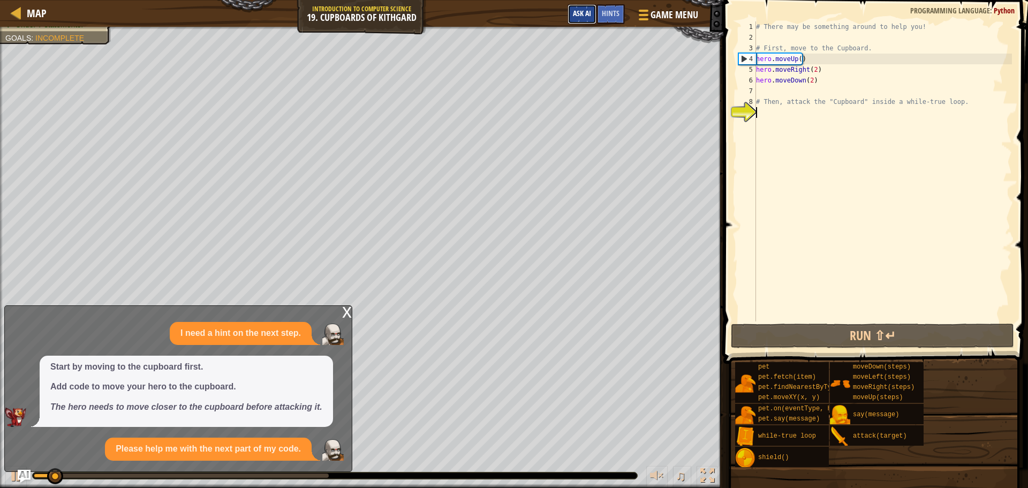
click at [587, 11] on span "Ask AI" at bounding box center [582, 13] width 18 height 10
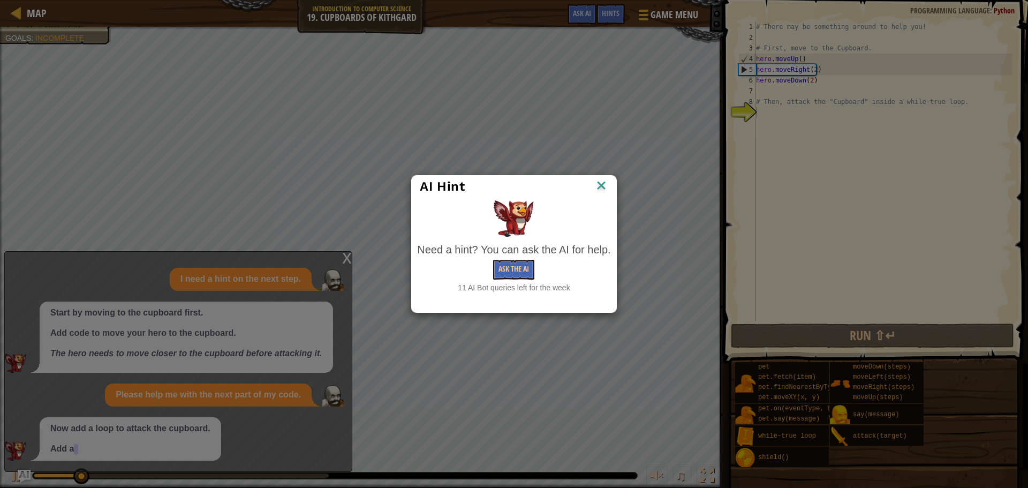
click at [598, 178] on img at bounding box center [601, 186] width 14 height 16
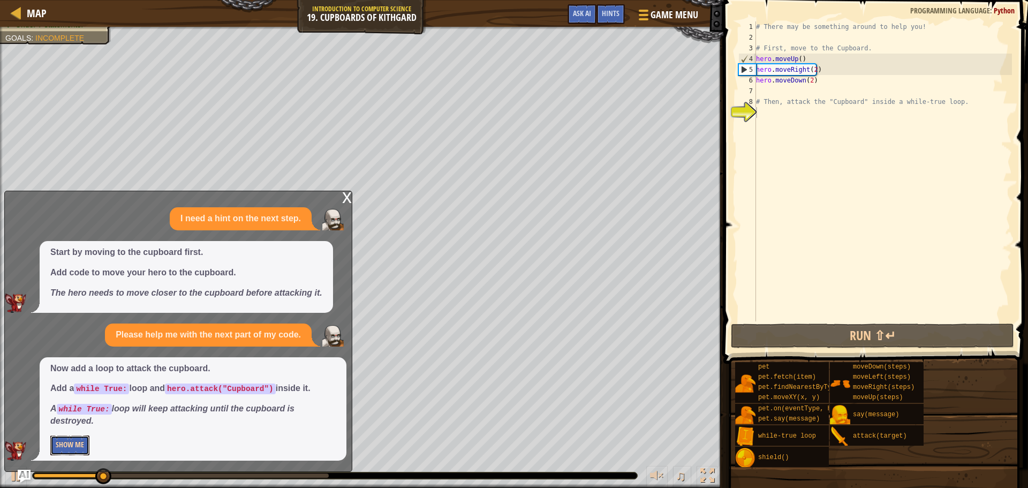
click at [68, 446] on button "Show Me" at bounding box center [69, 445] width 39 height 20
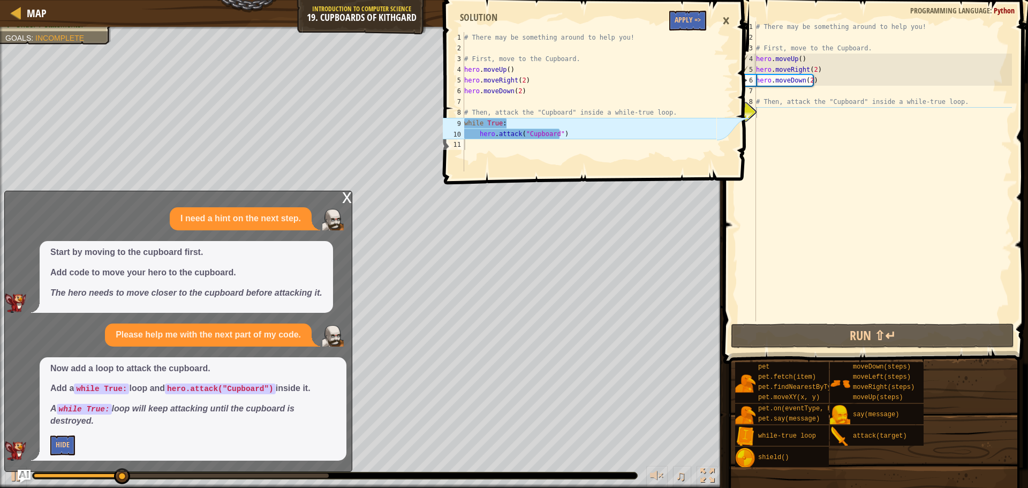
click at [675, 10] on span at bounding box center [597, 77] width 313 height 216
click at [678, 19] on button "Apply =>" at bounding box center [687, 21] width 37 height 20
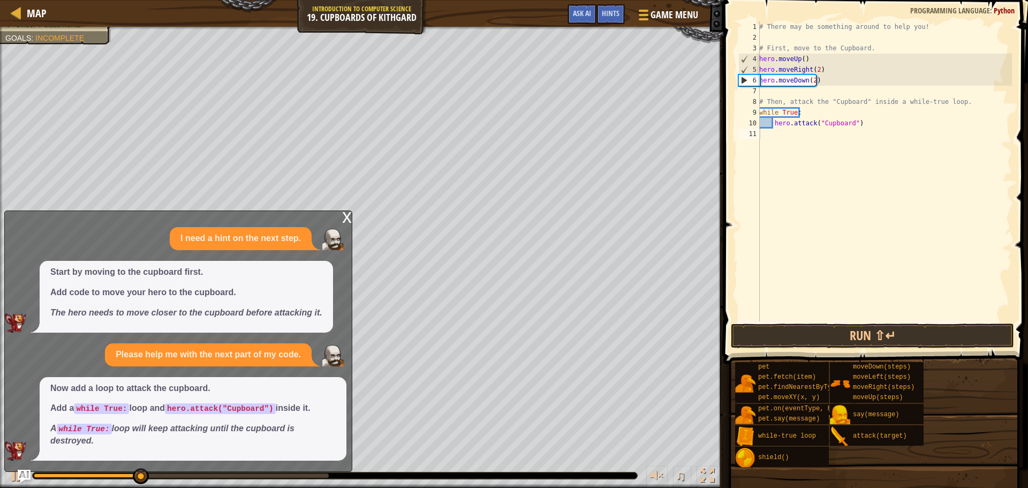
click at [593, 4] on div "Map Introduction to Computer Science 19. Cupboards of Kithgard Game Menu Done H…" at bounding box center [361, 13] width 723 height 27
click at [588, 5] on button "Ask AI" at bounding box center [581, 14] width 29 height 20
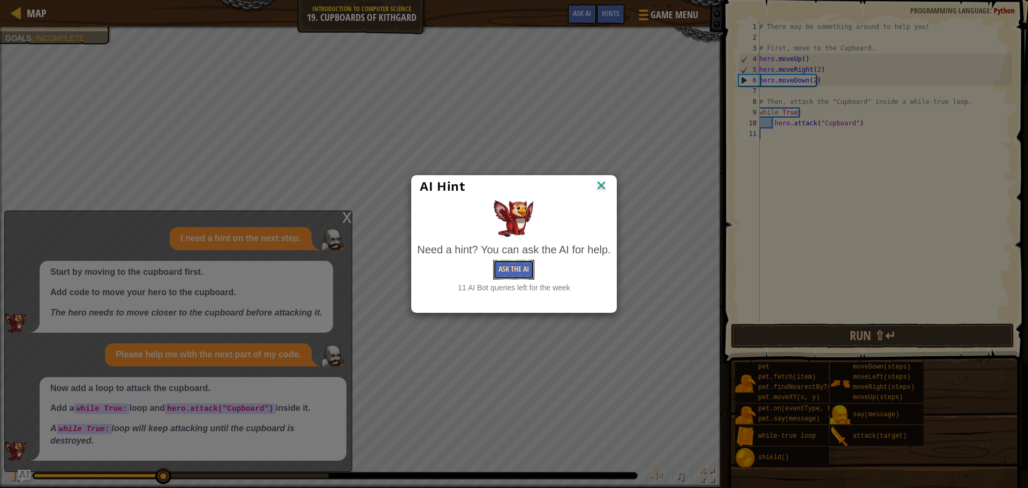
click at [529, 269] on button "Ask the AI" at bounding box center [513, 270] width 41 height 20
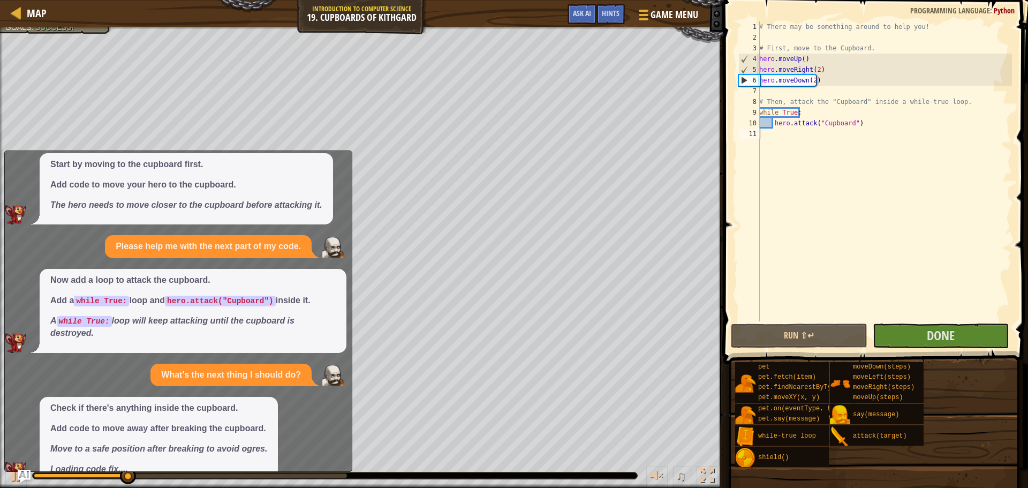
scroll to position [68, 0]
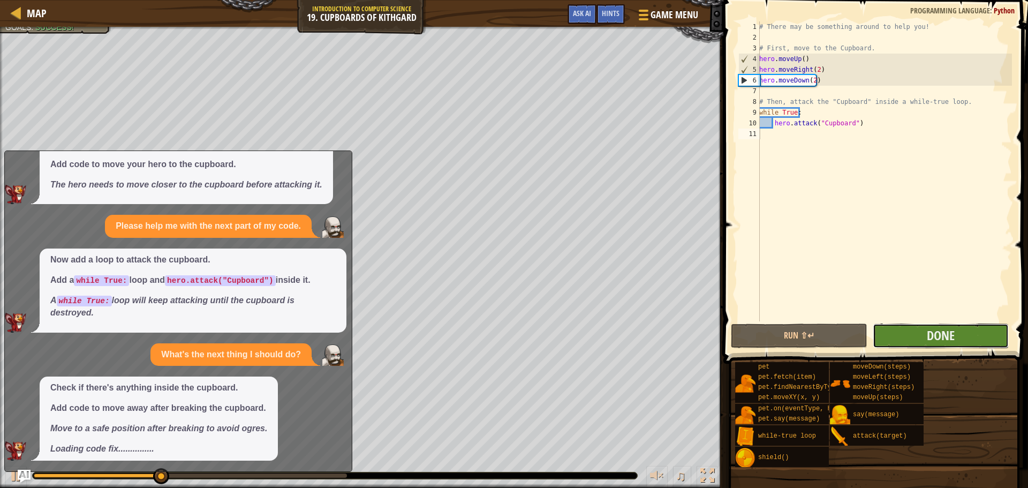
click at [961, 336] on button "Done" at bounding box center [941, 335] width 136 height 25
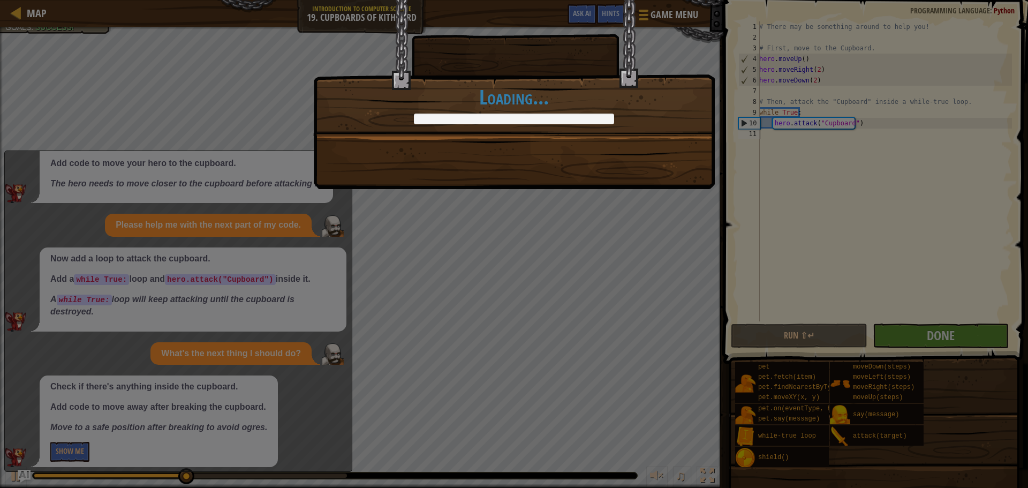
scroll to position [75, 0]
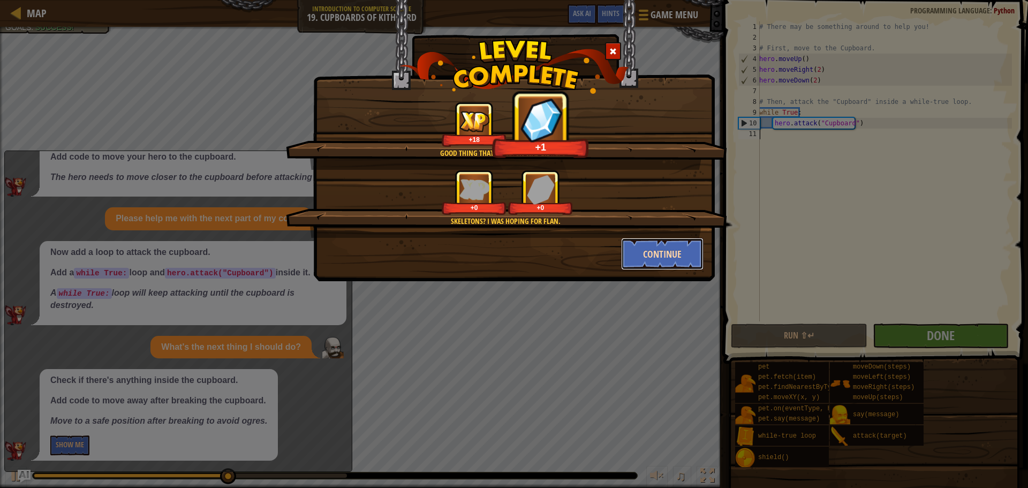
click at [642, 247] on button "Continue" at bounding box center [662, 254] width 83 height 32
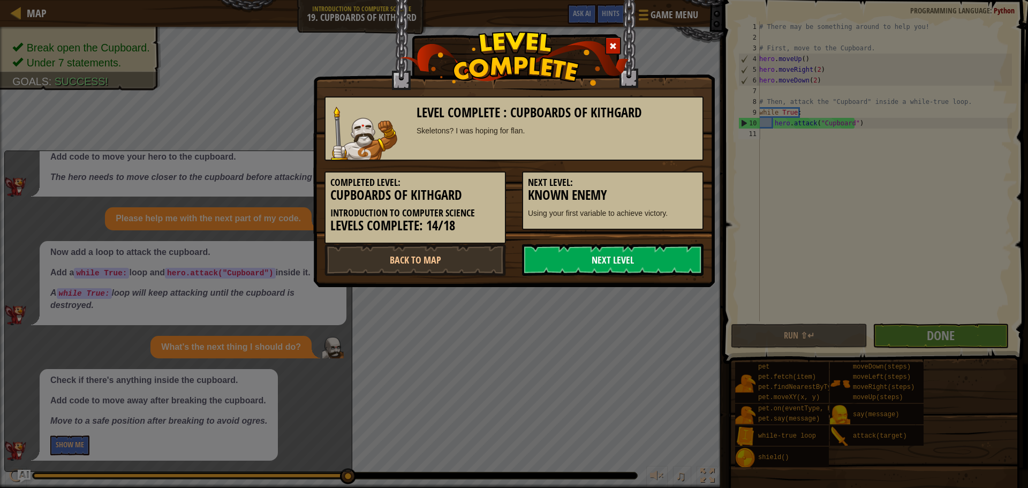
click at [650, 265] on link "Next Level" at bounding box center [612, 260] width 181 height 32
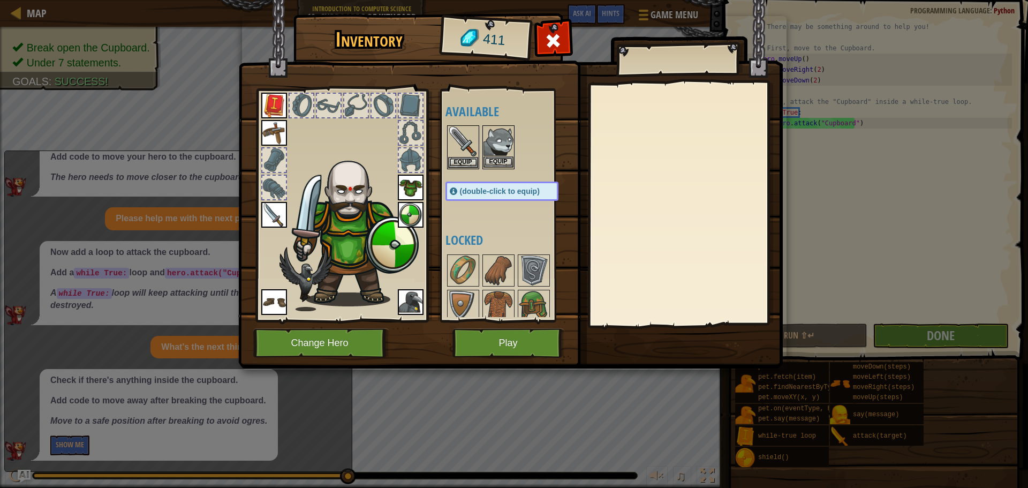
click at [498, 156] on img at bounding box center [498, 141] width 30 height 30
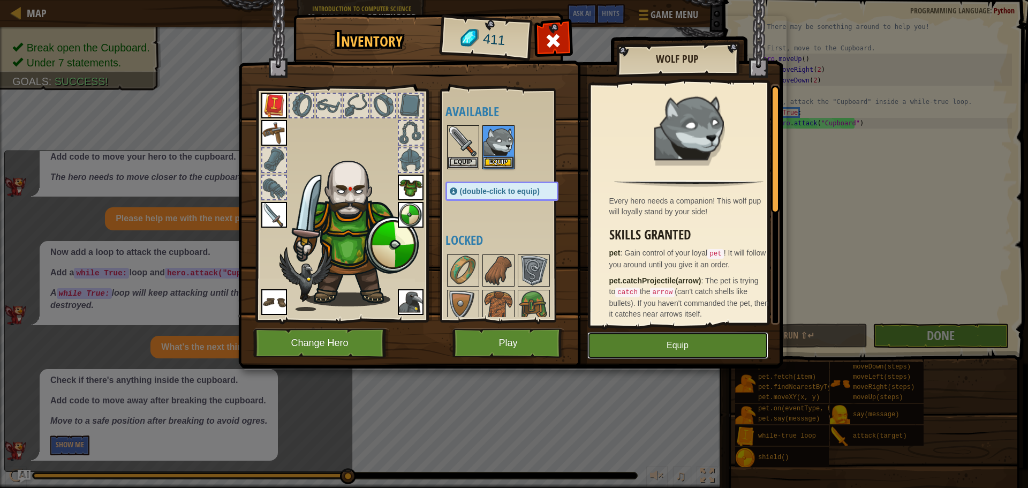
click at [648, 344] on button "Equip" at bounding box center [677, 345] width 181 height 27
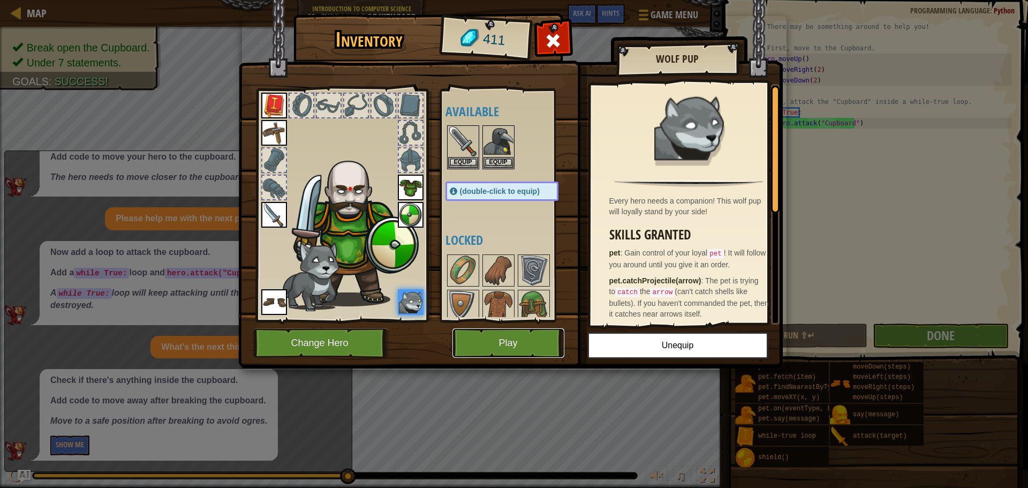
click at [550, 347] on button "Play" at bounding box center [508, 342] width 112 height 29
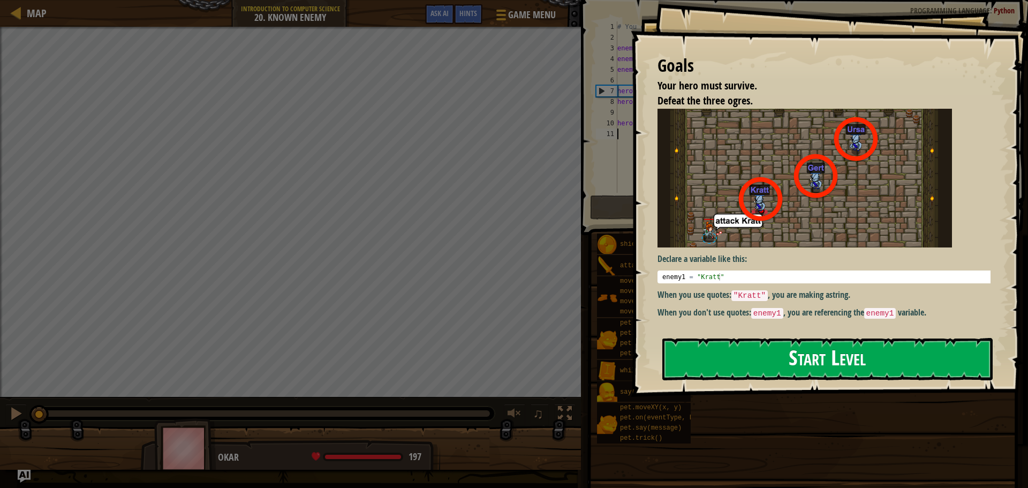
click at [786, 345] on button "Start Level" at bounding box center [827, 359] width 330 height 42
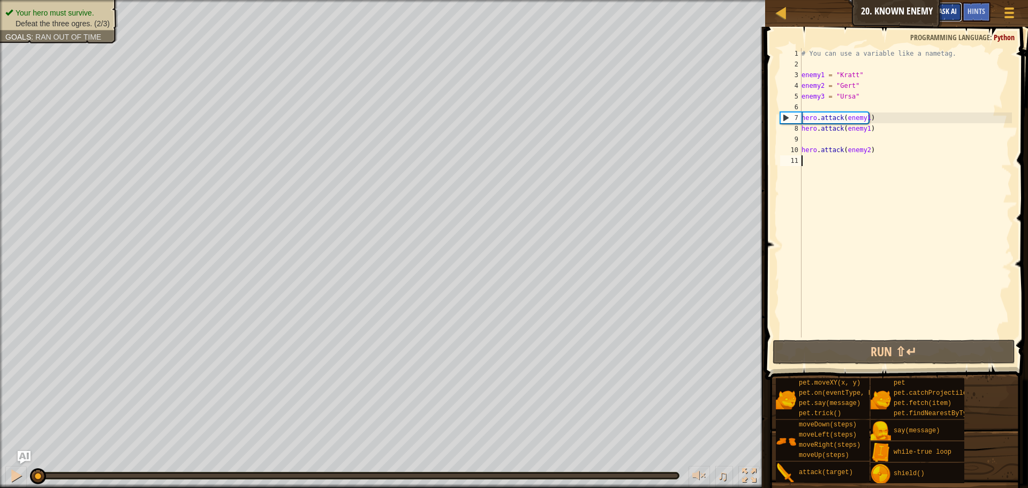
click at [940, 13] on span "Ask AI" at bounding box center [947, 11] width 18 height 10
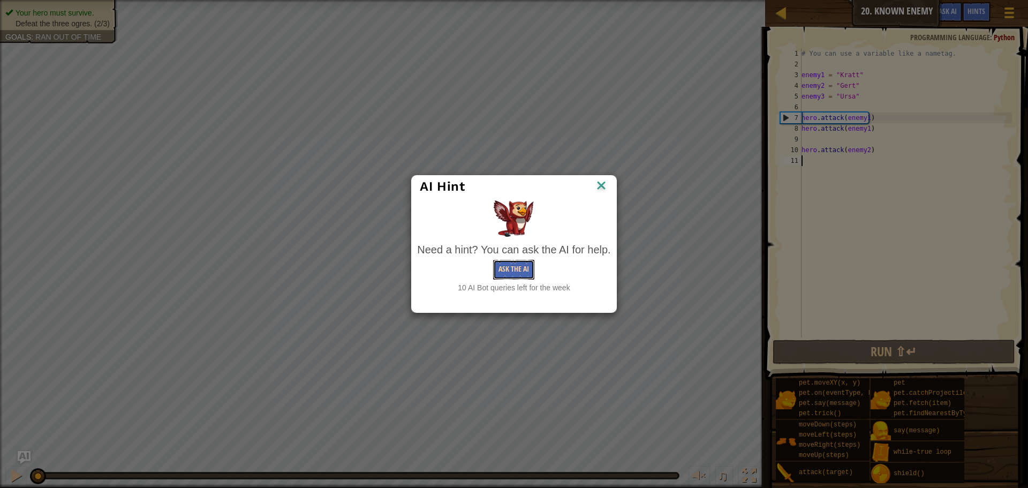
click at [510, 263] on button "Ask the AI" at bounding box center [513, 270] width 41 height 20
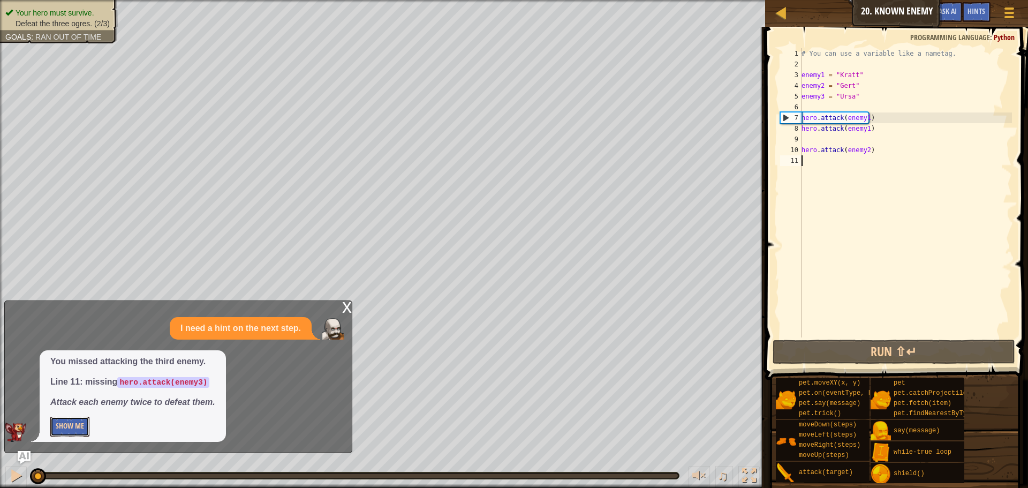
click at [75, 427] on button "Show Me" at bounding box center [69, 427] width 39 height 20
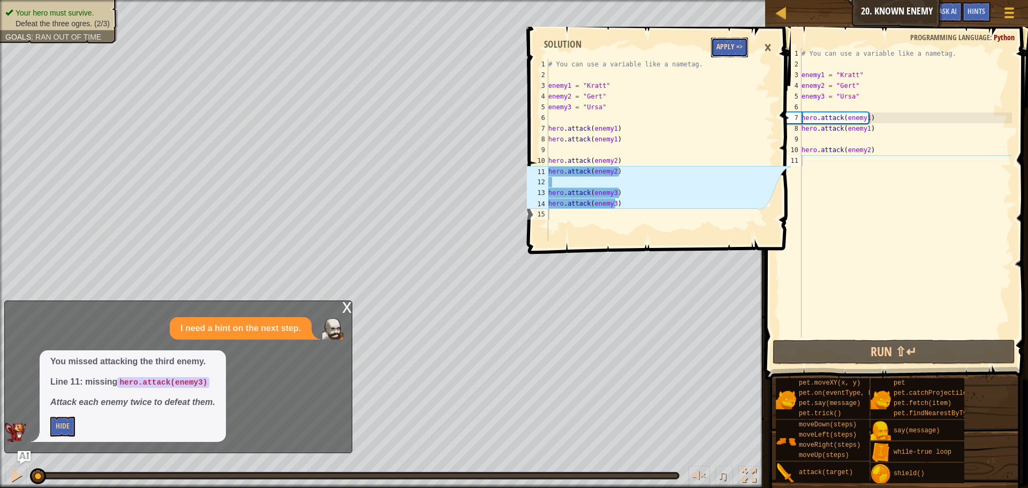
click at [718, 37] on button "Apply =>" at bounding box center [729, 47] width 37 height 20
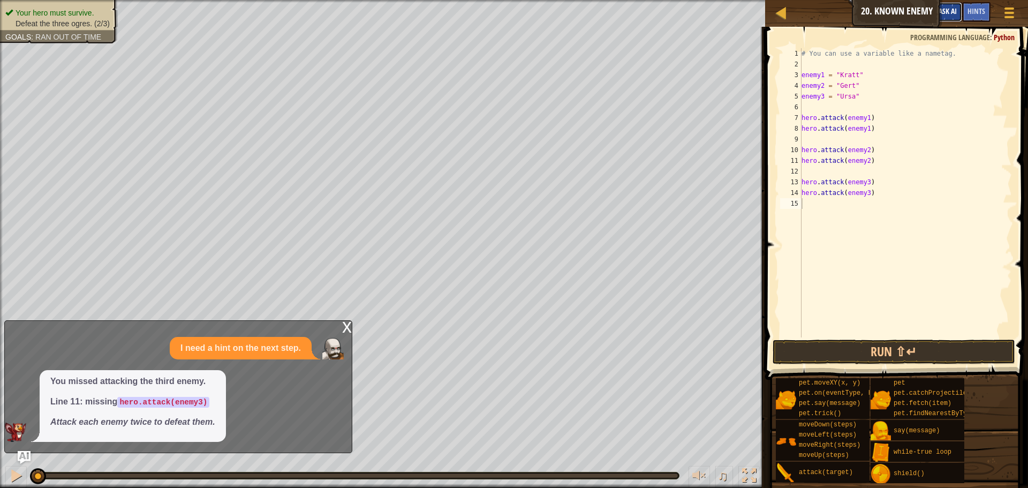
click at [951, 15] on span "Ask AI" at bounding box center [947, 11] width 18 height 10
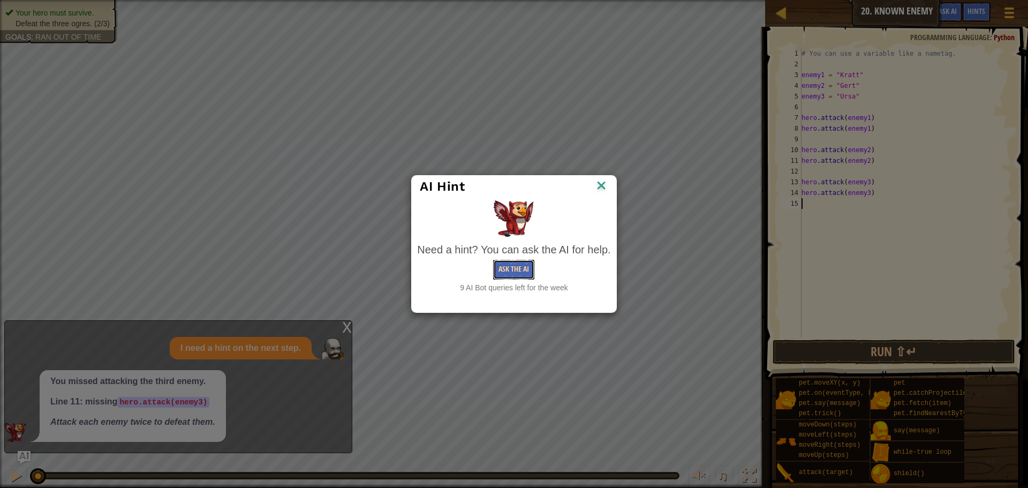
click at [513, 267] on button "Ask the AI" at bounding box center [513, 270] width 41 height 20
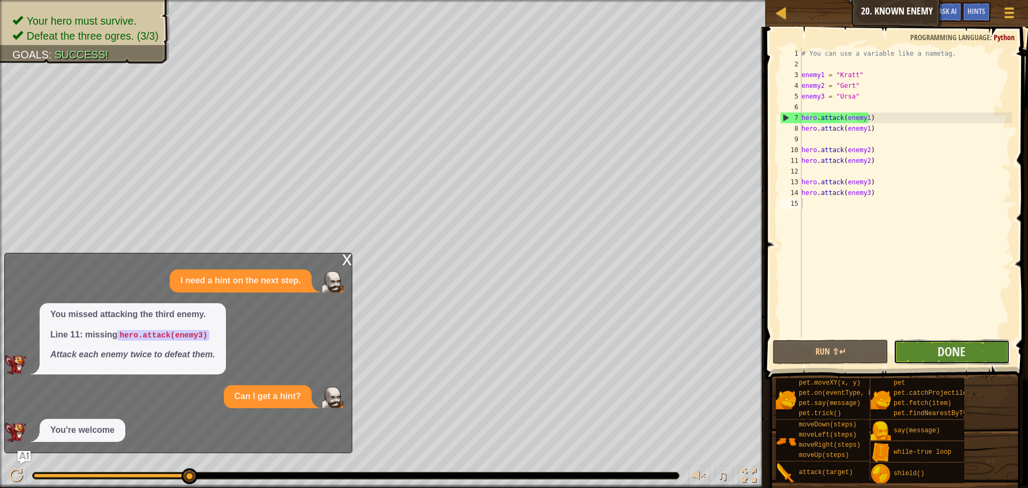
click at [912, 356] on button "Done" at bounding box center [952, 351] width 116 height 25
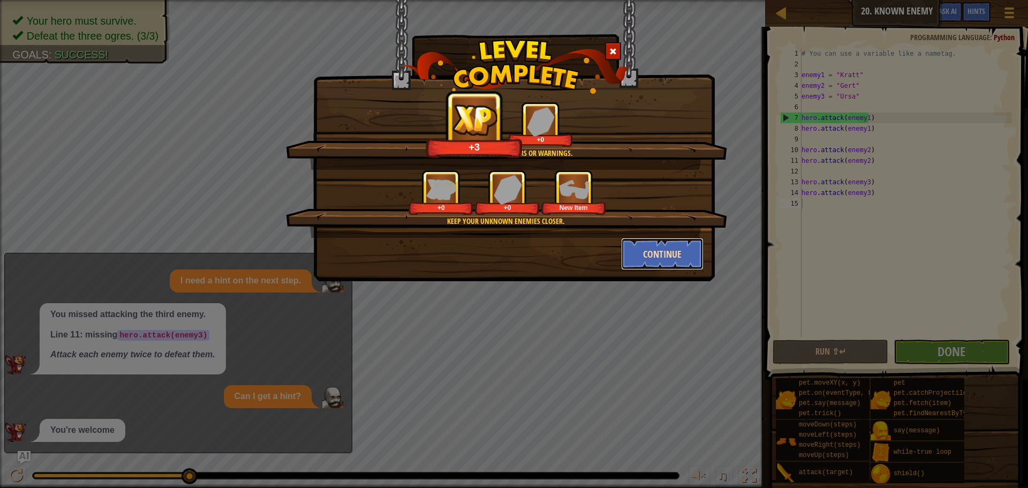
click at [641, 253] on button "Continue" at bounding box center [662, 254] width 83 height 32
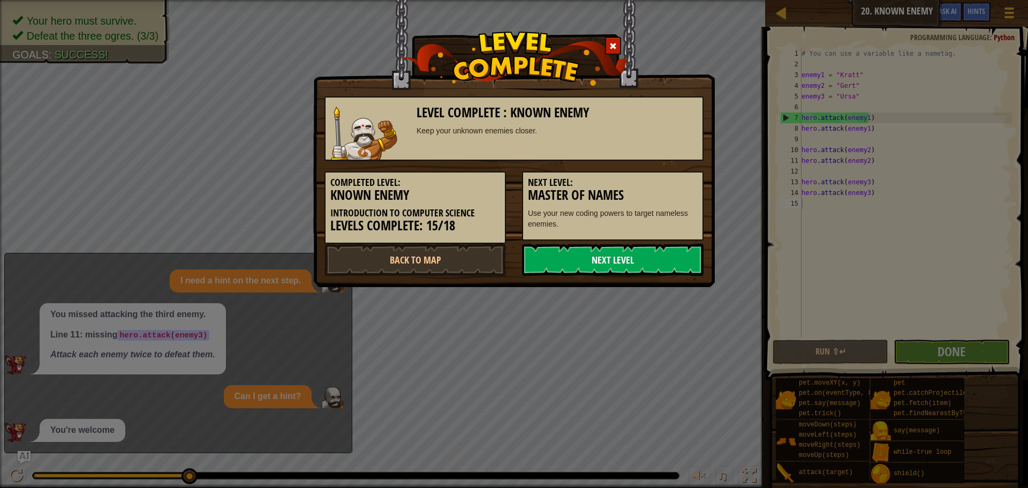
drag, startPoint x: 648, startPoint y: 268, endPoint x: 653, endPoint y: 245, distance: 23.9
click at [648, 268] on link "Next Level" at bounding box center [612, 260] width 181 height 32
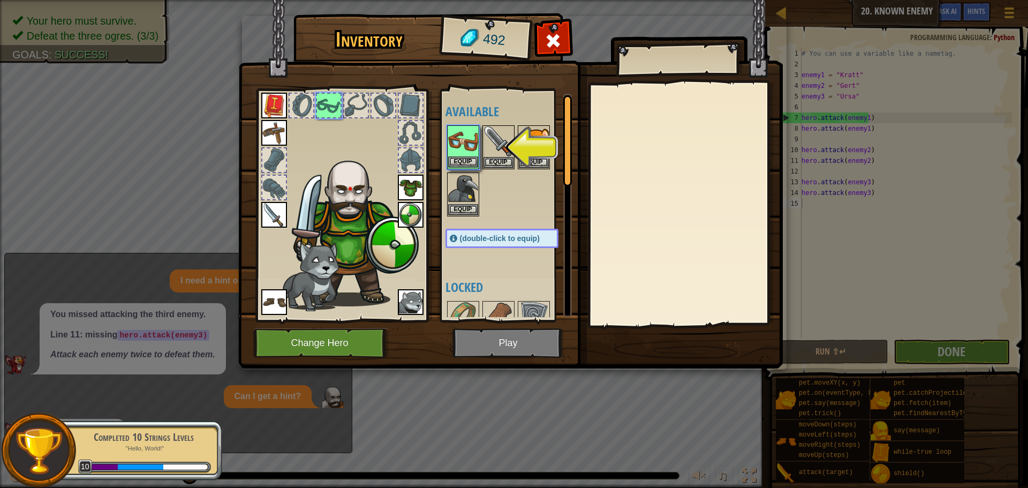
click at [466, 156] on img at bounding box center [463, 141] width 30 height 30
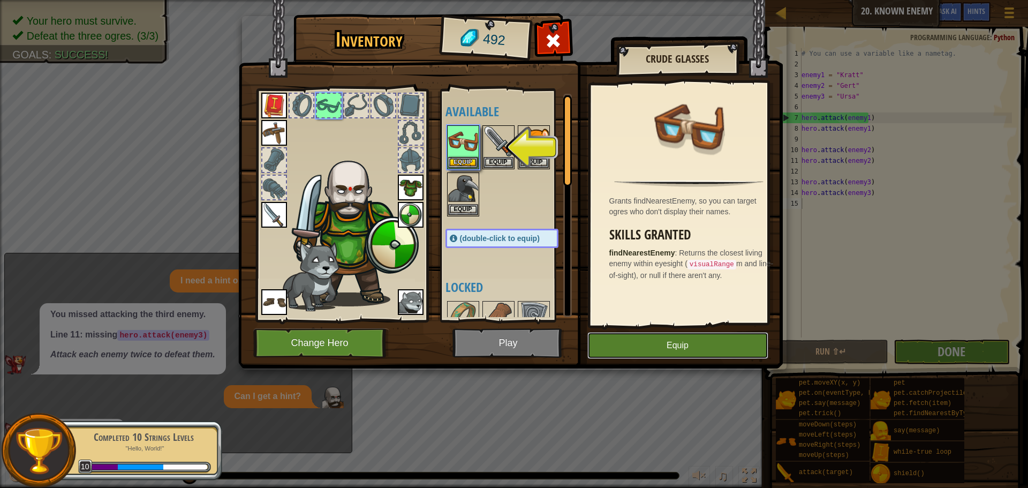
click at [702, 340] on button "Equip" at bounding box center [677, 345] width 181 height 27
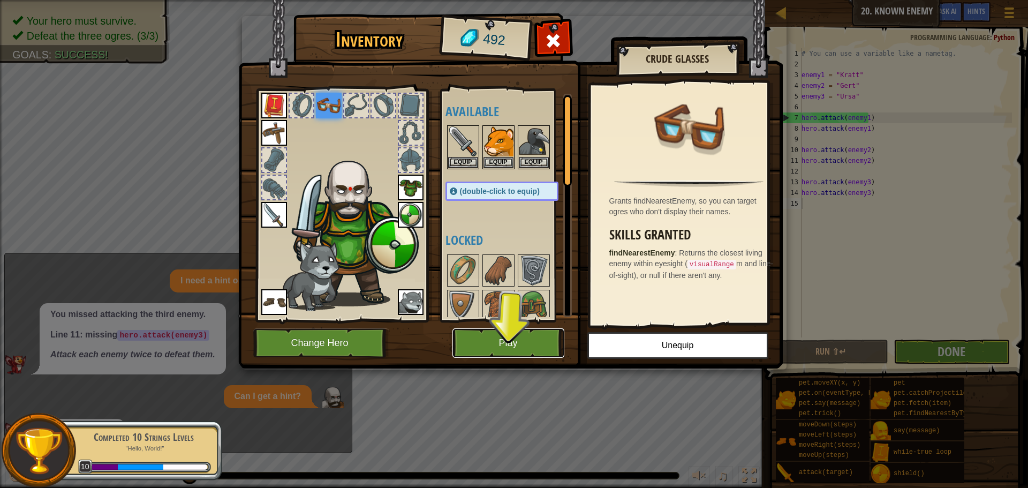
click at [530, 345] on button "Play" at bounding box center [508, 342] width 112 height 29
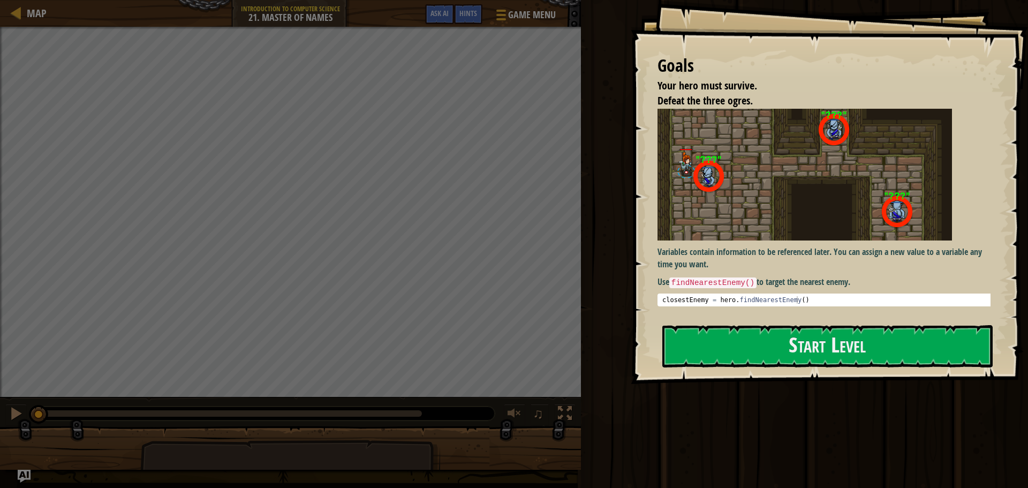
click at [744, 308] on div "Variables contain information to be referenced later. You can assign a new valu…" at bounding box center [827, 212] width 341 height 206
click at [743, 319] on div "Goals Your hero must survive. Defeat the three ogres. Variables contain informa…" at bounding box center [829, 192] width 397 height 384
click at [741, 335] on button "Start Level" at bounding box center [827, 346] width 330 height 42
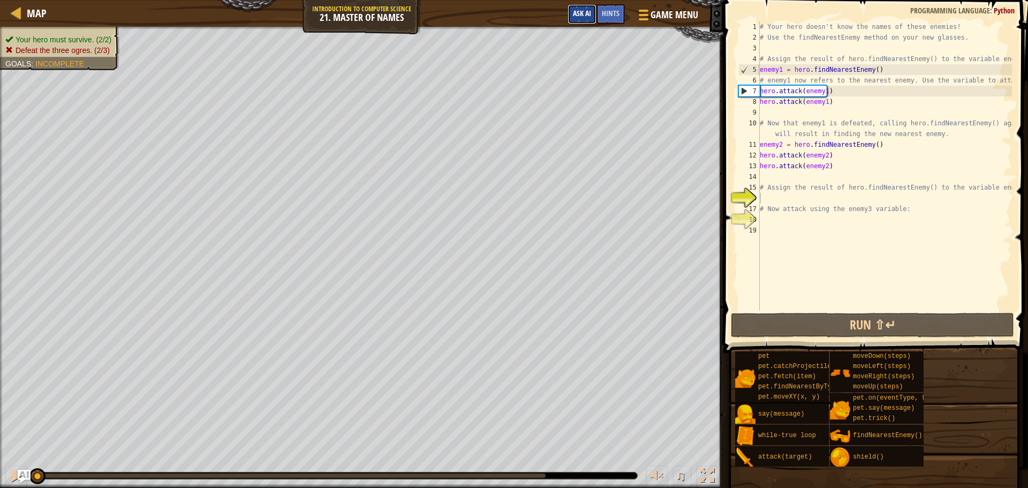
click at [578, 11] on span "Ask AI" at bounding box center [582, 13] width 18 height 10
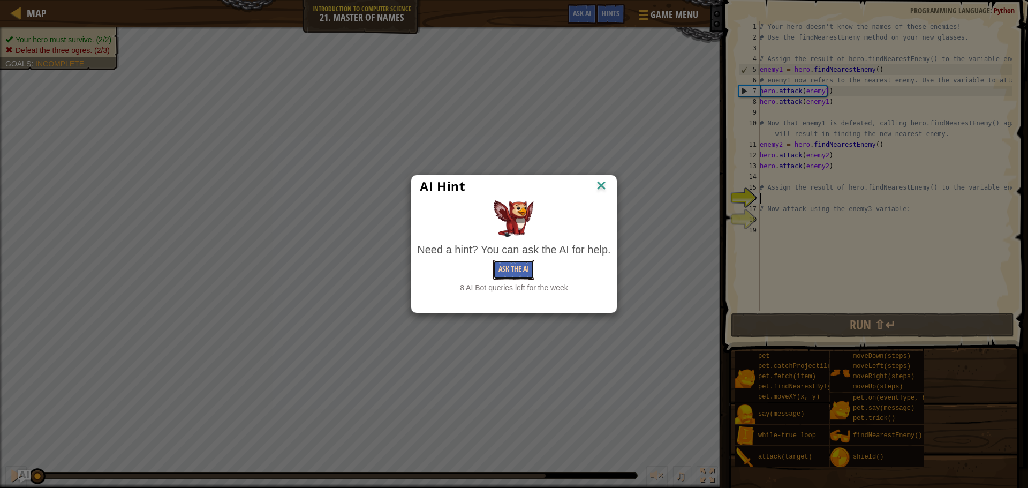
click at [510, 274] on button "Ask the AI" at bounding box center [513, 270] width 41 height 20
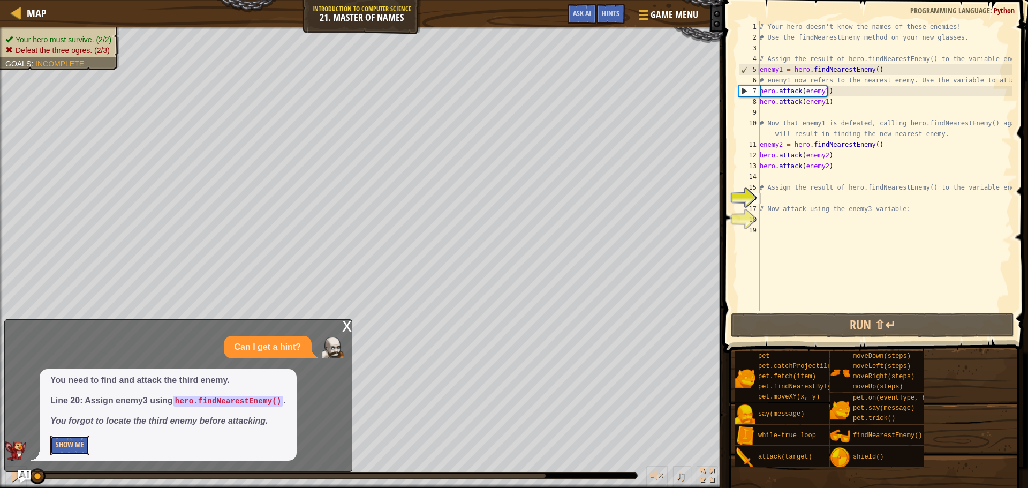
click at [72, 451] on button "Show Me" at bounding box center [69, 445] width 39 height 20
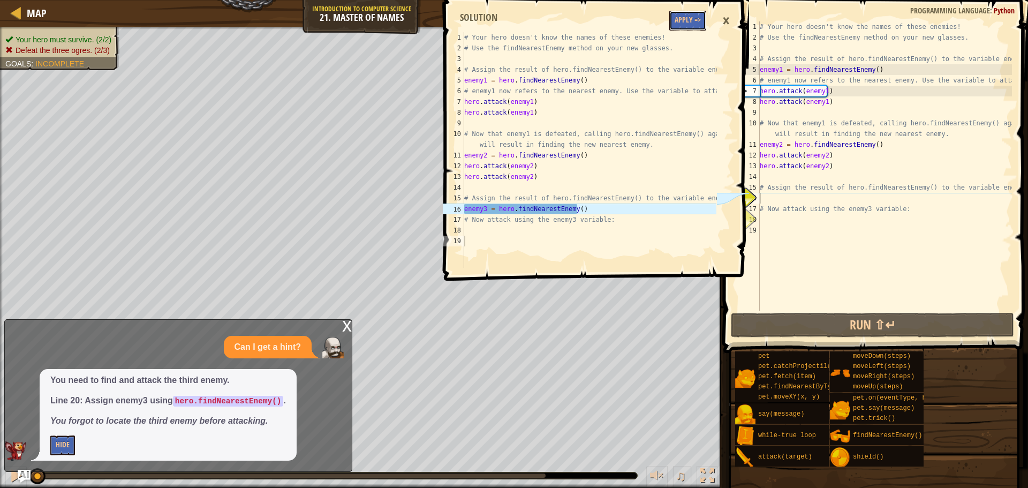
click at [683, 12] on button "Apply =>" at bounding box center [687, 21] width 37 height 20
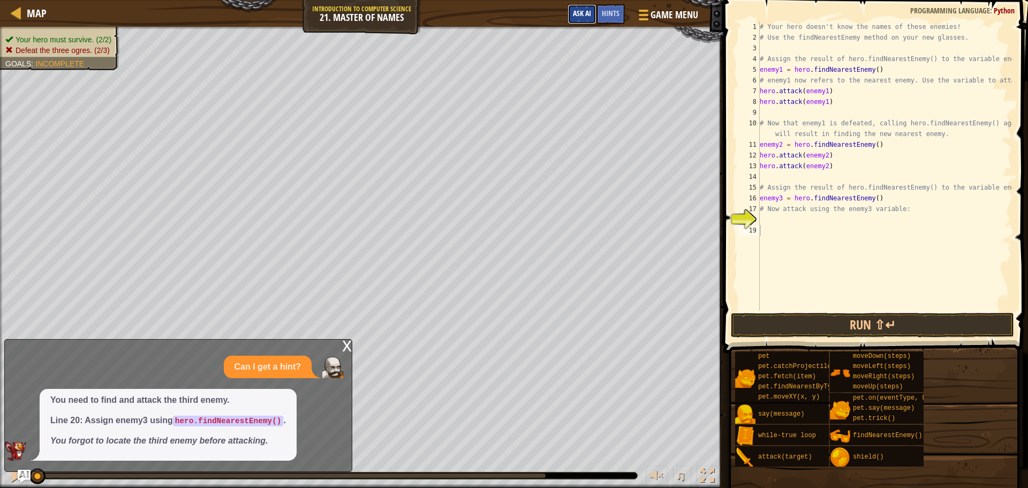
click at [593, 15] on button "Ask AI" at bounding box center [581, 14] width 29 height 20
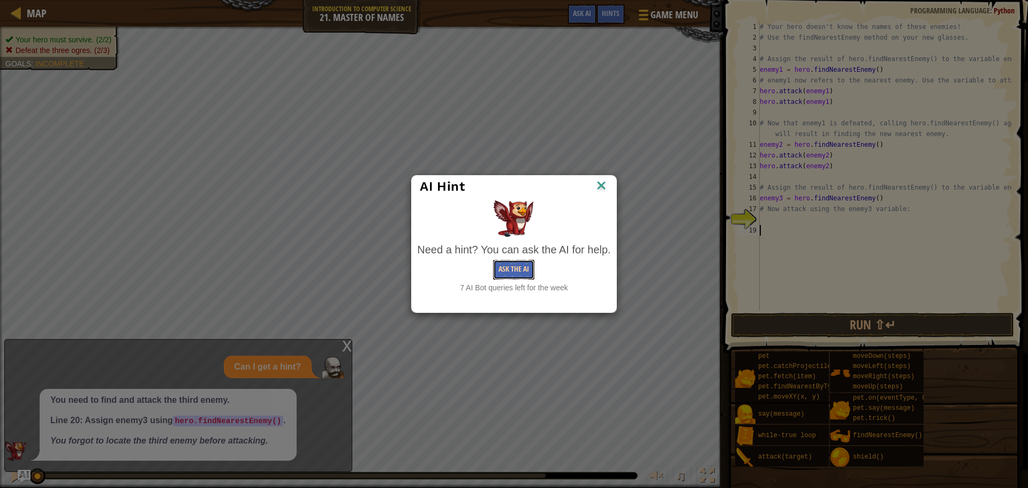
click at [513, 265] on button "Ask the AI" at bounding box center [513, 270] width 41 height 20
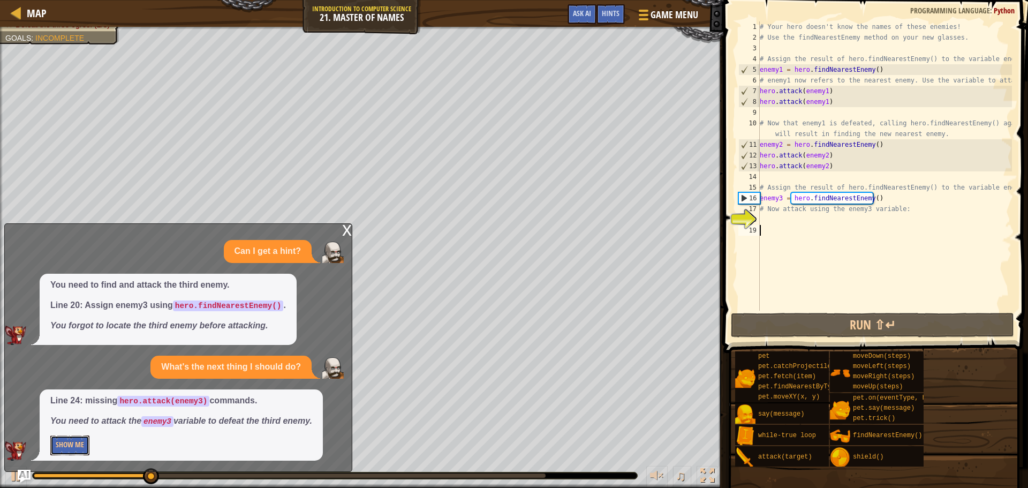
drag, startPoint x: 79, startPoint y: 446, endPoint x: 207, endPoint y: 339, distance: 167.2
click at [79, 446] on button "Show Me" at bounding box center [69, 445] width 39 height 20
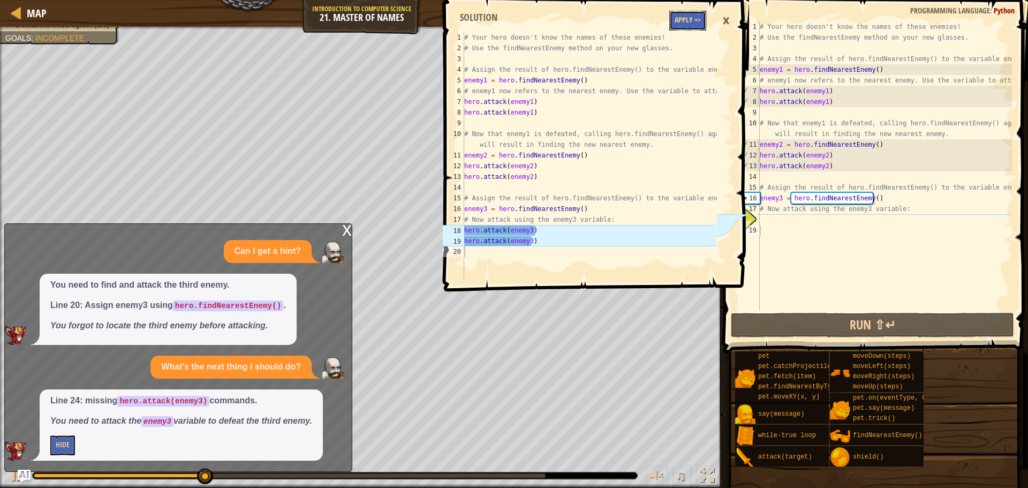
click at [676, 27] on button "Apply =>" at bounding box center [687, 21] width 37 height 20
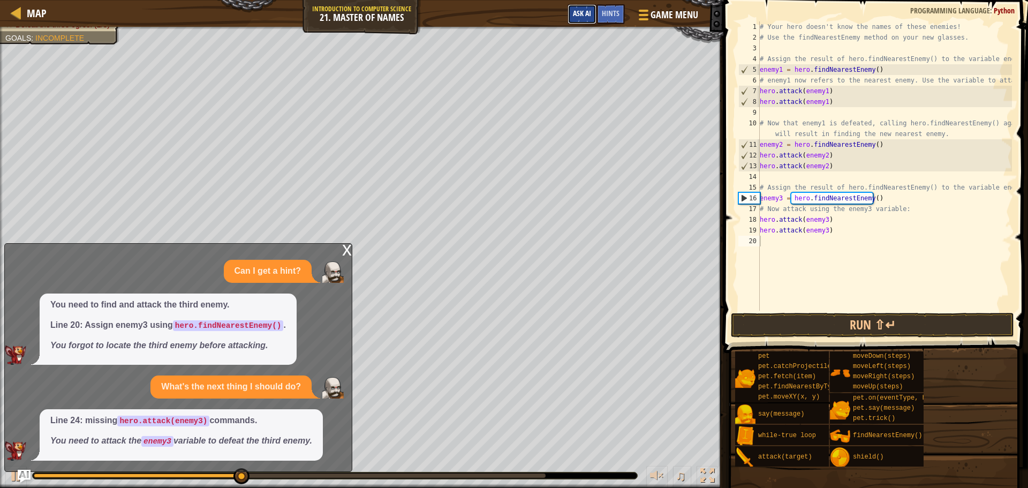
click at [587, 13] on span "Ask AI" at bounding box center [582, 13] width 18 height 10
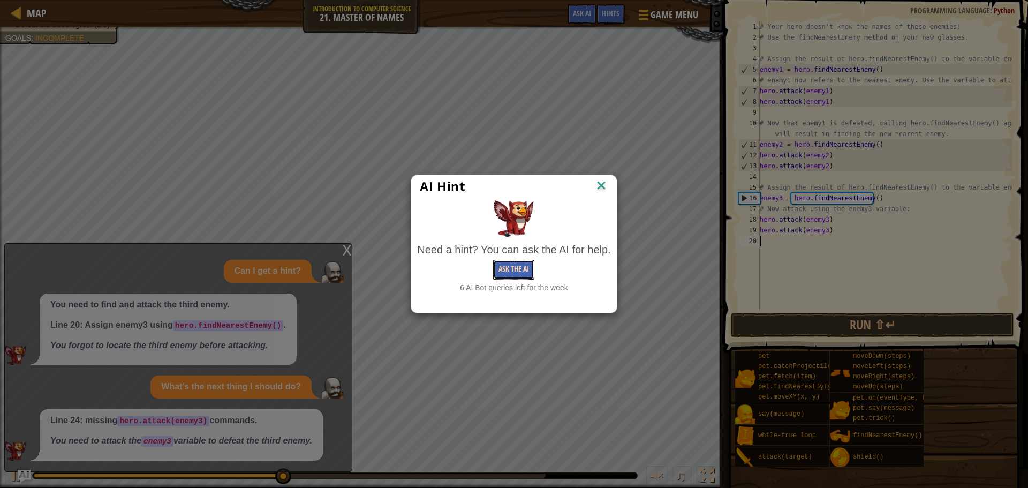
click at [516, 273] on button "Ask the AI" at bounding box center [513, 270] width 41 height 20
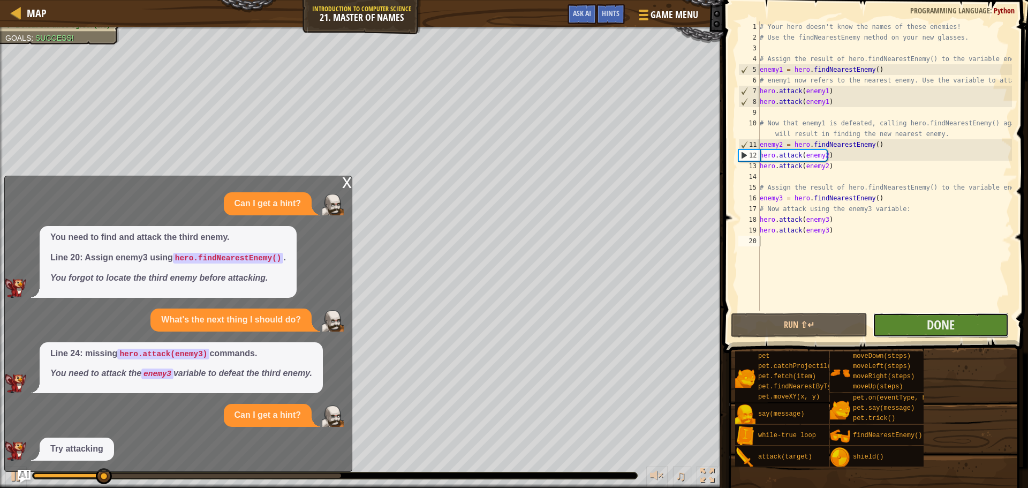
click at [966, 323] on button "Done" at bounding box center [941, 325] width 136 height 25
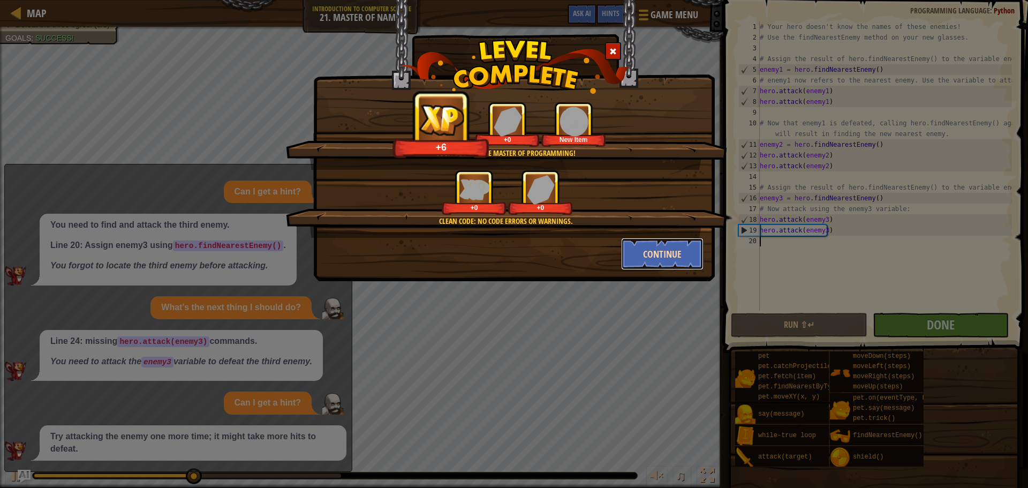
click at [626, 251] on button "Continue" at bounding box center [662, 254] width 83 height 32
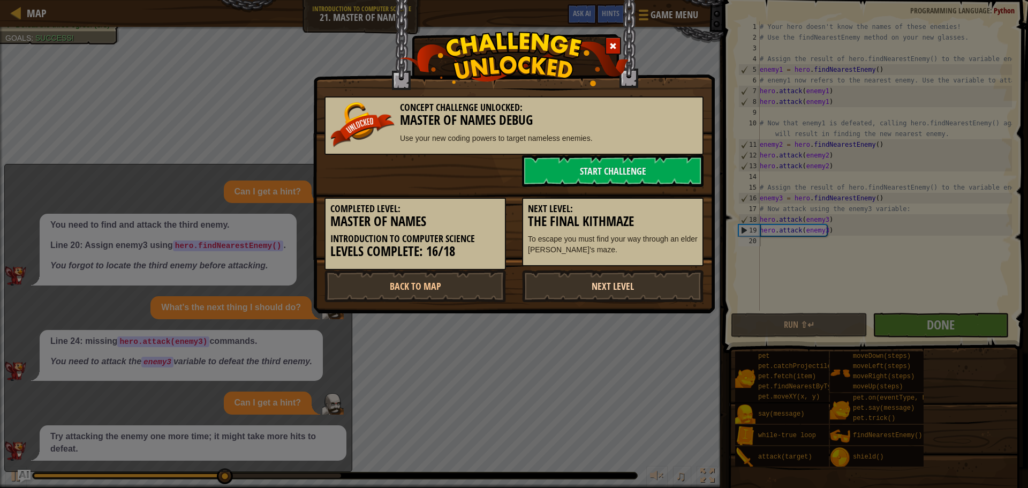
click at [599, 283] on link "Next Level" at bounding box center [612, 286] width 181 height 32
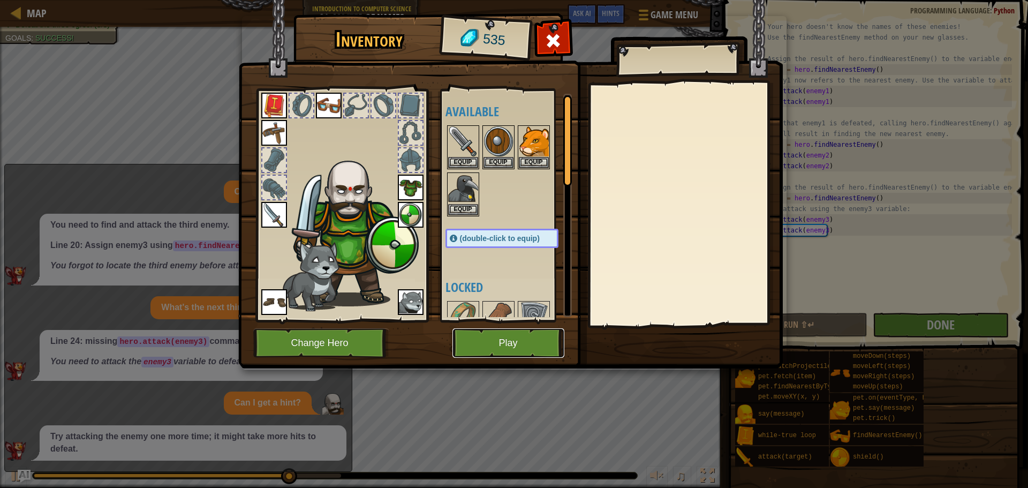
click at [505, 344] on button "Play" at bounding box center [508, 342] width 112 height 29
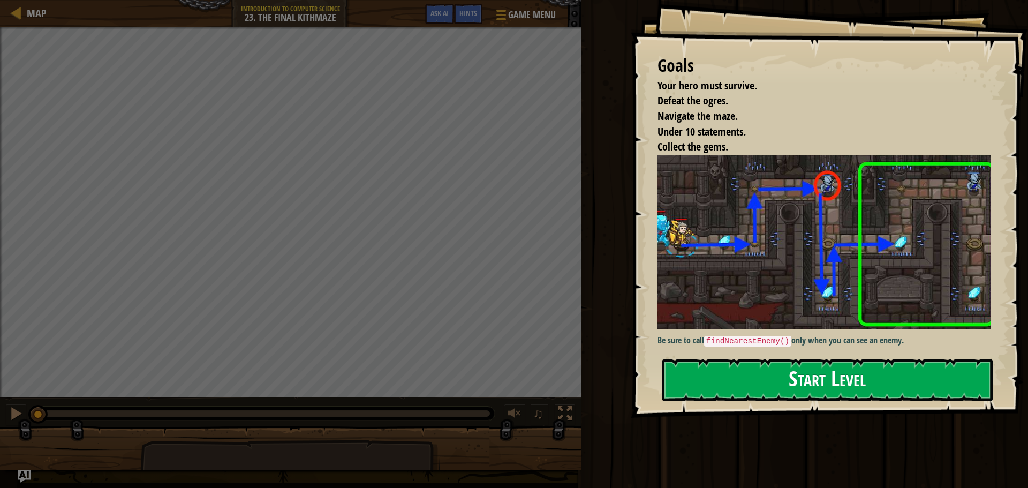
click at [941, 392] on button "Start Level" at bounding box center [827, 380] width 330 height 42
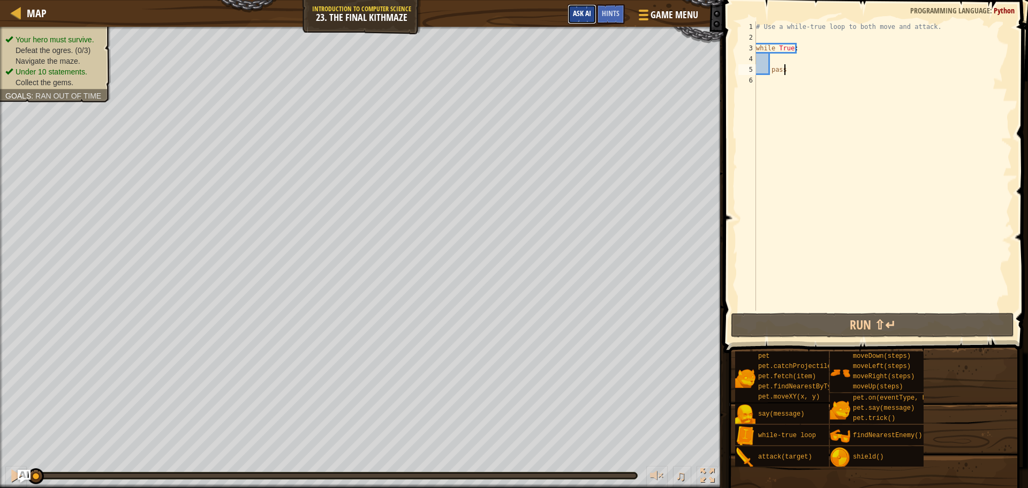
click at [576, 4] on button "Ask AI" at bounding box center [581, 14] width 29 height 20
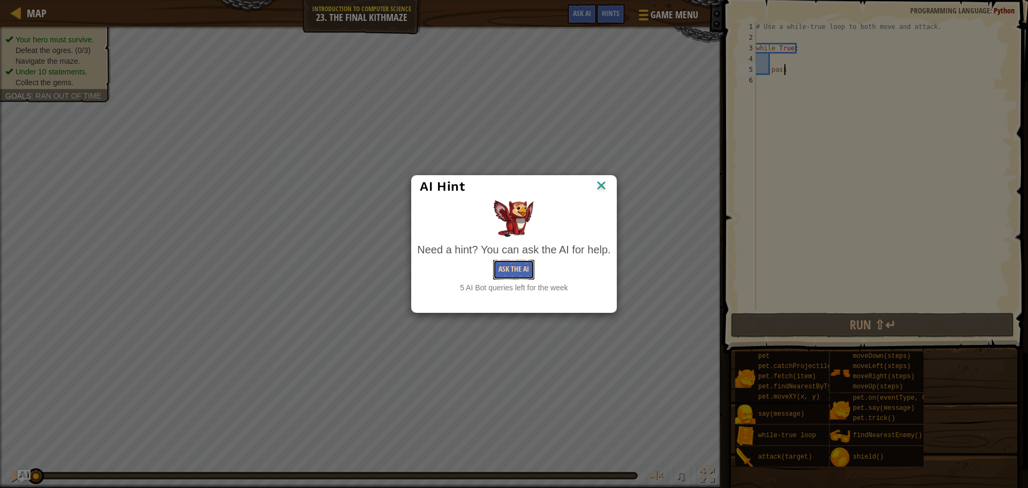
click at [511, 268] on button "Ask the AI" at bounding box center [513, 270] width 41 height 20
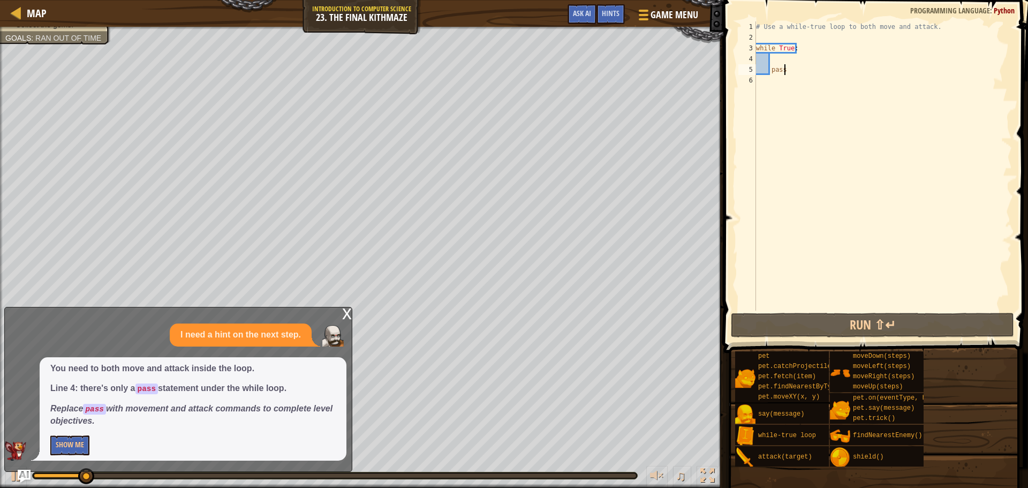
click at [70, 429] on div "You need to both move and attack inside the loop. Line 4: there's only a pass s…" at bounding box center [193, 408] width 307 height 103
click at [74, 440] on button "Show Me" at bounding box center [69, 445] width 39 height 20
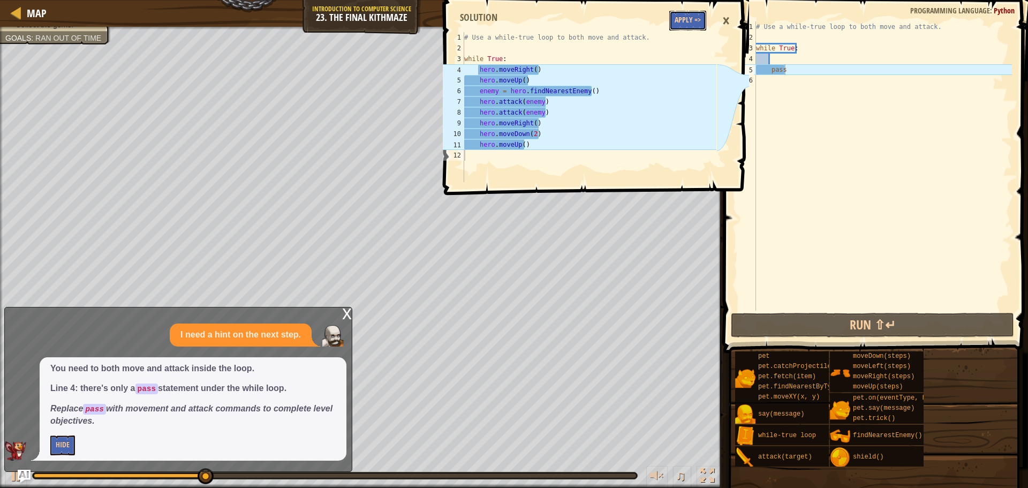
click at [690, 17] on button "Apply =>" at bounding box center [687, 21] width 37 height 20
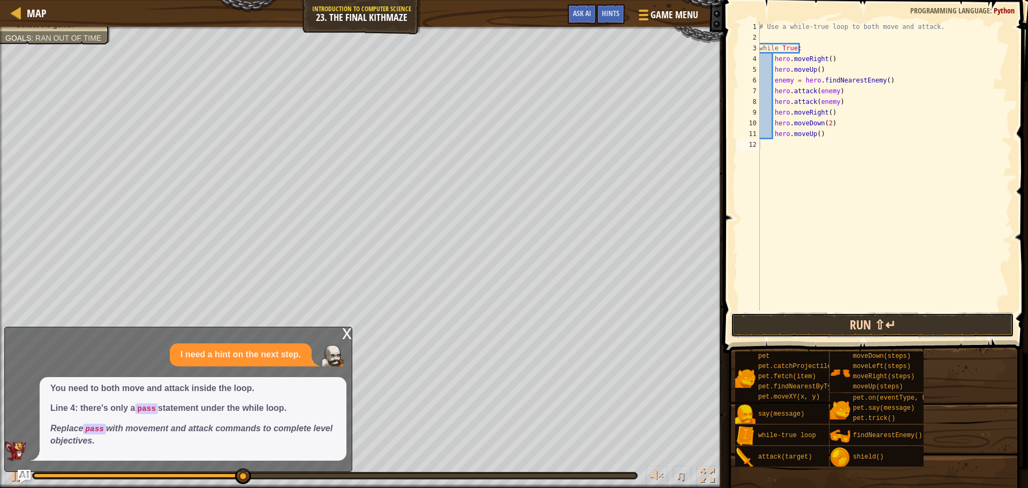
click at [815, 332] on button "Run ⇧↵" at bounding box center [872, 325] width 283 height 25
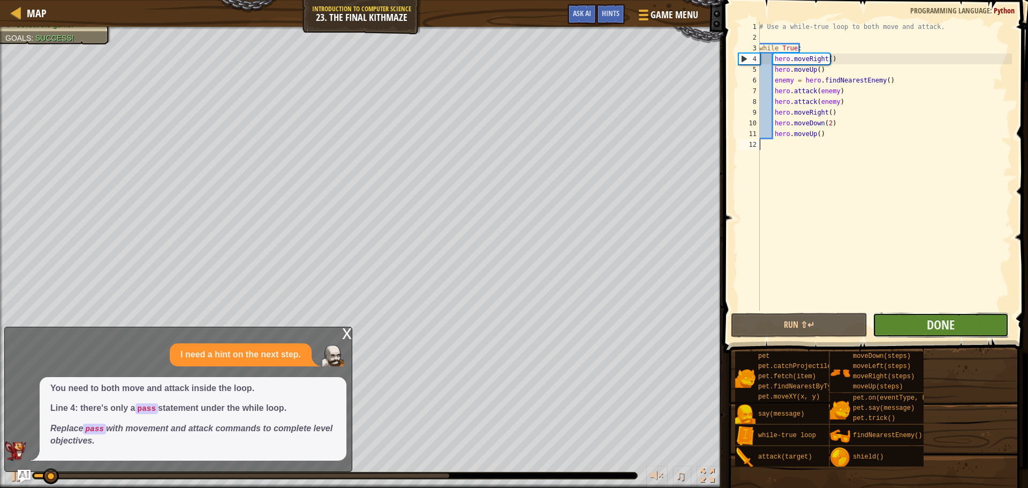
click at [962, 314] on button "Done" at bounding box center [941, 325] width 136 height 25
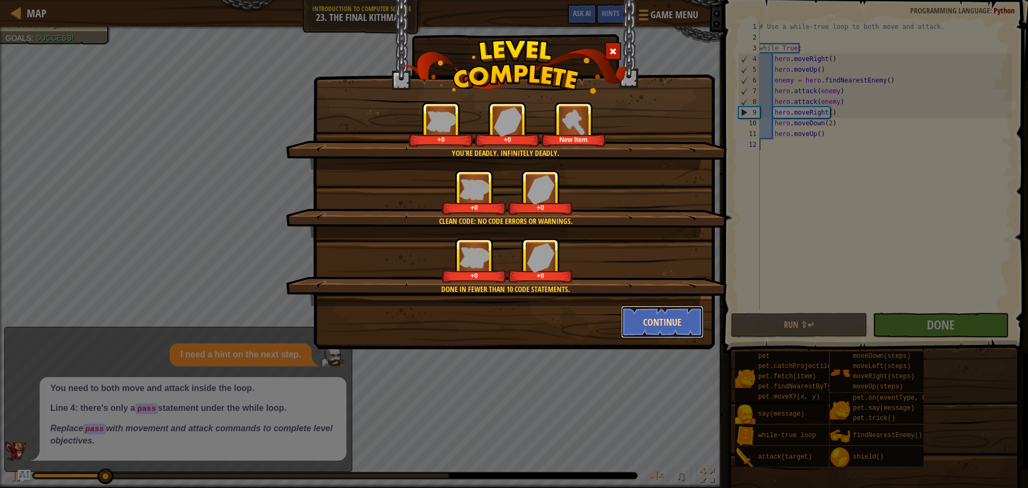
click at [670, 335] on button "Continue" at bounding box center [662, 322] width 83 height 32
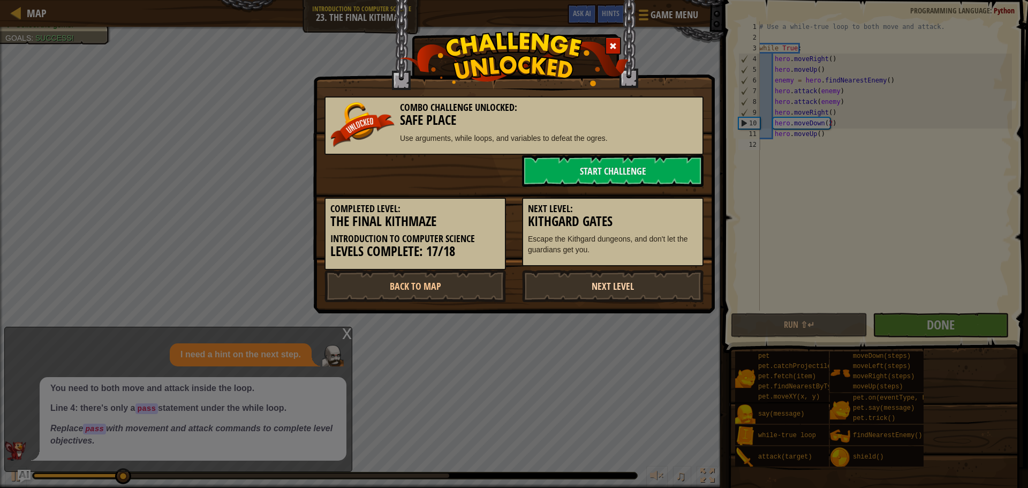
click at [602, 280] on link "Next Level" at bounding box center [612, 286] width 181 height 32
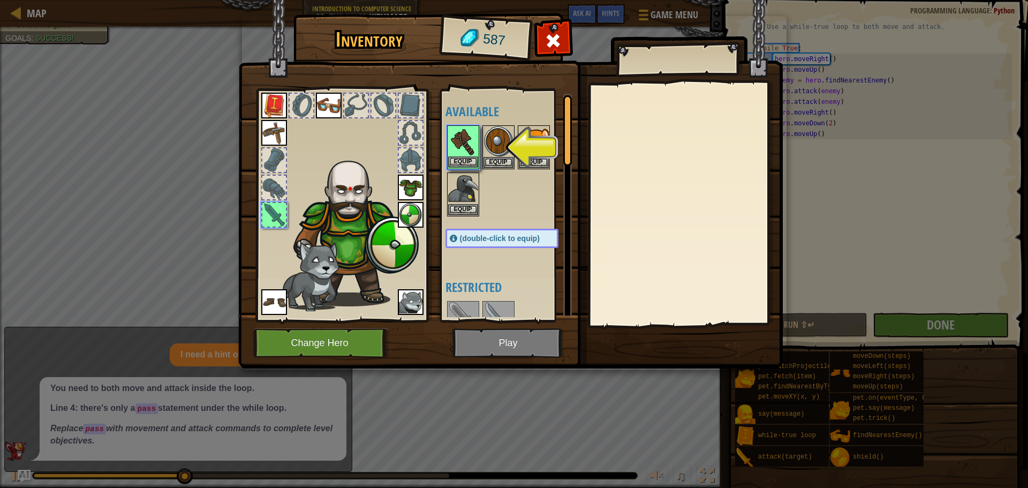
click at [450, 155] on img at bounding box center [463, 141] width 30 height 30
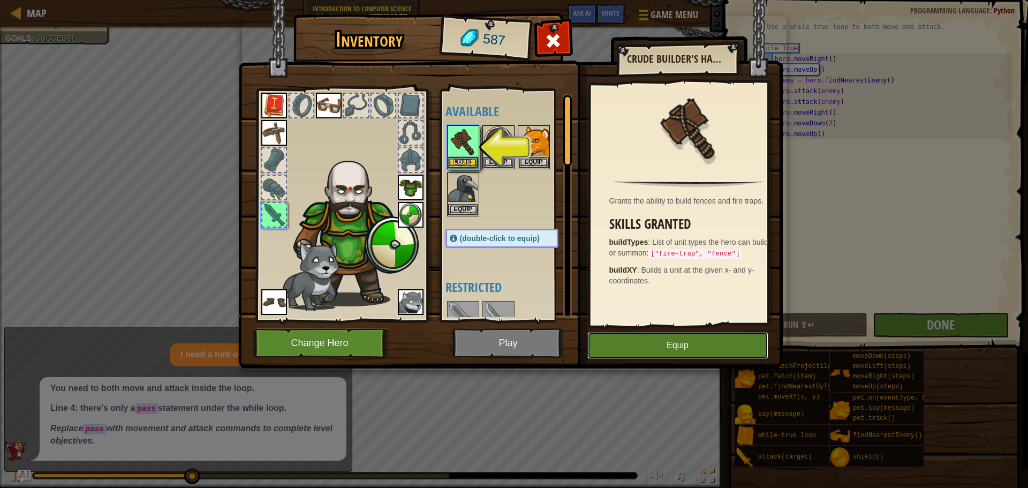
click at [733, 347] on button "Equip" at bounding box center [677, 345] width 181 height 27
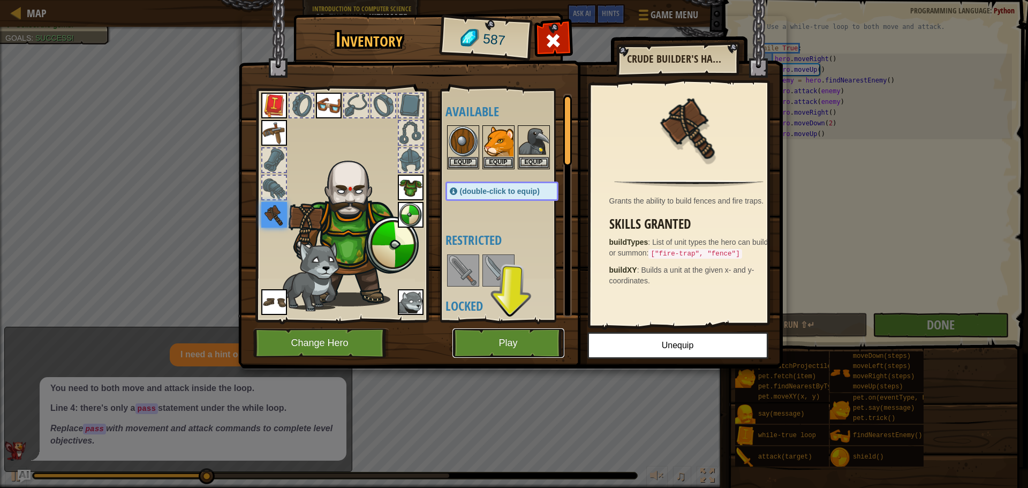
click at [530, 335] on button "Play" at bounding box center [508, 342] width 112 height 29
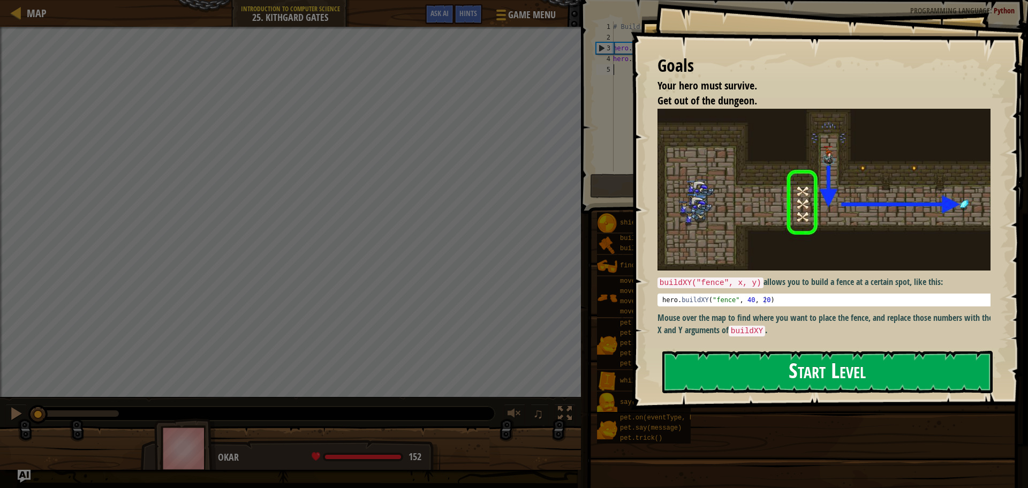
click at [827, 380] on button "Start Level" at bounding box center [827, 372] width 330 height 42
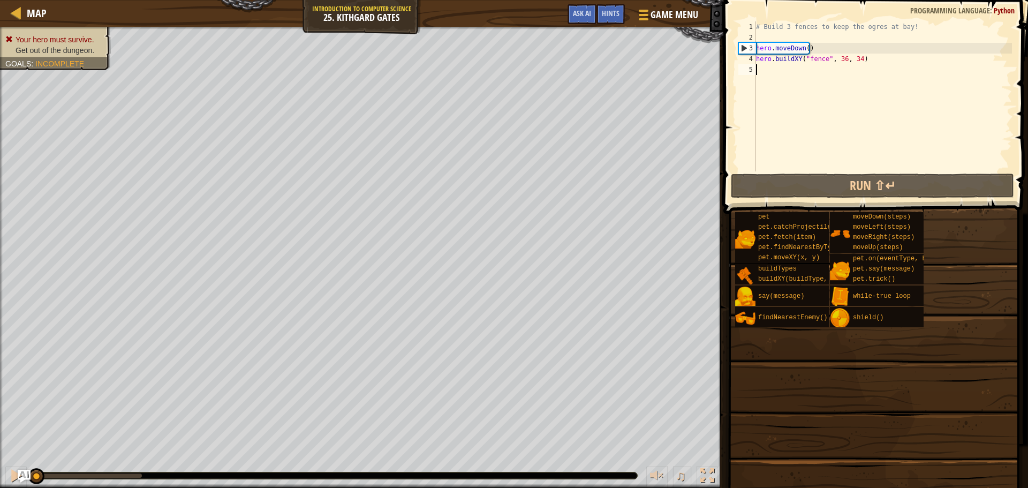
click at [449, 9] on div "Map Introduction to Computer Science 25. Kithgard Gates Game Menu Done Hints As…" at bounding box center [361, 13] width 723 height 27
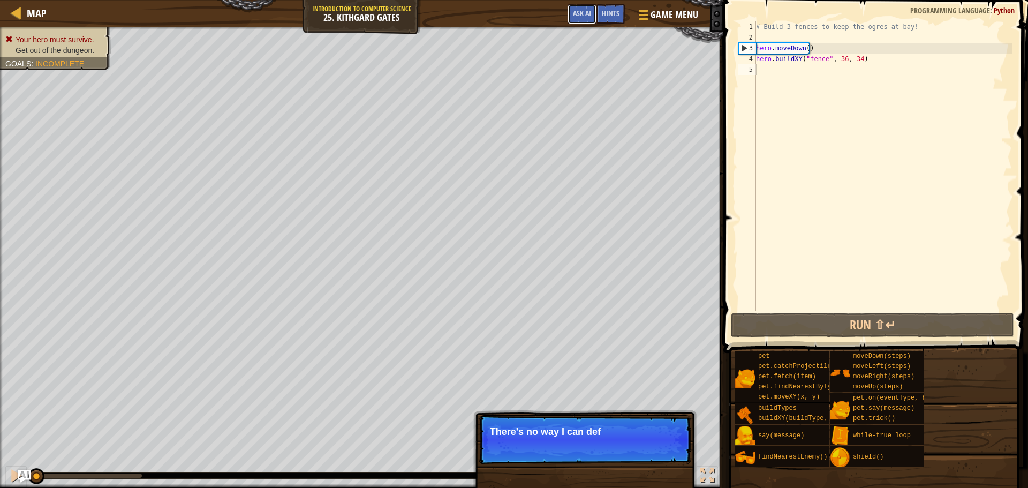
click at [568, 18] on button "Ask AI" at bounding box center [581, 14] width 29 height 20
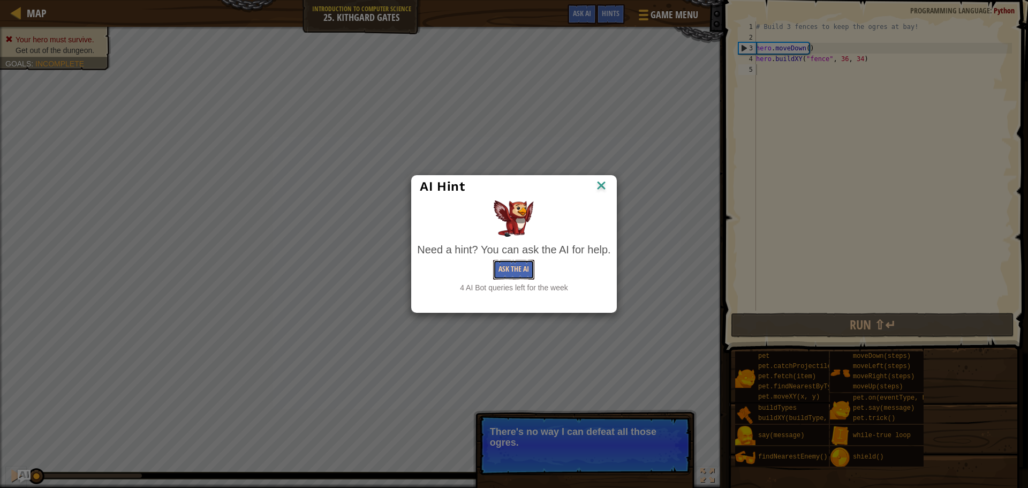
click at [513, 270] on button "Ask the AI" at bounding box center [513, 270] width 41 height 20
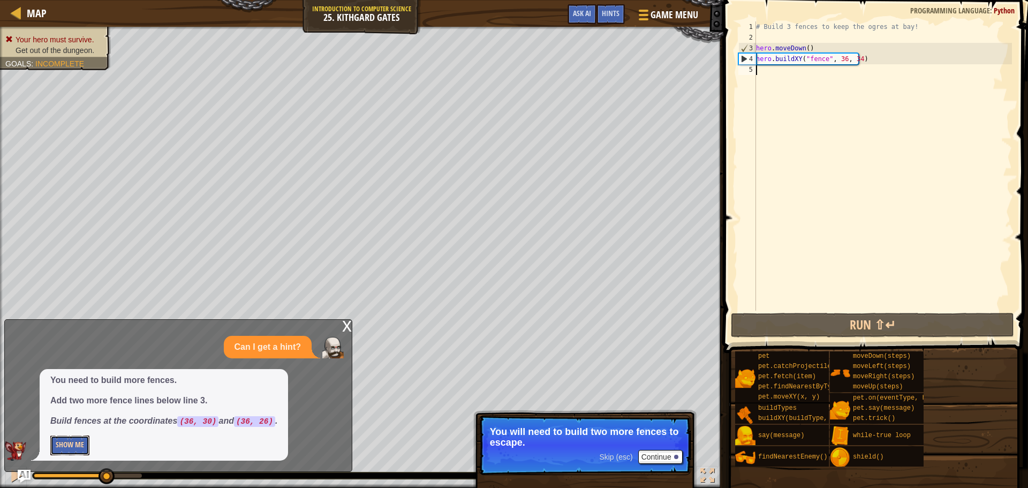
click at [82, 451] on button "Show Me" at bounding box center [69, 445] width 39 height 20
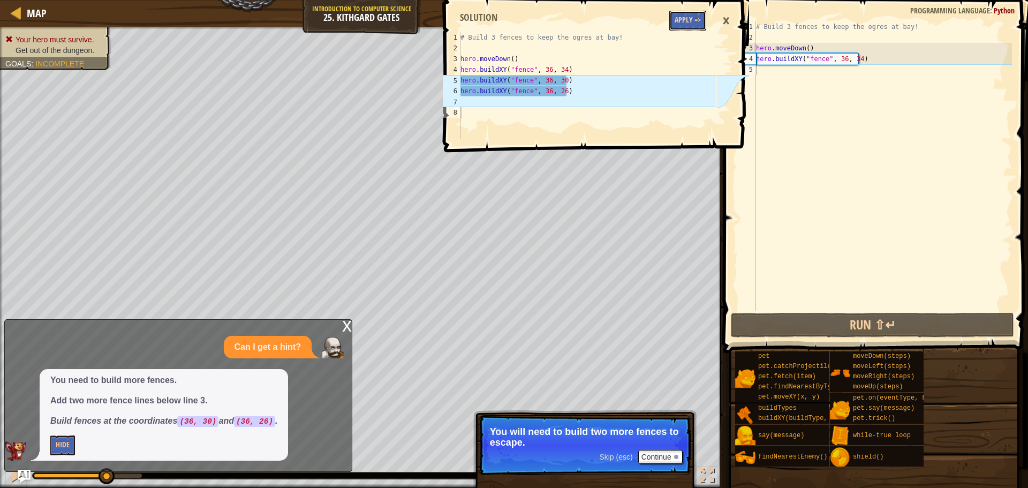
click at [705, 20] on button "Apply =>" at bounding box center [687, 21] width 37 height 20
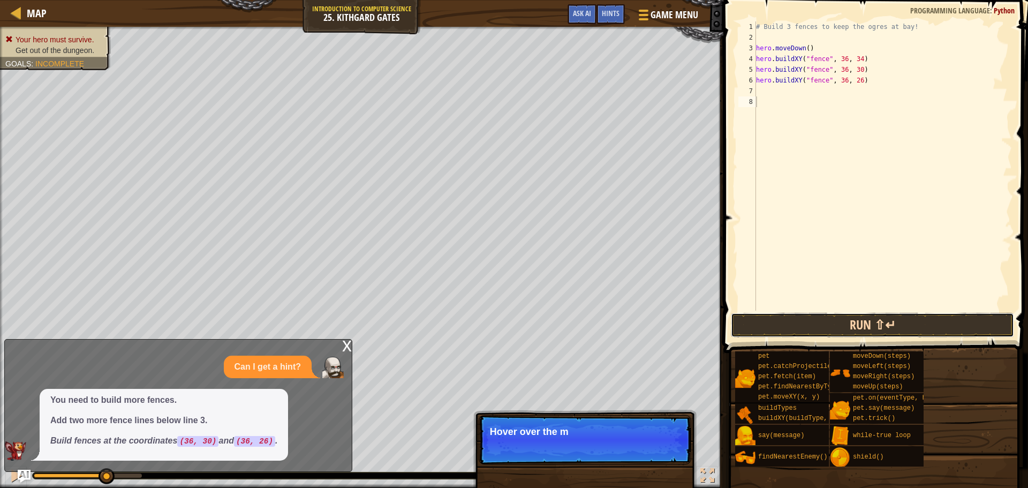
click at [834, 322] on button "Run ⇧↵" at bounding box center [872, 325] width 283 height 25
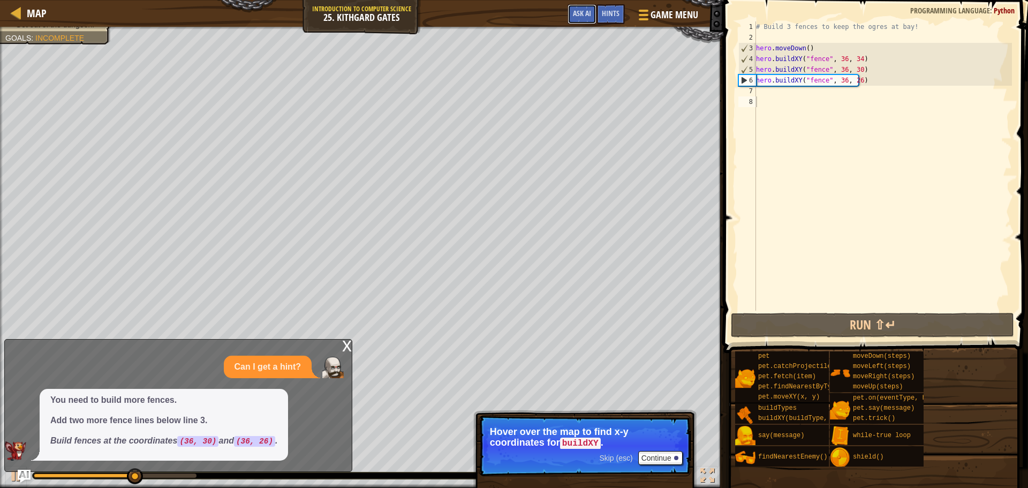
drag, startPoint x: 586, startPoint y: 7, endPoint x: 580, endPoint y: 26, distance: 19.0
click at [586, 9] on button "Ask AI" at bounding box center [581, 14] width 29 height 20
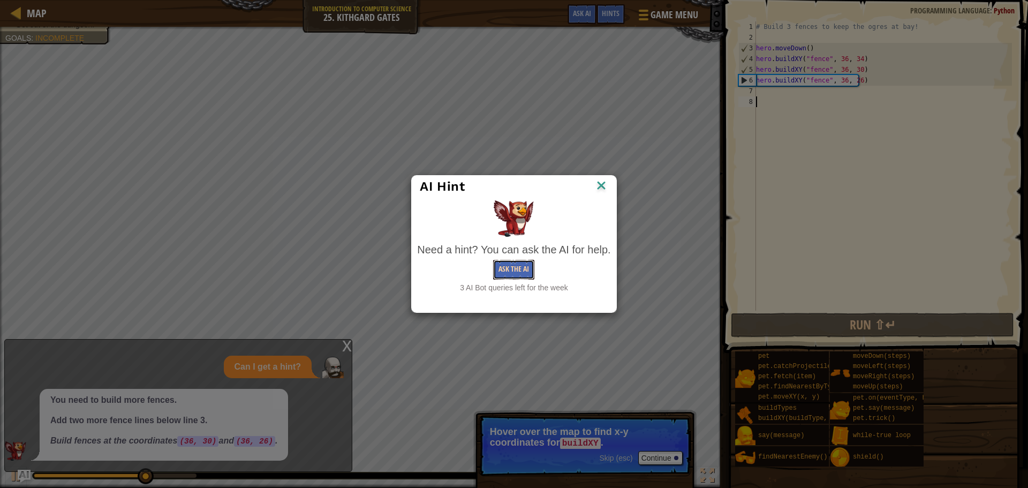
click at [517, 266] on button "Ask the AI" at bounding box center [513, 270] width 41 height 20
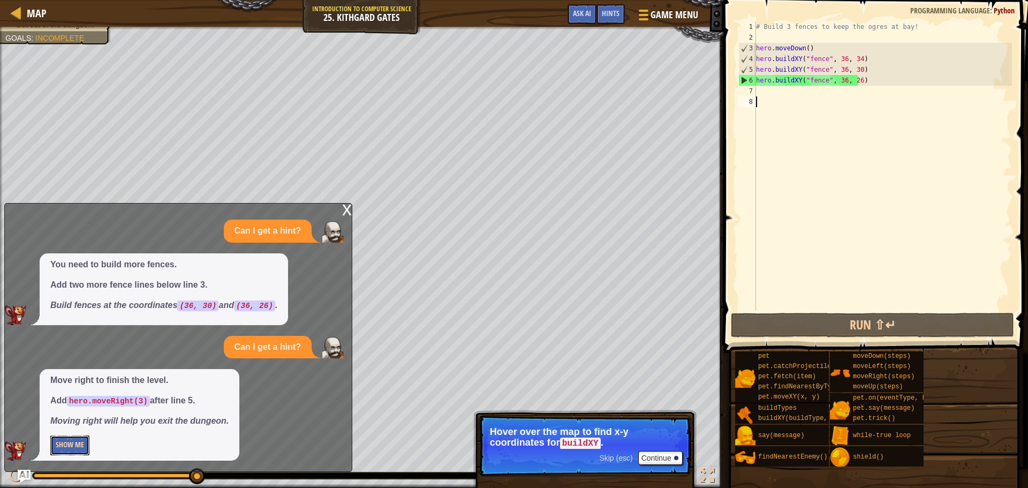
click at [60, 448] on button "Show Me" at bounding box center [69, 445] width 39 height 20
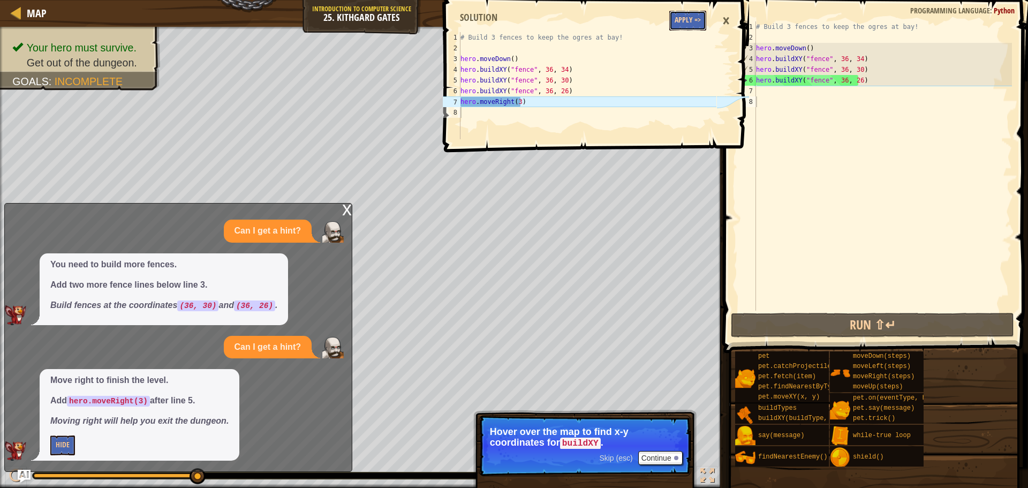
click at [679, 11] on button "Apply =>" at bounding box center [687, 21] width 37 height 20
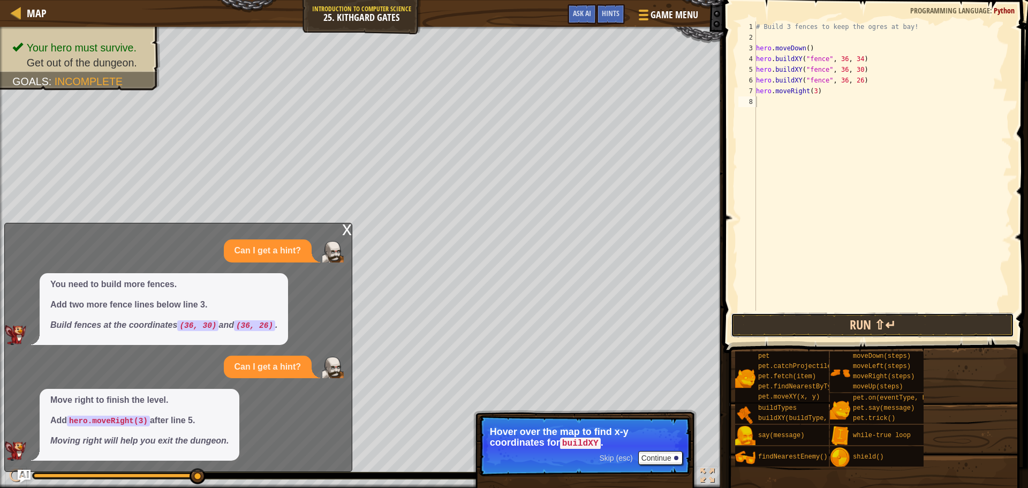
click at [743, 319] on button "Run ⇧↵" at bounding box center [872, 325] width 283 height 25
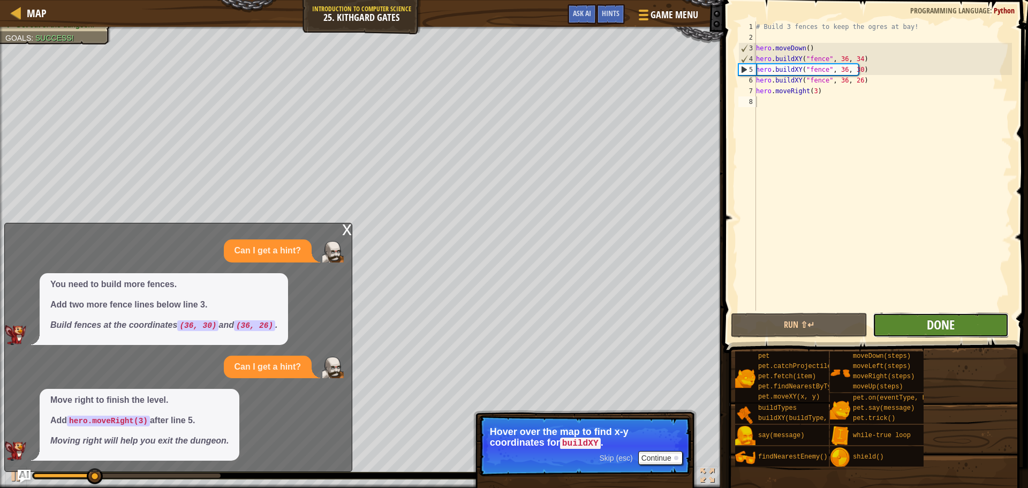
click at [951, 320] on span "Done" at bounding box center [941, 324] width 28 height 17
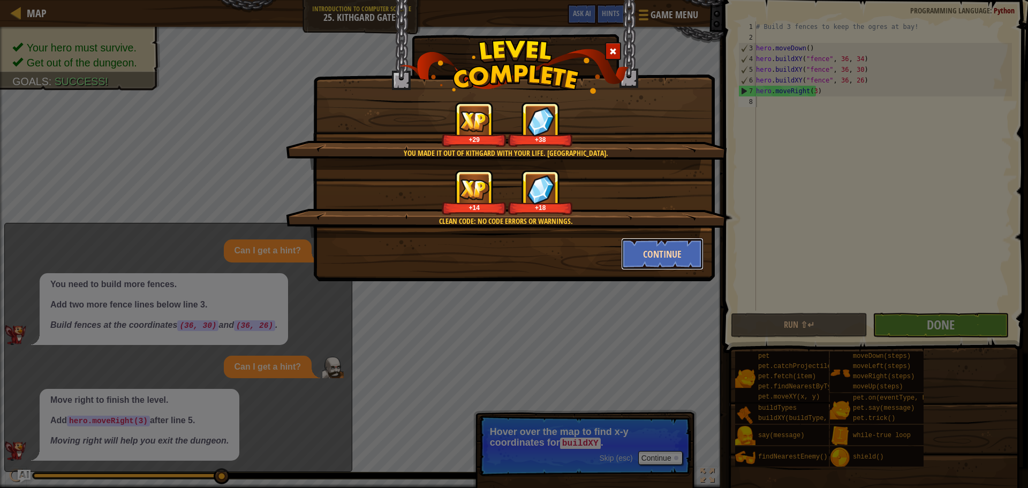
click at [663, 253] on button "Continue" at bounding box center [662, 254] width 83 height 32
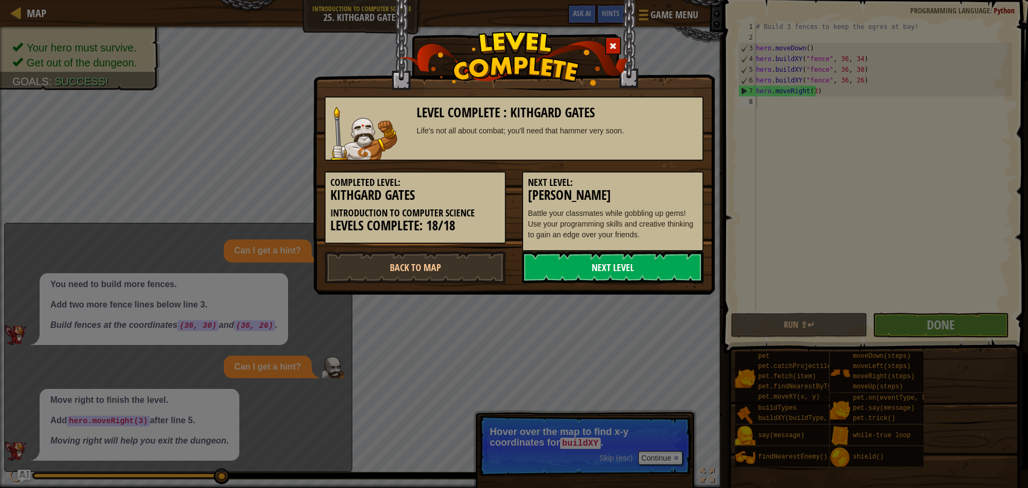
click at [669, 269] on link "Next Level" at bounding box center [612, 267] width 181 height 32
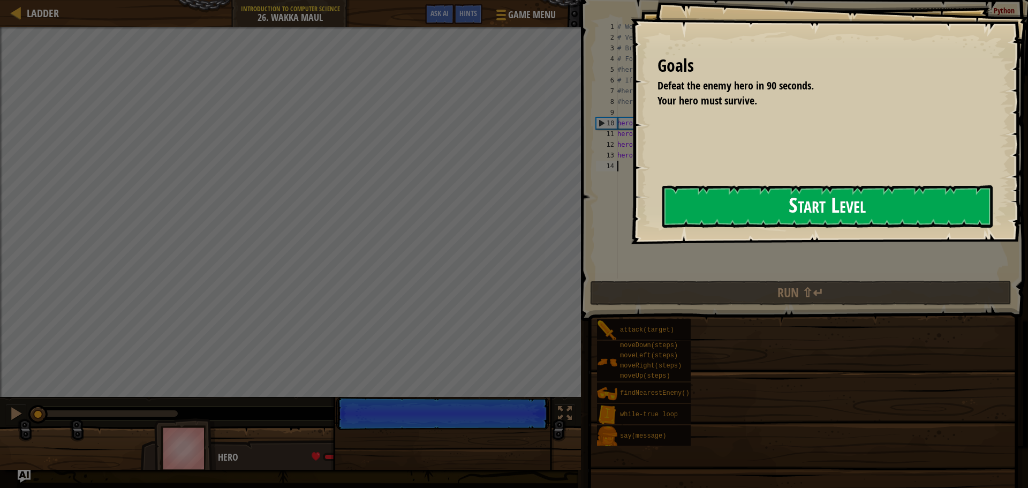
click at [845, 209] on button "Start Level" at bounding box center [827, 206] width 330 height 42
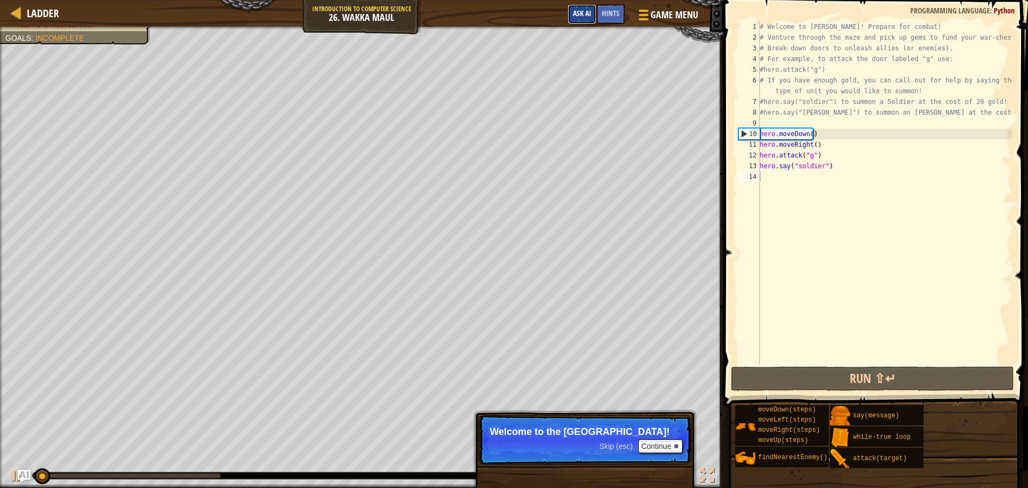
click at [580, 21] on button "Ask AI" at bounding box center [581, 14] width 29 height 20
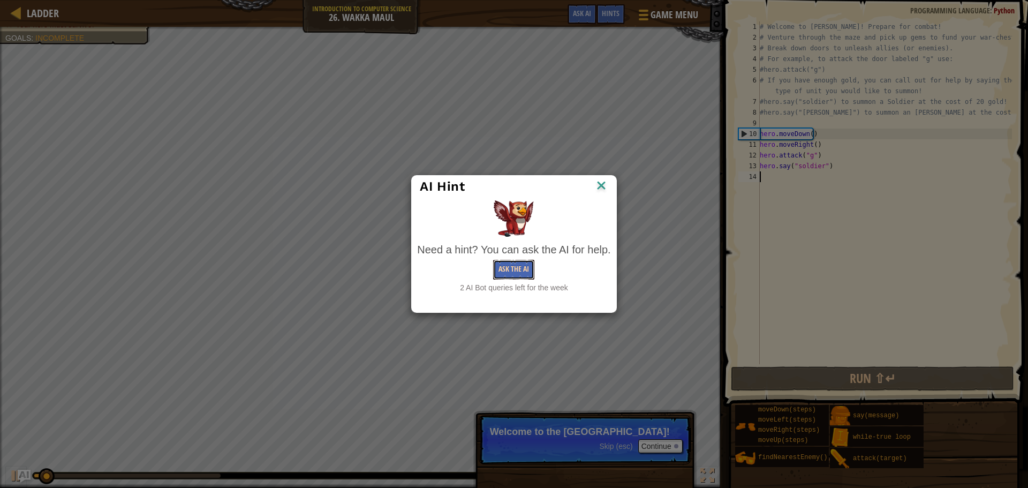
click at [519, 271] on button "Ask the AI" at bounding box center [513, 270] width 41 height 20
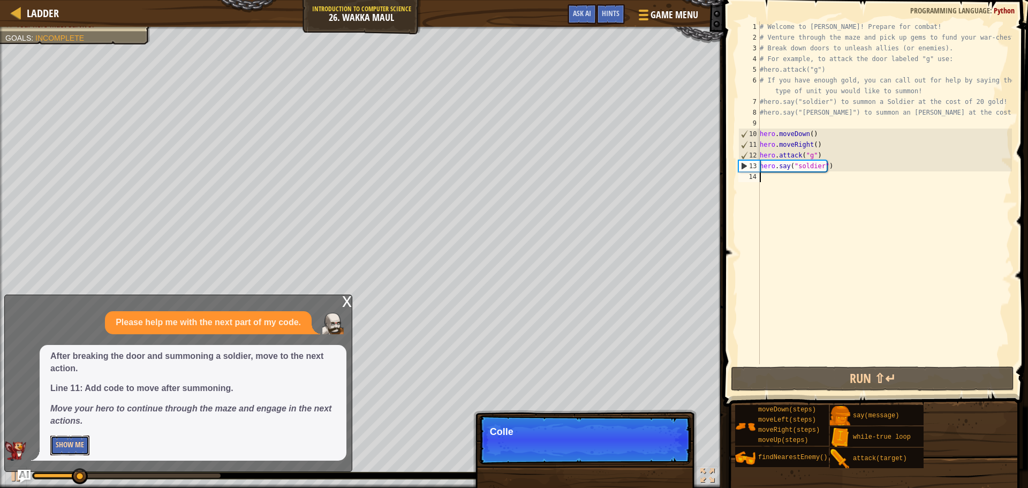
click at [57, 445] on button "Show Me" at bounding box center [69, 445] width 39 height 20
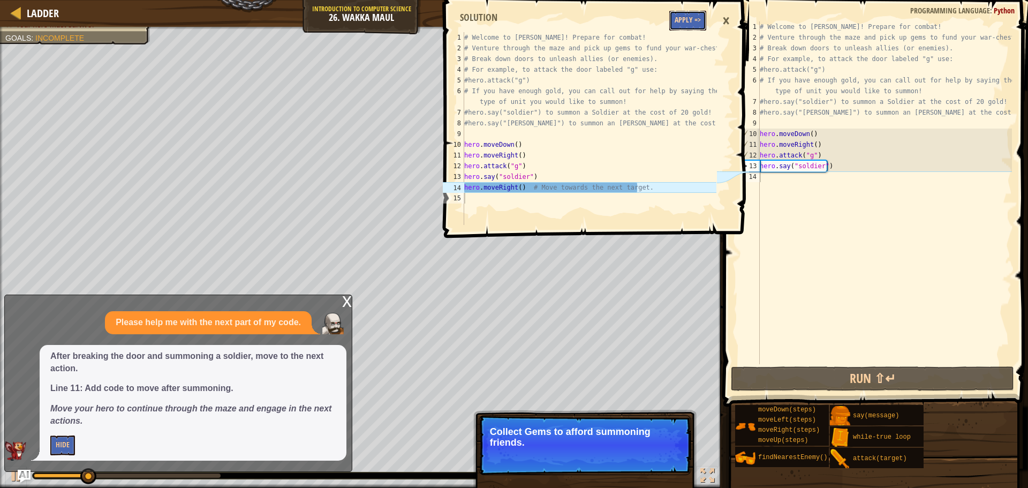
click at [697, 26] on button "Apply =>" at bounding box center [687, 21] width 37 height 20
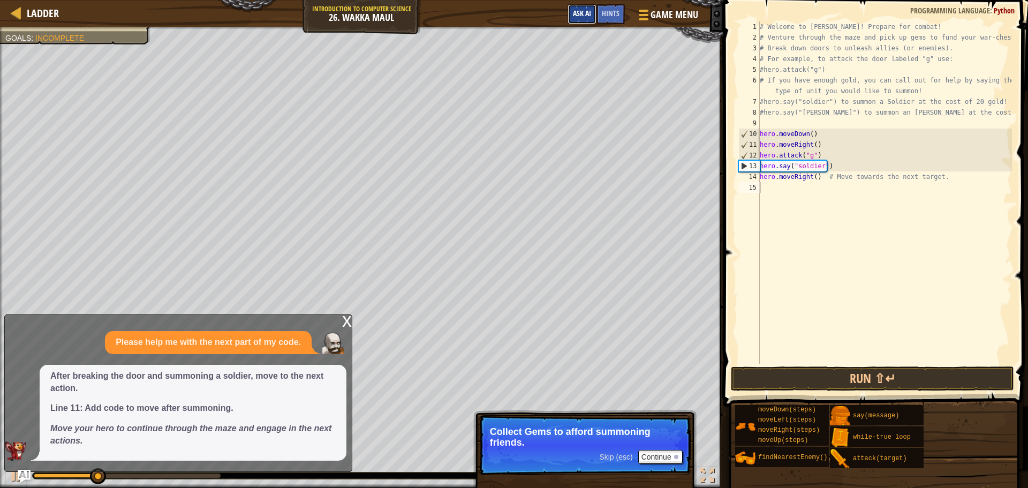
click at [585, 14] on span "Ask AI" at bounding box center [582, 13] width 18 height 10
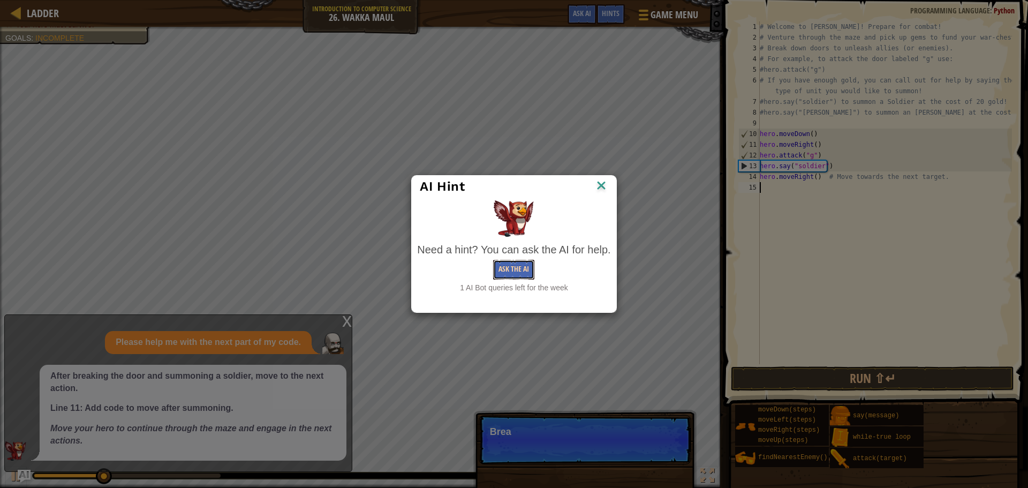
click at [529, 267] on button "Ask the AI" at bounding box center [513, 270] width 41 height 20
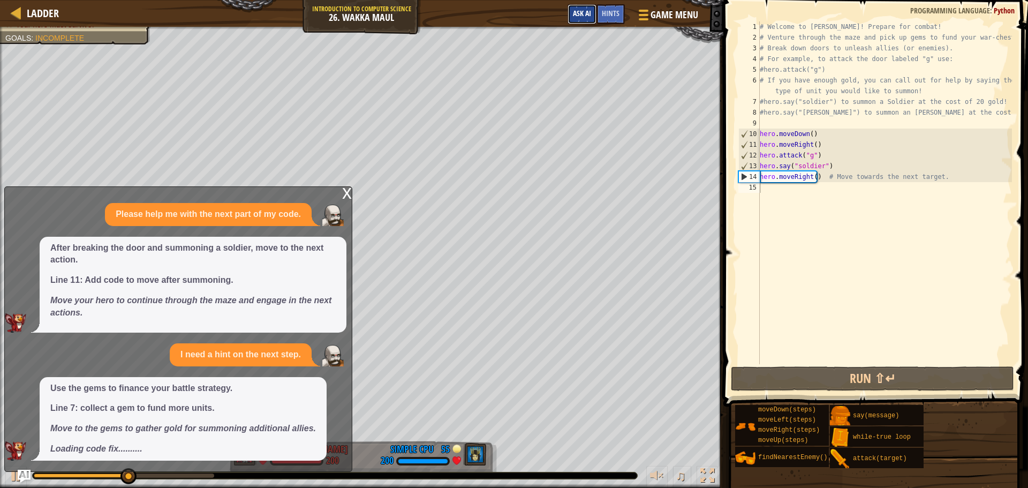
drag, startPoint x: 572, startPoint y: 16, endPoint x: 568, endPoint y: 23, distance: 8.2
click at [569, 18] on button "Ask AI" at bounding box center [581, 14] width 29 height 20
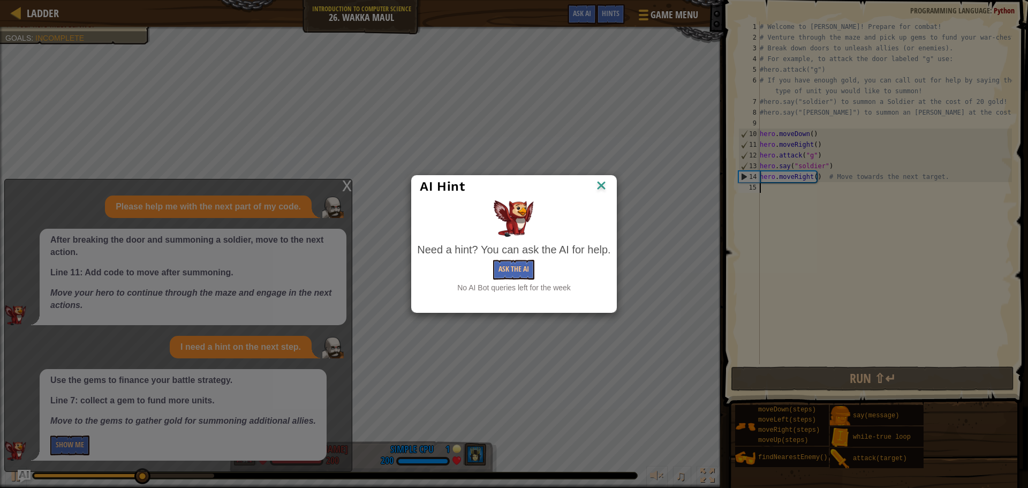
click at [604, 181] on img at bounding box center [601, 186] width 14 height 16
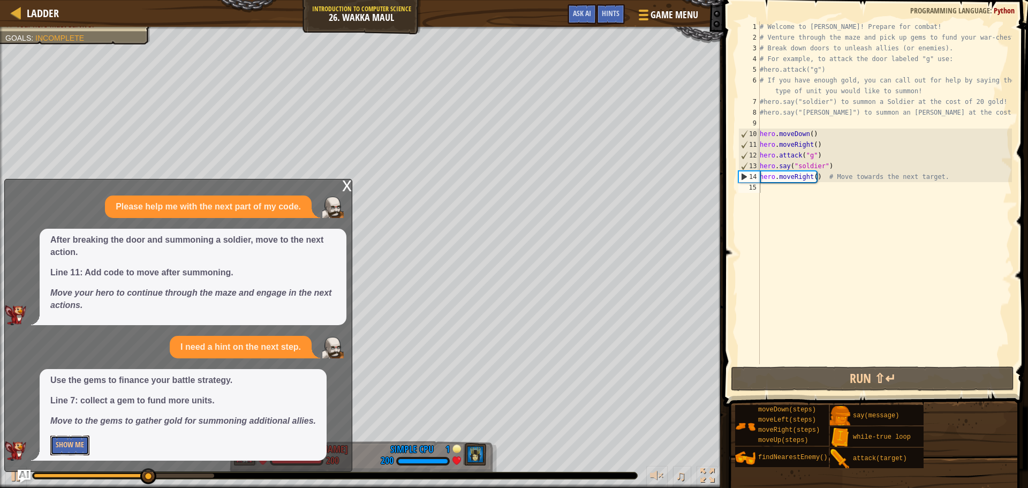
click at [52, 442] on button "Show Me" at bounding box center [69, 445] width 39 height 20
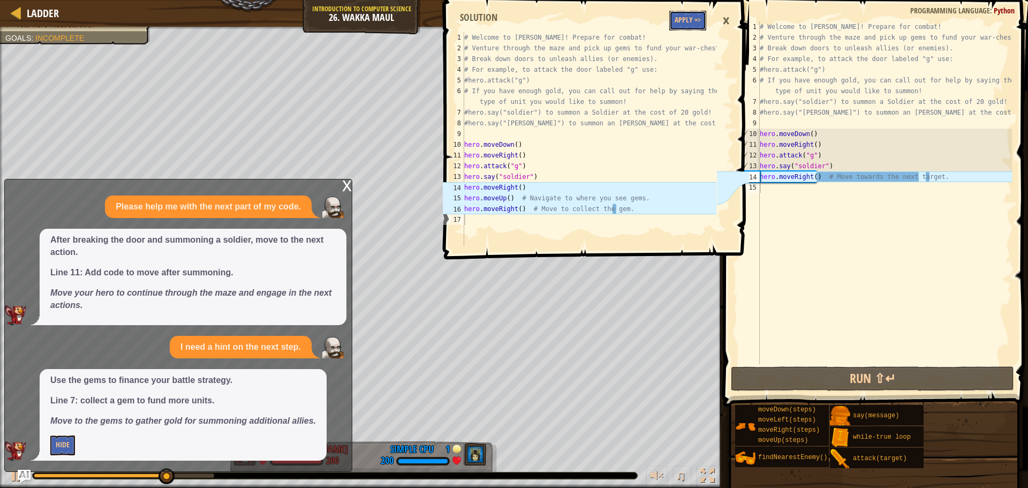
click at [669, 22] on button "Apply =>" at bounding box center [687, 21] width 37 height 20
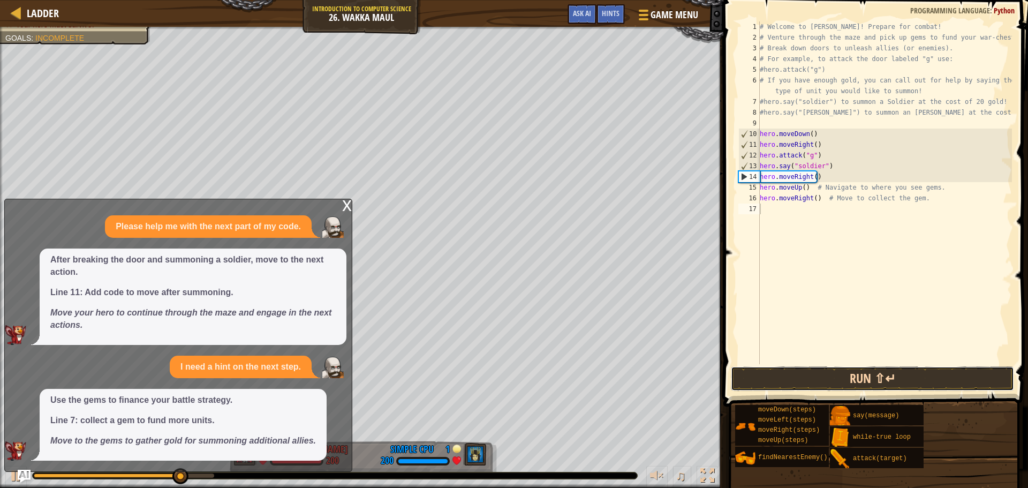
click at [862, 374] on button "Run ⇧↵" at bounding box center [872, 378] width 283 height 25
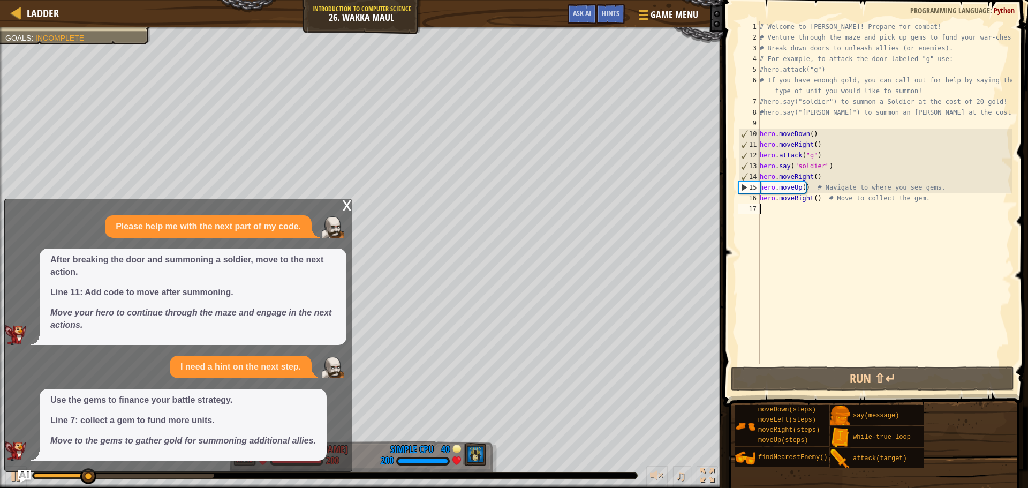
click at [745, 269] on div "Ladder Introduction to Computer Science 26. Wakka Maul Game Menu Done Hints Ask…" at bounding box center [514, 244] width 1028 height 488
click at [344, 206] on div "x" at bounding box center [347, 204] width 10 height 11
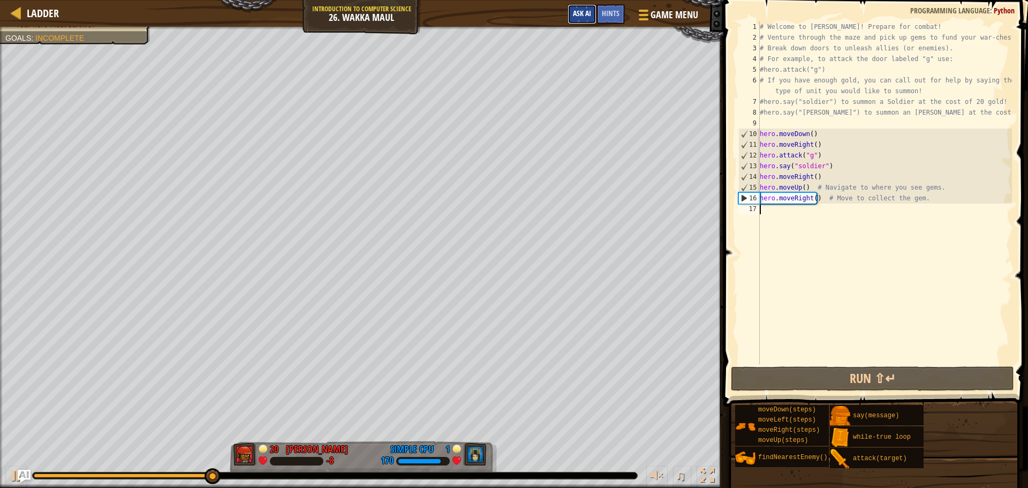
click at [576, 17] on button "Ask AI" at bounding box center [581, 14] width 29 height 20
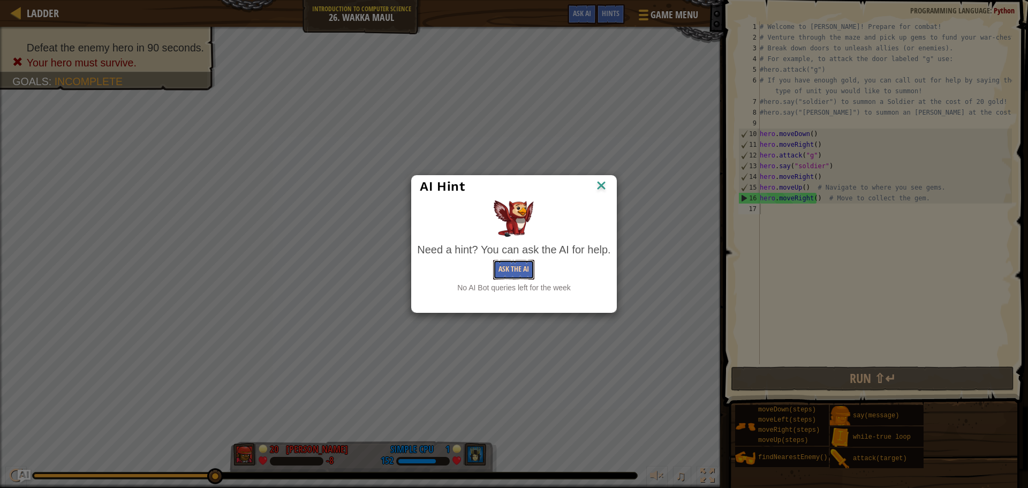
click at [519, 263] on button "Ask the AI" at bounding box center [513, 270] width 41 height 20
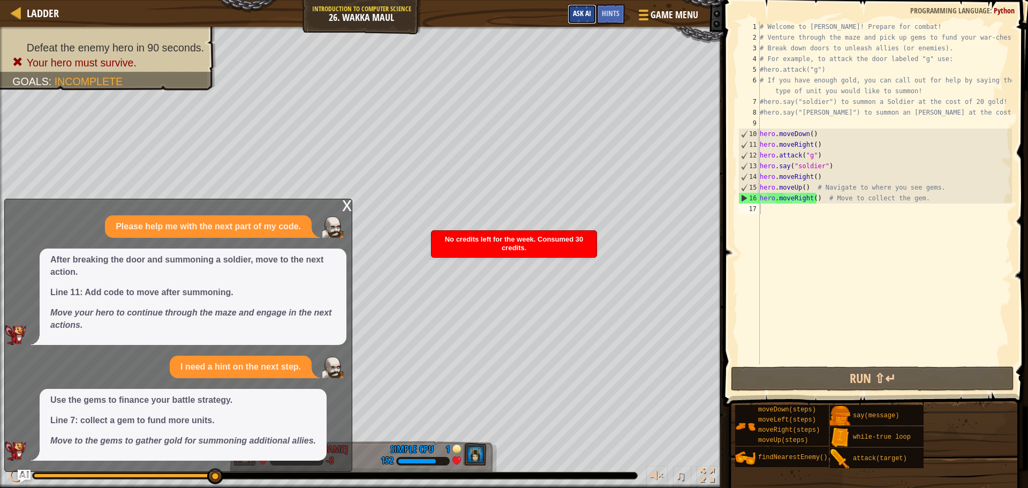
click at [581, 18] on button "Ask AI" at bounding box center [581, 14] width 29 height 20
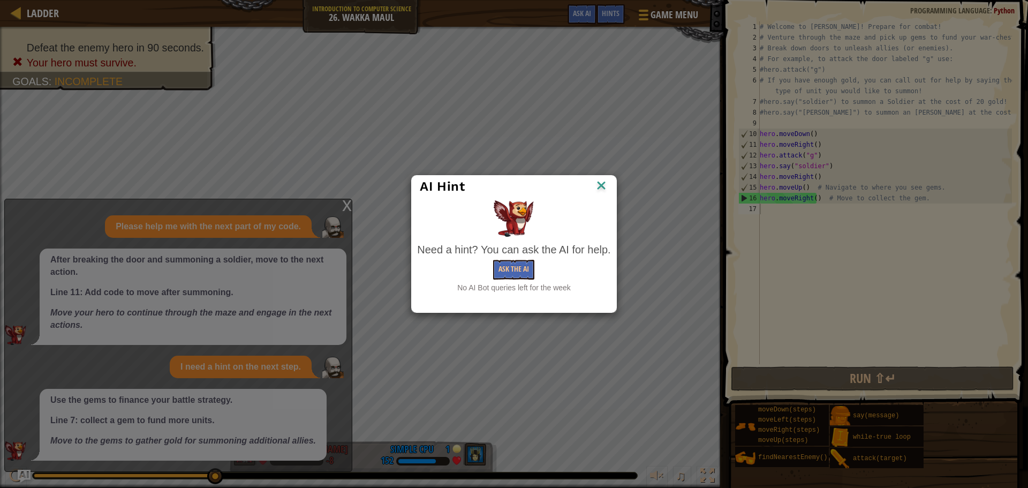
click at [604, 180] on img at bounding box center [601, 186] width 14 height 16
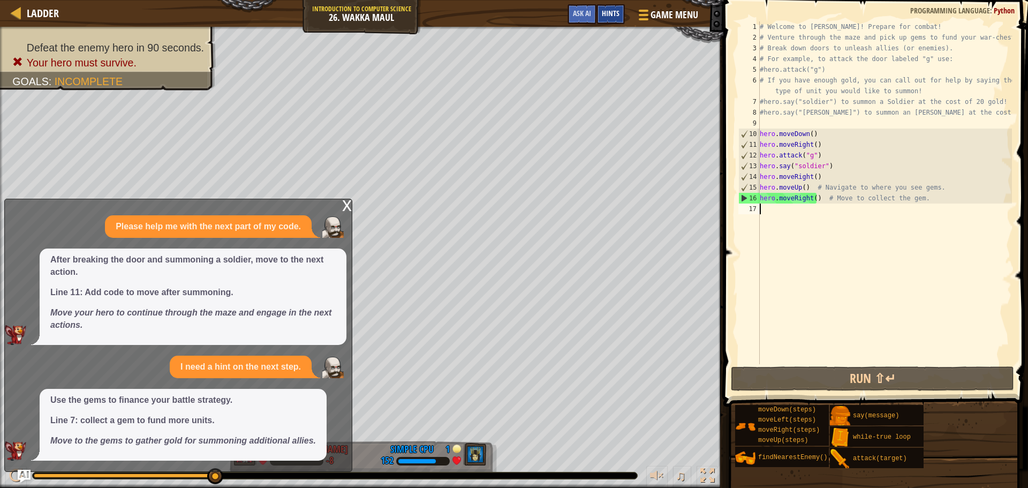
click at [621, 16] on div "Hints" at bounding box center [610, 14] width 28 height 20
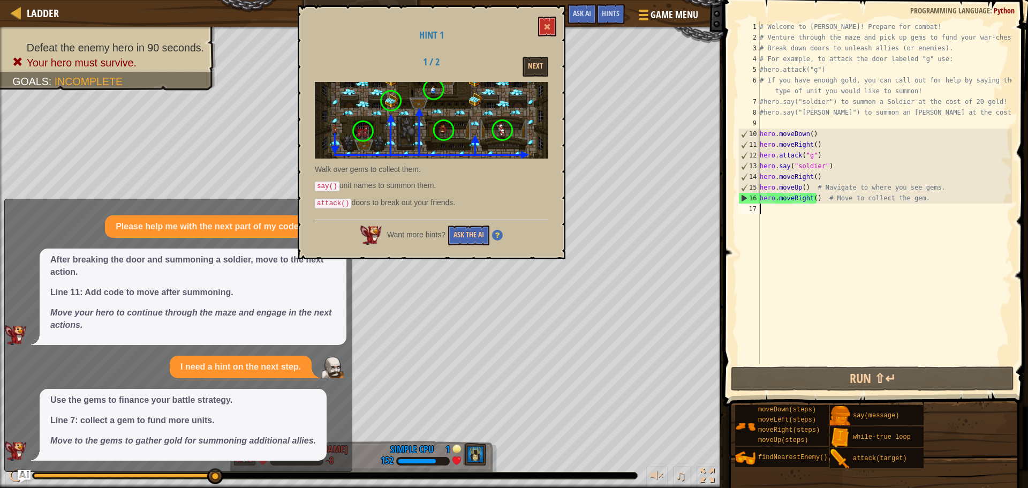
click at [480, 244] on div "Hint 1 1 / 2 Next Walk over gems to collect them. say() unit names to summon th…" at bounding box center [432, 132] width 268 height 254
click at [458, 249] on div "Hint 1 1 / 2 Next Walk over gems to collect them. say() unit names to summon th…" at bounding box center [432, 132] width 268 height 254
click at [462, 237] on button "Ask the AI" at bounding box center [468, 235] width 41 height 20
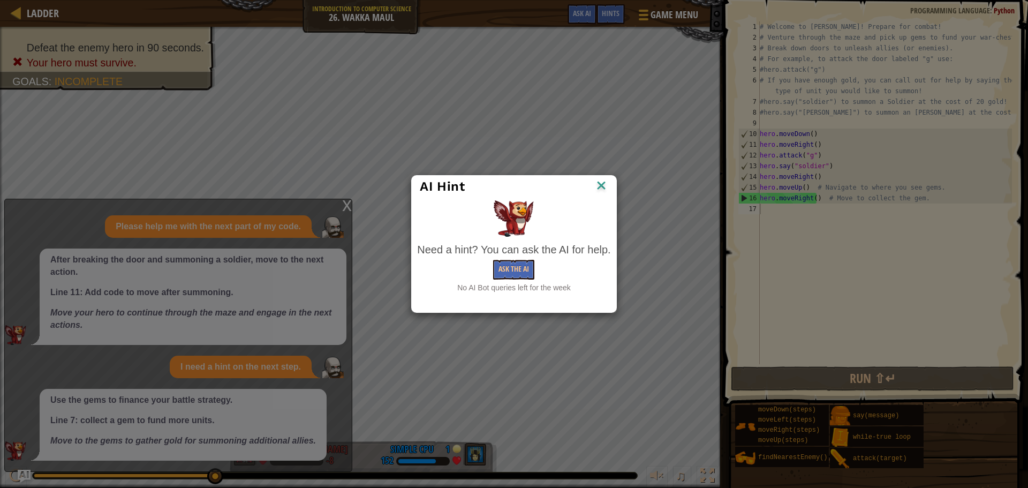
click at [608, 187] on div "AI Hint" at bounding box center [514, 187] width 204 height 22
click at [601, 187] on img at bounding box center [601, 186] width 14 height 16
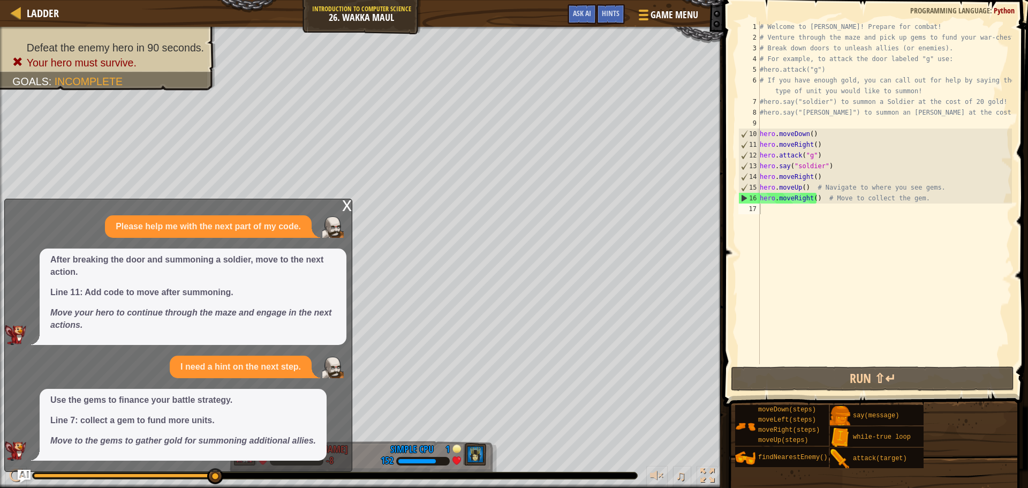
click at [346, 202] on div "x" at bounding box center [347, 204] width 10 height 11
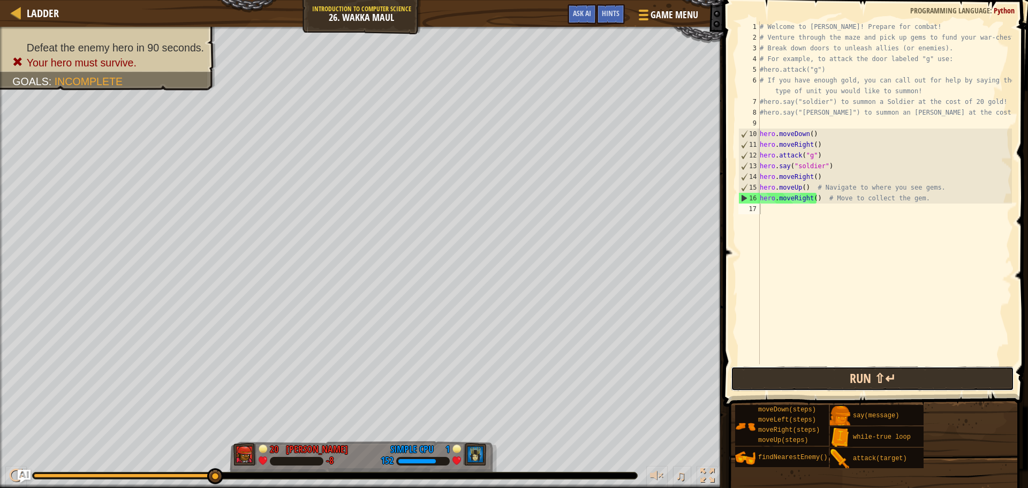
click at [831, 374] on button "Run ⇧↵" at bounding box center [872, 378] width 283 height 25
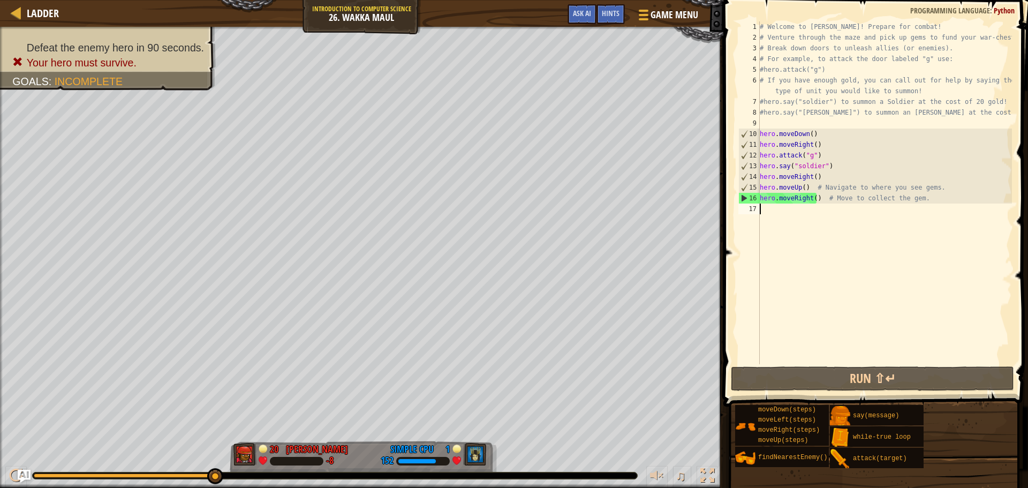
click at [158, 473] on div at bounding box center [124, 475] width 180 height 4
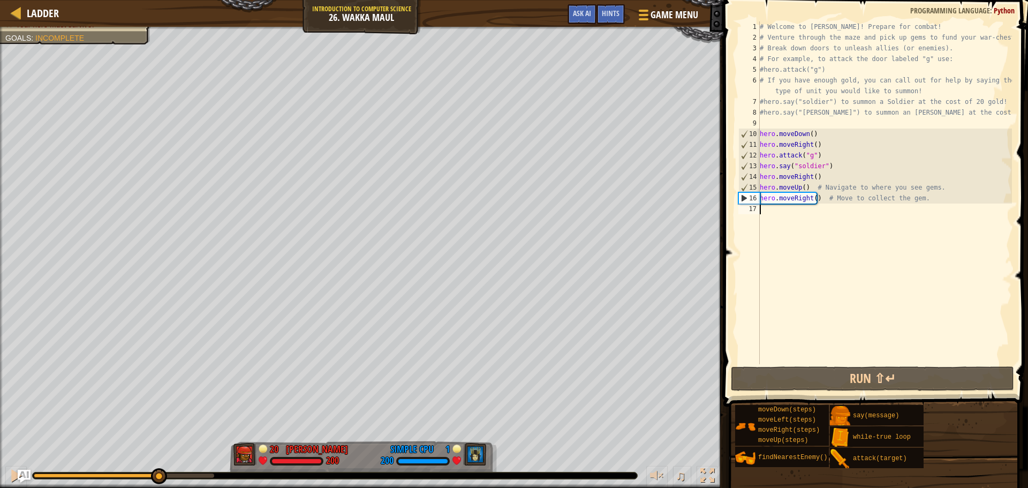
click at [173, 471] on div "♫" at bounding box center [361, 473] width 723 height 32
click at [179, 469] on div "♫" at bounding box center [361, 473] width 723 height 32
click at [798, 210] on div "# Welcome to Wakka Maul! Prepare for combat! # Venture through the maze and pic…" at bounding box center [885, 203] width 254 height 364
type textarea "h"
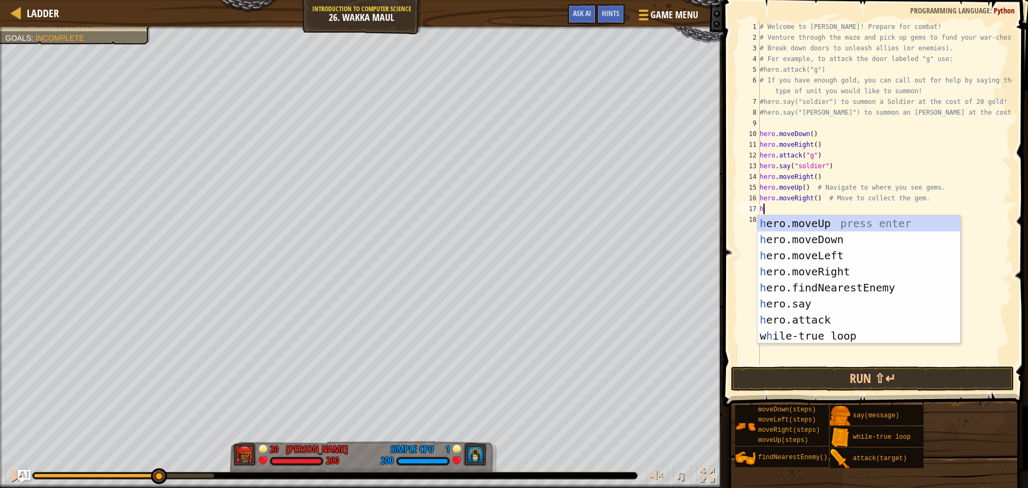
click at [788, 218] on div "h ero.moveUp press enter h ero.moveDown press enter h ero.moveLeft press enter …" at bounding box center [859, 295] width 202 height 161
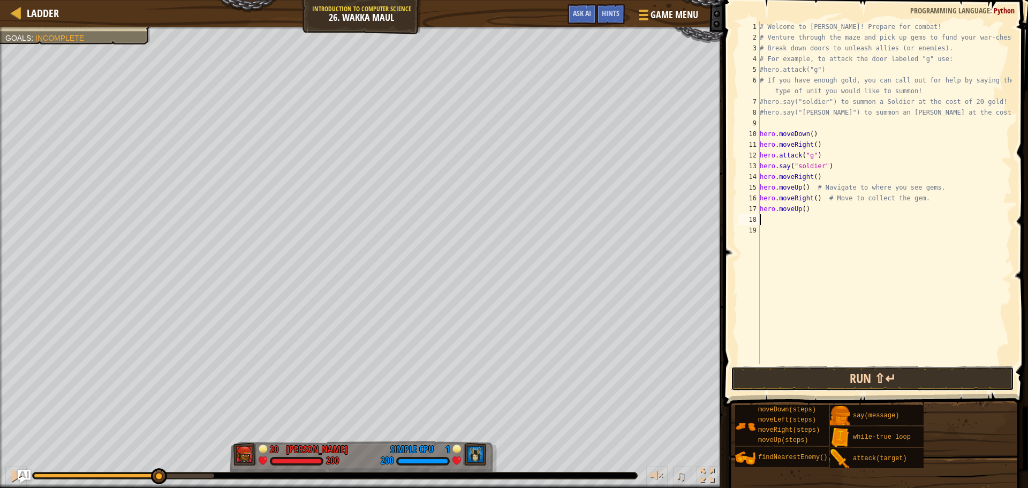
click at [773, 372] on button "Run ⇧↵" at bounding box center [872, 378] width 283 height 25
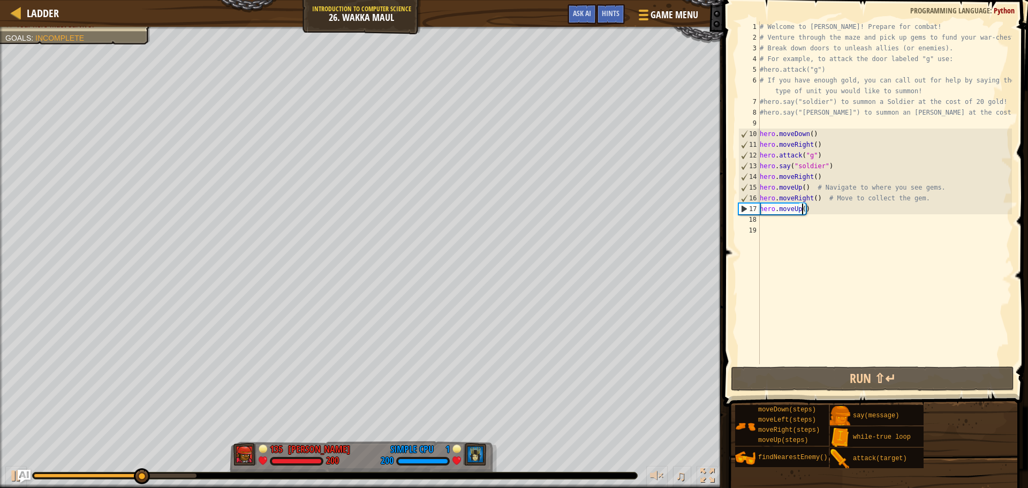
click at [801, 207] on div "# Welcome to Wakka Maul! Prepare for combat! # Venture through the maze and pic…" at bounding box center [885, 203] width 254 height 364
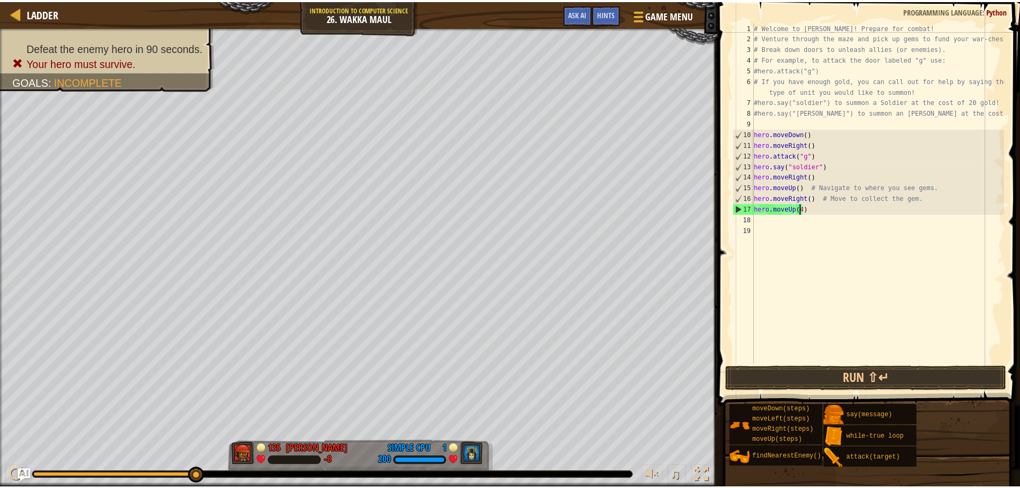
scroll to position [5, 3]
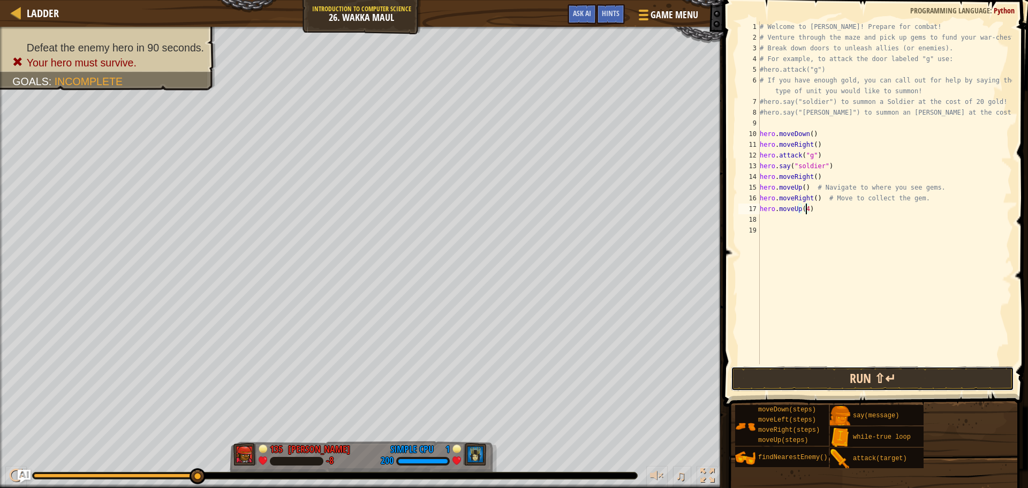
click at [778, 373] on button "Run ⇧↵" at bounding box center [872, 378] width 283 height 25
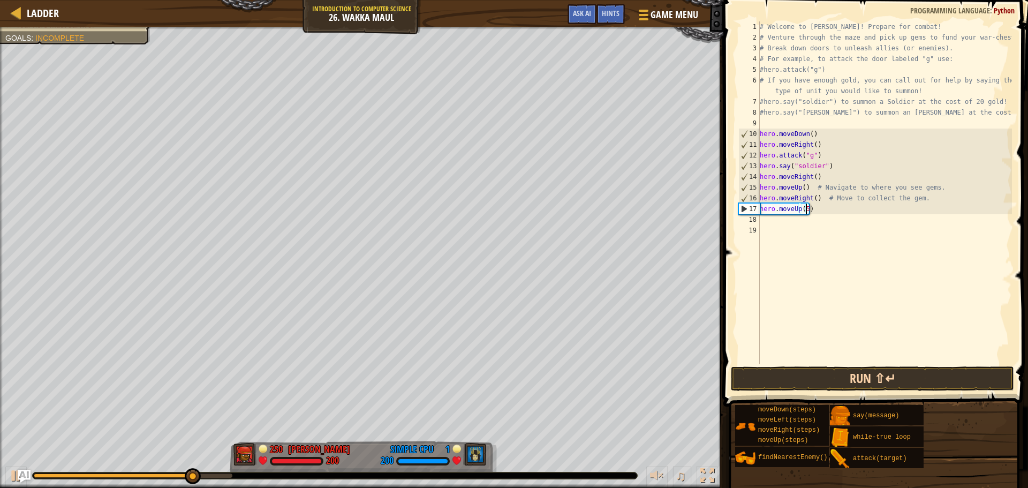
type textarea "hero.moveUp(5)"
click at [830, 376] on button "Run ⇧↵" at bounding box center [872, 378] width 283 height 25
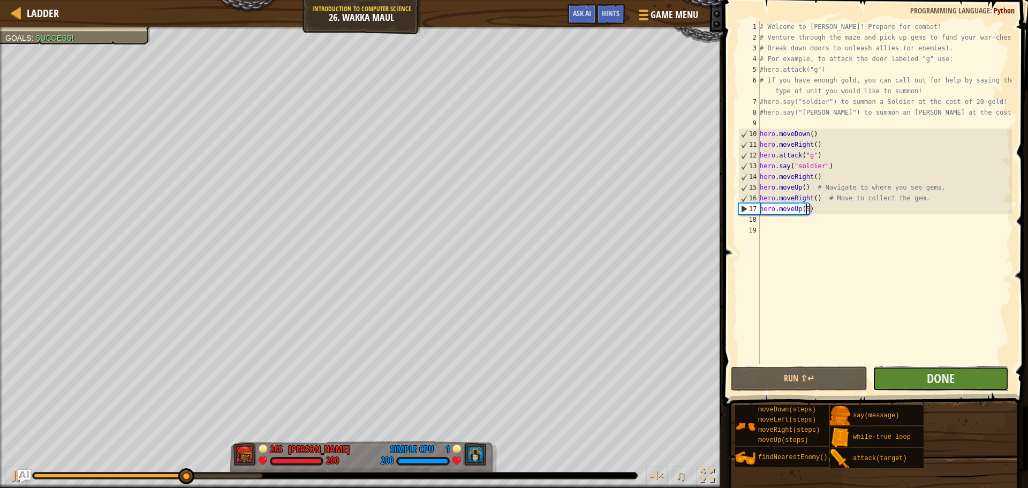
click at [896, 372] on button "Done" at bounding box center [941, 378] width 136 height 25
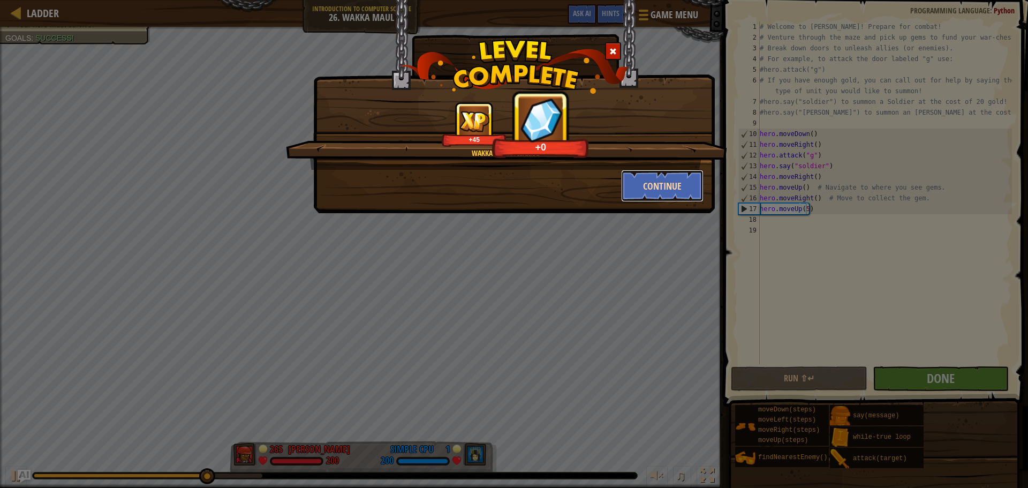
click at [656, 196] on button "Continue" at bounding box center [662, 186] width 83 height 32
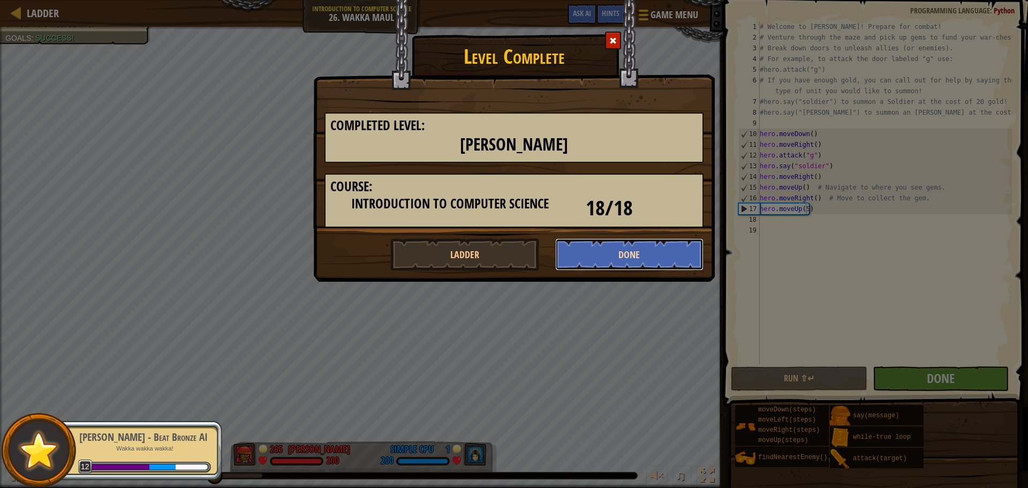
click at [635, 259] on button "Done" at bounding box center [629, 254] width 149 height 32
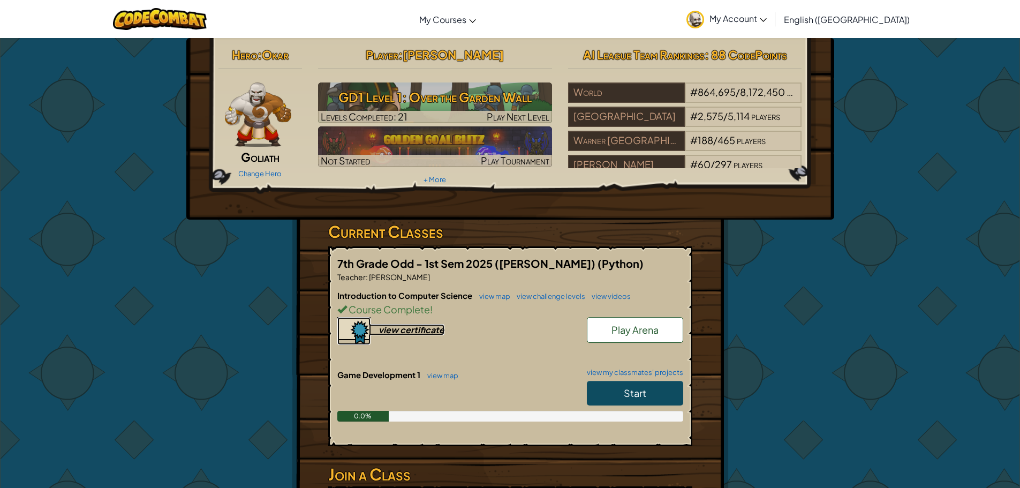
click at [410, 335] on div "view certificate" at bounding box center [412, 329] width 66 height 11
